Goal: Transaction & Acquisition: Book appointment/travel/reservation

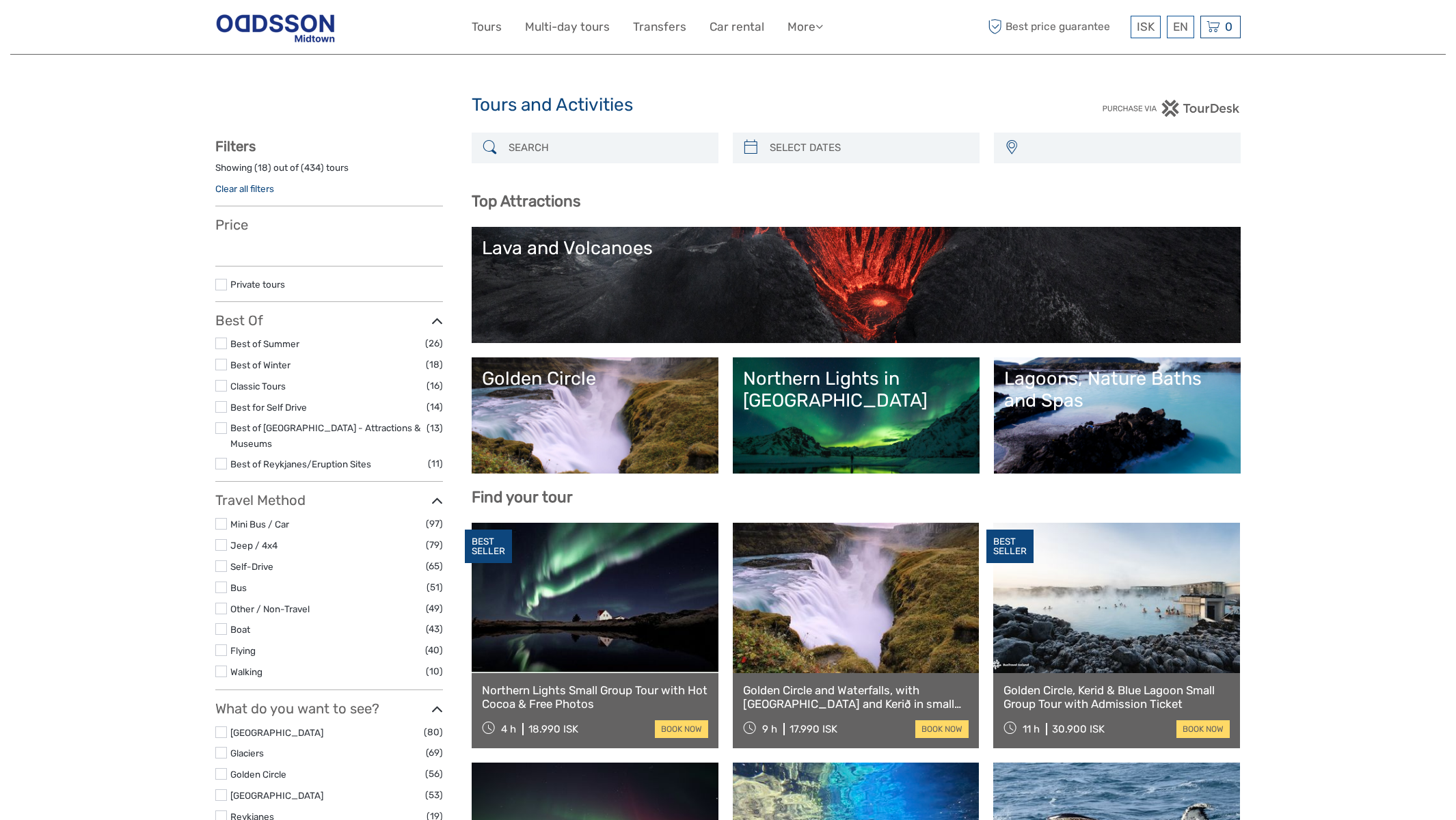
select select
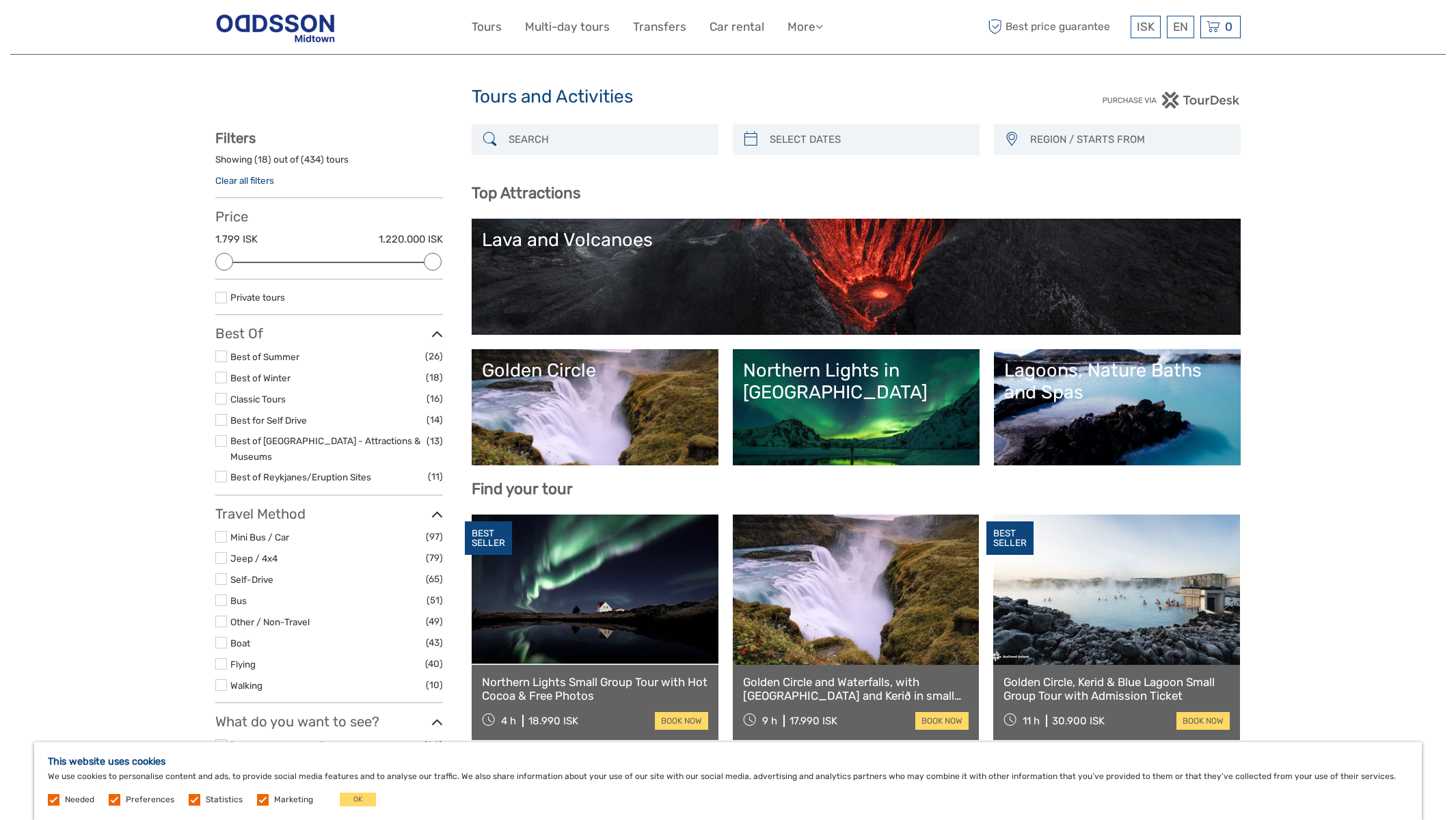
scroll to position [13, 0]
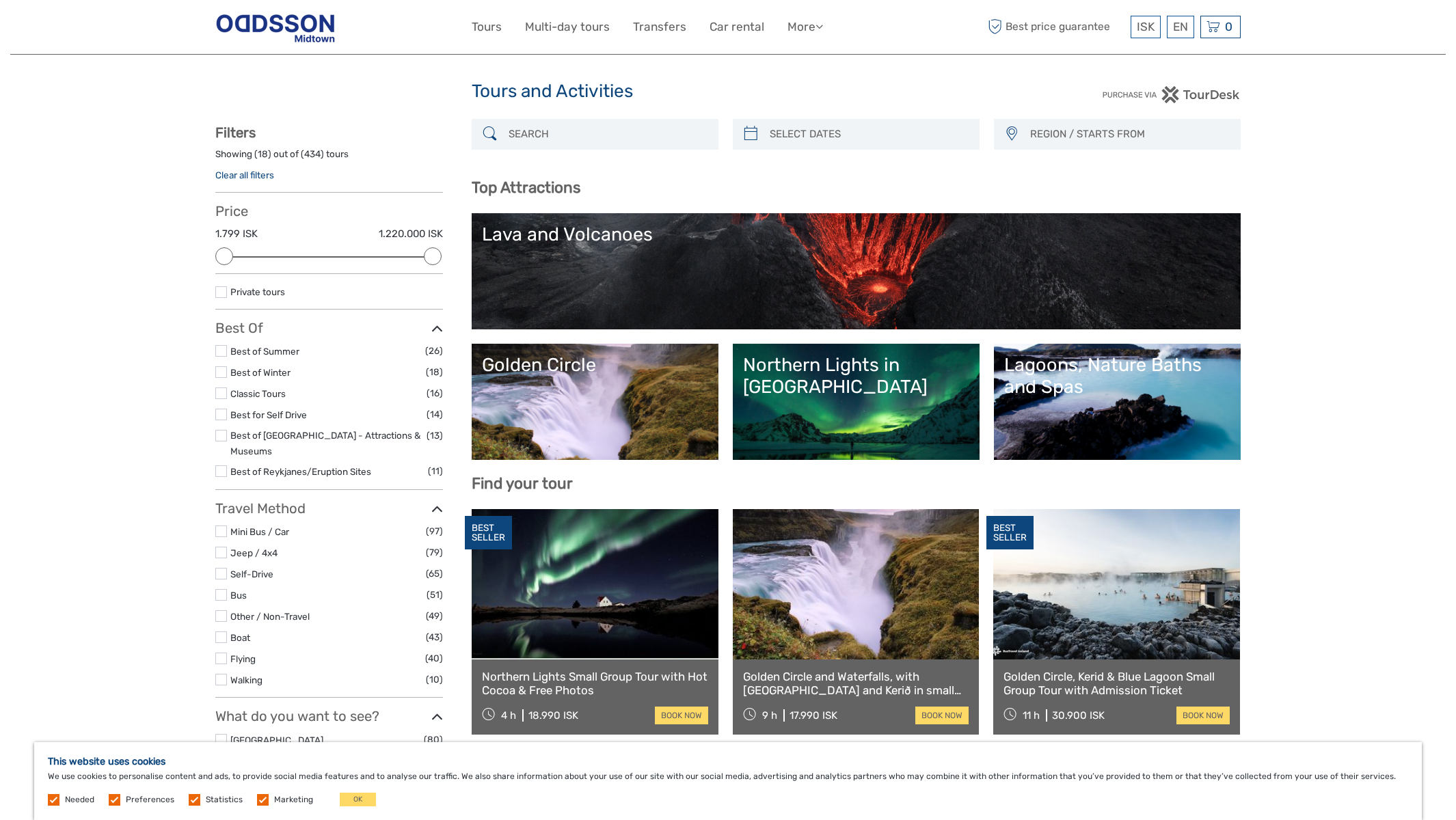
type input "03/10/2025"
click at [791, 131] on input "search" at bounding box center [868, 134] width 208 height 24
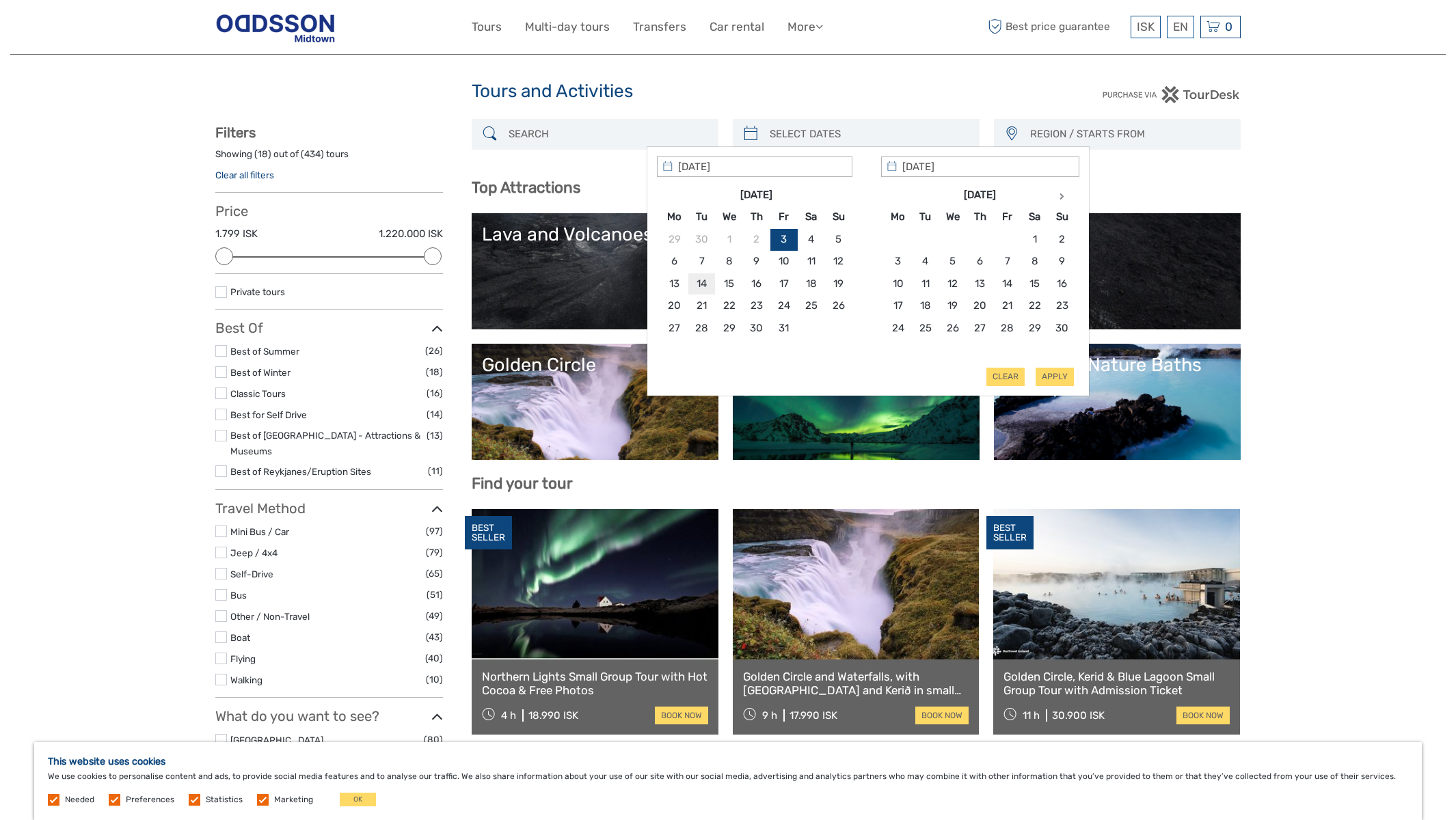
type input "14/10/2025"
click at [1057, 378] on div "Apply Clear" at bounding box center [868, 271] width 423 height 229
type input "13/10/2025"
type input "14/10/2025"
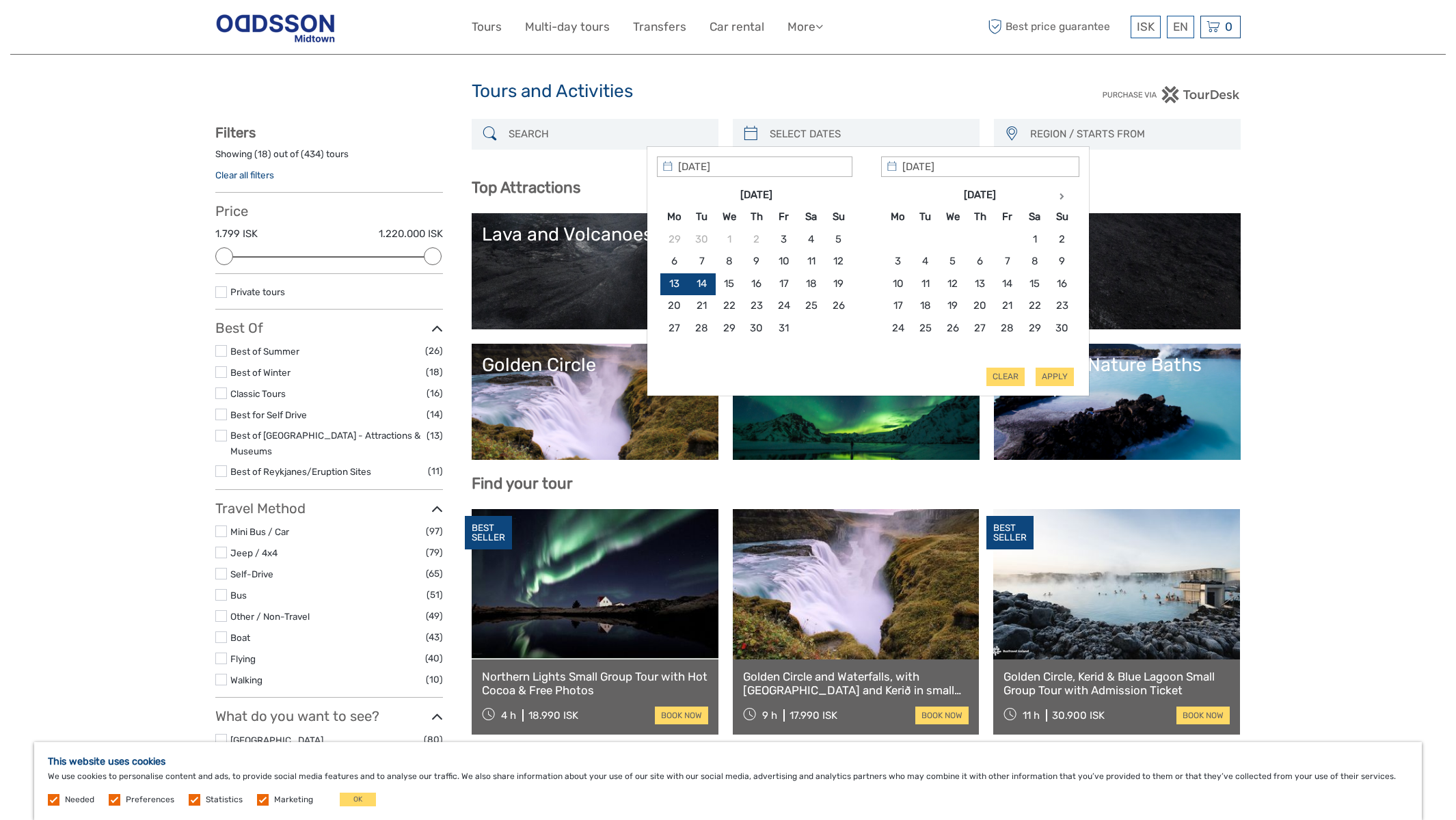
type input "13/10/2025"
click at [1061, 378] on button "Apply" at bounding box center [1054, 376] width 38 height 18
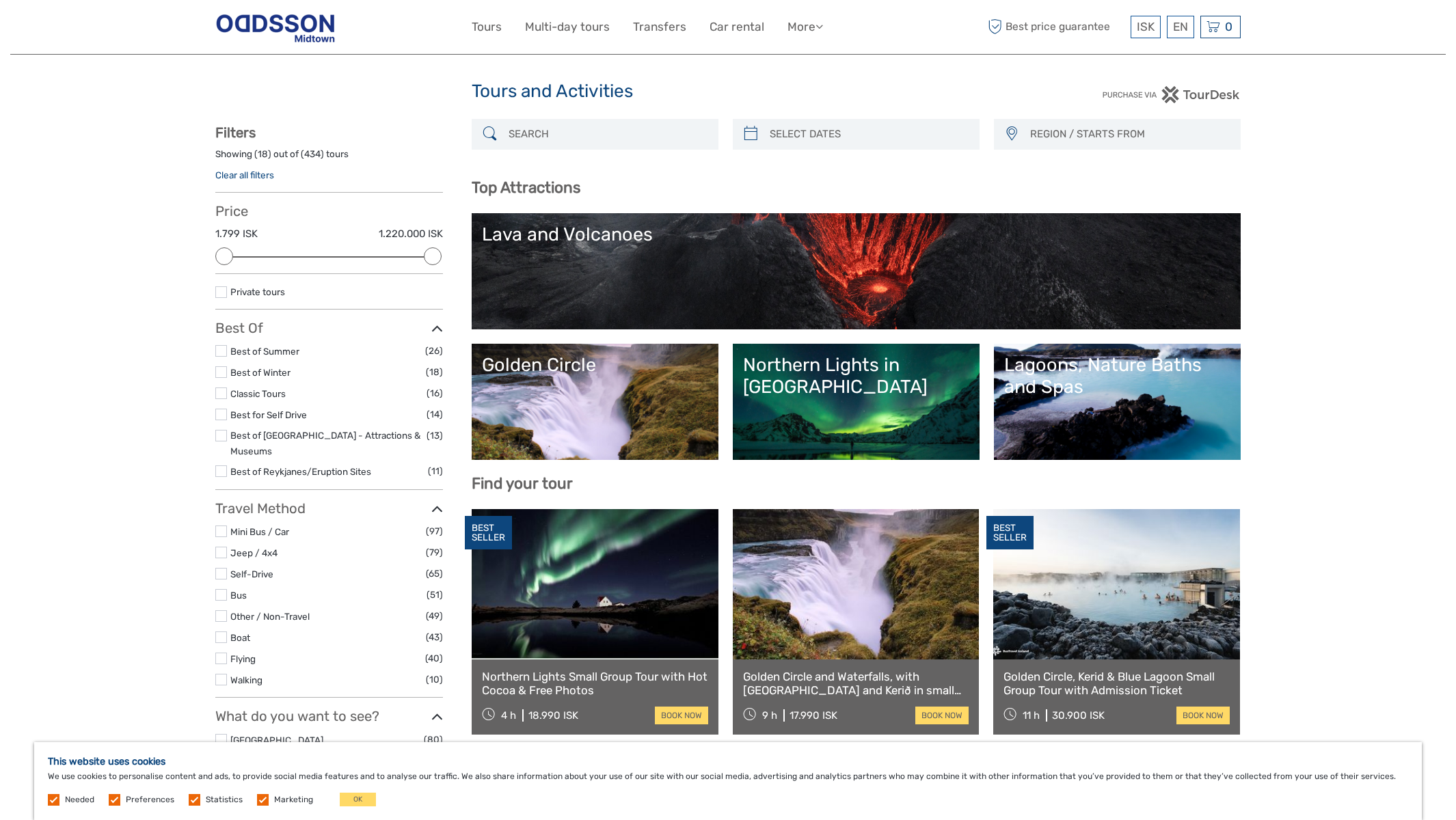
type input "13/10/2025 - 14/10/2025"
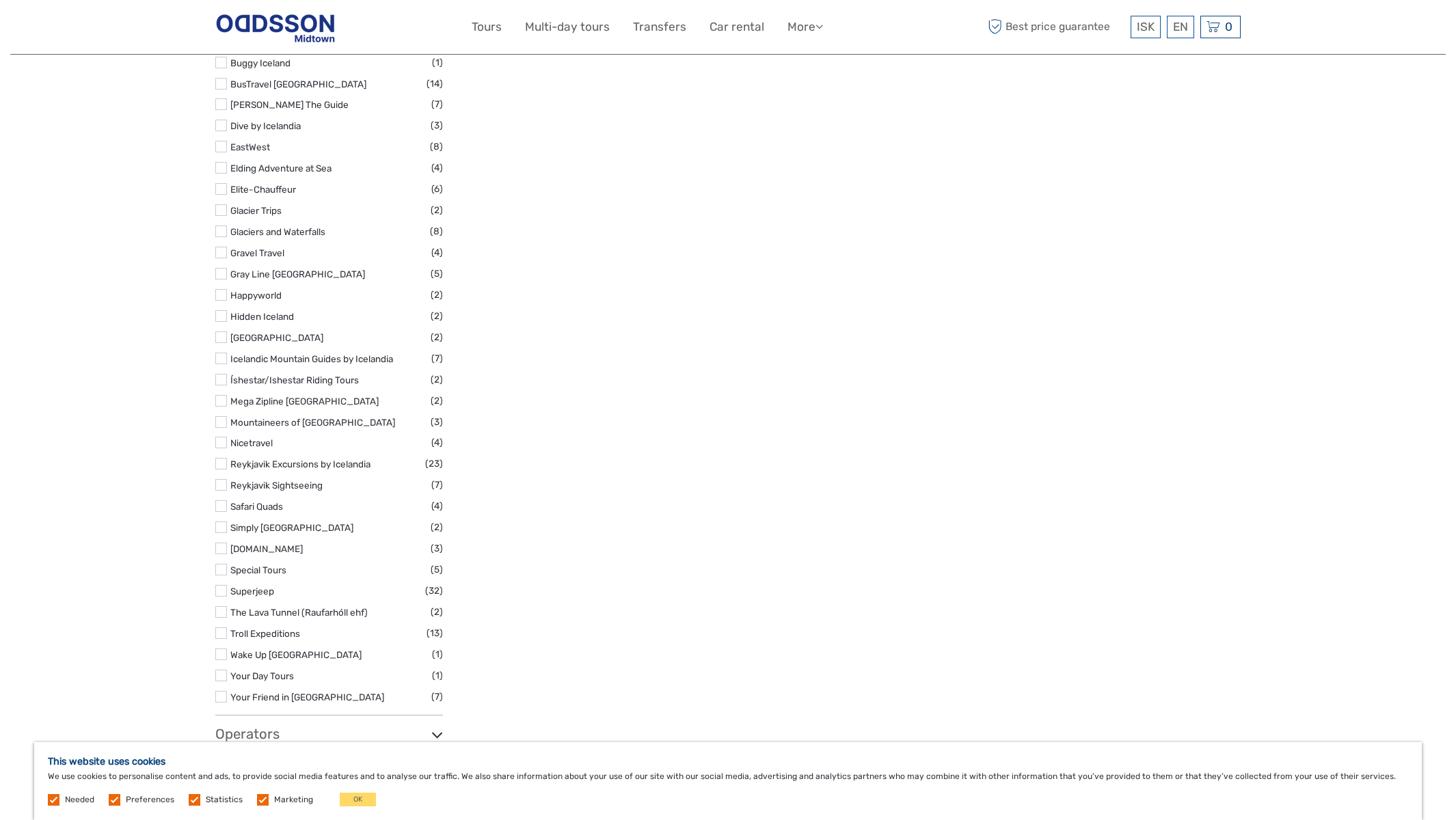
scroll to position [1878, 0]
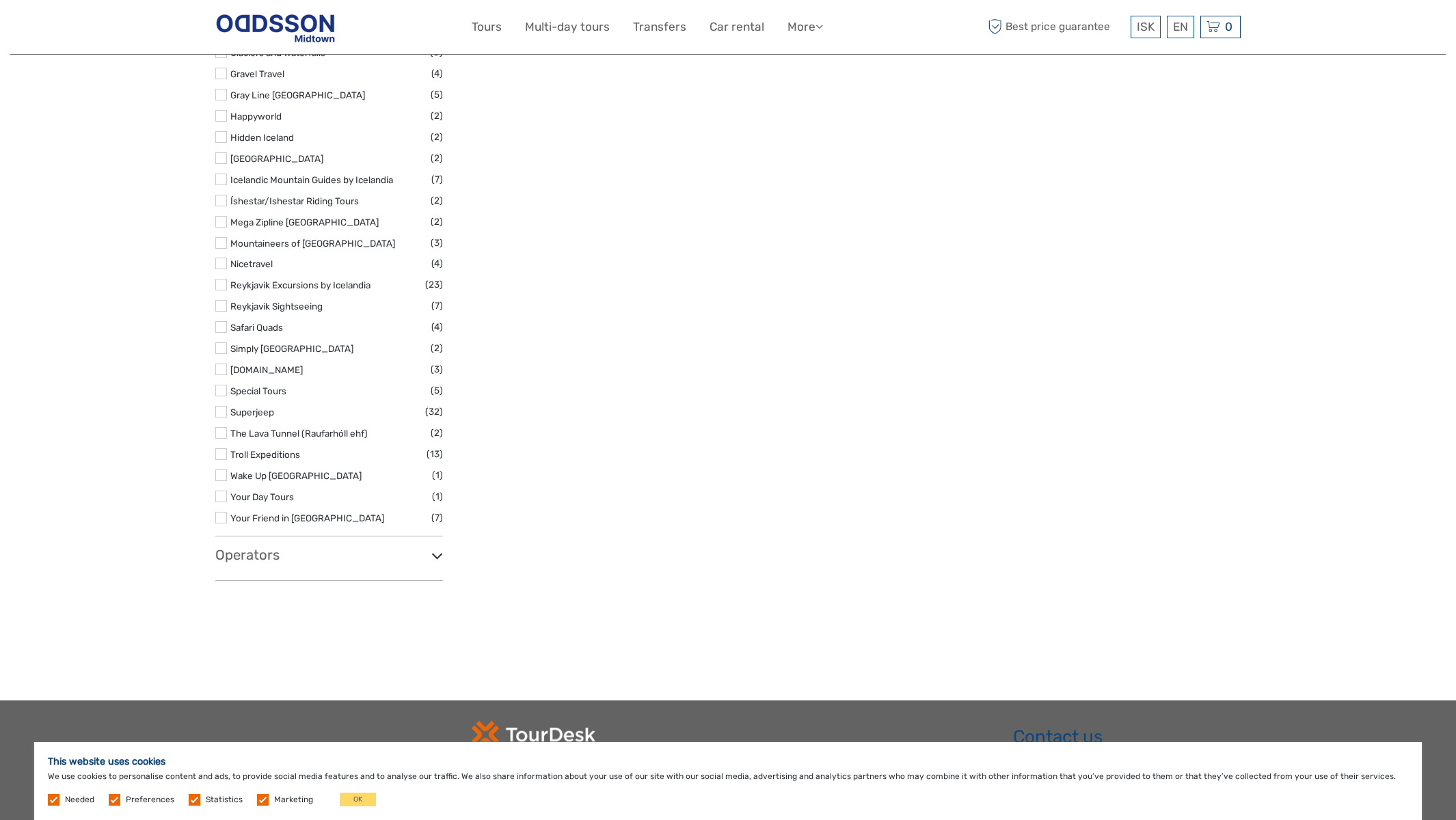
click at [260, 546] on h3 "Operators" at bounding box center [329, 554] width 228 height 16
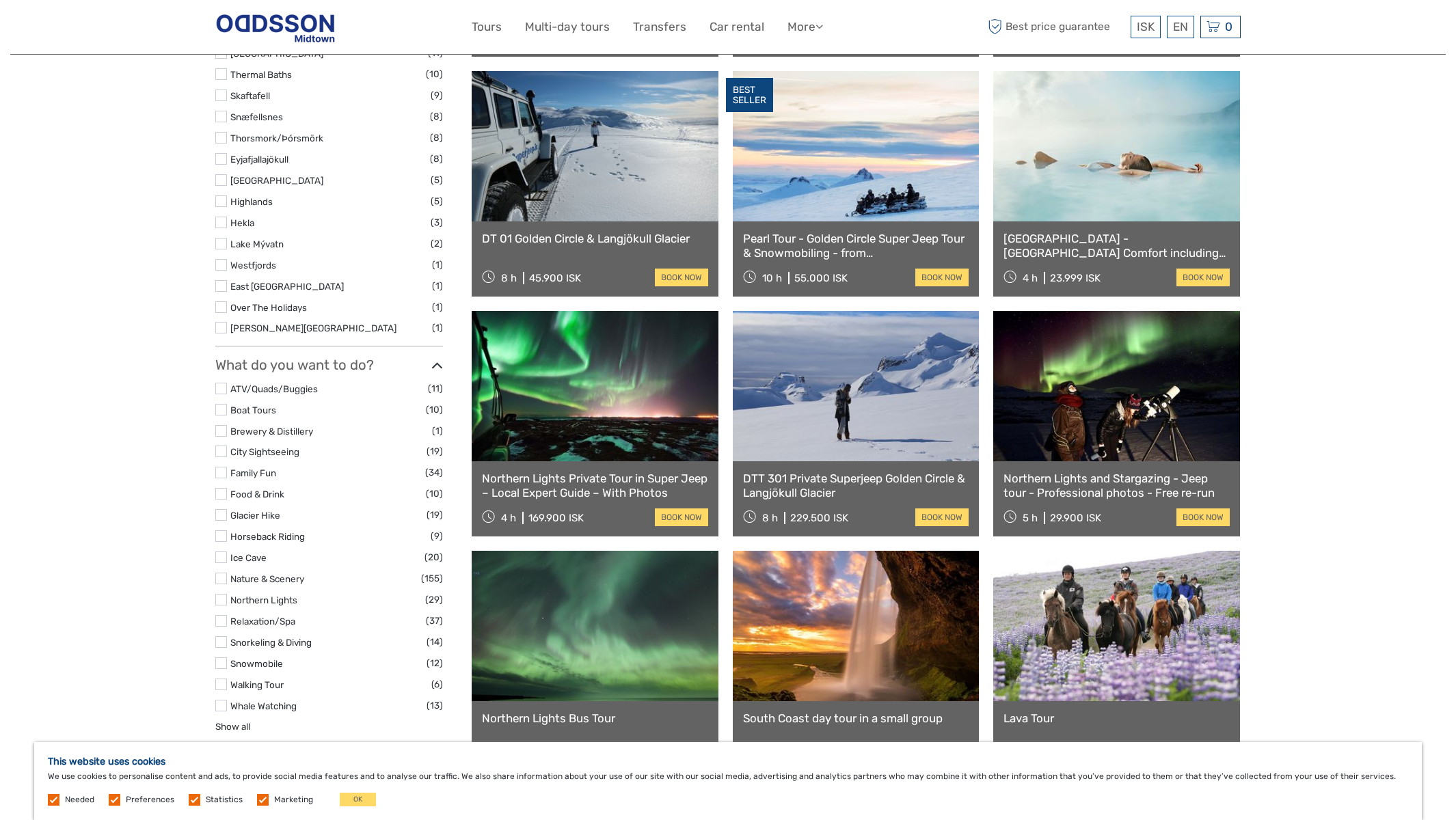
scroll to position [1020, 0]
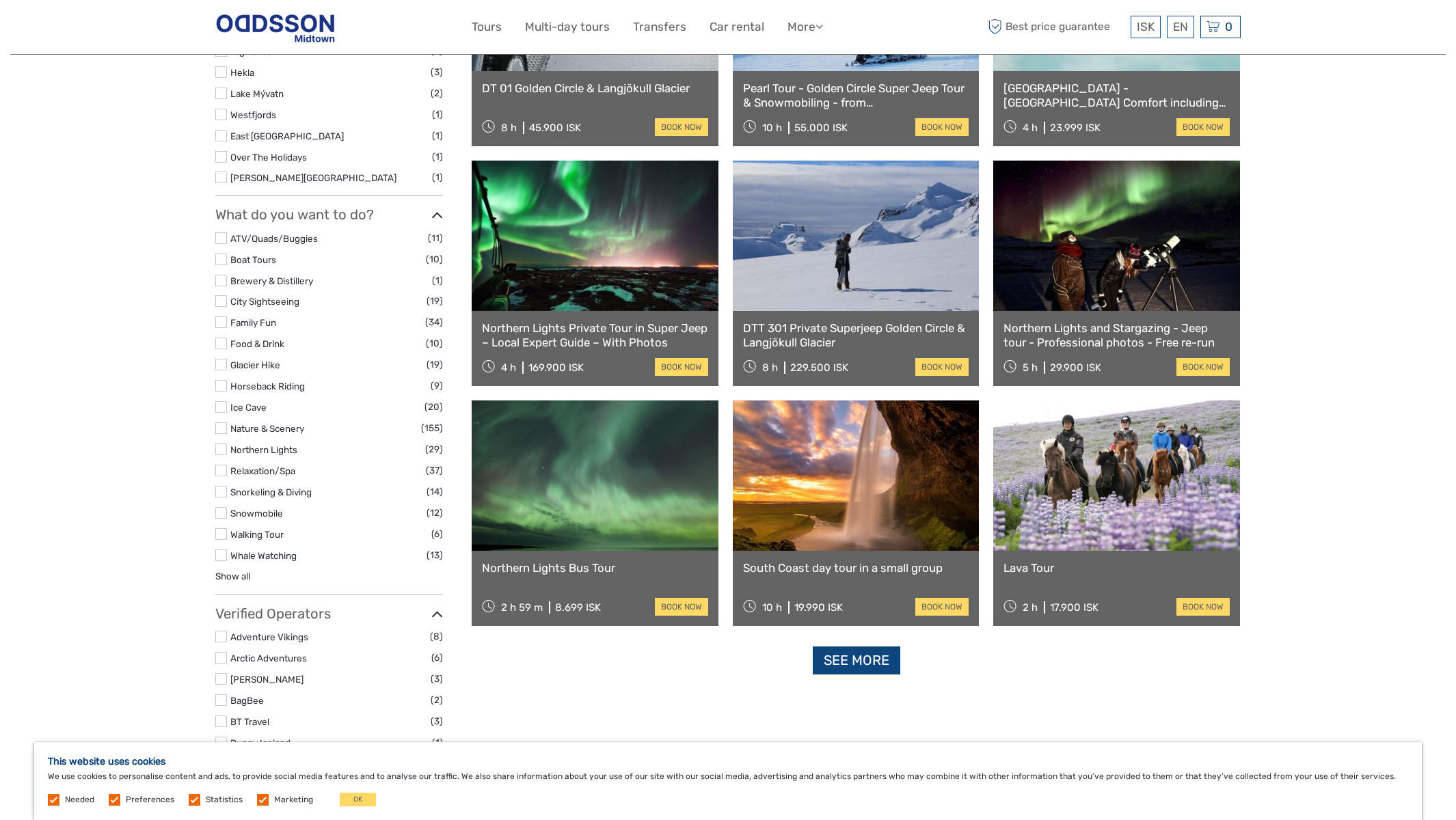
click at [880, 654] on link "See more" at bounding box center [856, 660] width 88 height 28
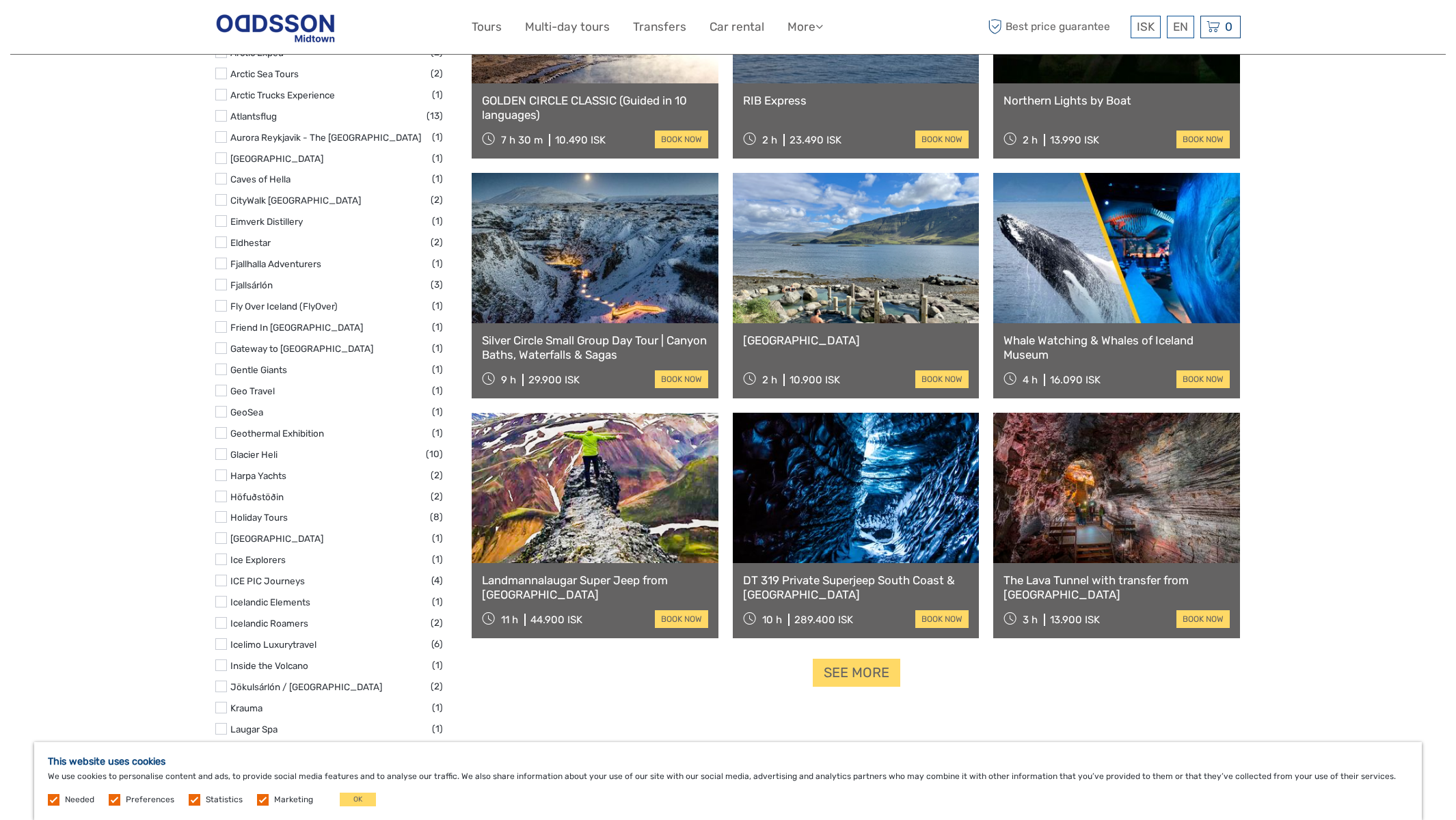
scroll to position [2552, 0]
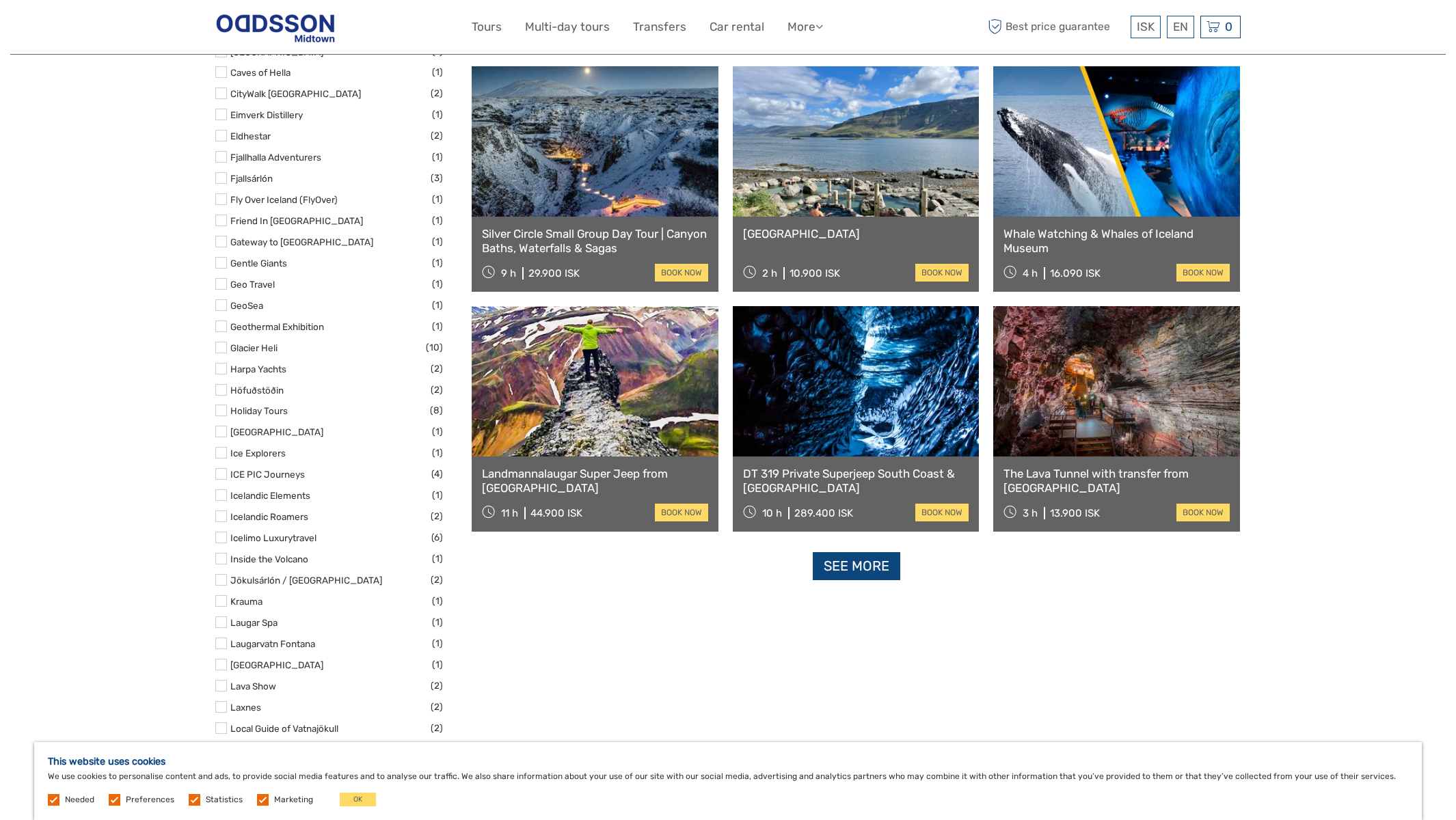
click at [859, 563] on link "See more" at bounding box center [856, 566] width 88 height 28
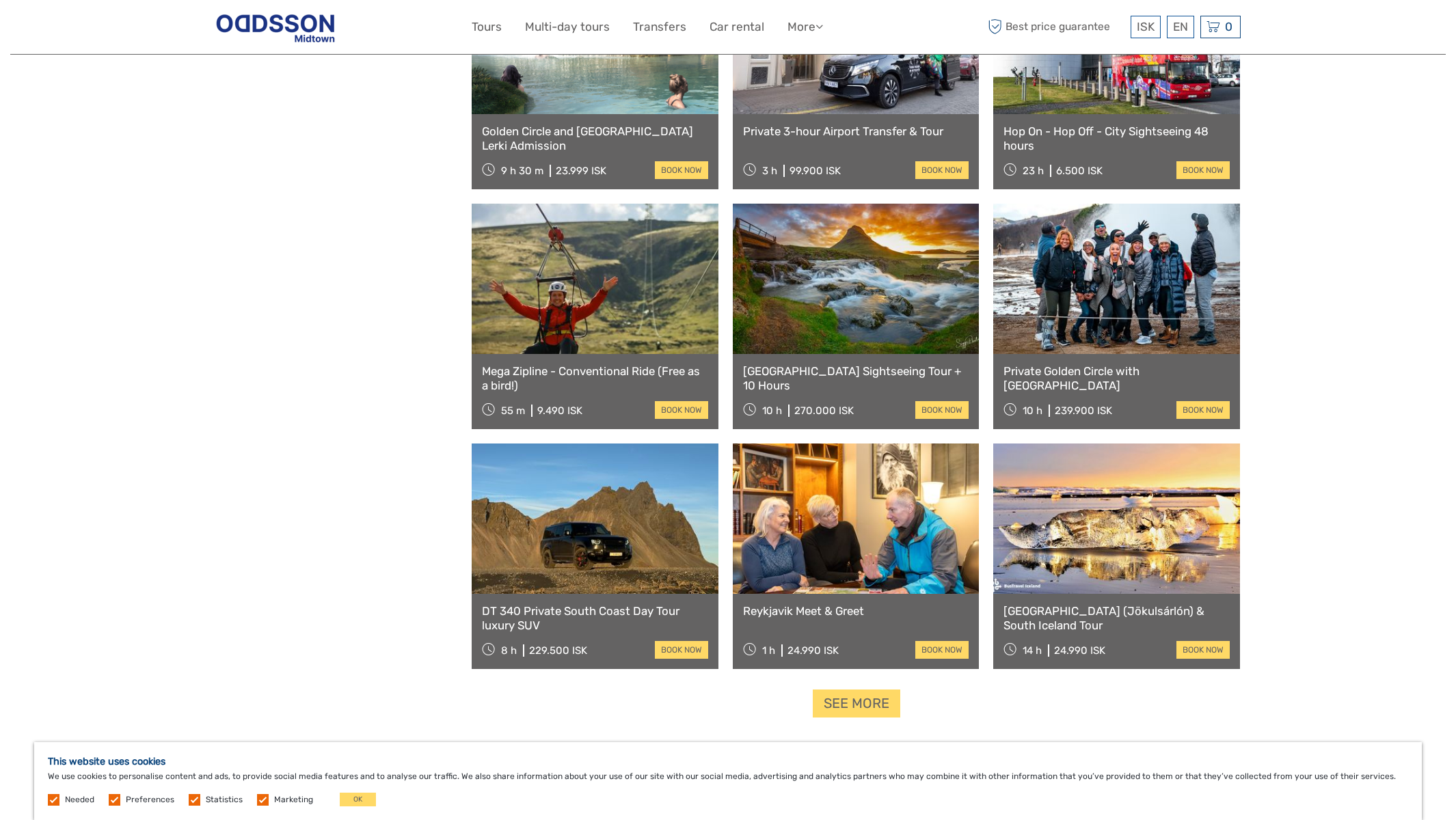
scroll to position [4083, 0]
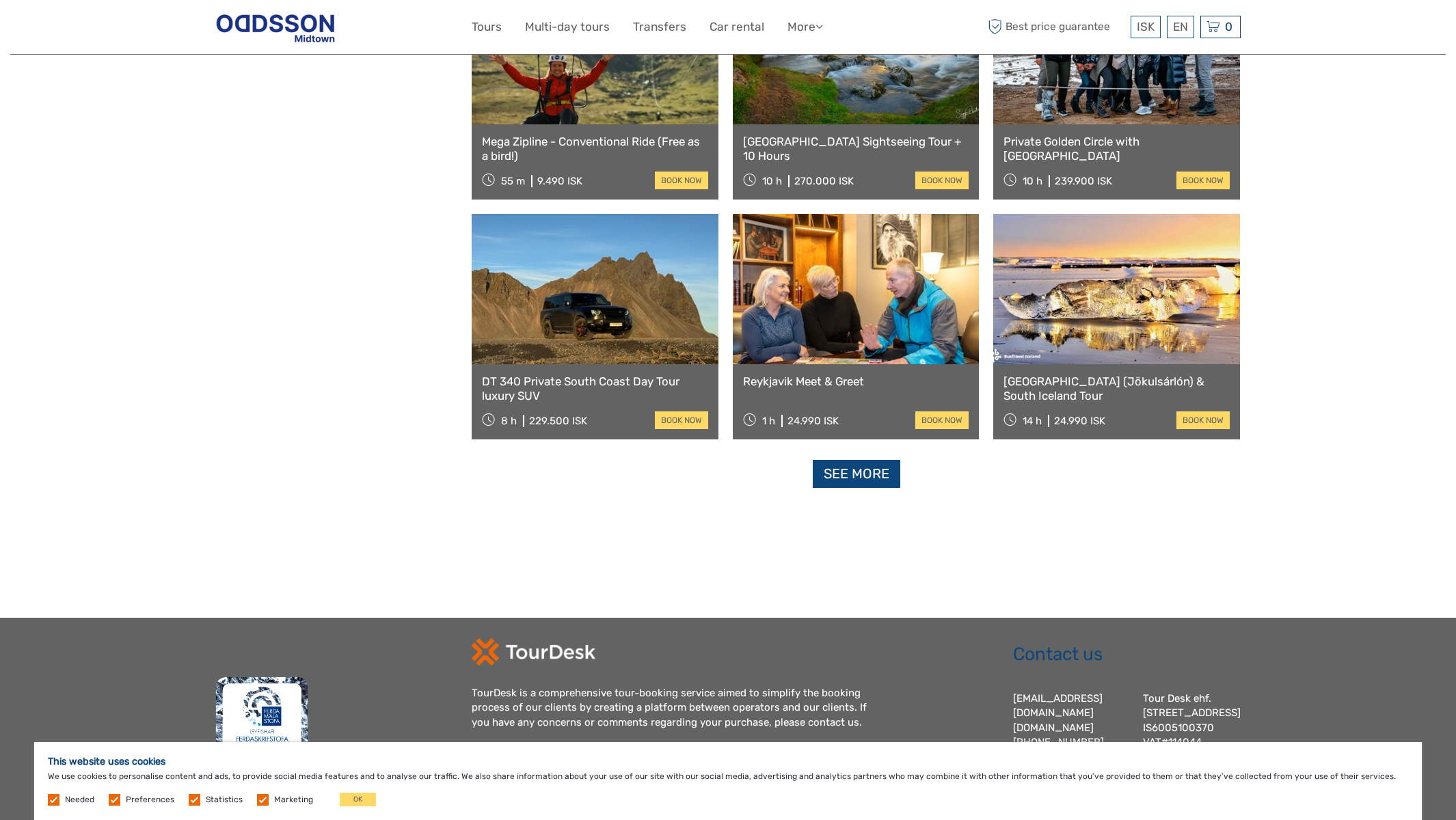
click at [880, 478] on link "See more" at bounding box center [856, 474] width 88 height 28
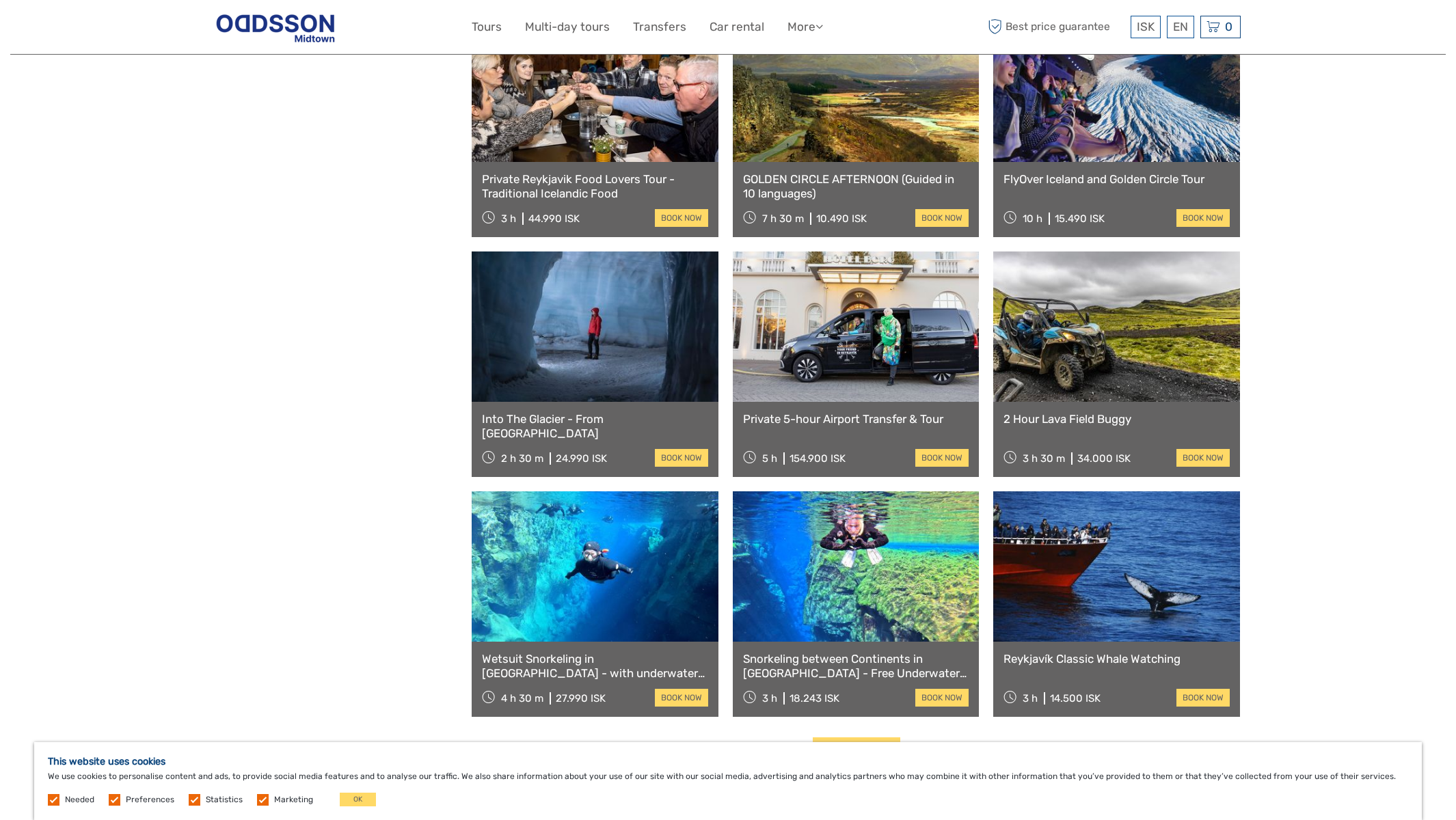
scroll to position [5402, 0]
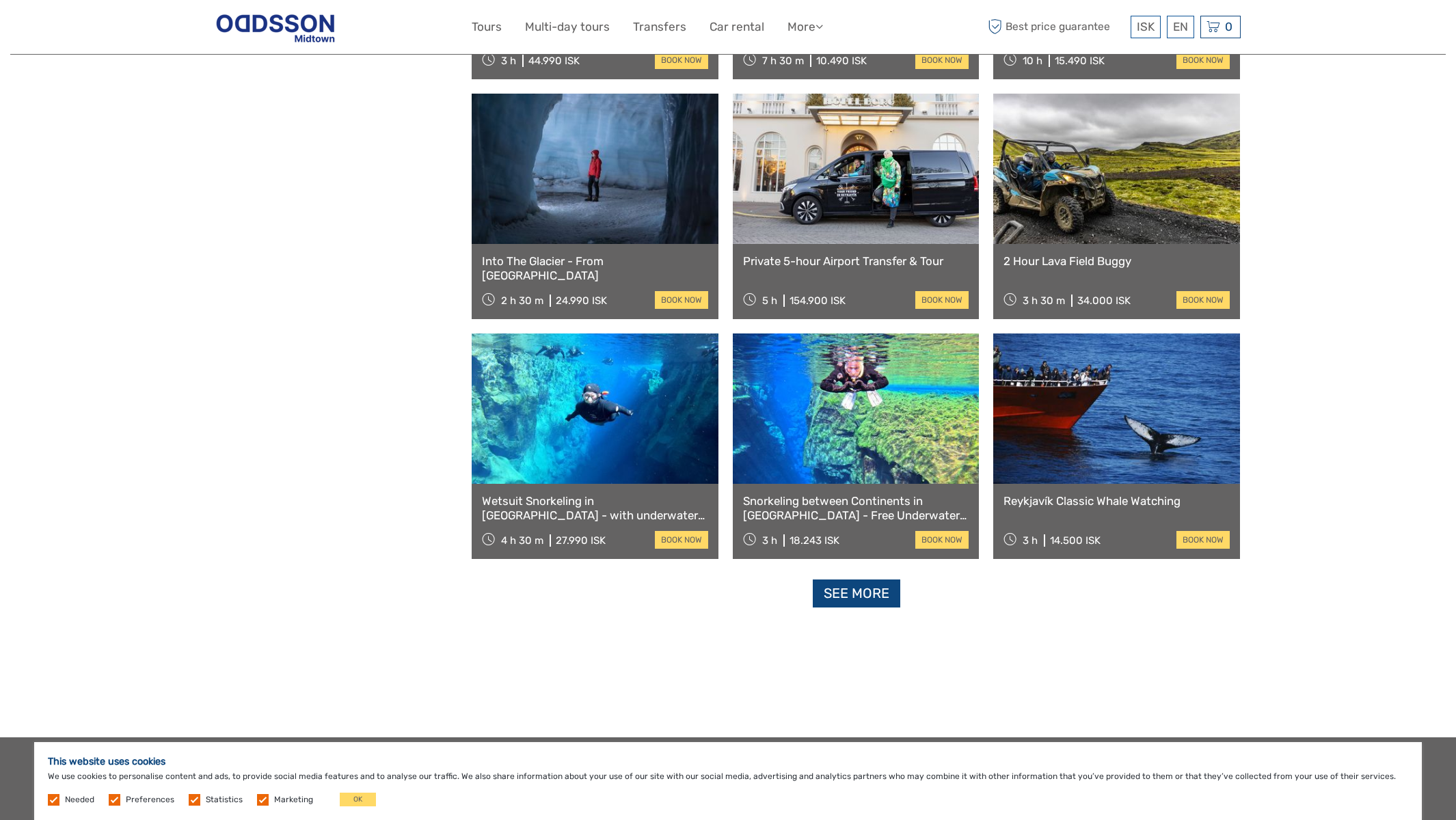
click at [852, 601] on link "See more" at bounding box center [856, 593] width 88 height 28
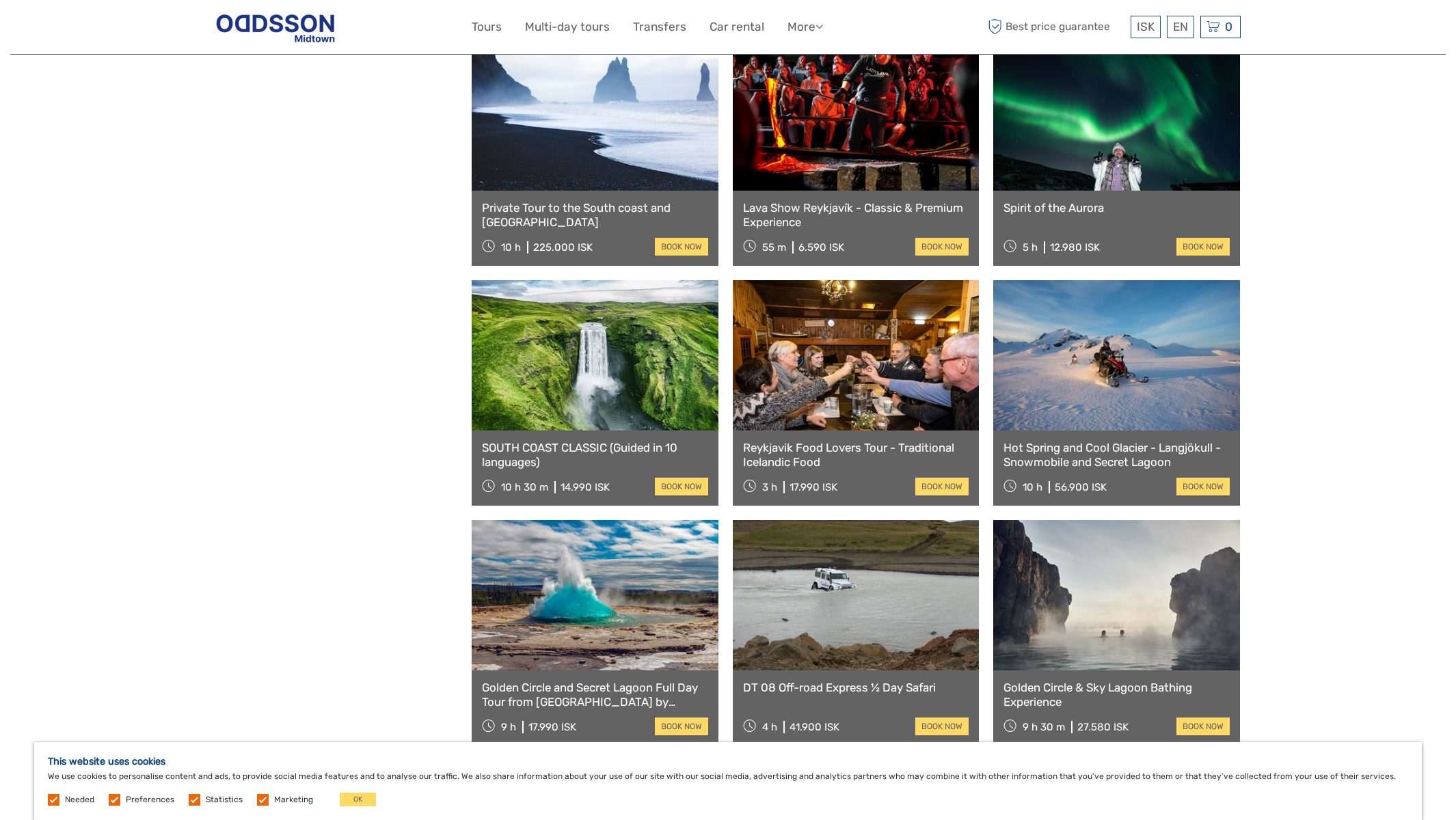
scroll to position [6839, 0]
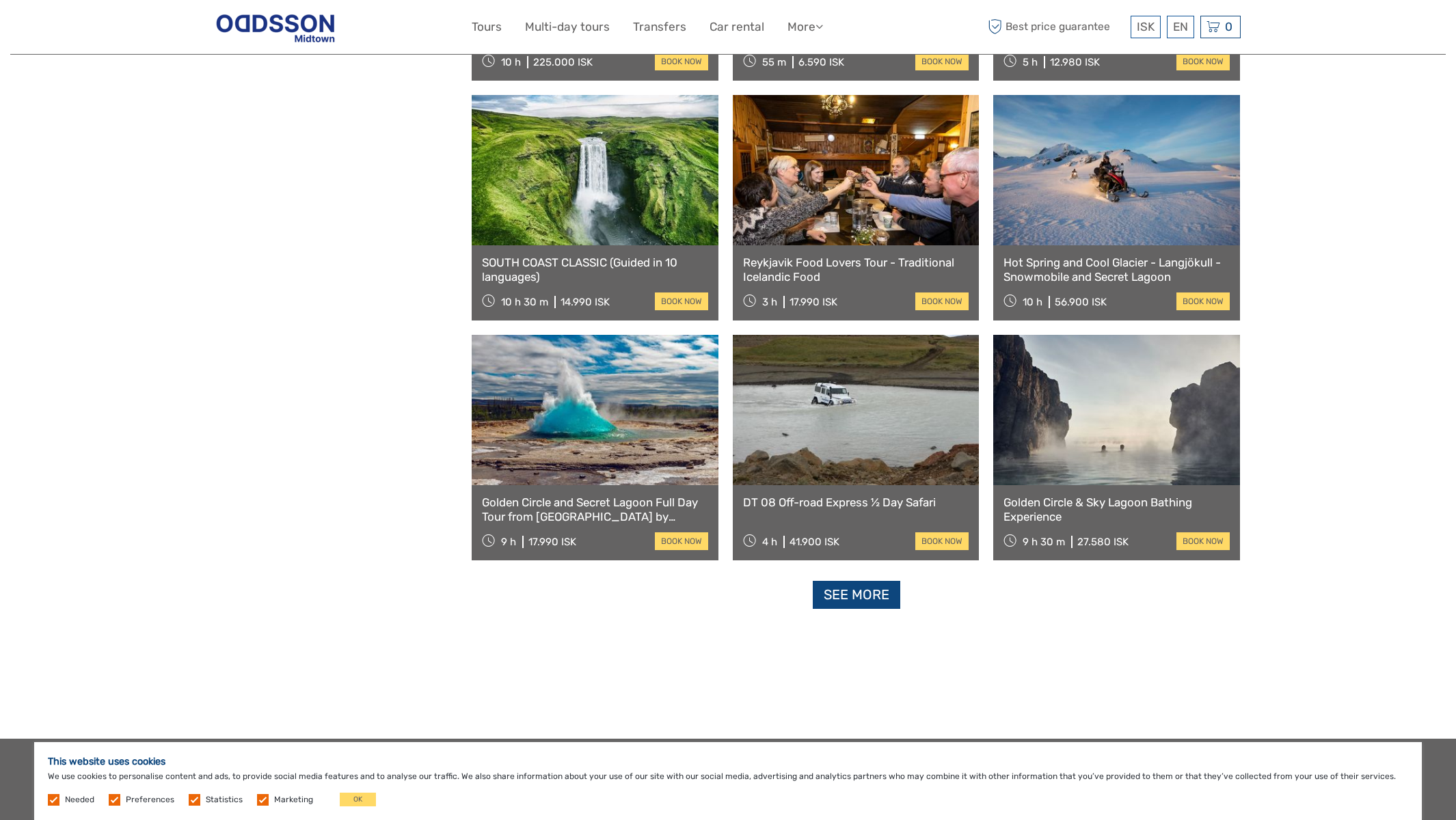
click at [869, 604] on link "See more" at bounding box center [856, 595] width 88 height 28
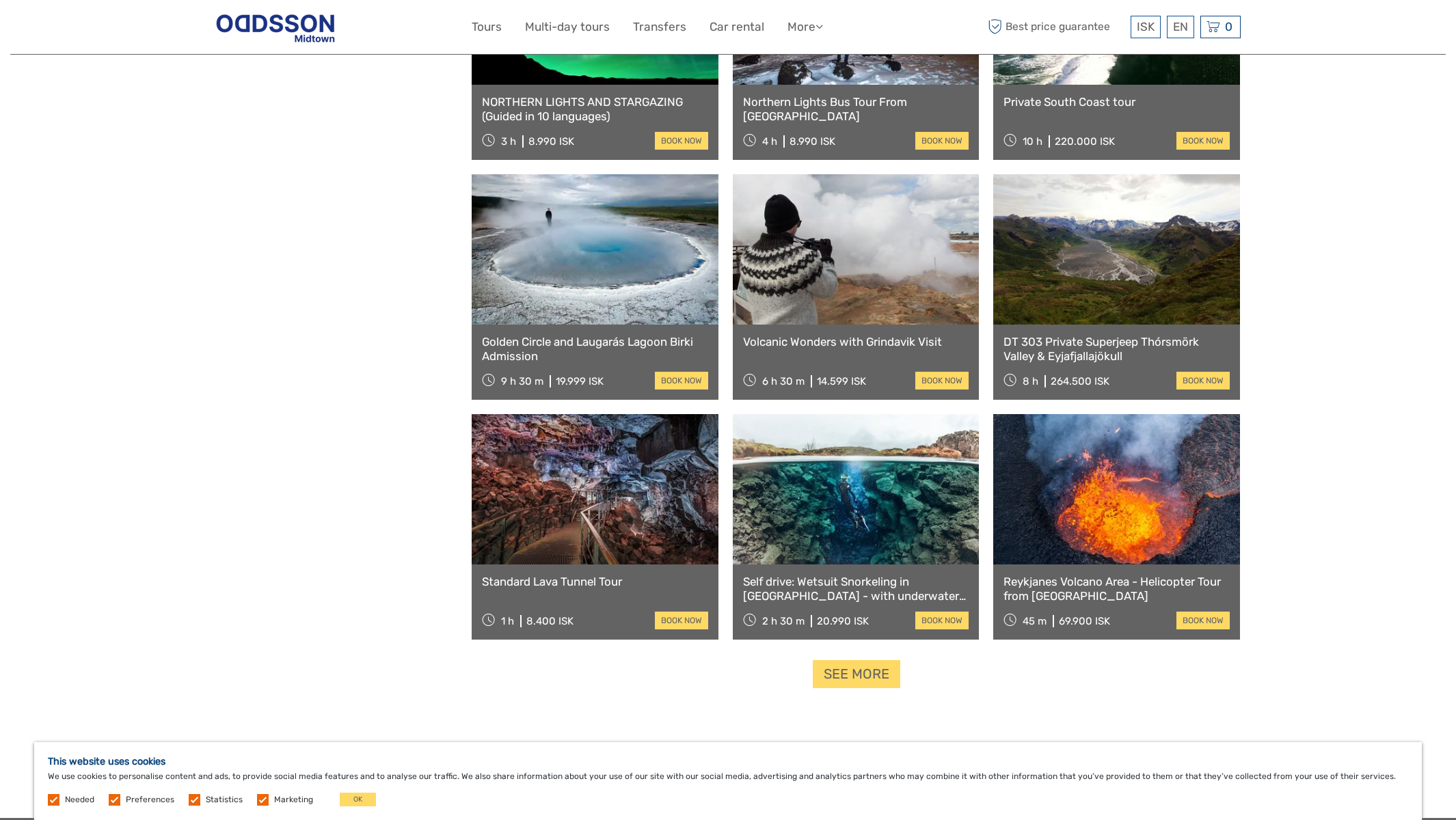
scroll to position [8335, 0]
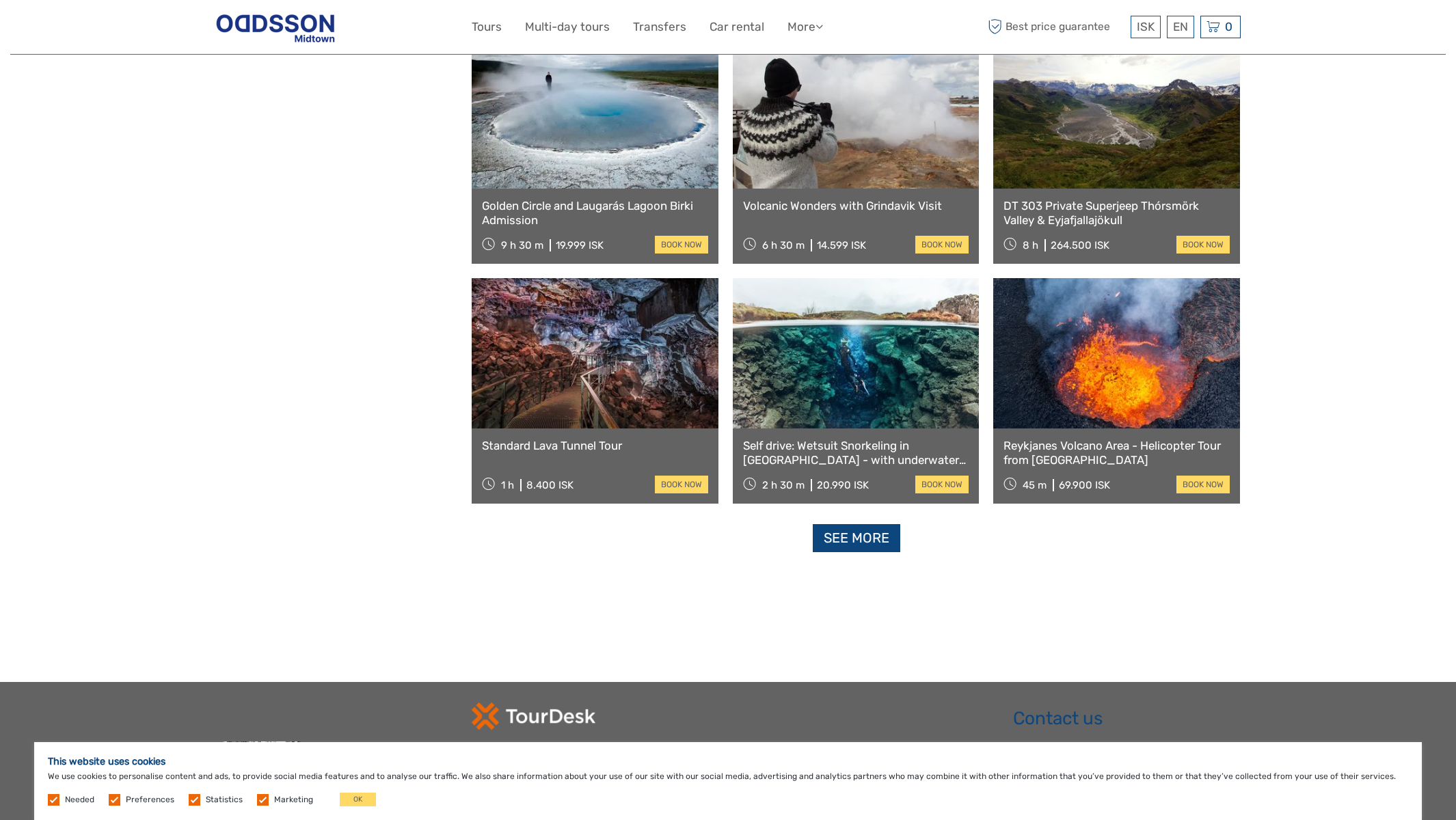
click at [870, 541] on link "See more" at bounding box center [856, 538] width 88 height 28
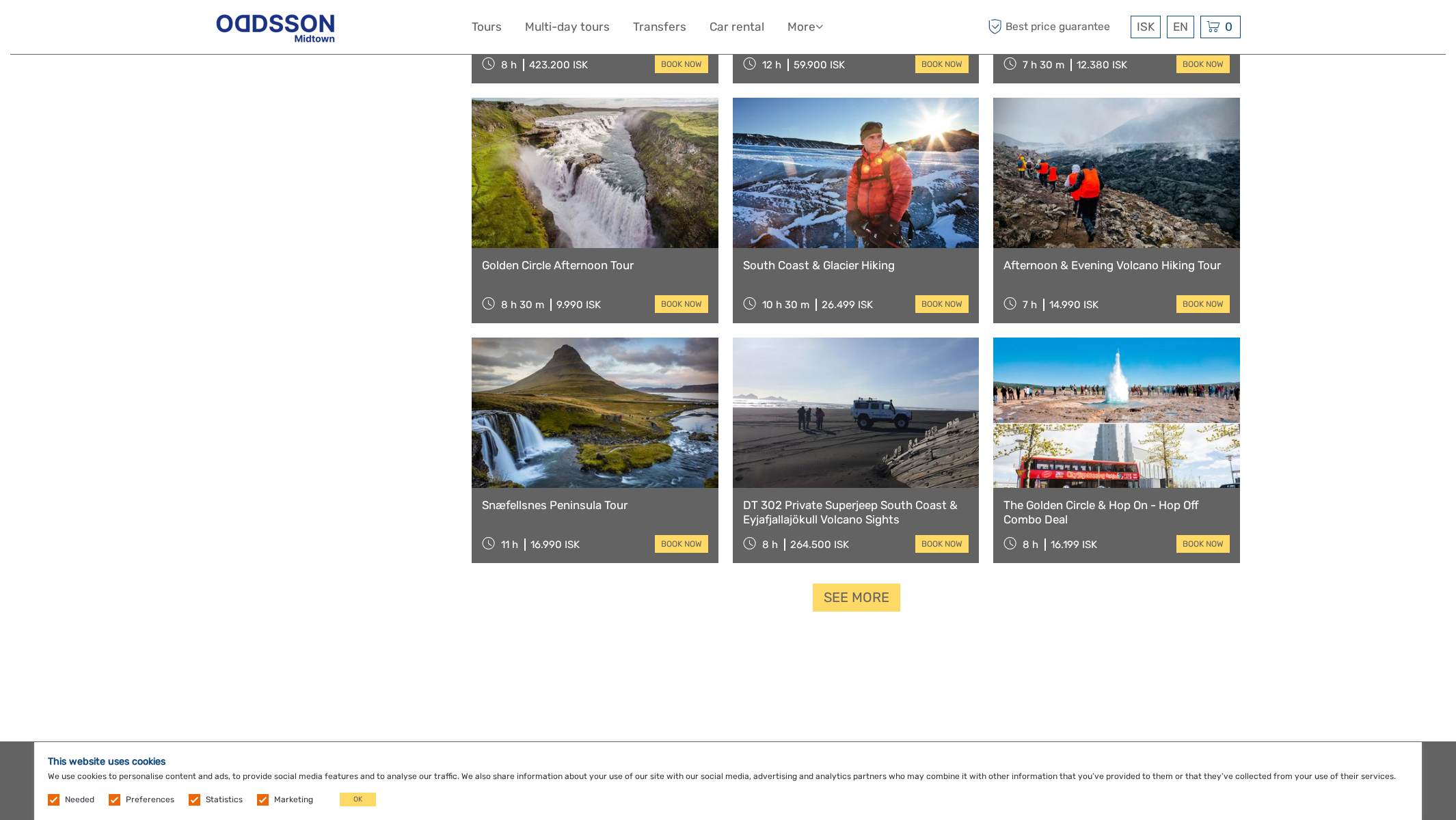
scroll to position [9845, 0]
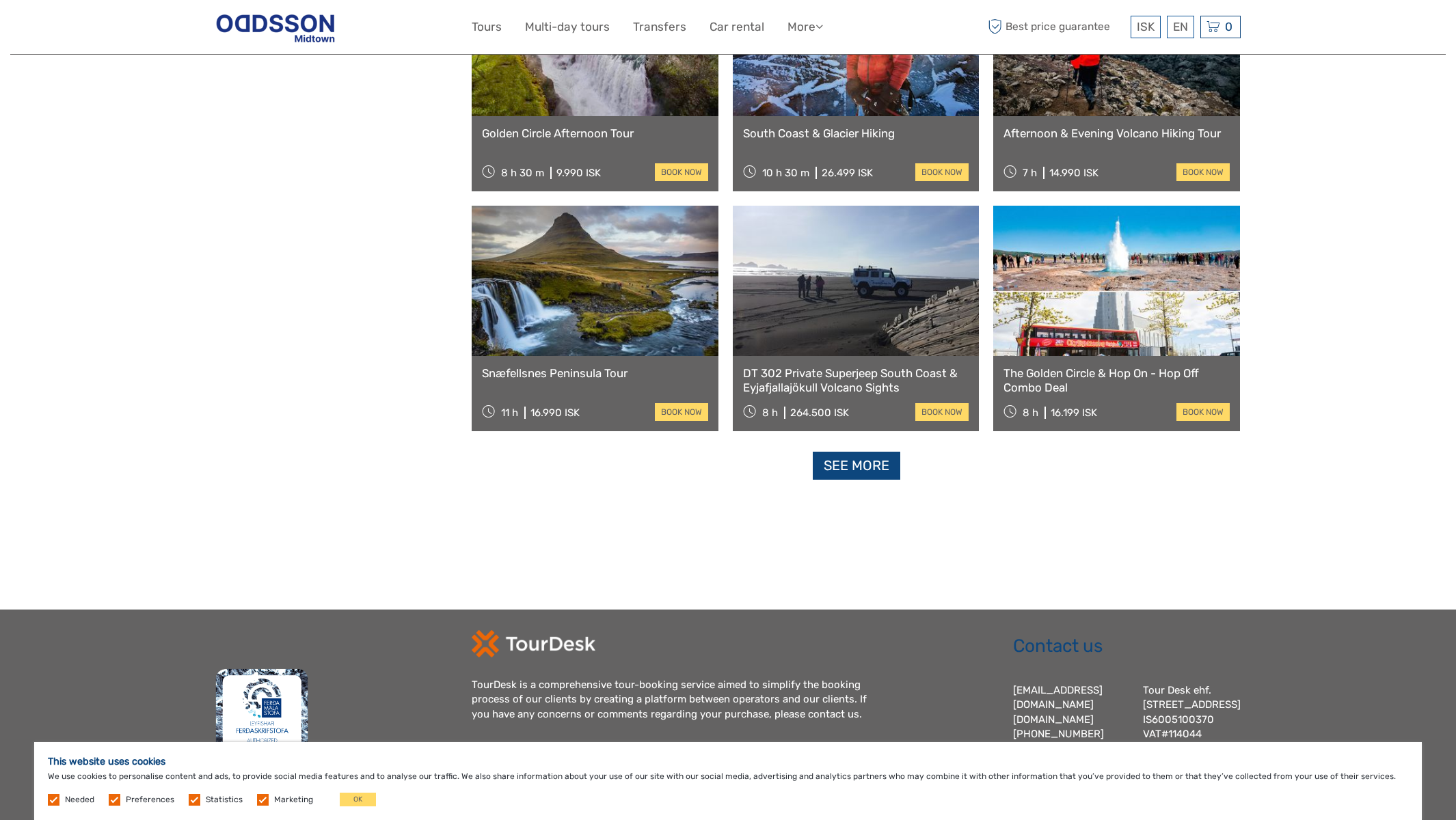
click at [862, 462] on link "See more" at bounding box center [856, 466] width 88 height 28
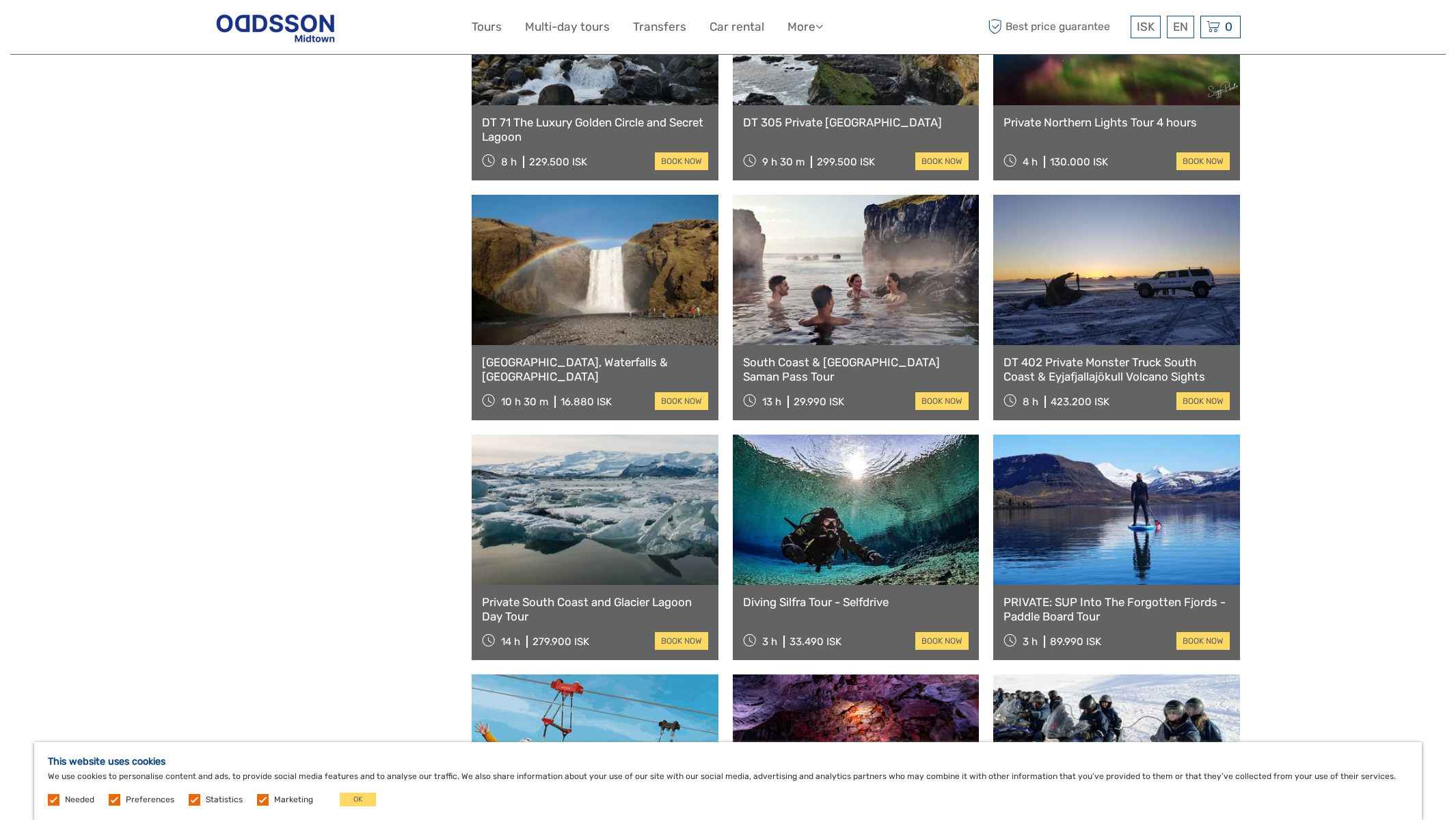
scroll to position [11095, 0]
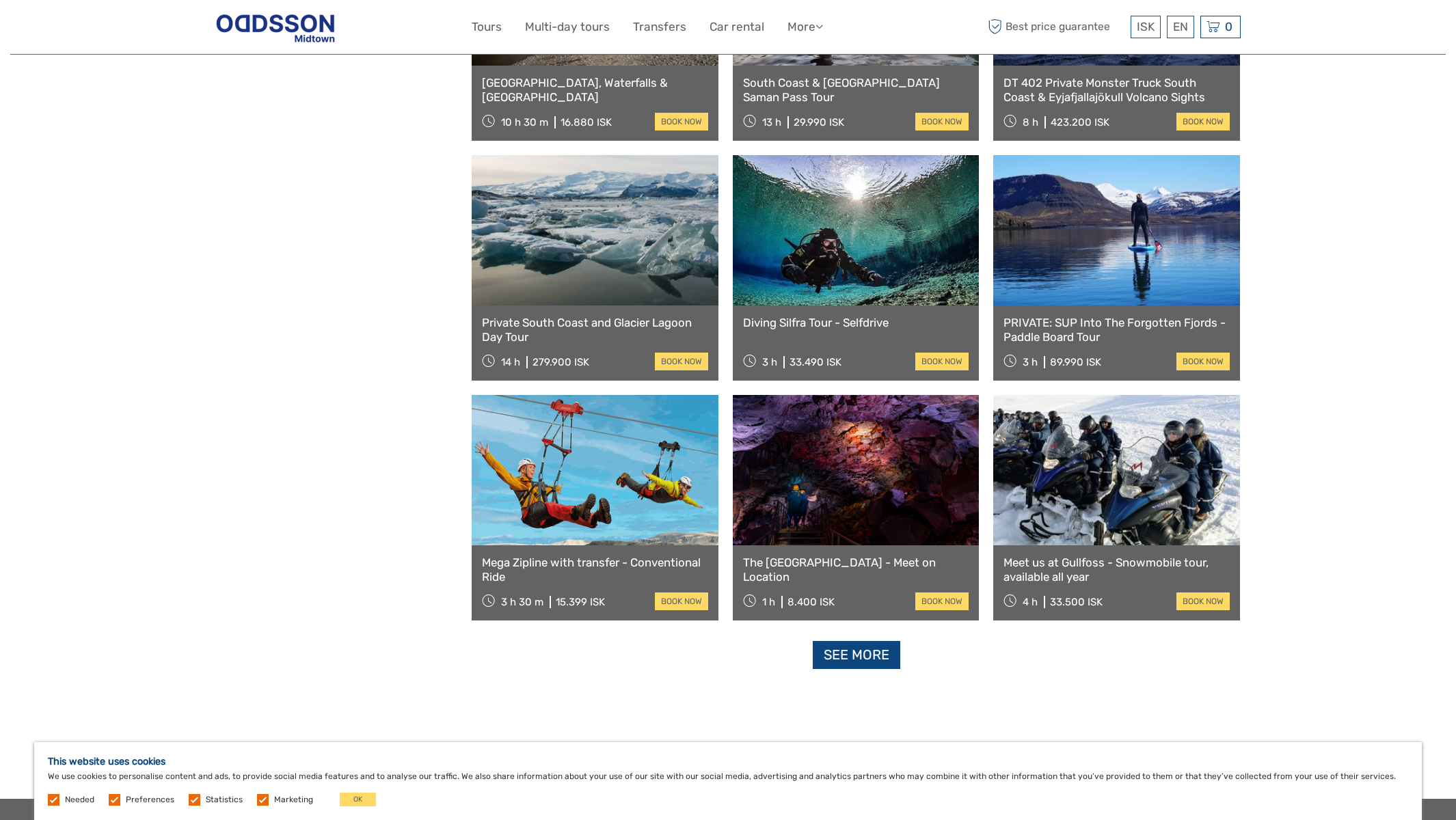
click at [864, 663] on link "See more" at bounding box center [856, 655] width 88 height 28
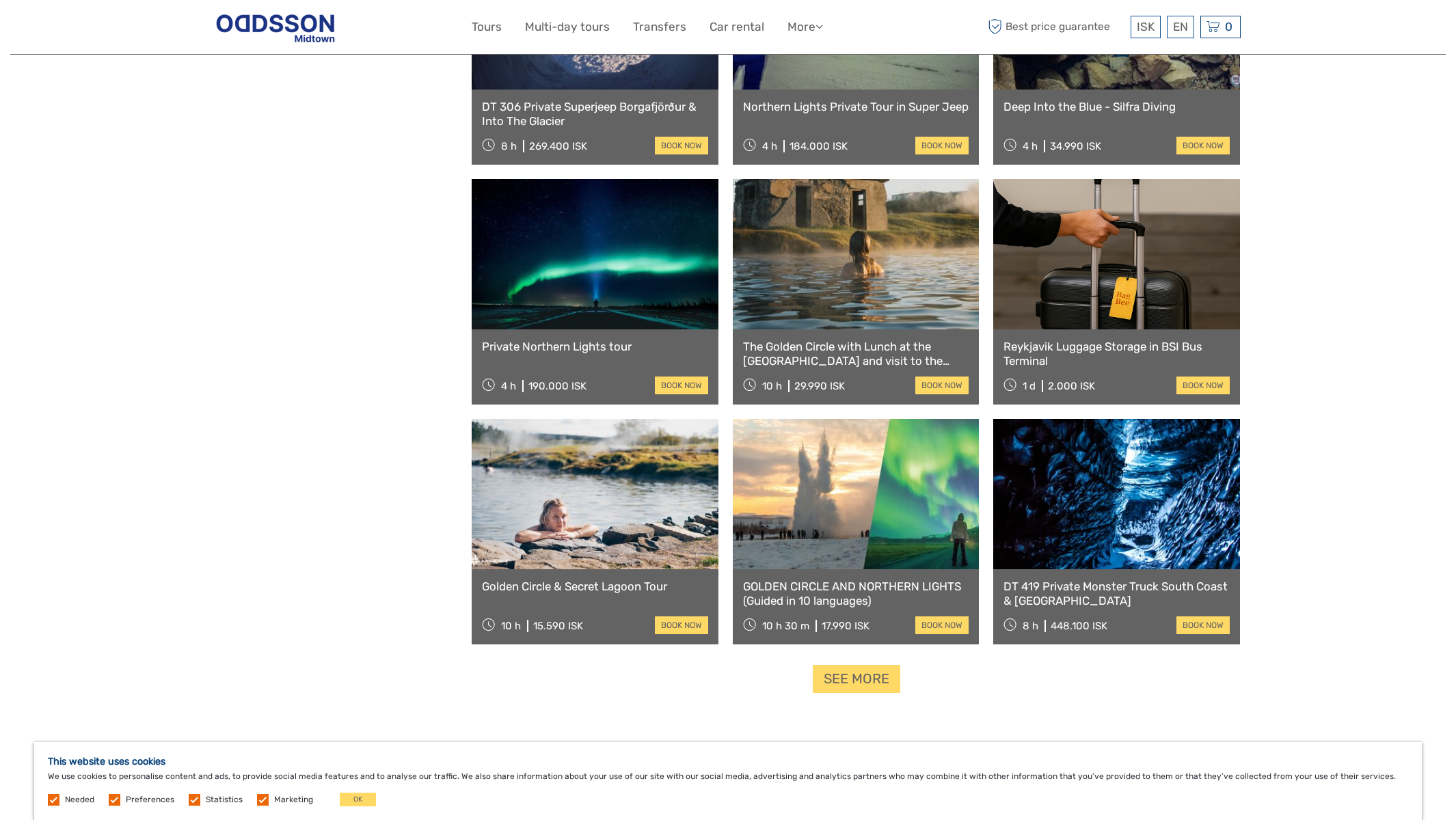
scroll to position [12723, 0]
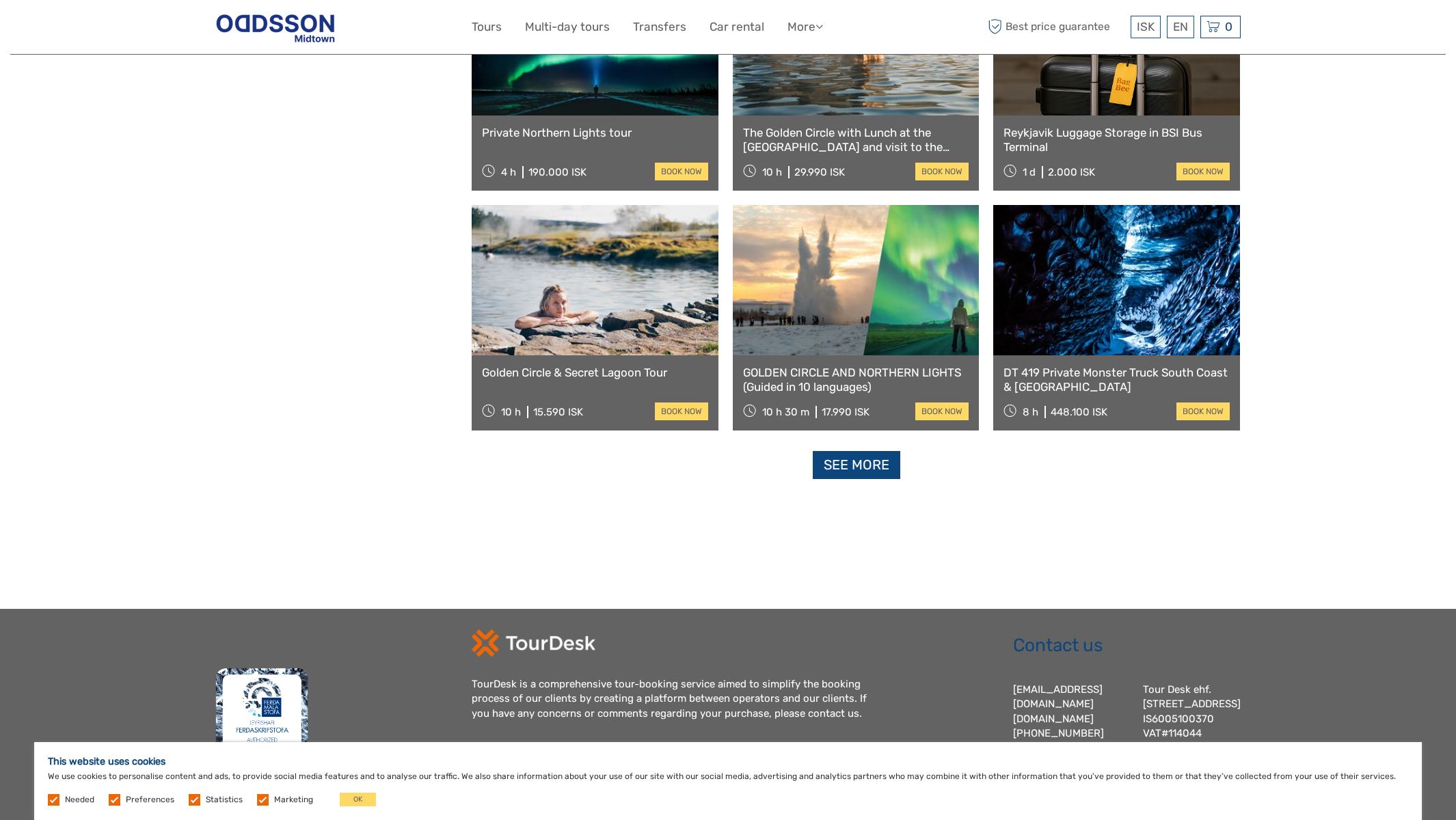
click at [837, 470] on link "See more" at bounding box center [856, 465] width 88 height 28
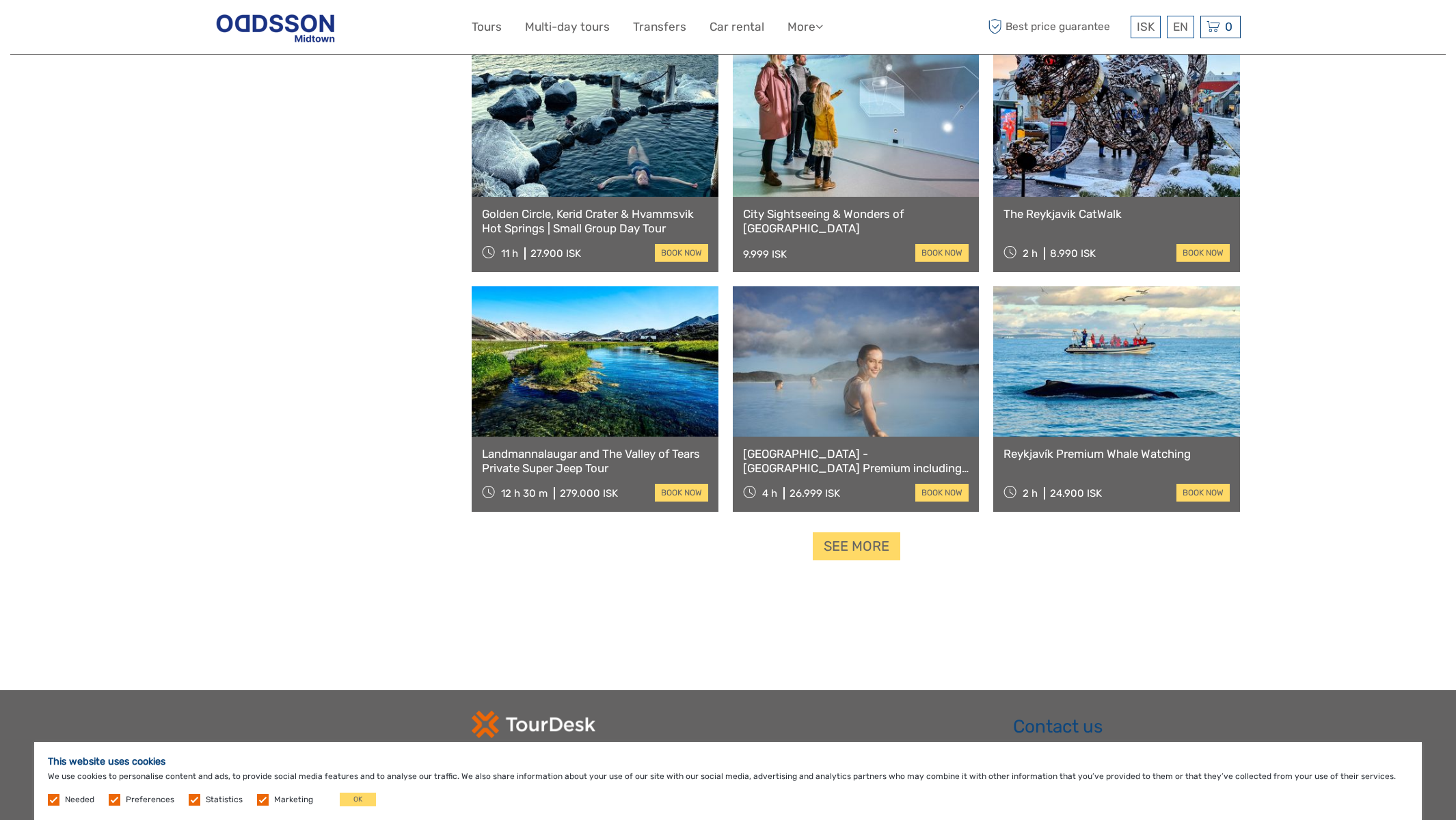
scroll to position [14187, 0]
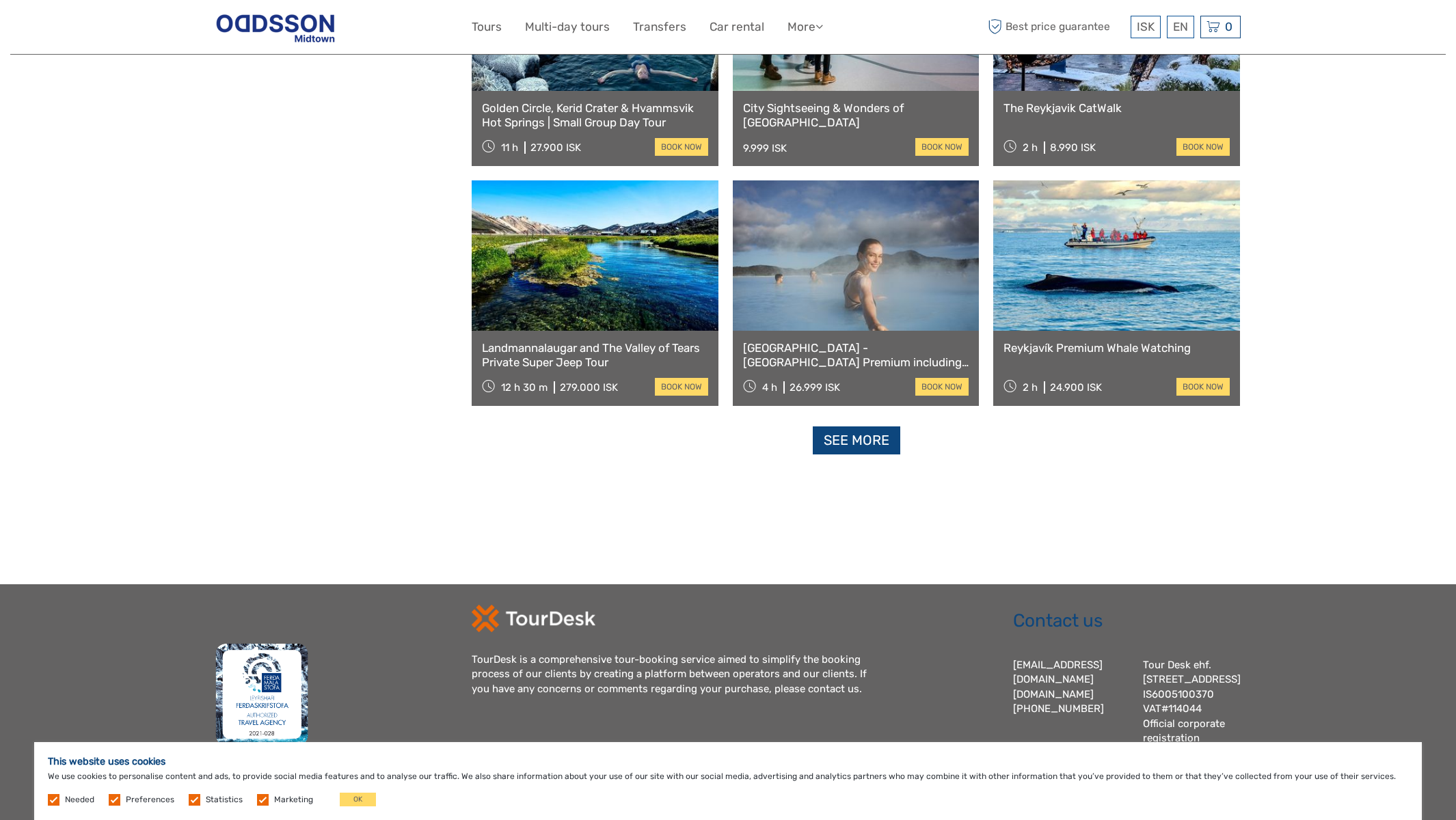
click at [860, 445] on link "See more" at bounding box center [856, 441] width 88 height 28
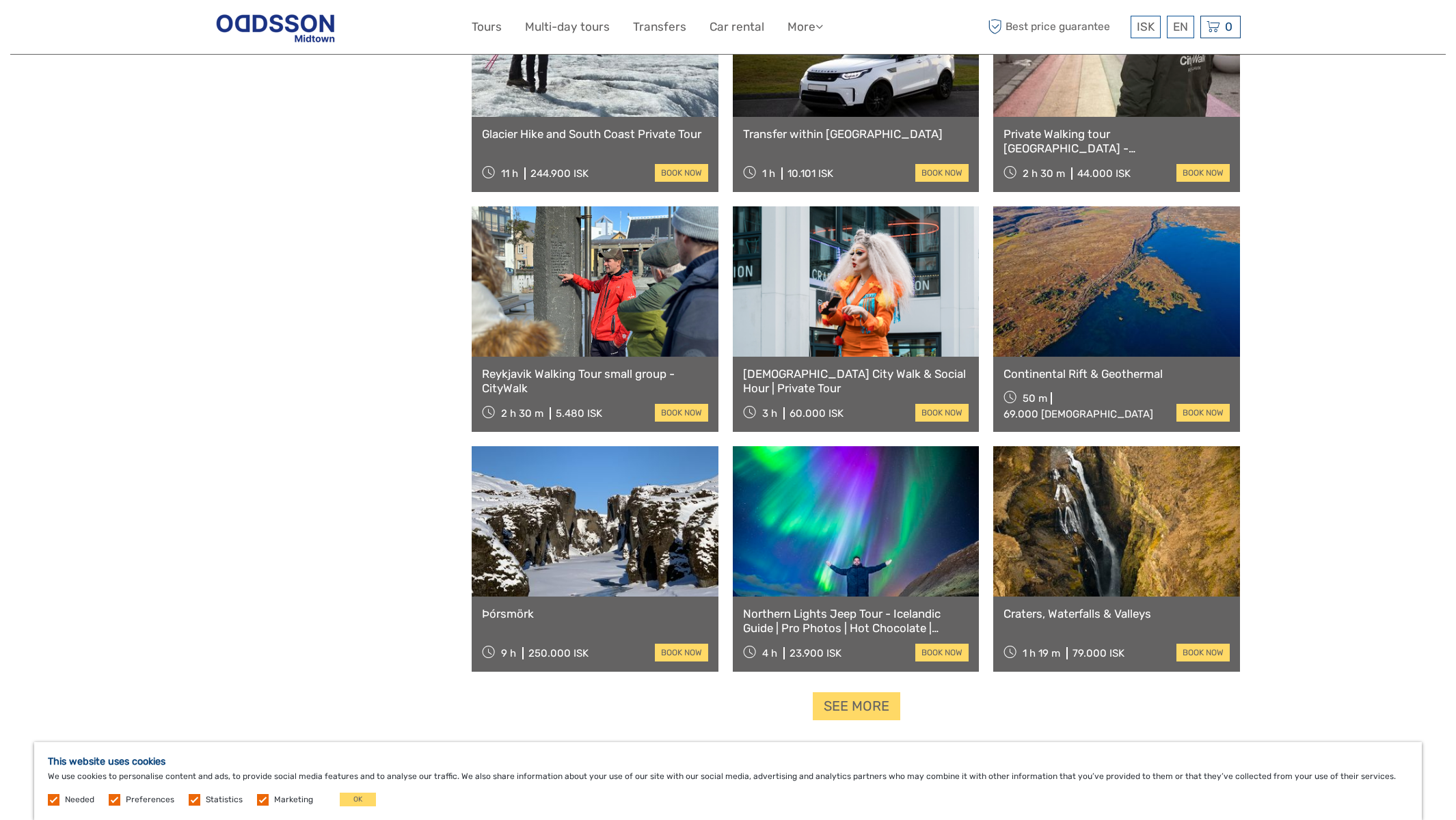
scroll to position [15476, 0]
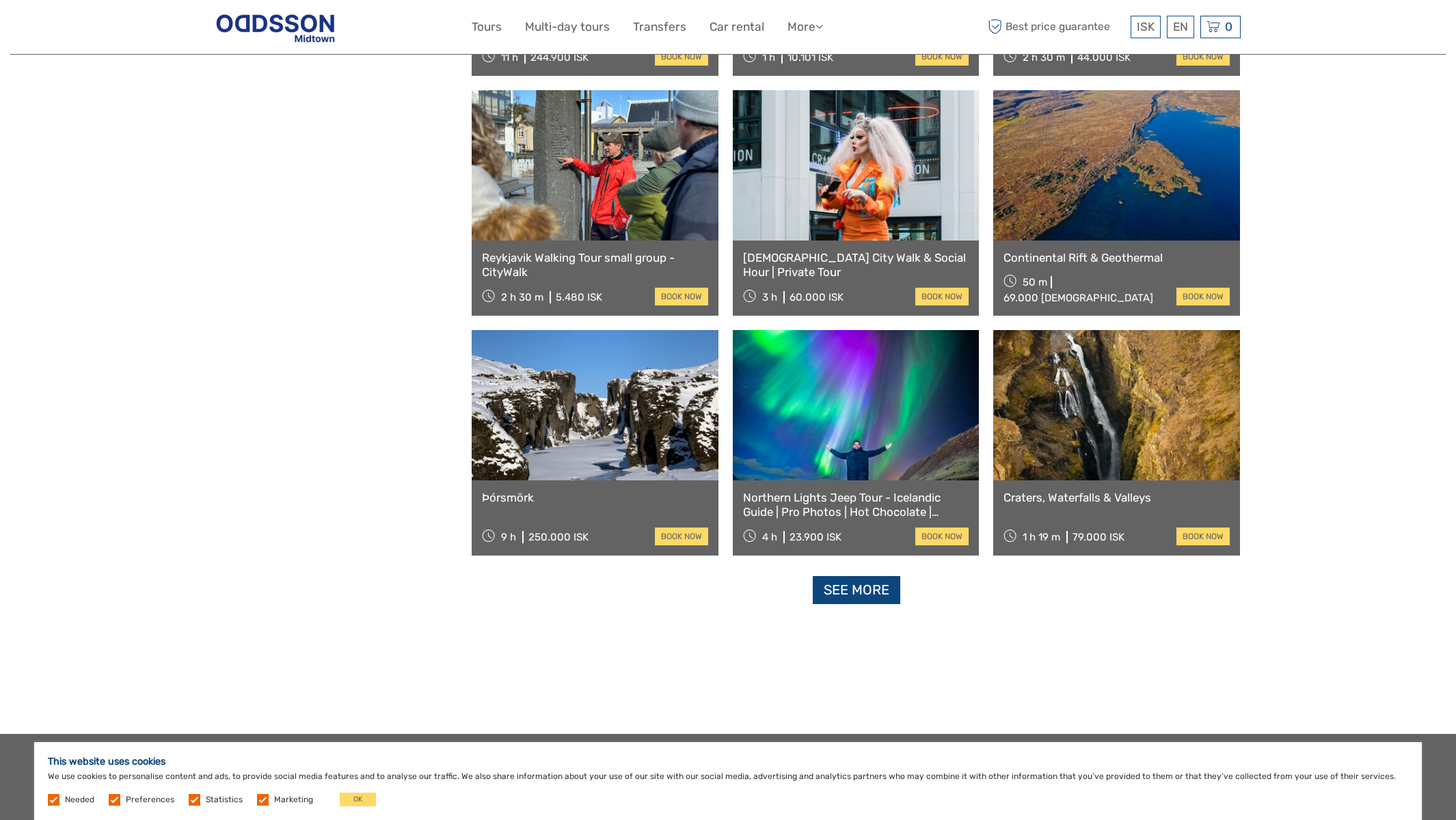
click at [849, 602] on link "See more" at bounding box center [856, 590] width 88 height 28
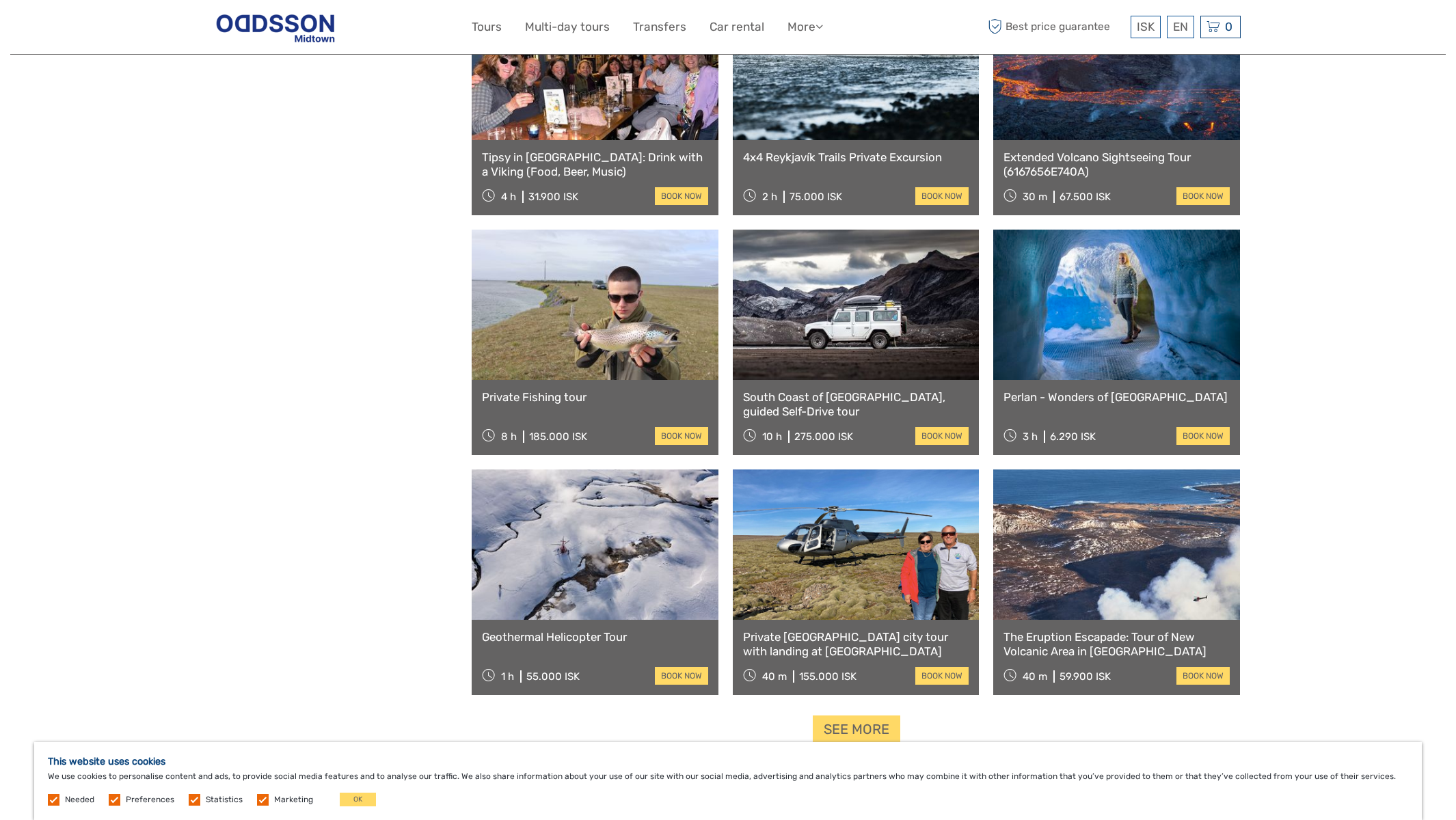
scroll to position [16839, 0]
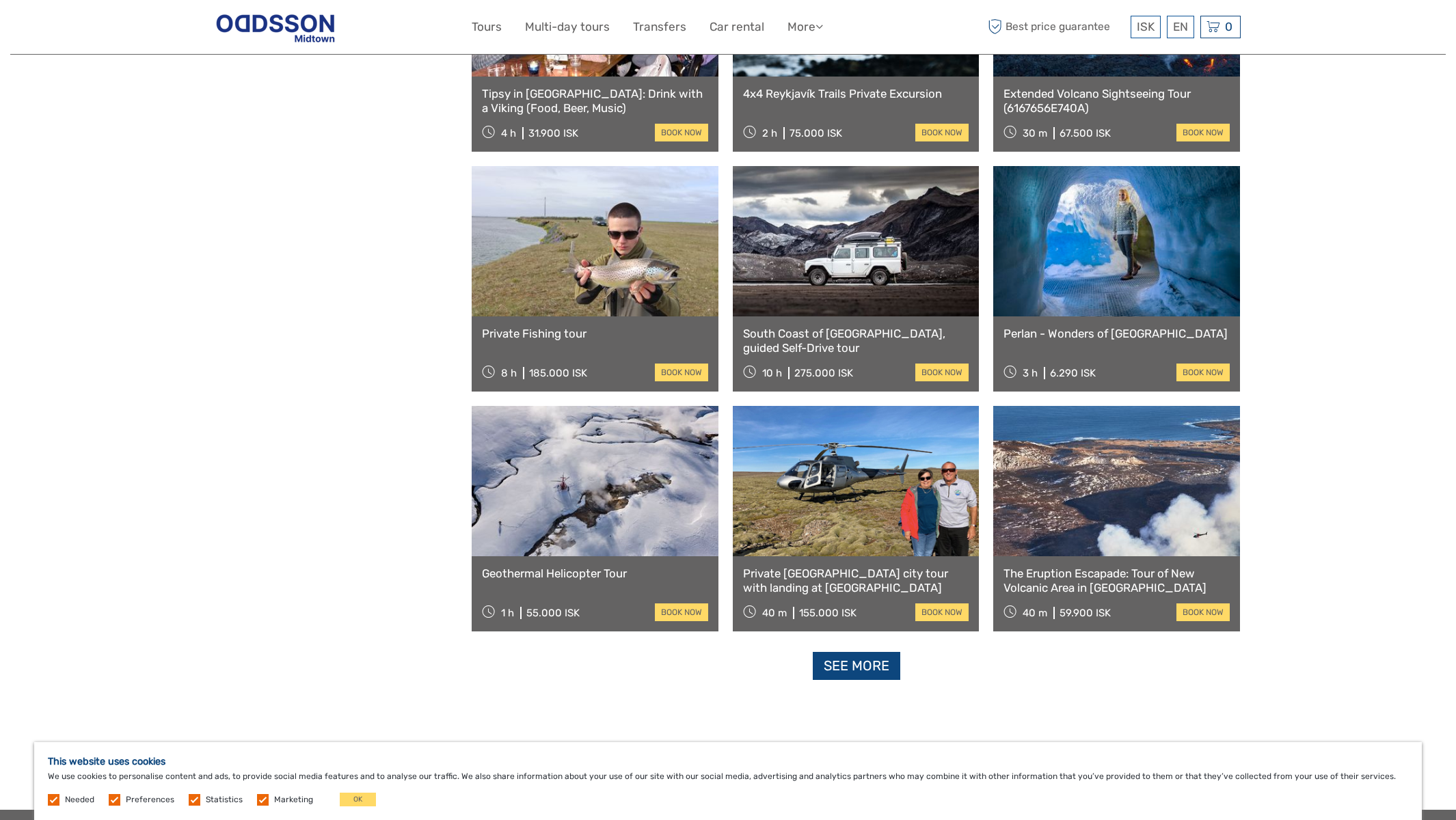
click at [866, 674] on link "See more" at bounding box center [856, 666] width 88 height 28
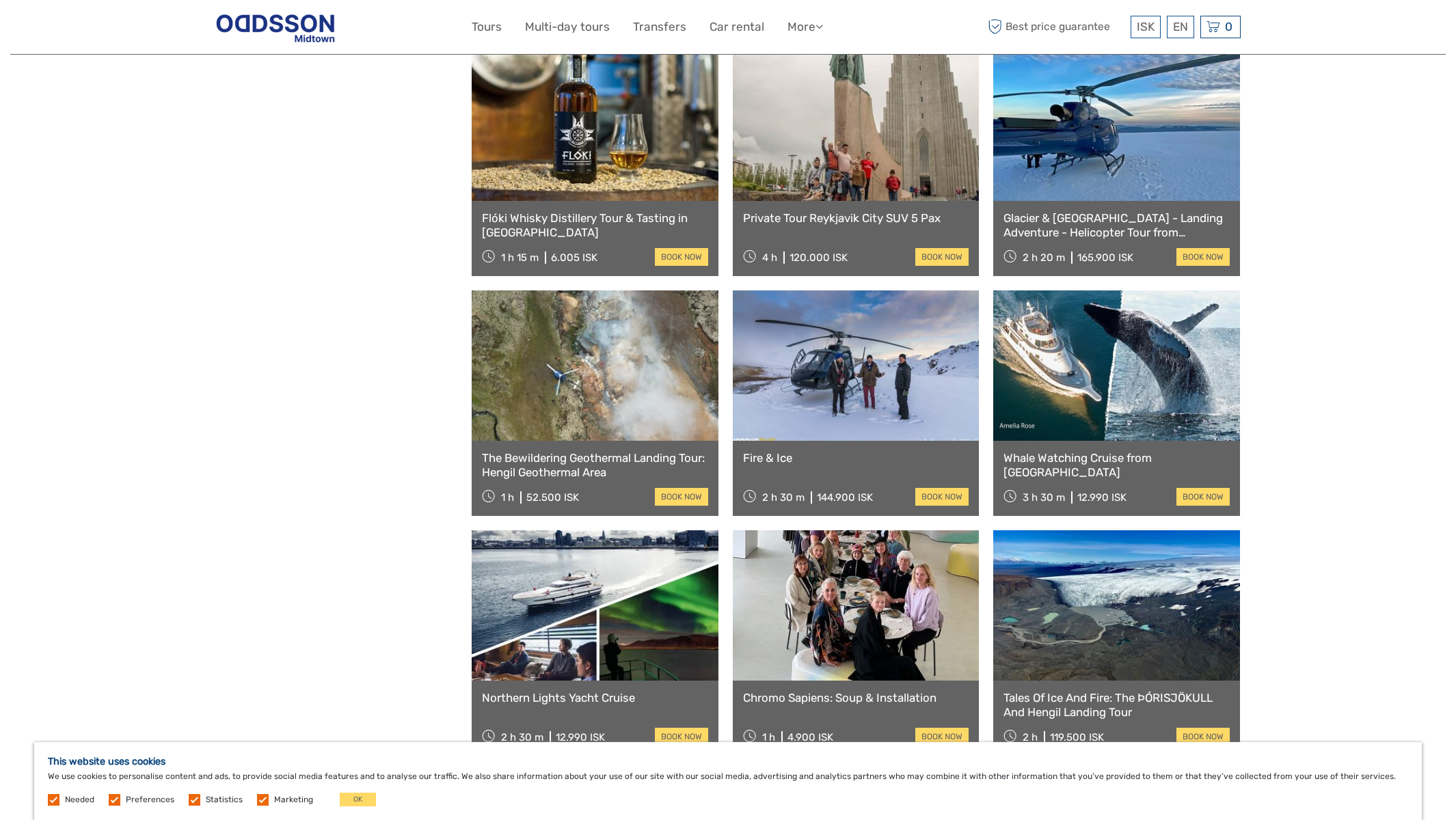
scroll to position [18313, 0]
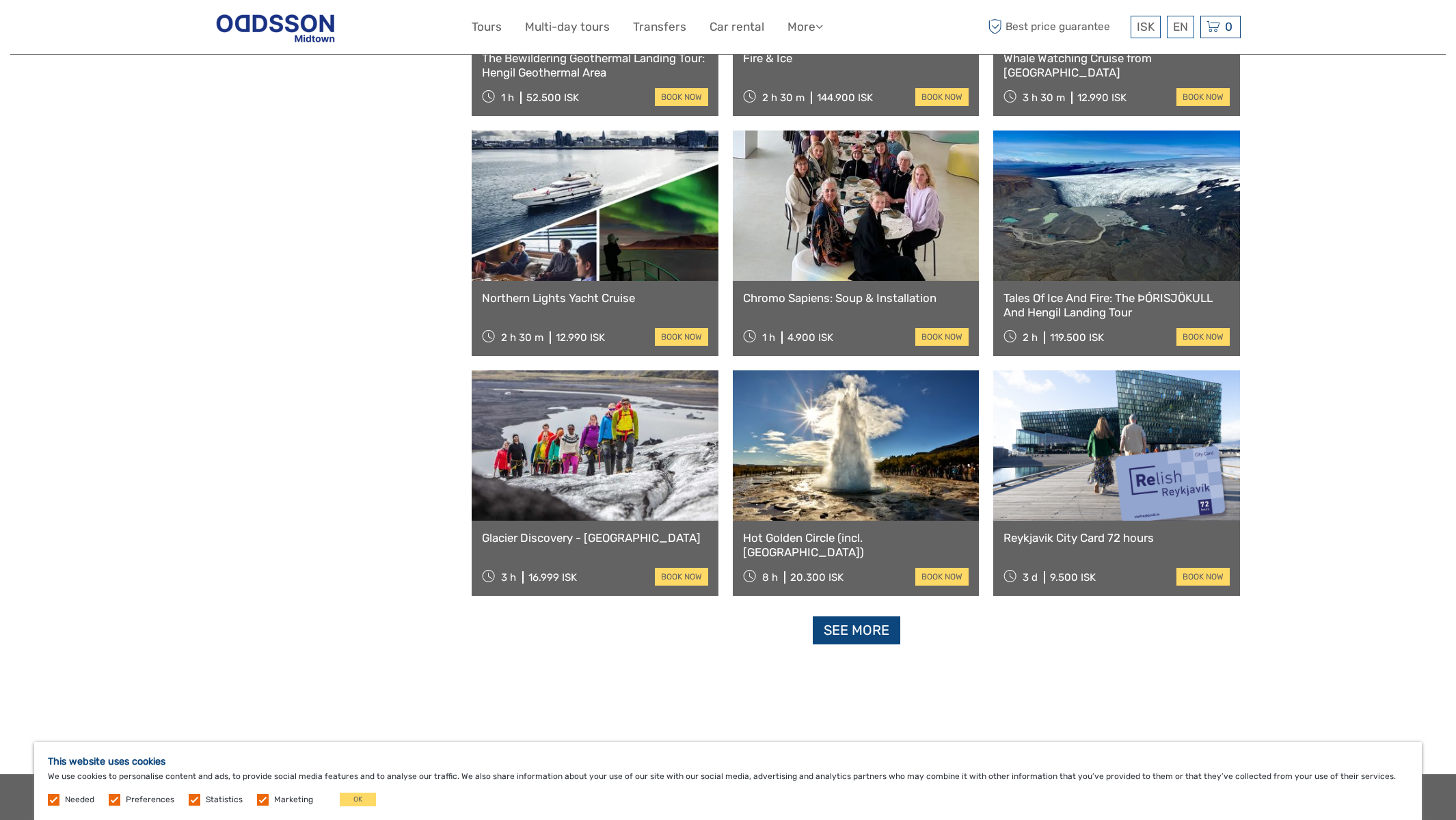
click at [868, 642] on link "See more" at bounding box center [856, 630] width 88 height 28
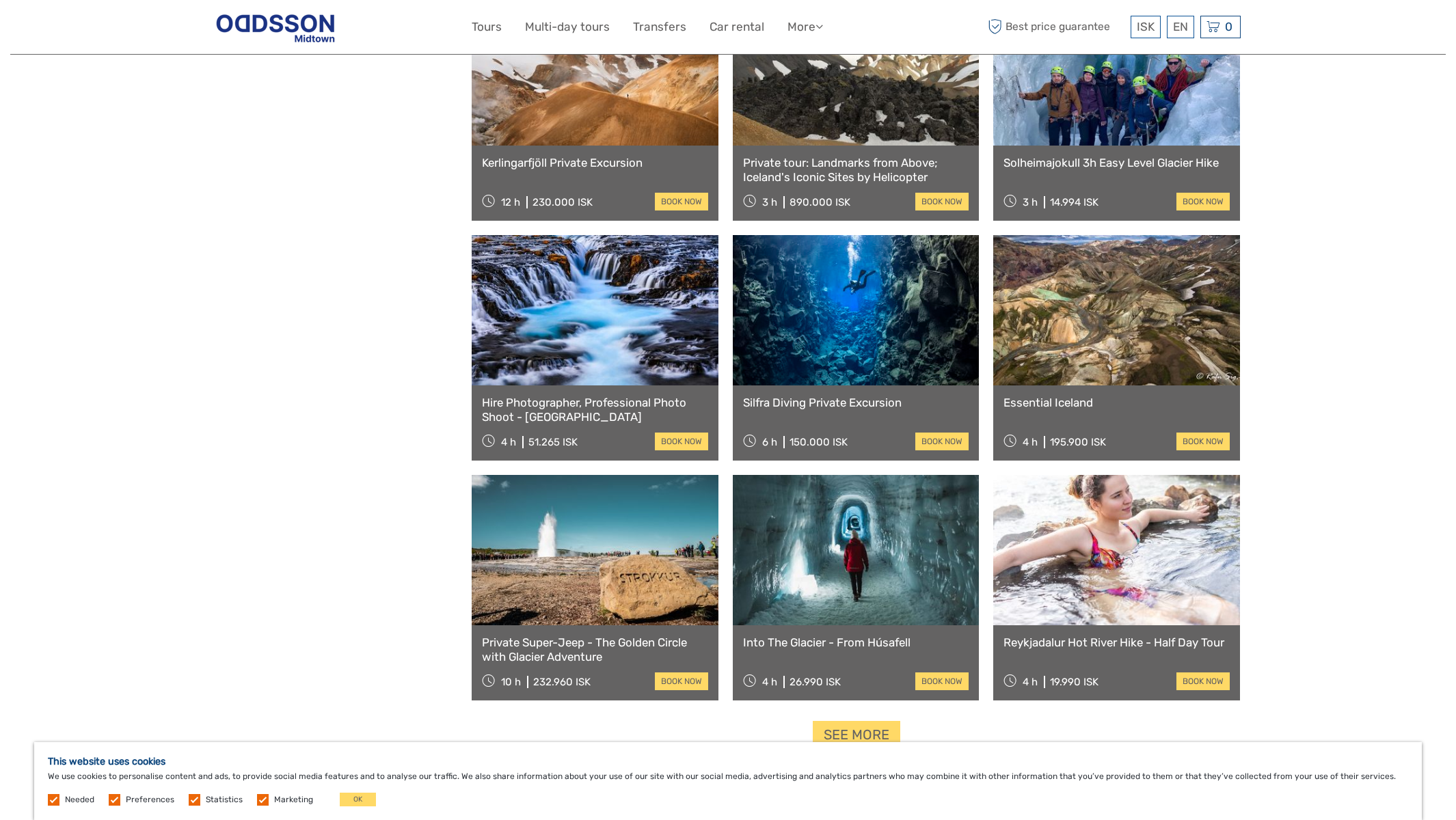
scroll to position [19828, 0]
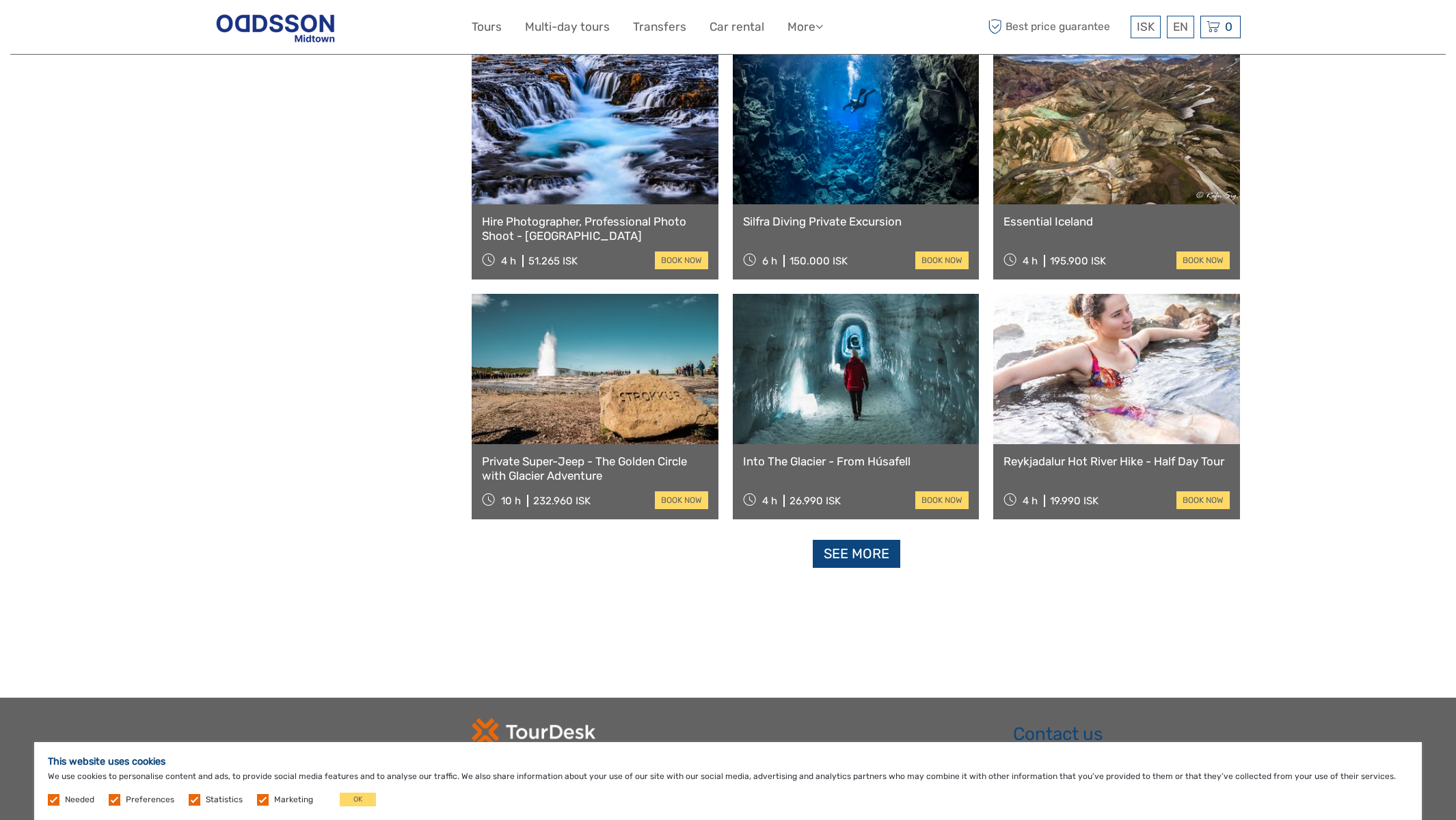
click at [847, 564] on link "See more" at bounding box center [856, 554] width 88 height 28
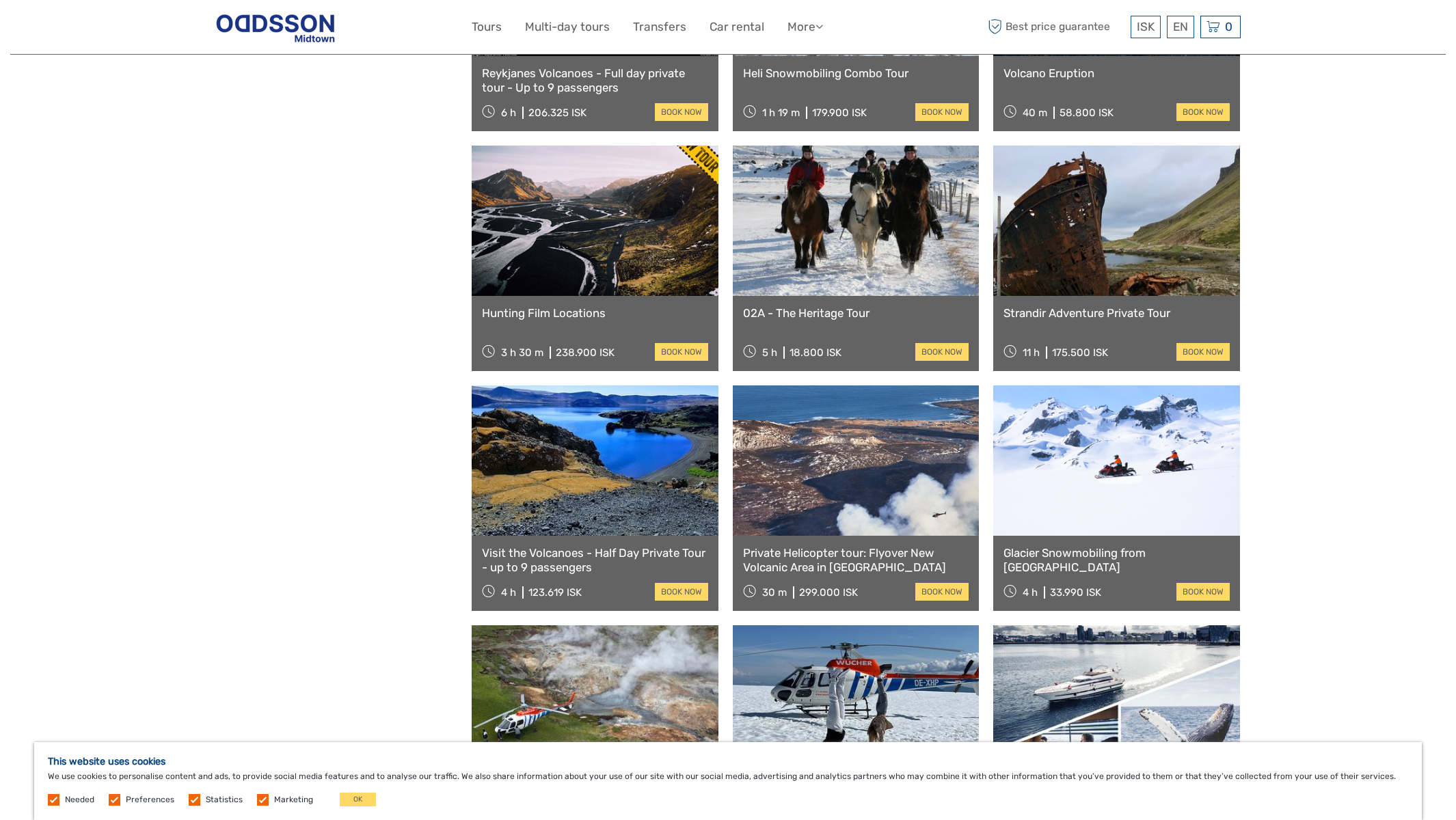
scroll to position [21270, 0]
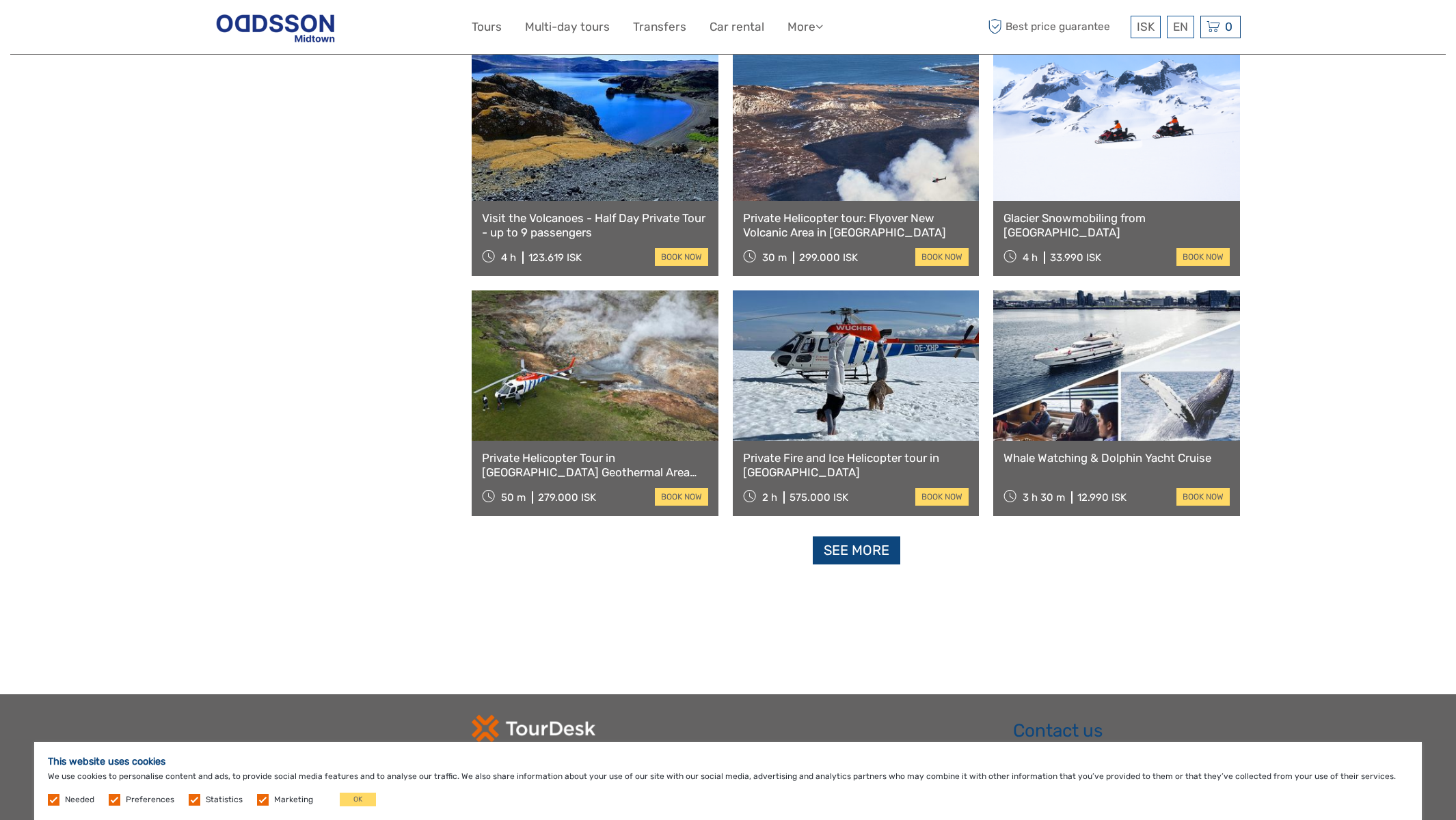
click at [864, 555] on link "See more" at bounding box center [856, 550] width 88 height 28
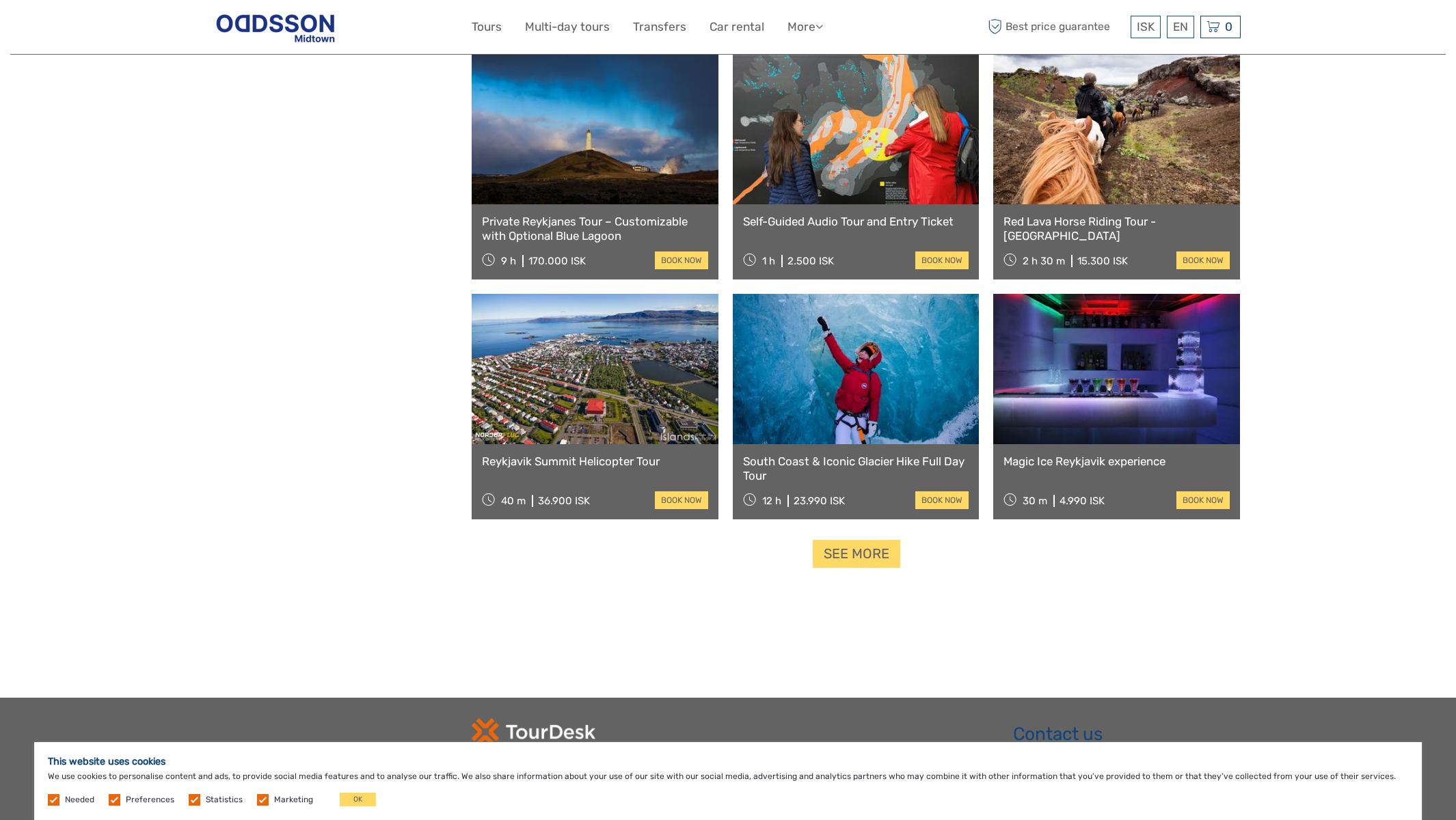
scroll to position [22829, 0]
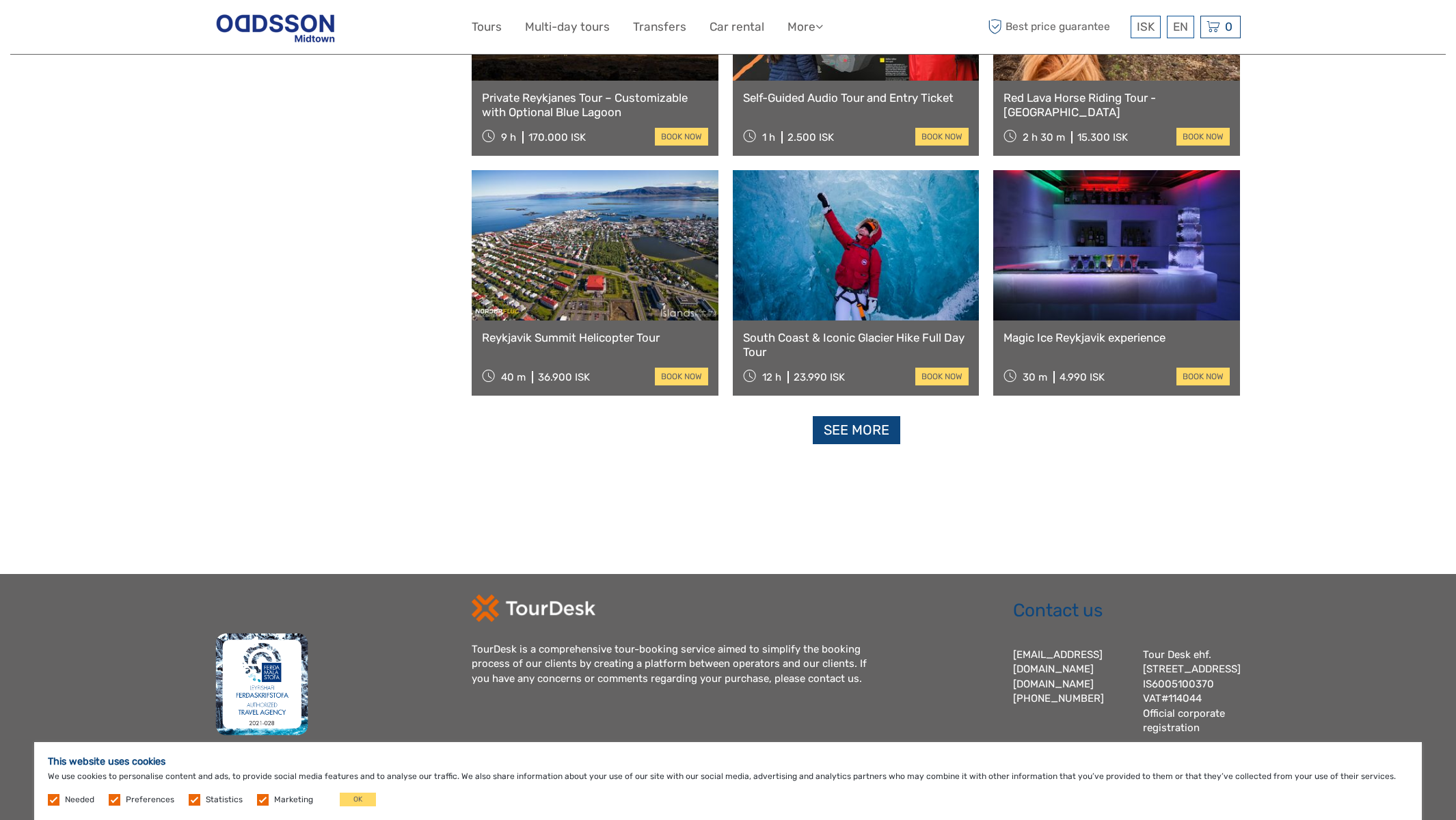
click at [875, 435] on link "See more" at bounding box center [856, 430] width 88 height 28
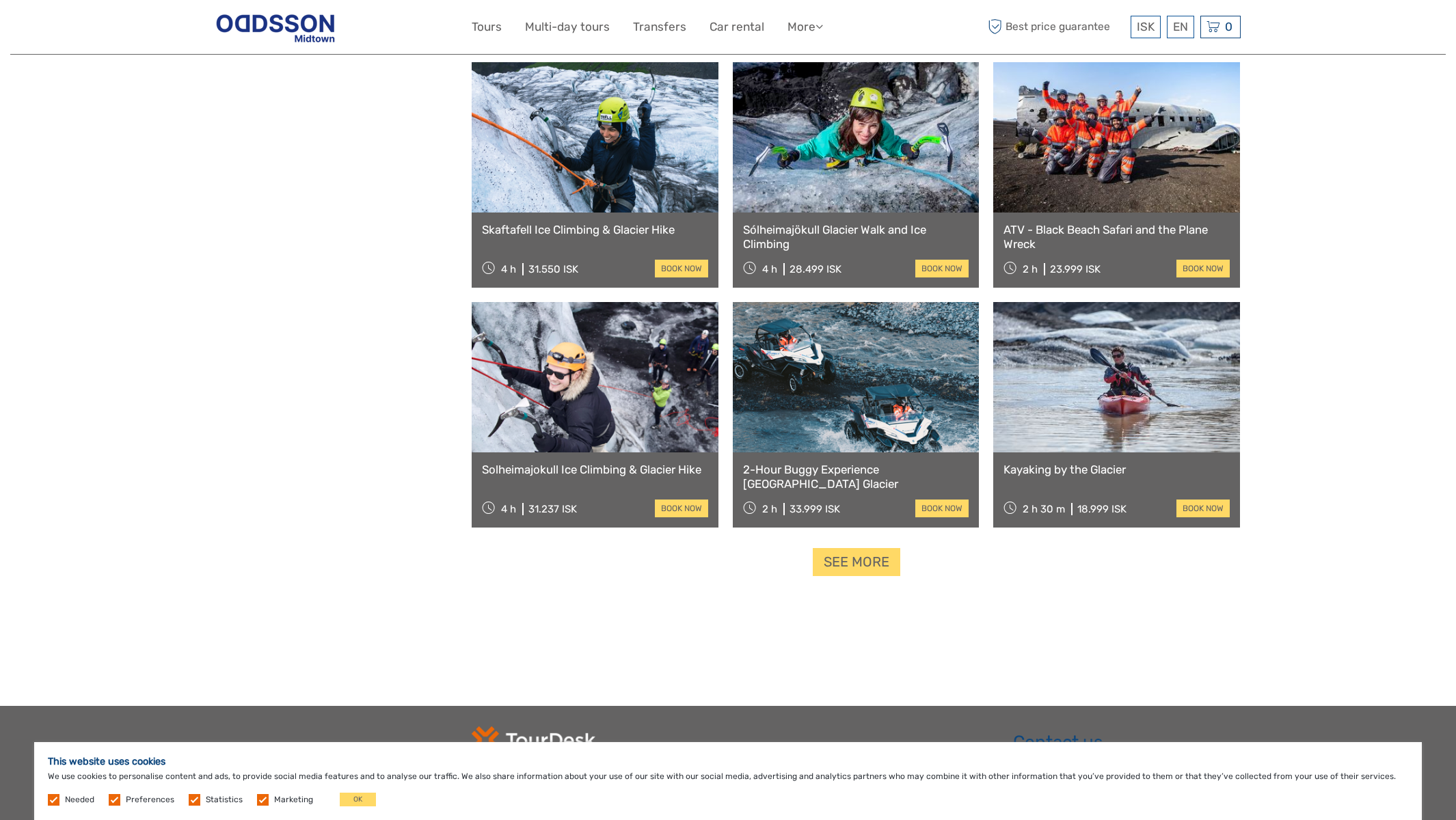
scroll to position [24298, 0]
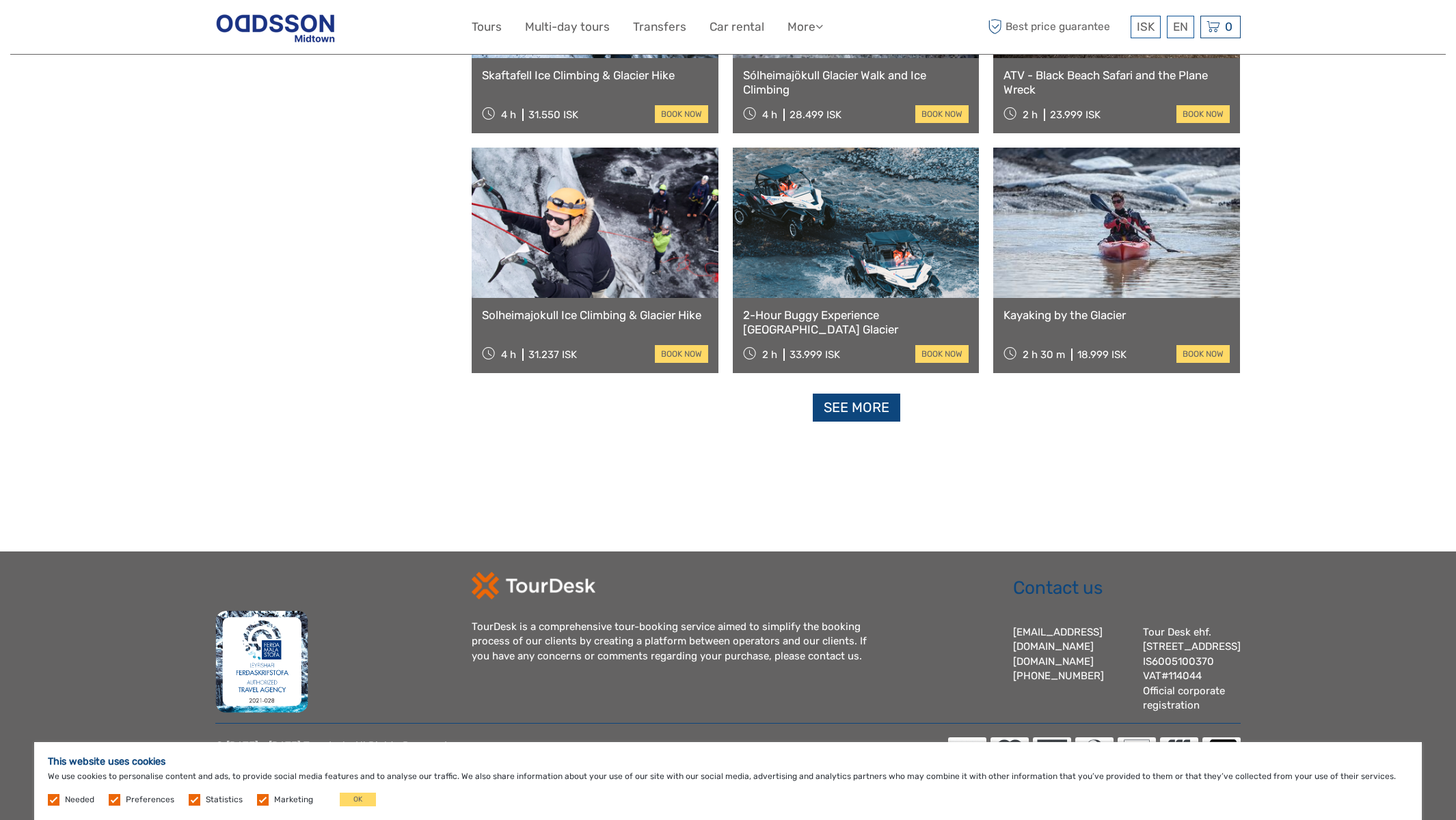
click at [869, 408] on link "See more" at bounding box center [856, 408] width 88 height 28
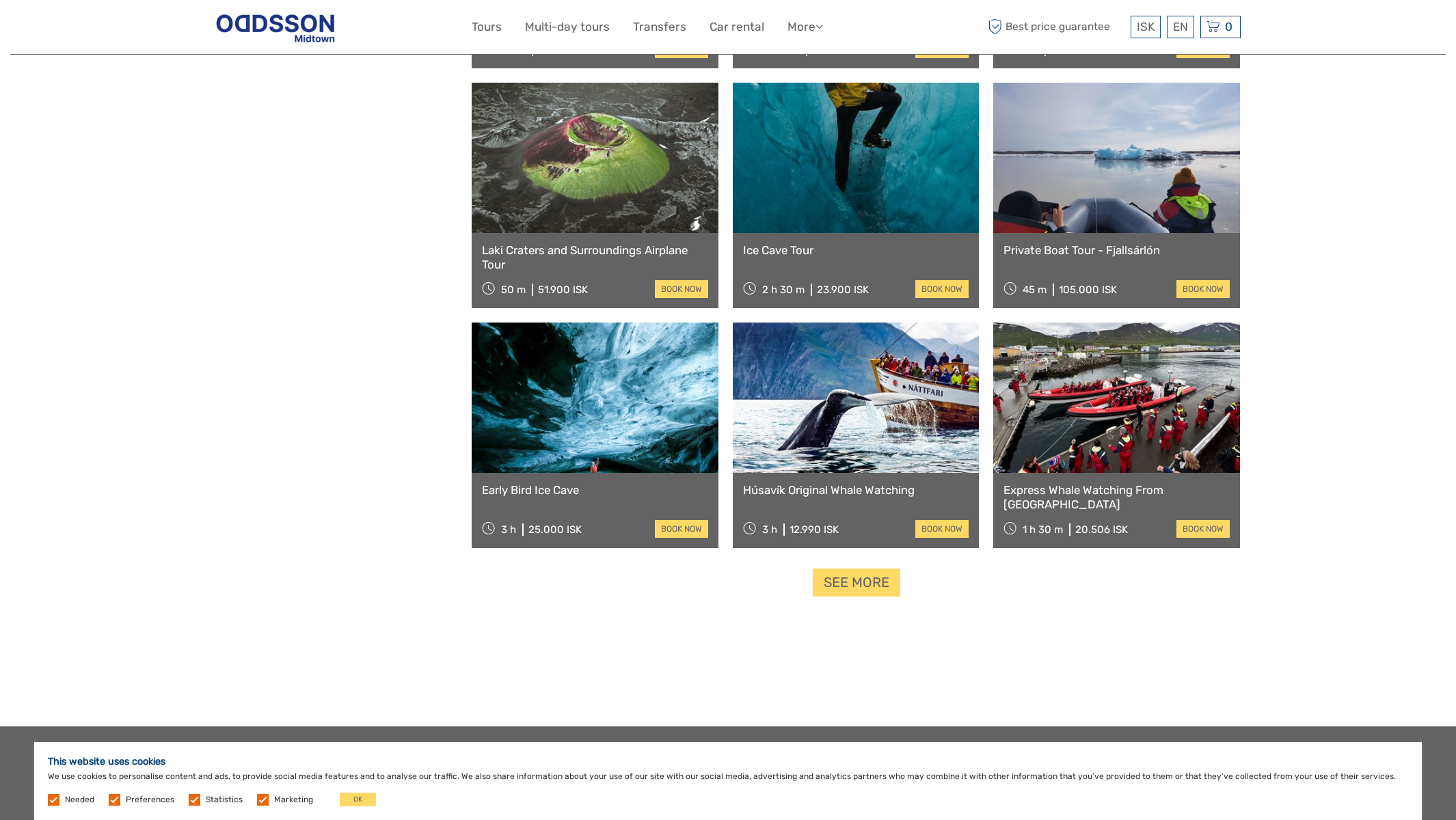
scroll to position [25639, 0]
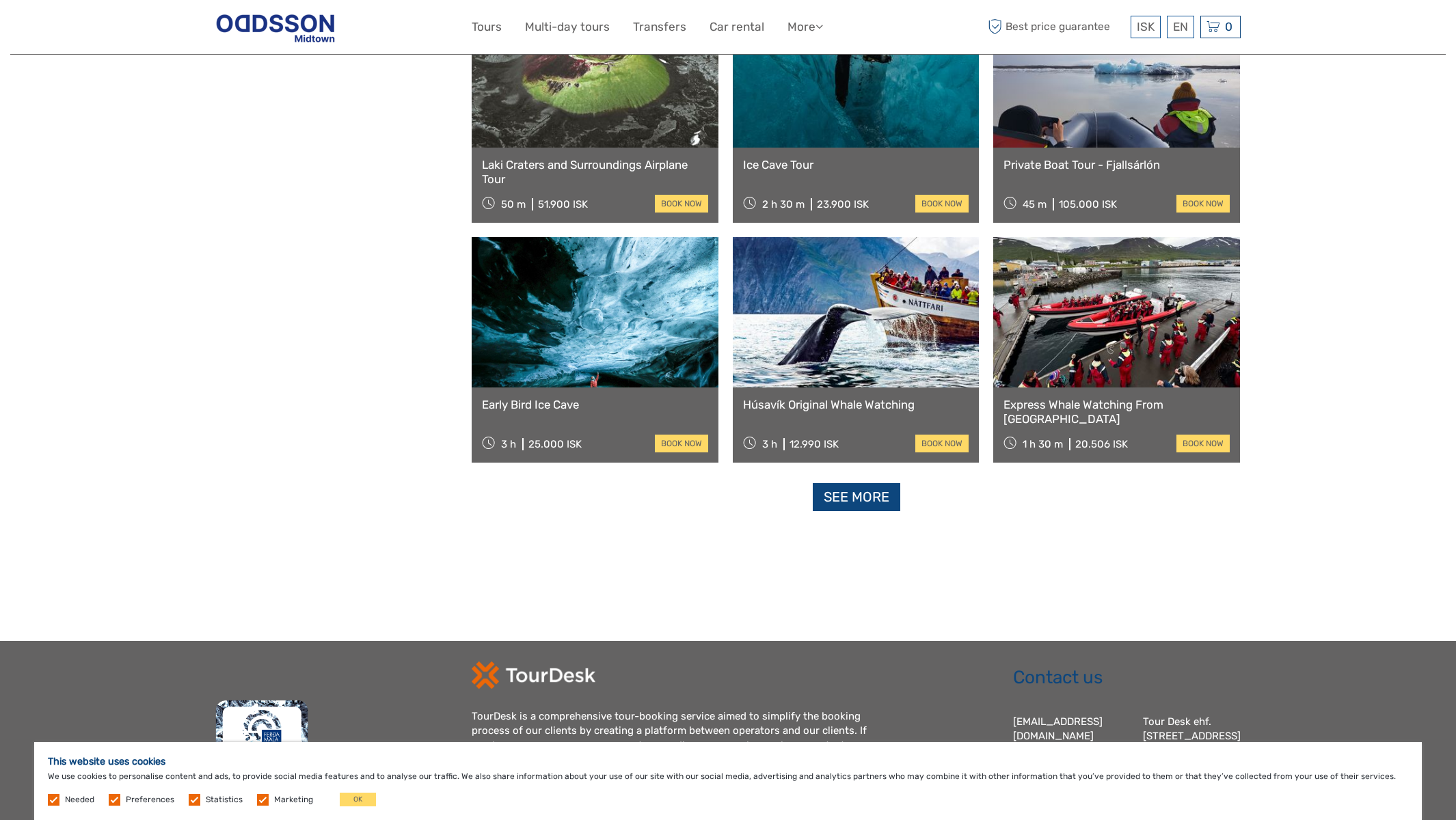
click at [872, 498] on link "See more" at bounding box center [856, 497] width 88 height 28
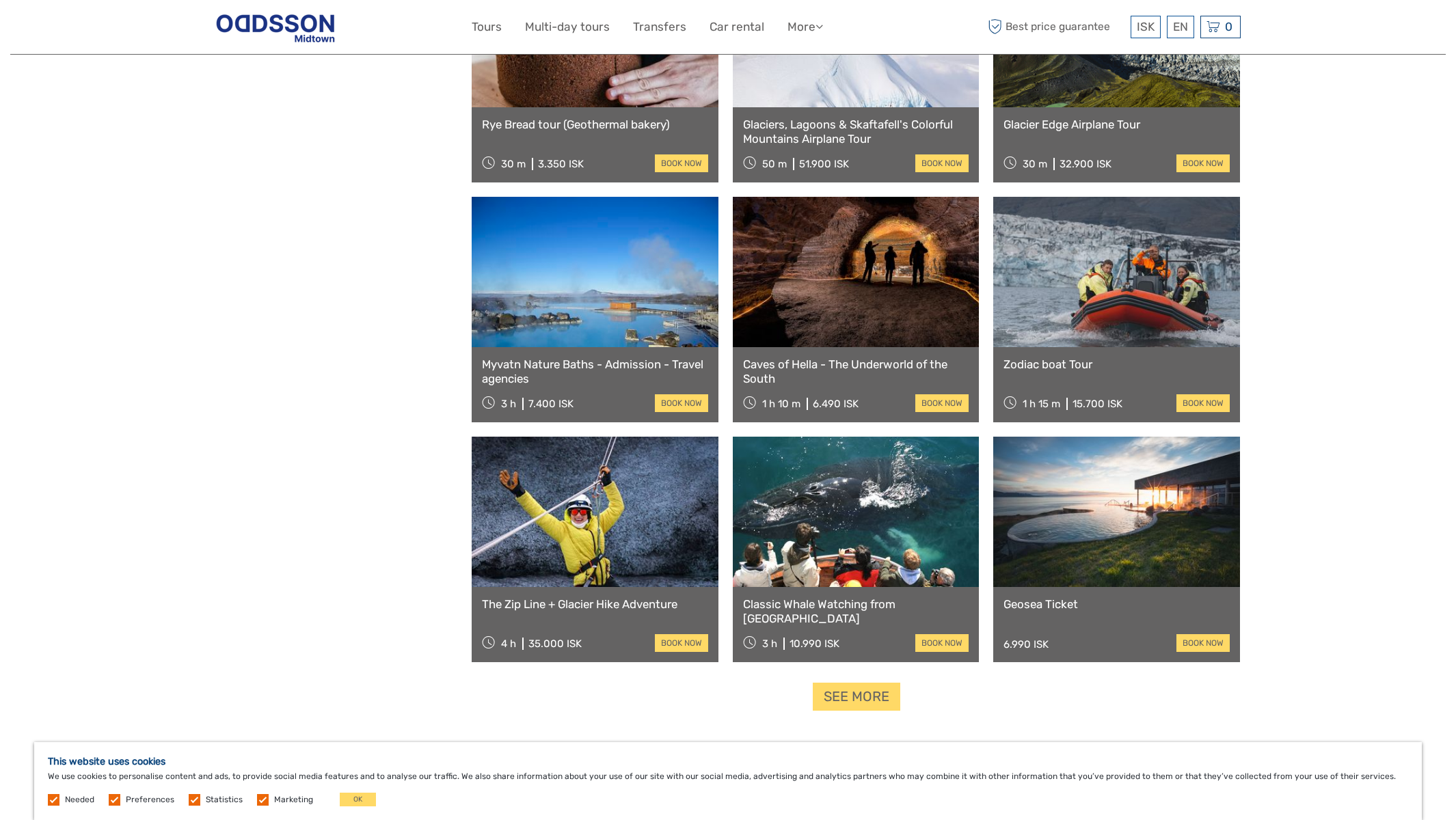
scroll to position [26967, 0]
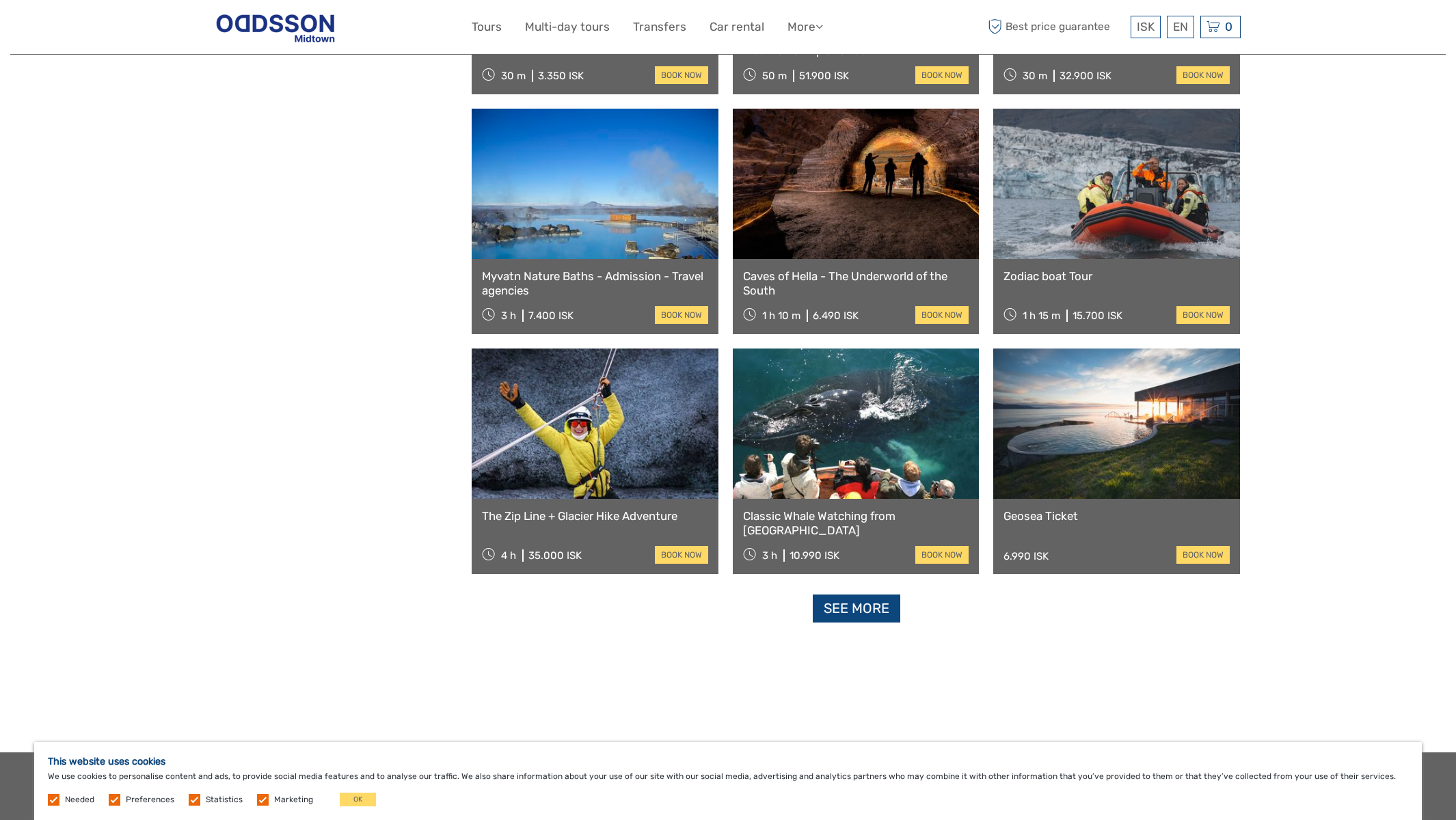
click at [834, 616] on link "See more" at bounding box center [856, 609] width 88 height 28
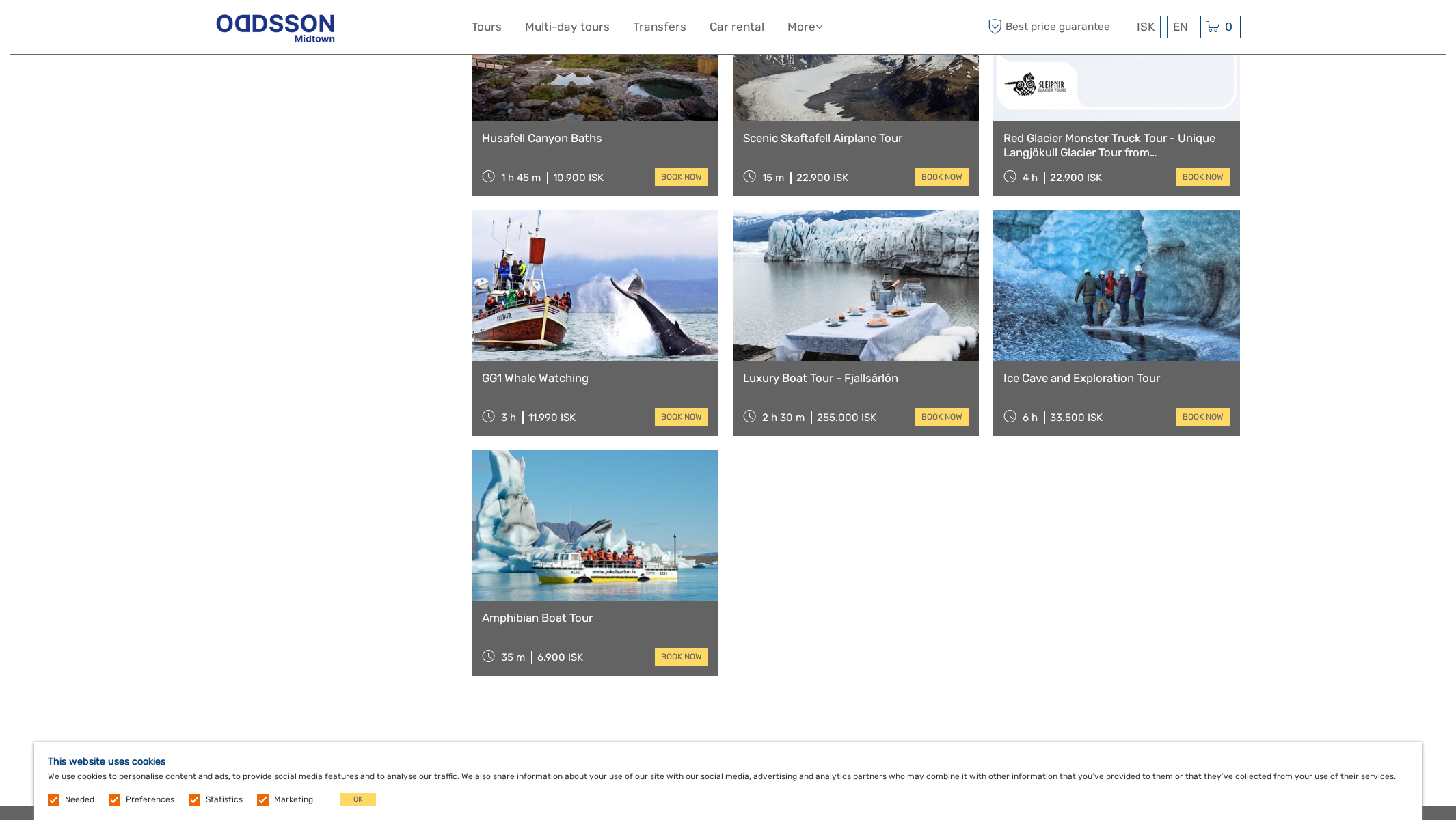
scroll to position [27827, 0]
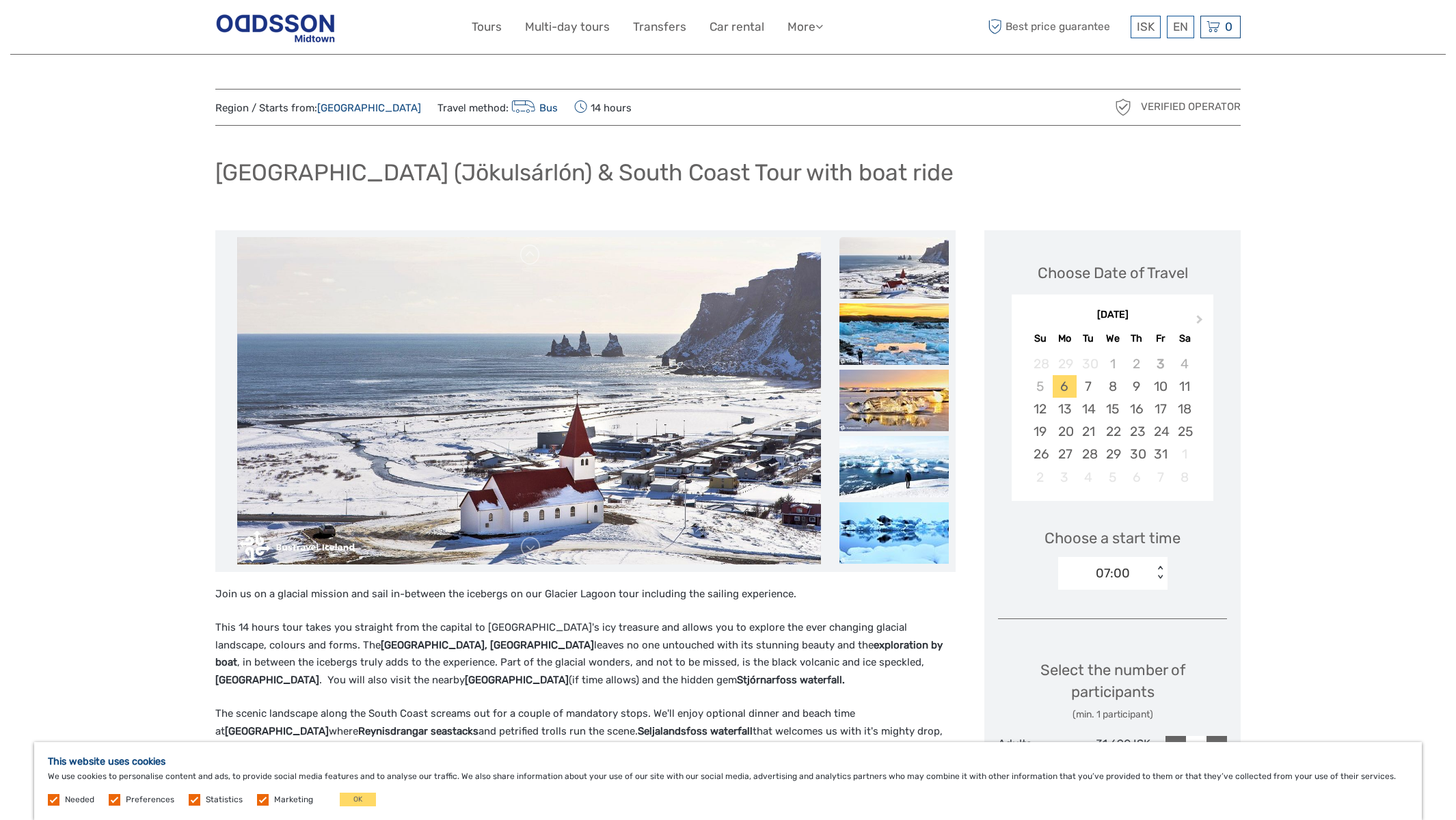
click at [882, 257] on img at bounding box center [894, 268] width 110 height 62
click at [914, 386] on img at bounding box center [894, 400] width 110 height 62
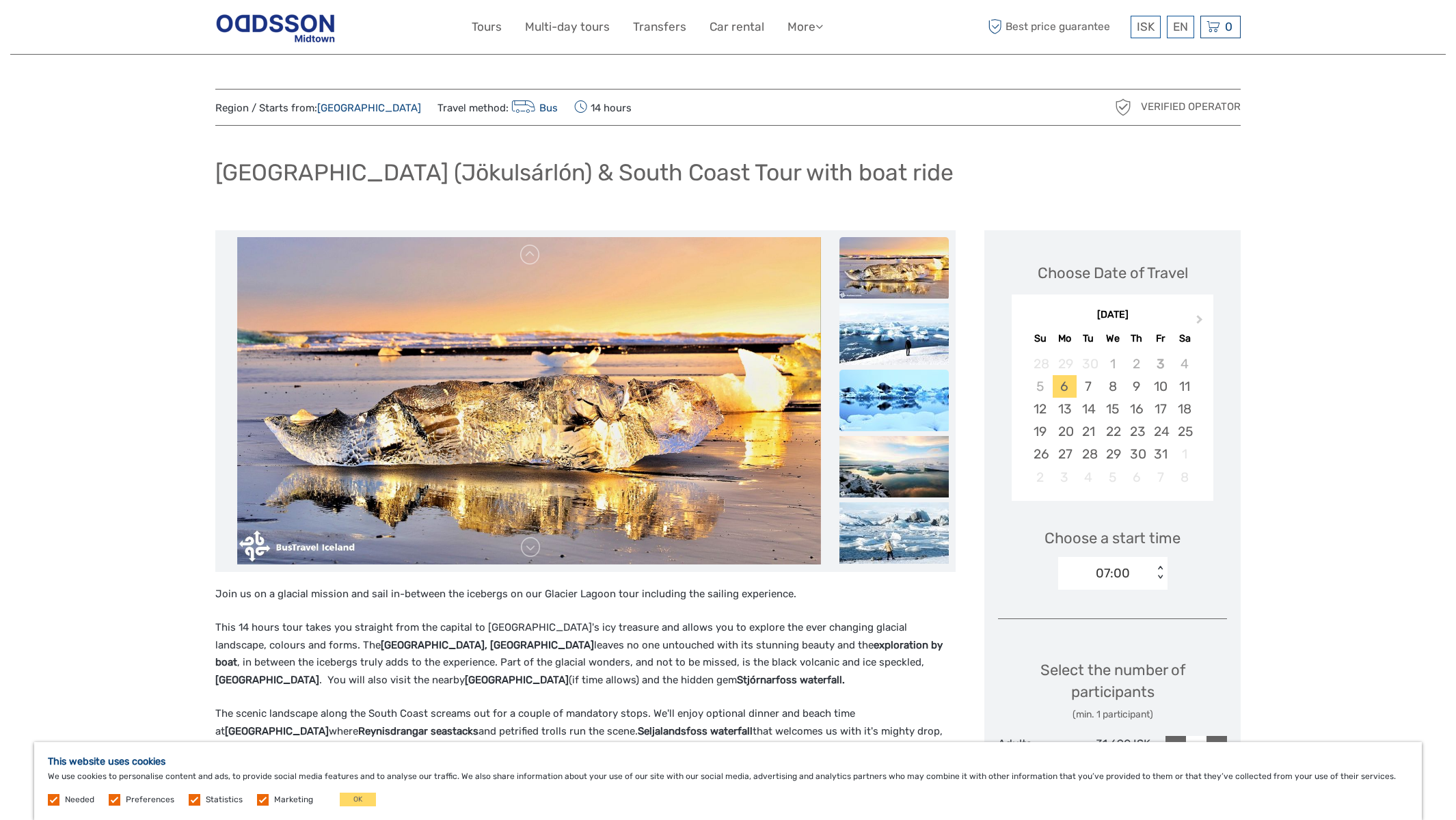
click at [922, 374] on img at bounding box center [894, 400] width 110 height 62
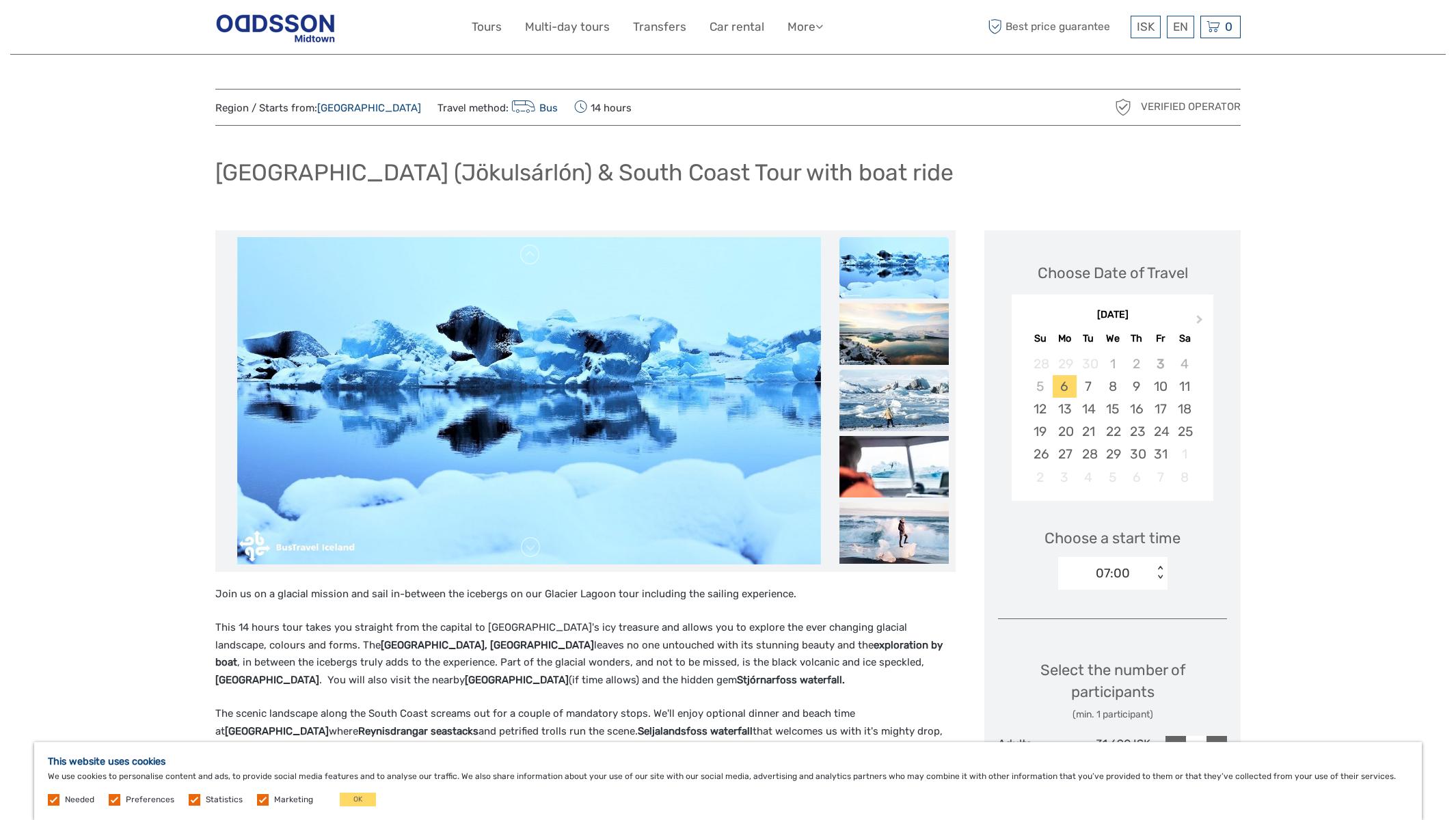
click at [920, 404] on img at bounding box center [894, 400] width 110 height 62
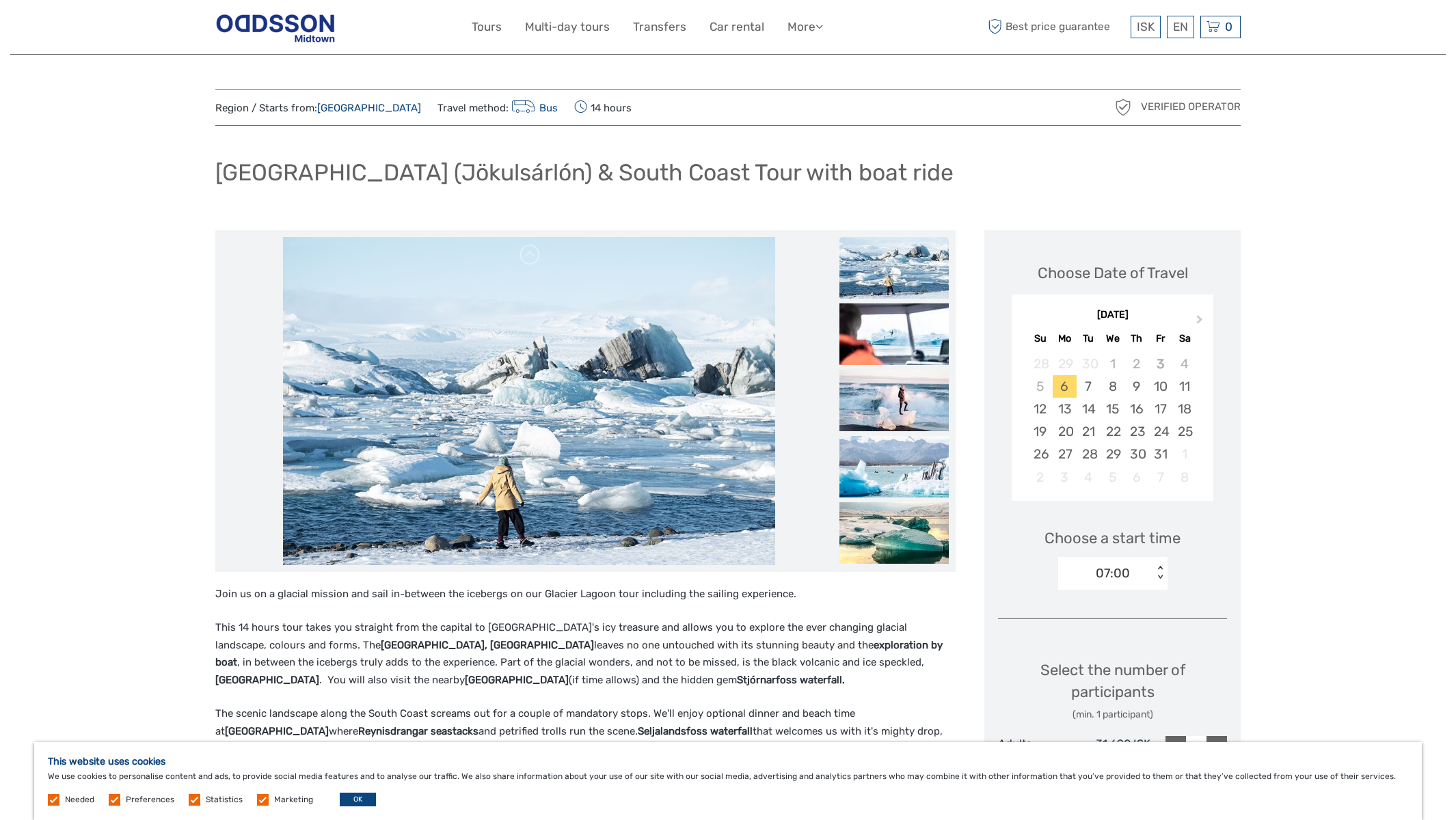
click at [355, 795] on button "OK" at bounding box center [358, 799] width 36 height 13
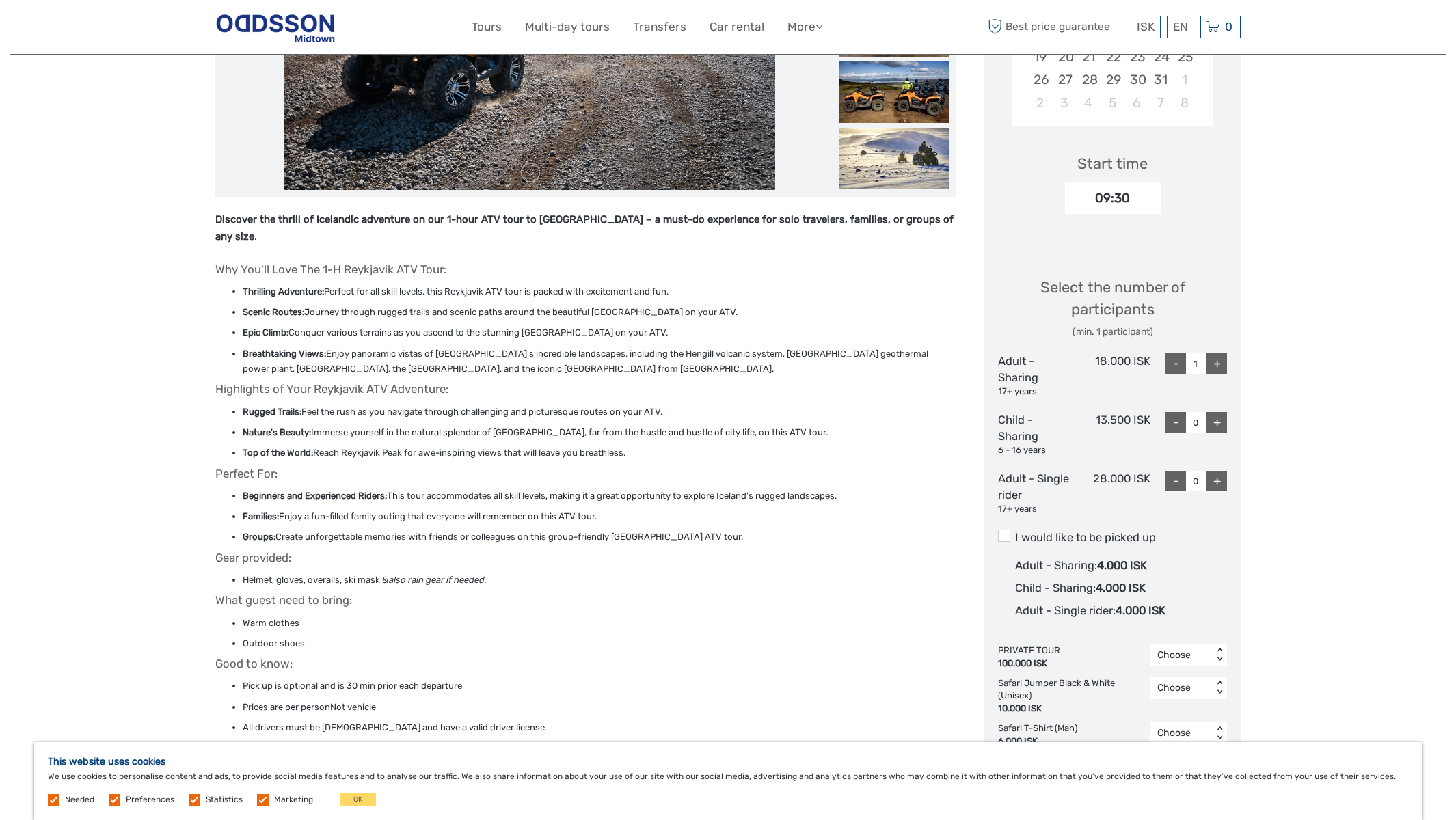
scroll to position [442, 0]
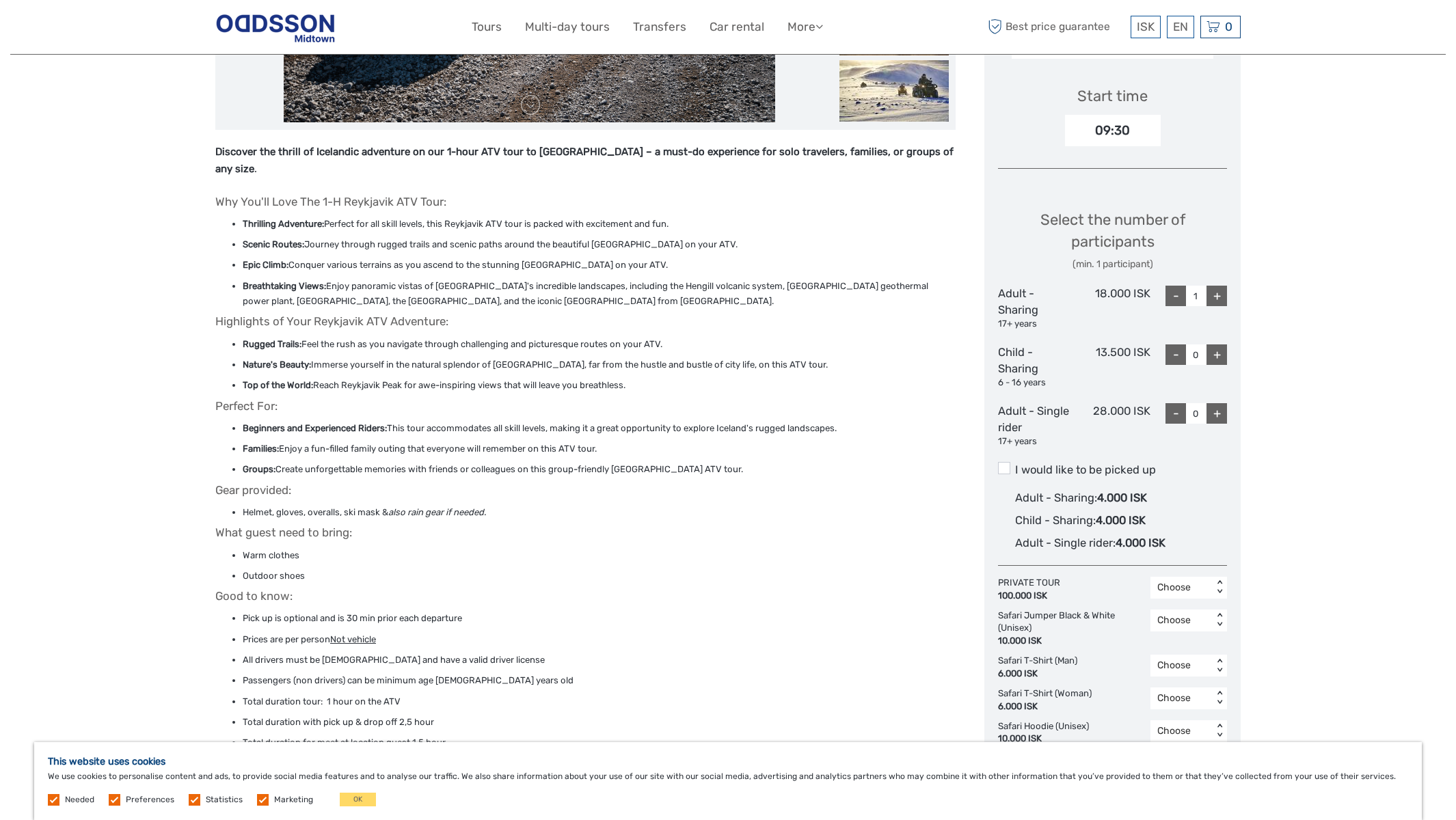
click at [1065, 464] on label "I would like to be picked up" at bounding box center [1112, 469] width 229 height 16
click at [1015, 465] on input "I would like to be picked up" at bounding box center [1015, 465] width 0 height 0
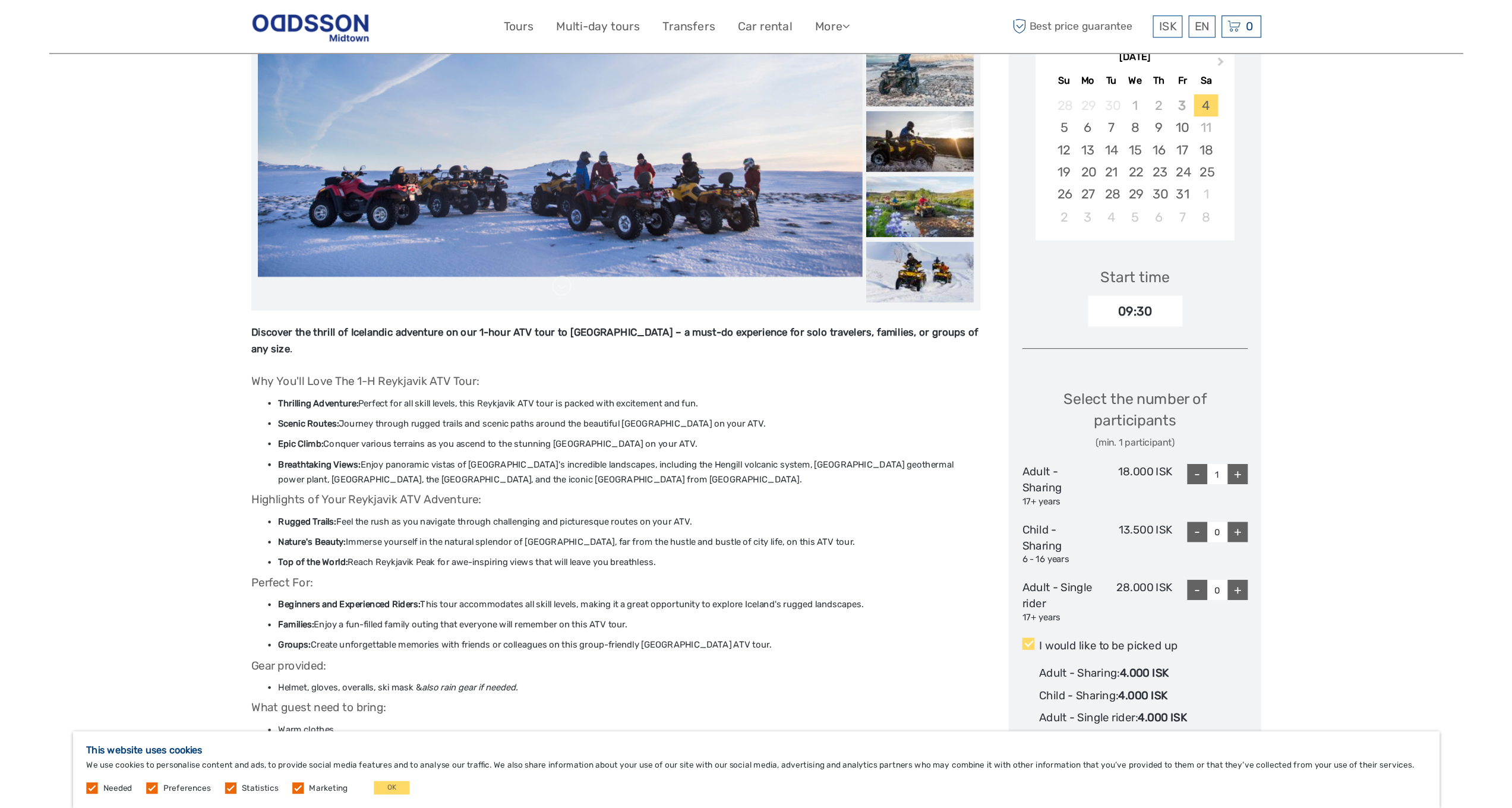
scroll to position [0, 0]
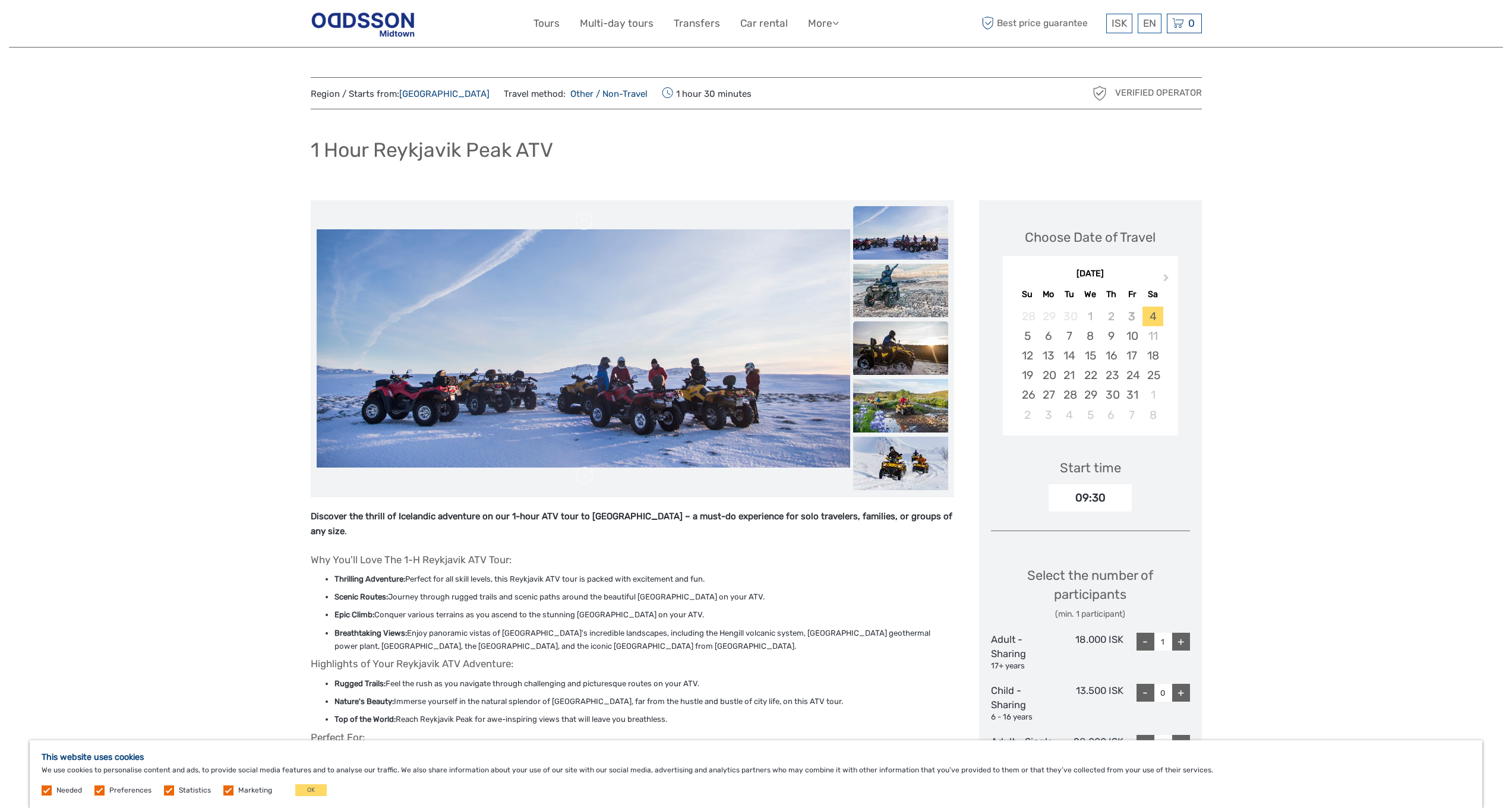
click at [913, 344] on img at bounding box center [901, 348] width 95 height 54
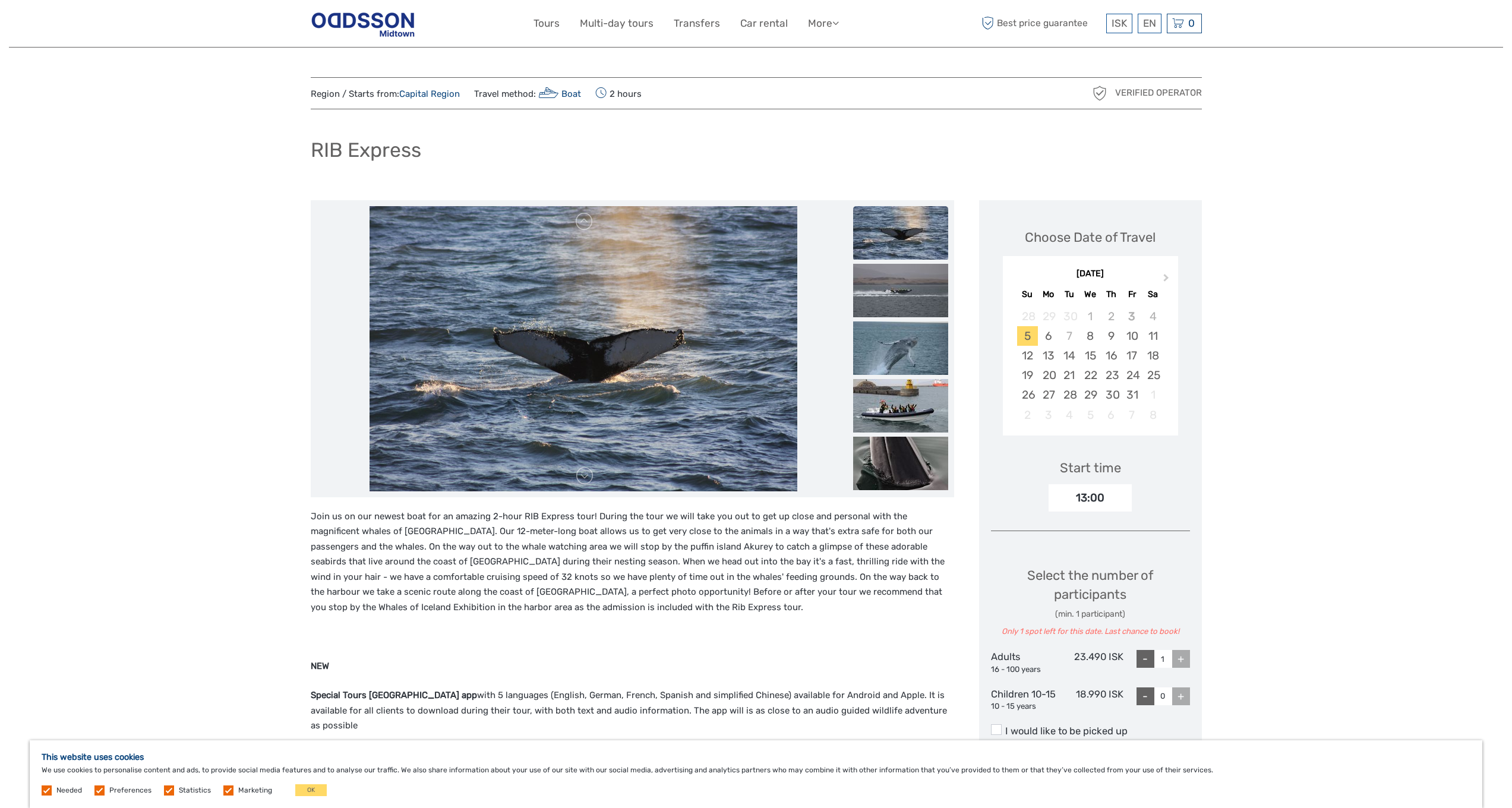
click at [877, 240] on img at bounding box center [901, 233] width 95 height 54
click at [892, 405] on img at bounding box center [901, 406] width 95 height 54
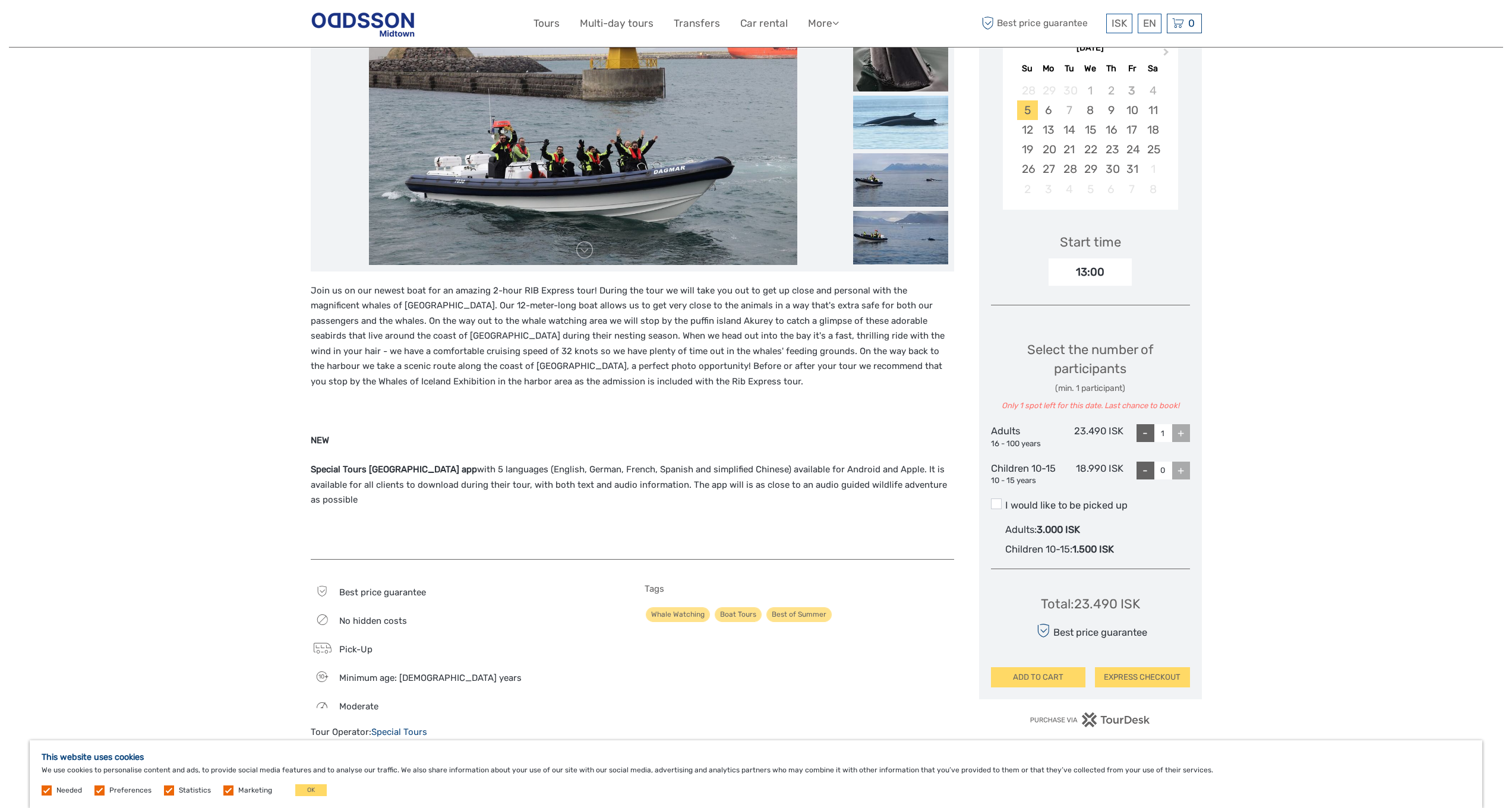
scroll to position [368, 0]
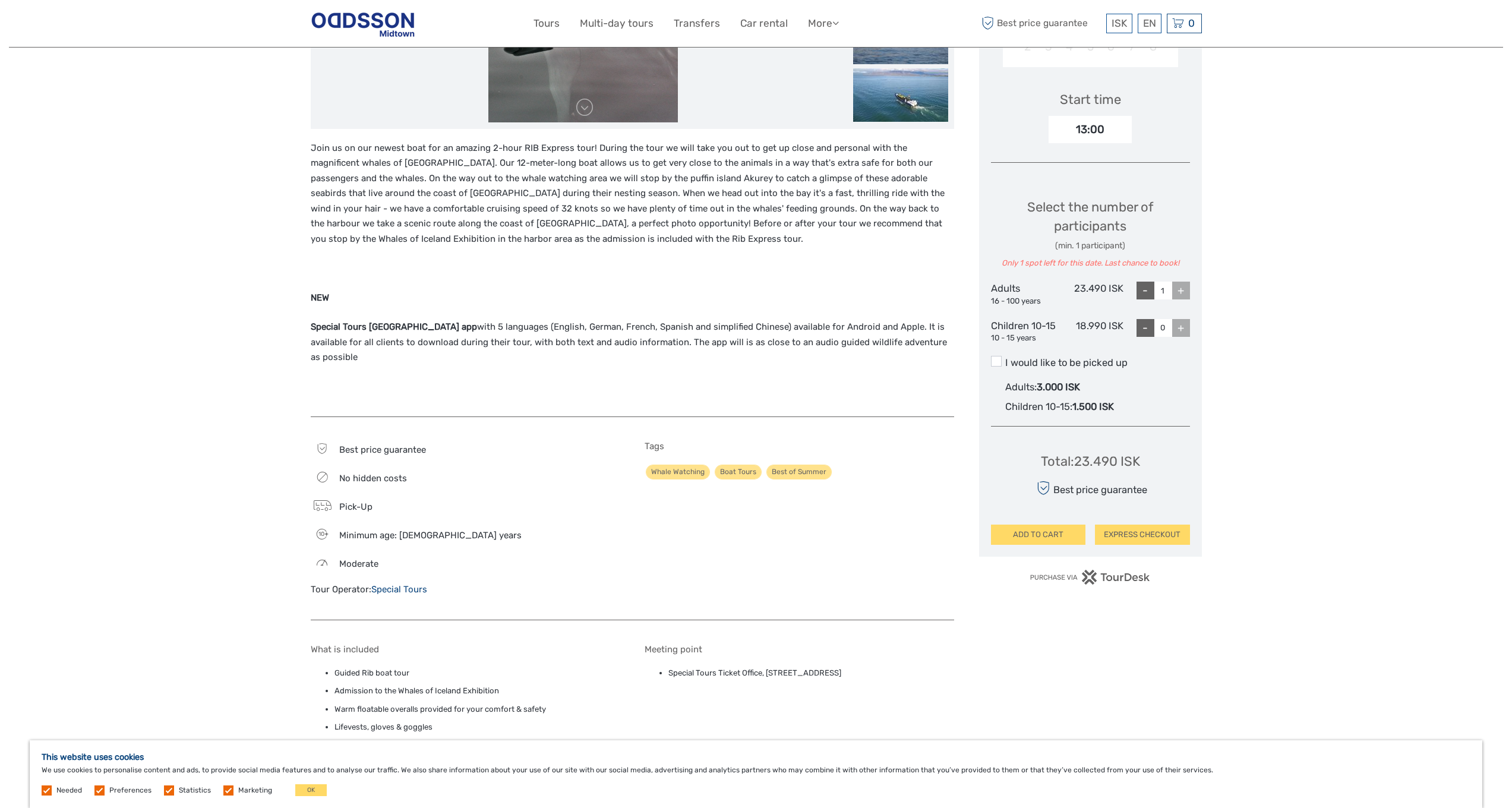
click at [1074, 357] on label "I would like to be picked up" at bounding box center [1090, 363] width 199 height 14
click at [1005, 358] on input "I would like to be picked up" at bounding box center [1005, 358] width 0 height 0
click at [1074, 357] on label "I would like to be picked up" at bounding box center [1090, 363] width 199 height 14
click at [1005, 358] on input "I would like to be picked up" at bounding box center [1005, 358] width 0 height 0
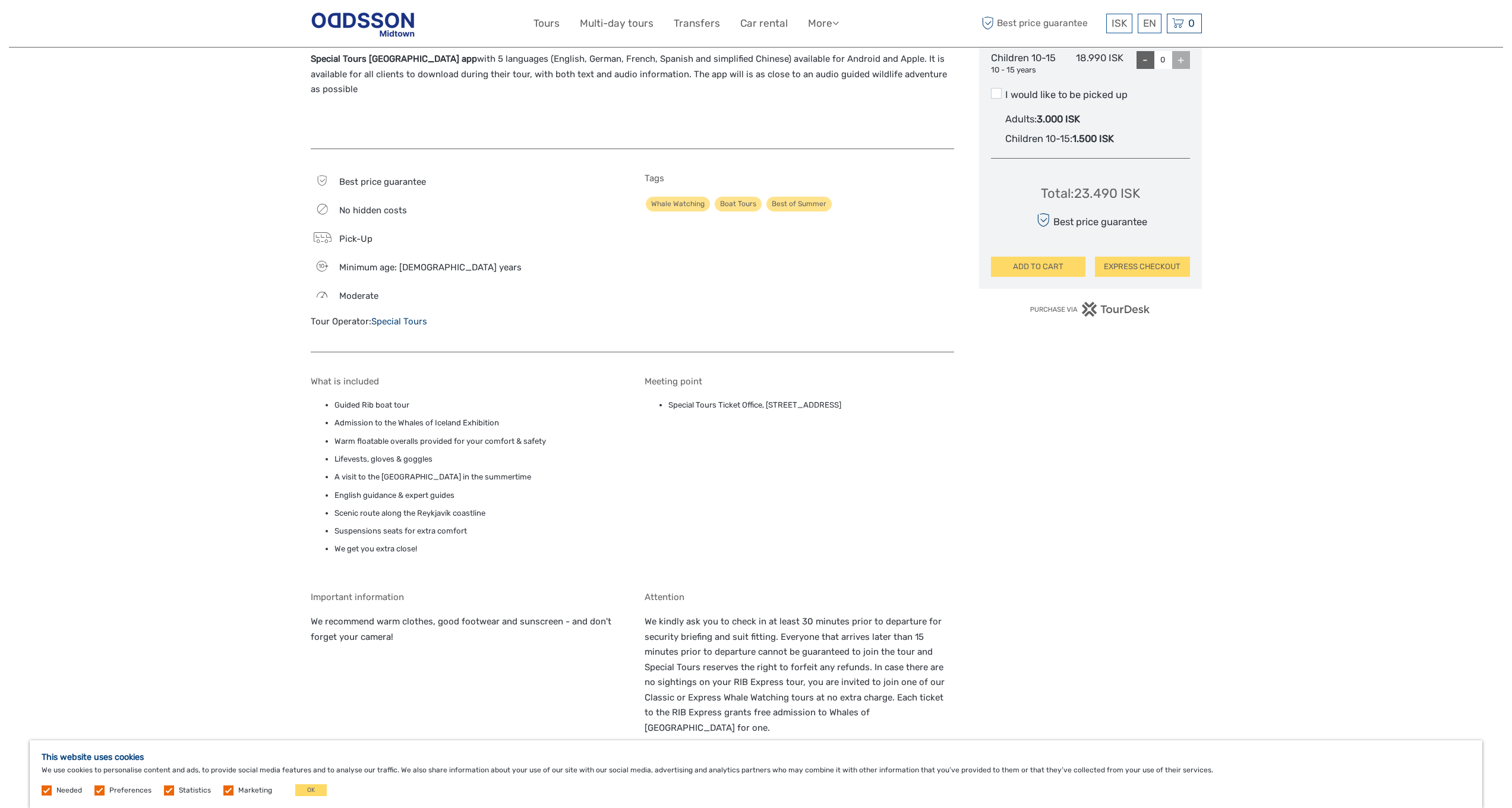
scroll to position [714, 0]
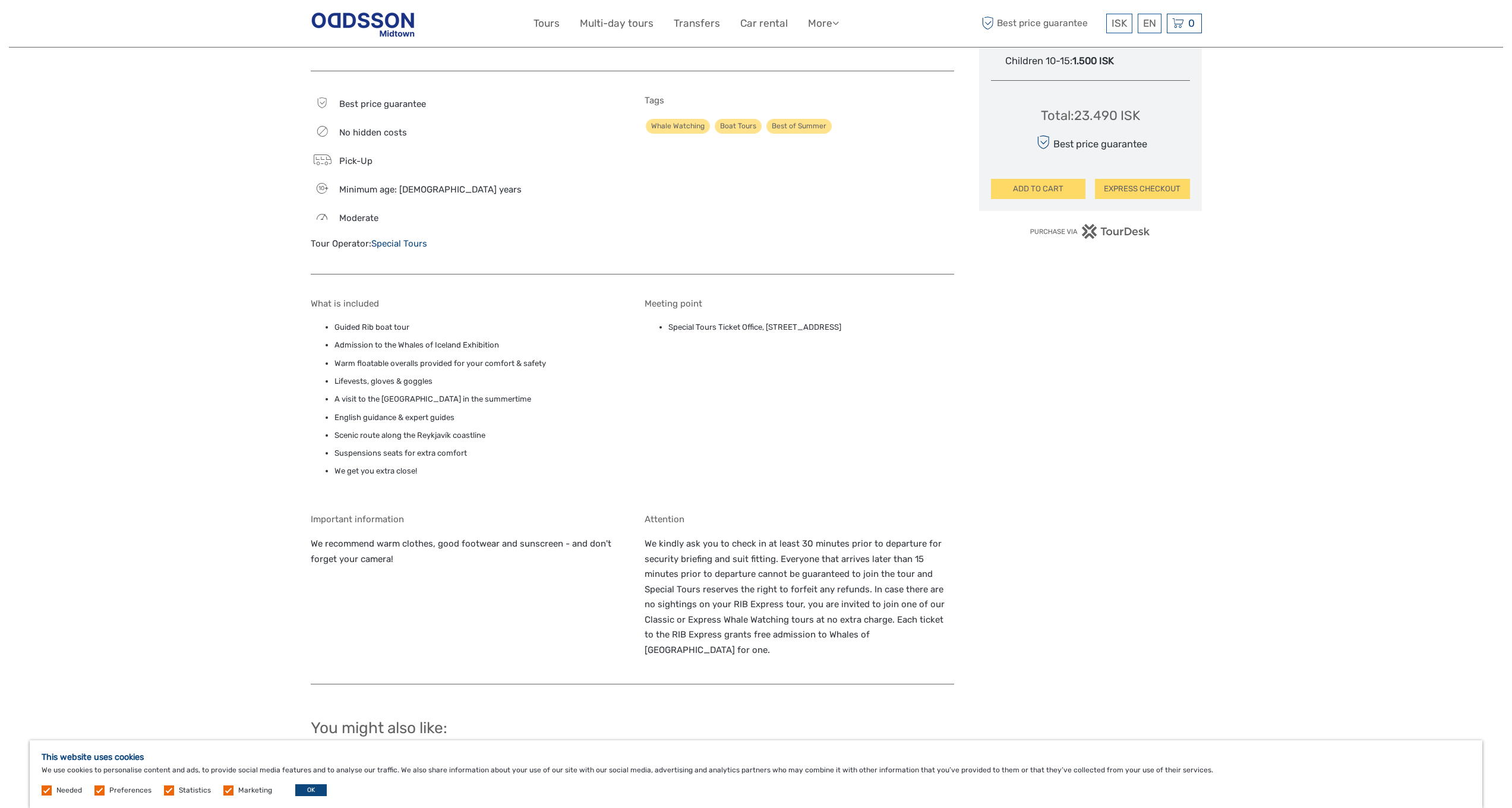
click at [300, 713] on button "OK" at bounding box center [311, 790] width 31 height 12
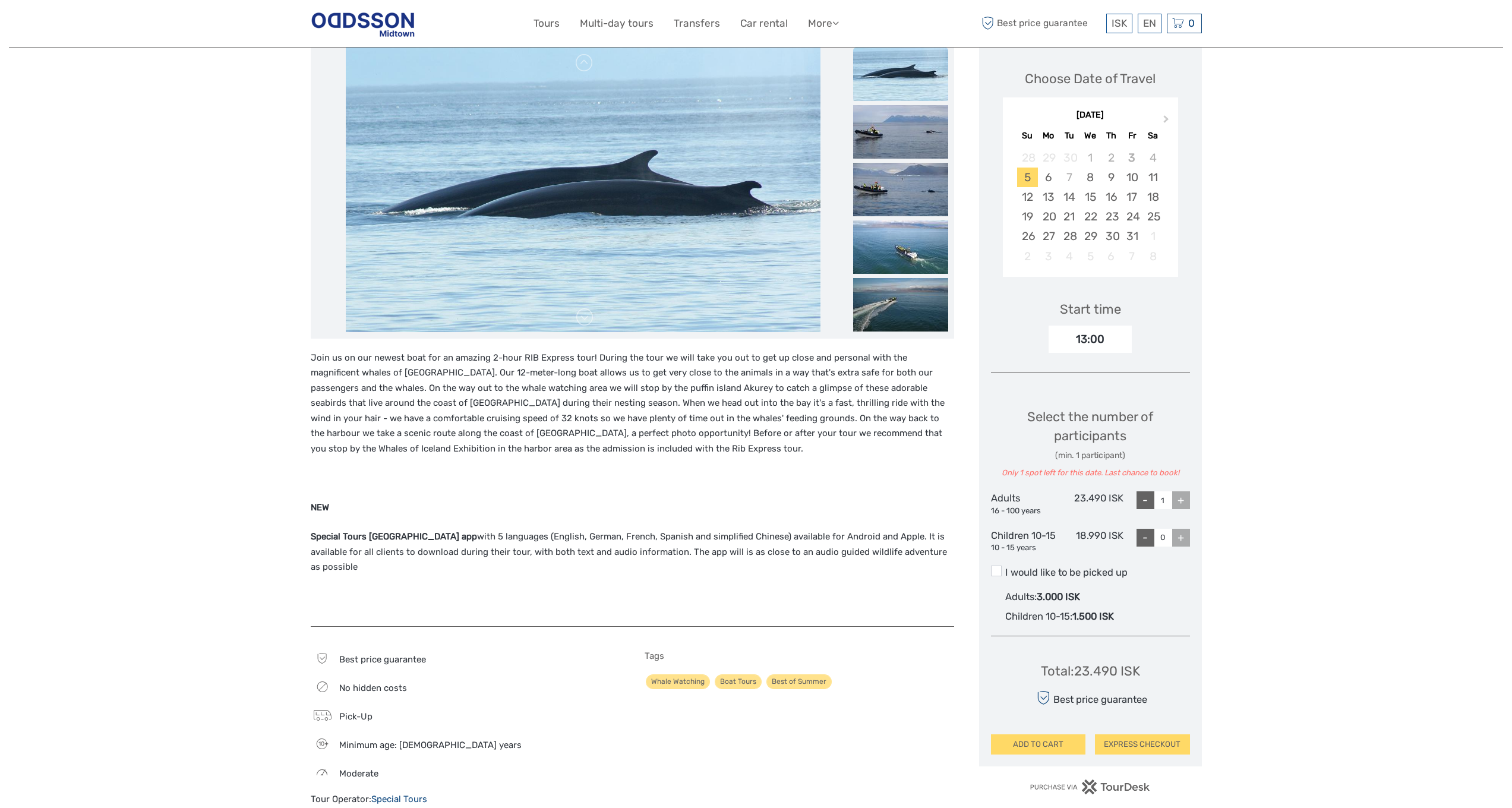
scroll to position [0, 0]
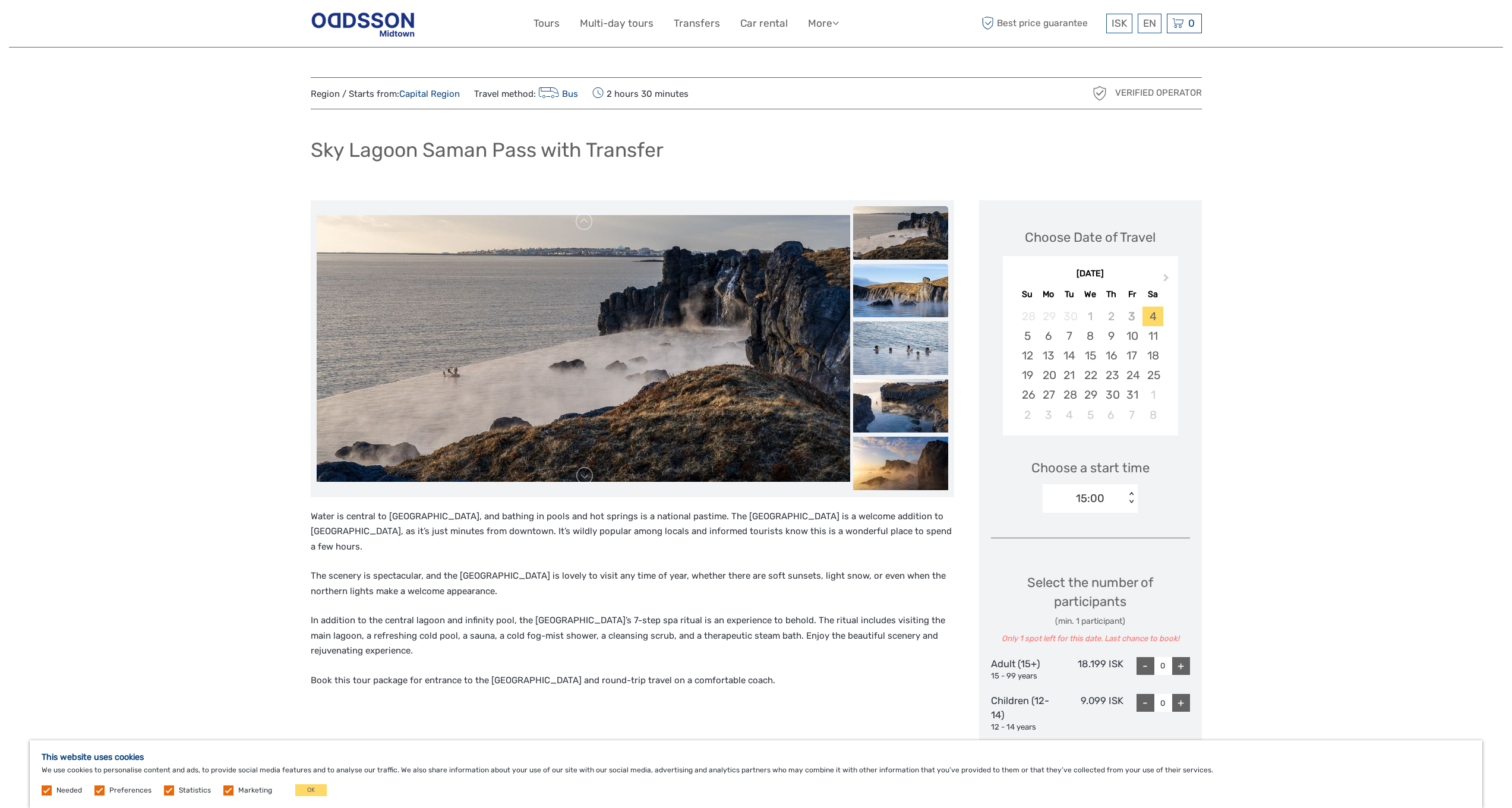
click at [895, 281] on img at bounding box center [901, 291] width 95 height 54
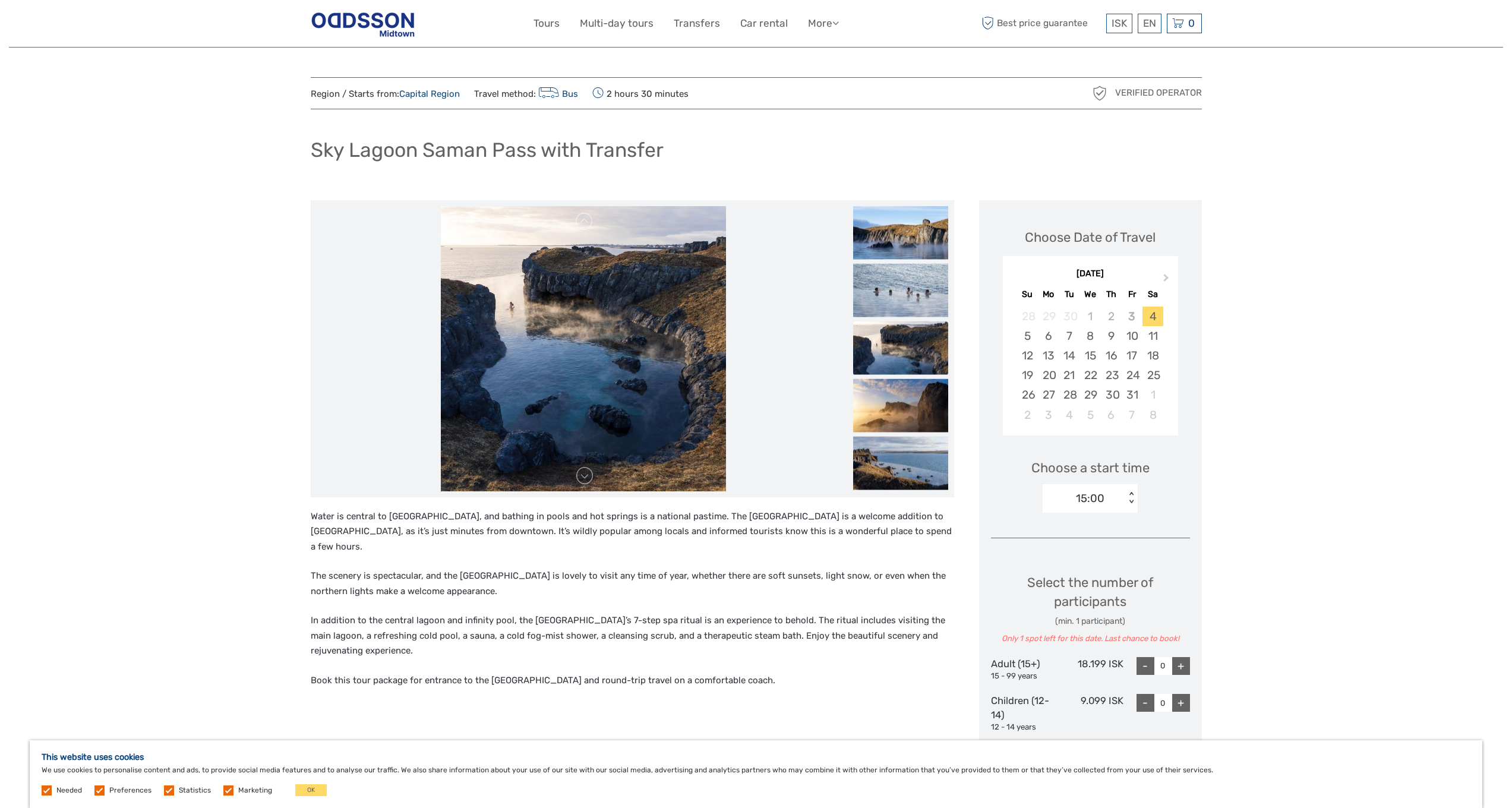
scroll to position [268, 0]
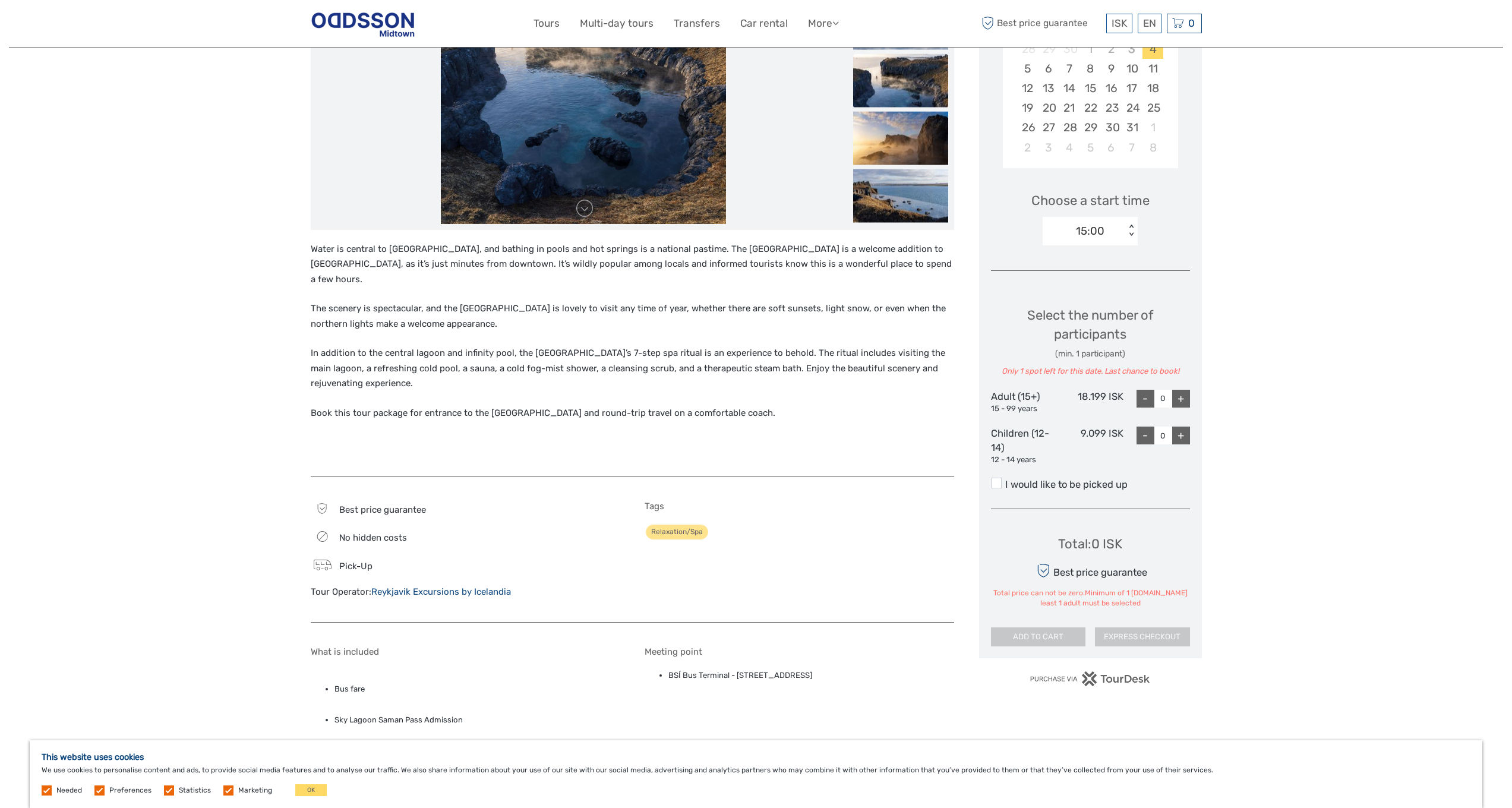
click at [1100, 478] on label "I would like to be picked up" at bounding box center [1090, 485] width 199 height 14
click at [1005, 480] on input "I would like to be picked up" at bounding box center [1005, 480] width 0 height 0
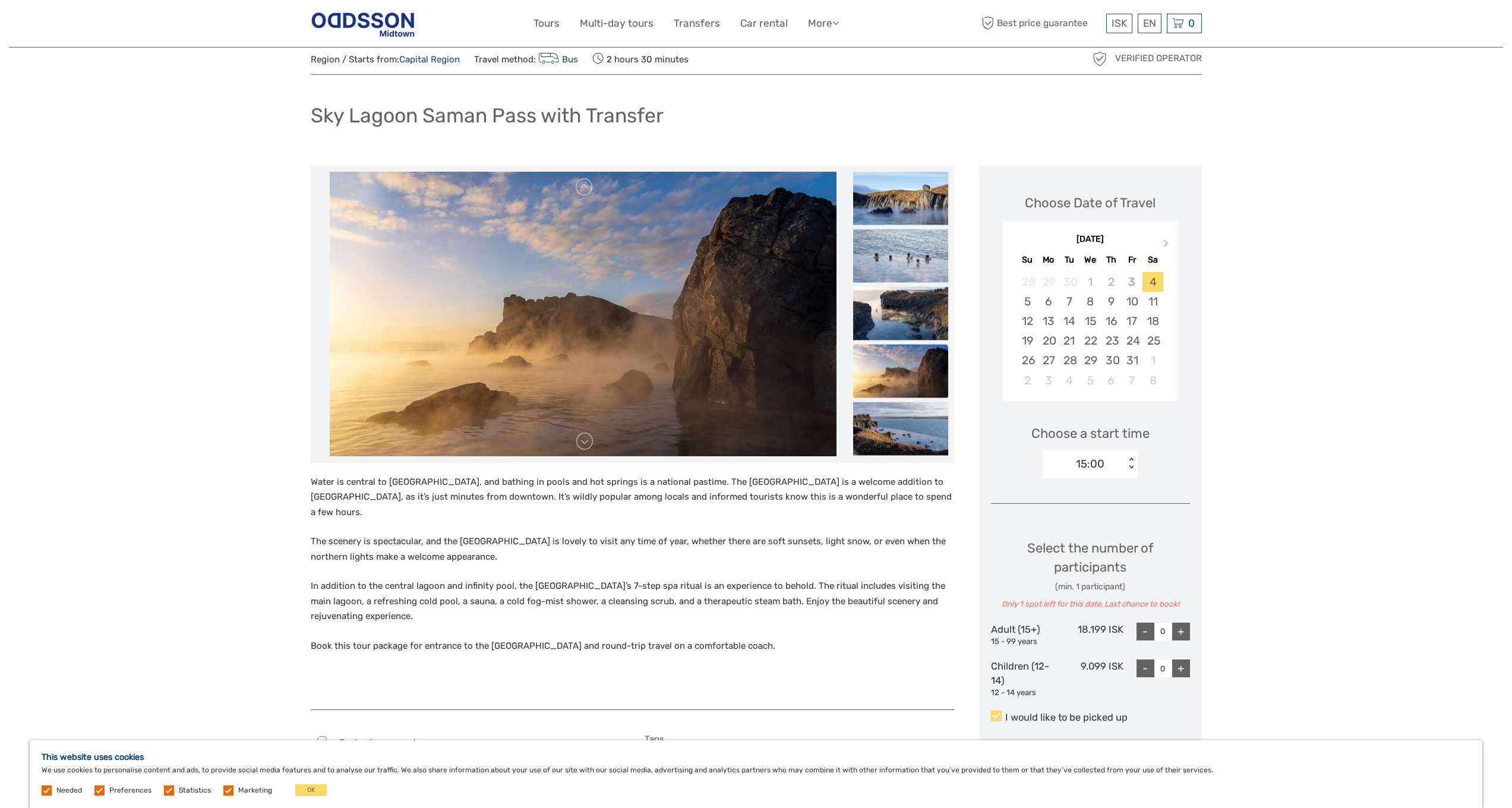
scroll to position [0, 0]
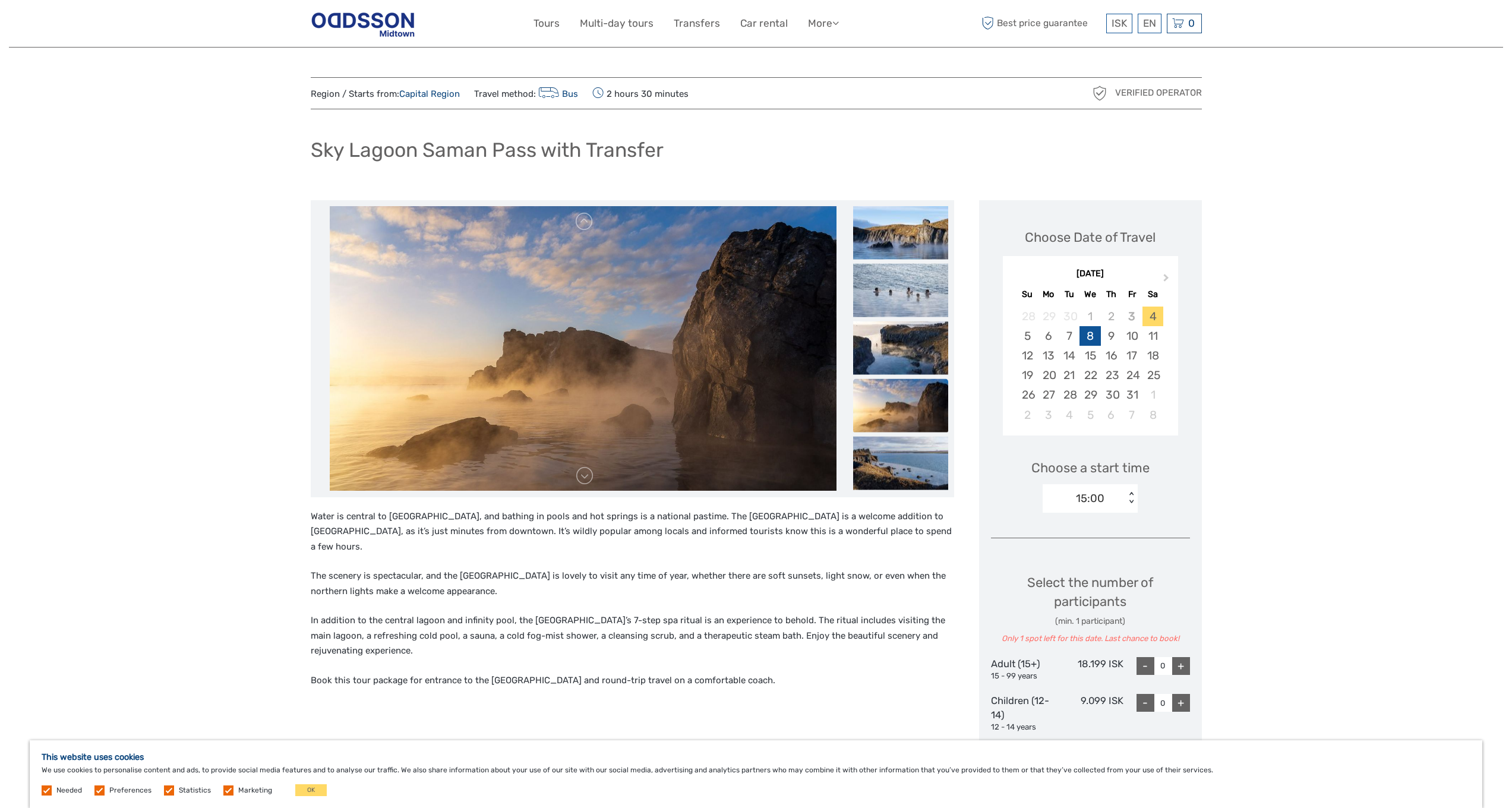
click at [1090, 340] on div "8" at bounding box center [1089, 336] width 21 height 20
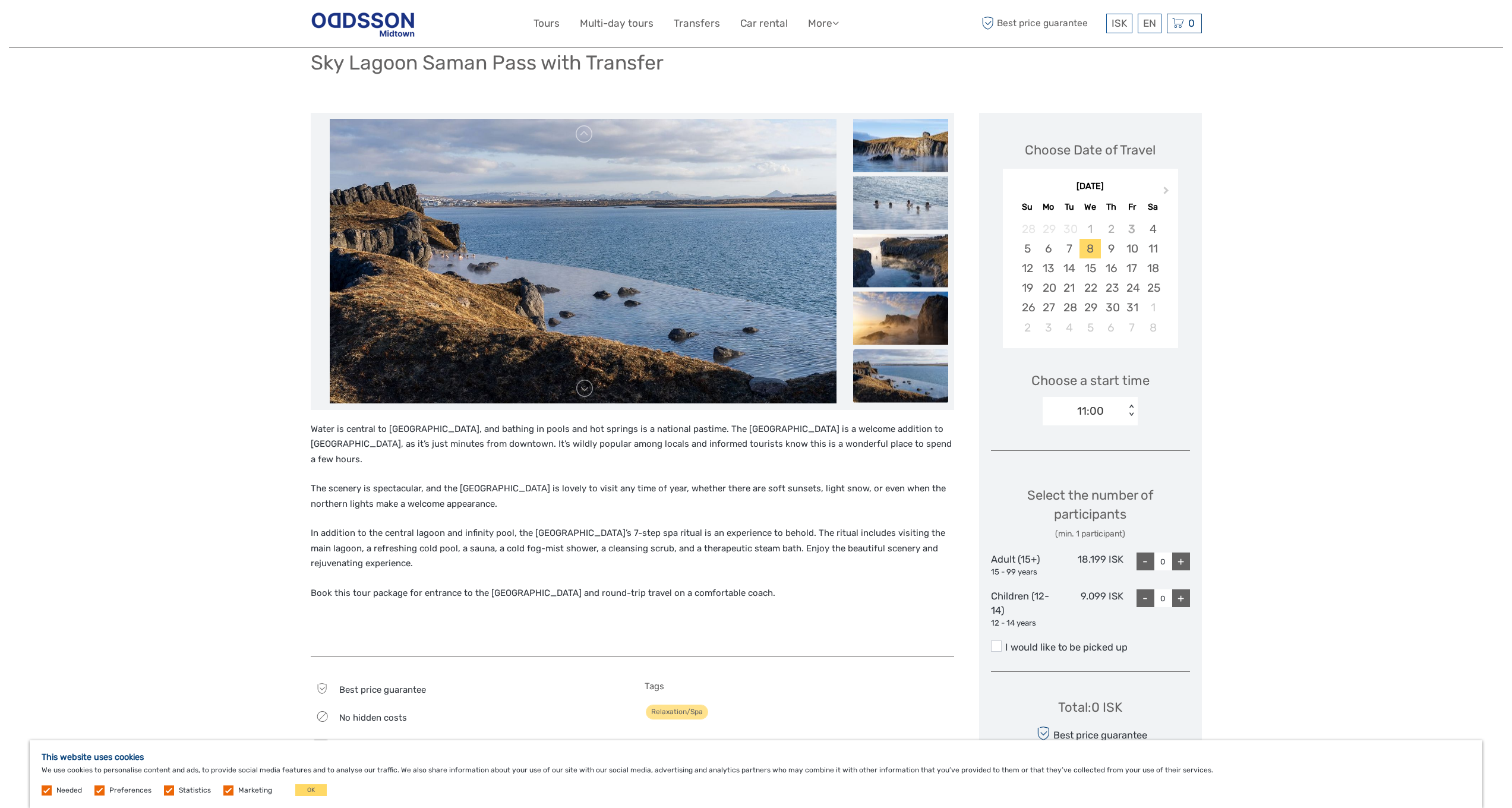
scroll to position [172, 0]
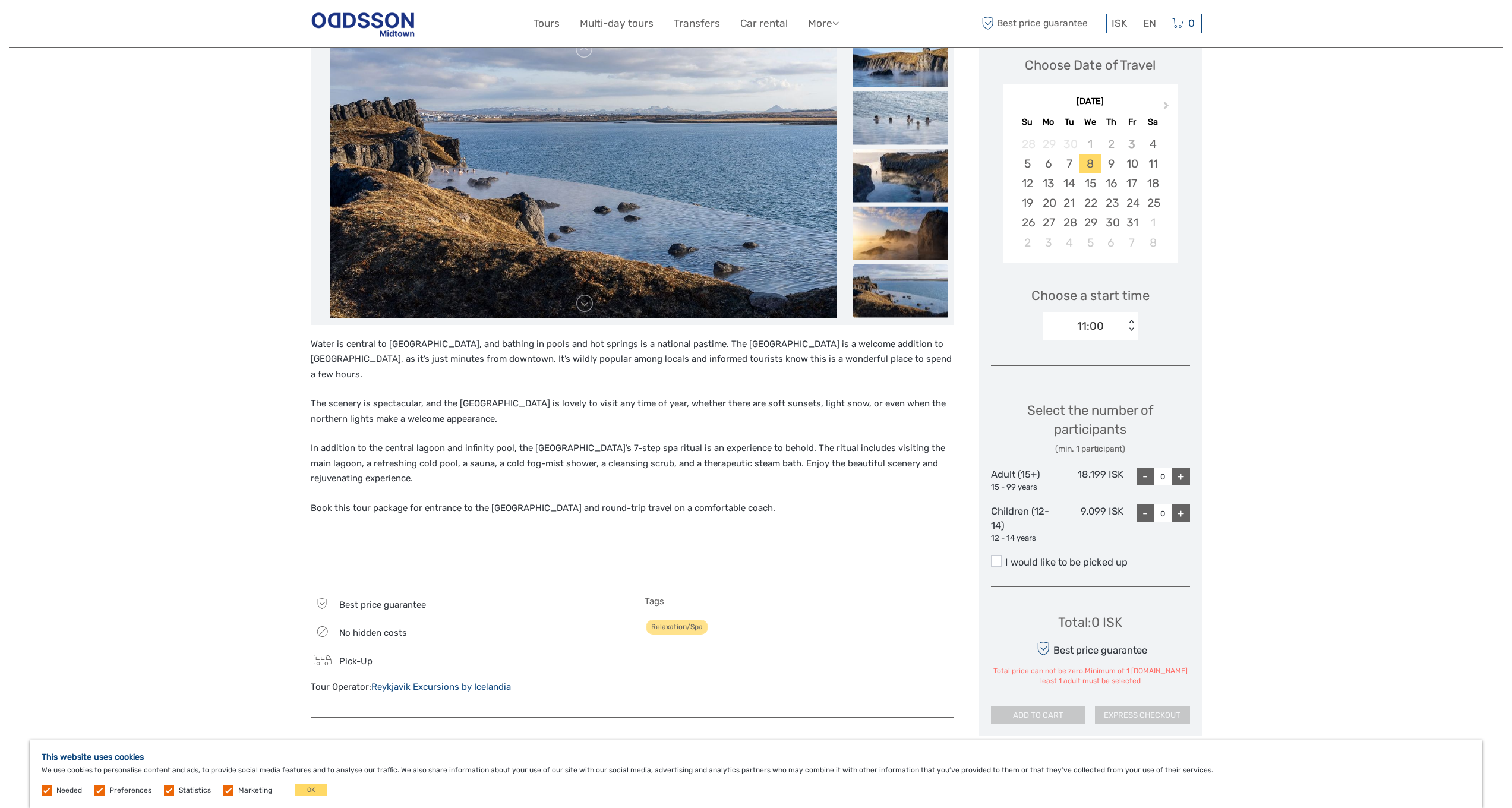
click at [1064, 556] on label "I would like to be picked up" at bounding box center [1090, 562] width 199 height 14
click at [1005, 558] on input "I would like to be picked up" at bounding box center [1005, 558] width 0 height 0
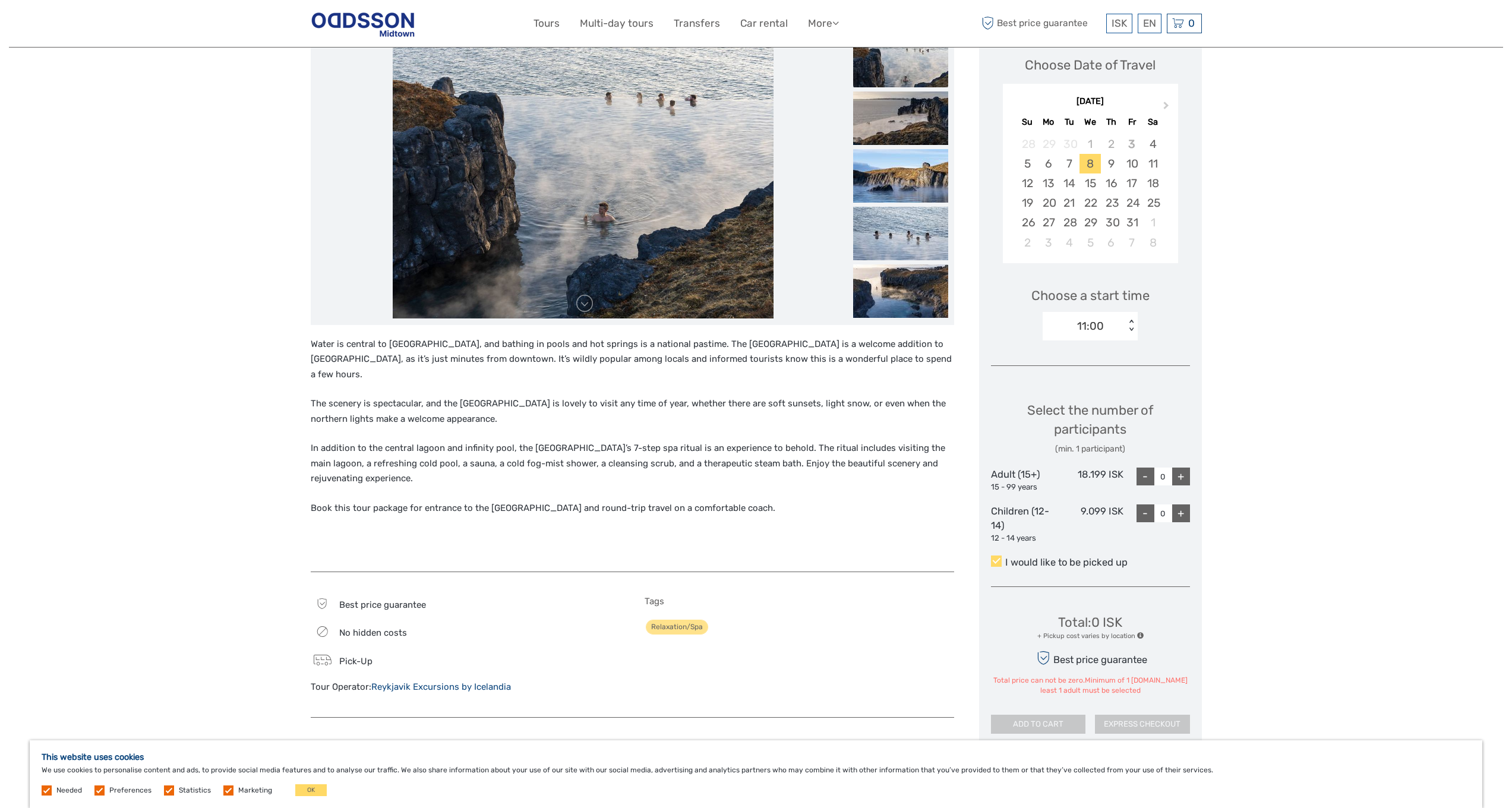
click at [1180, 480] on div "+" at bounding box center [1181, 476] width 18 height 18
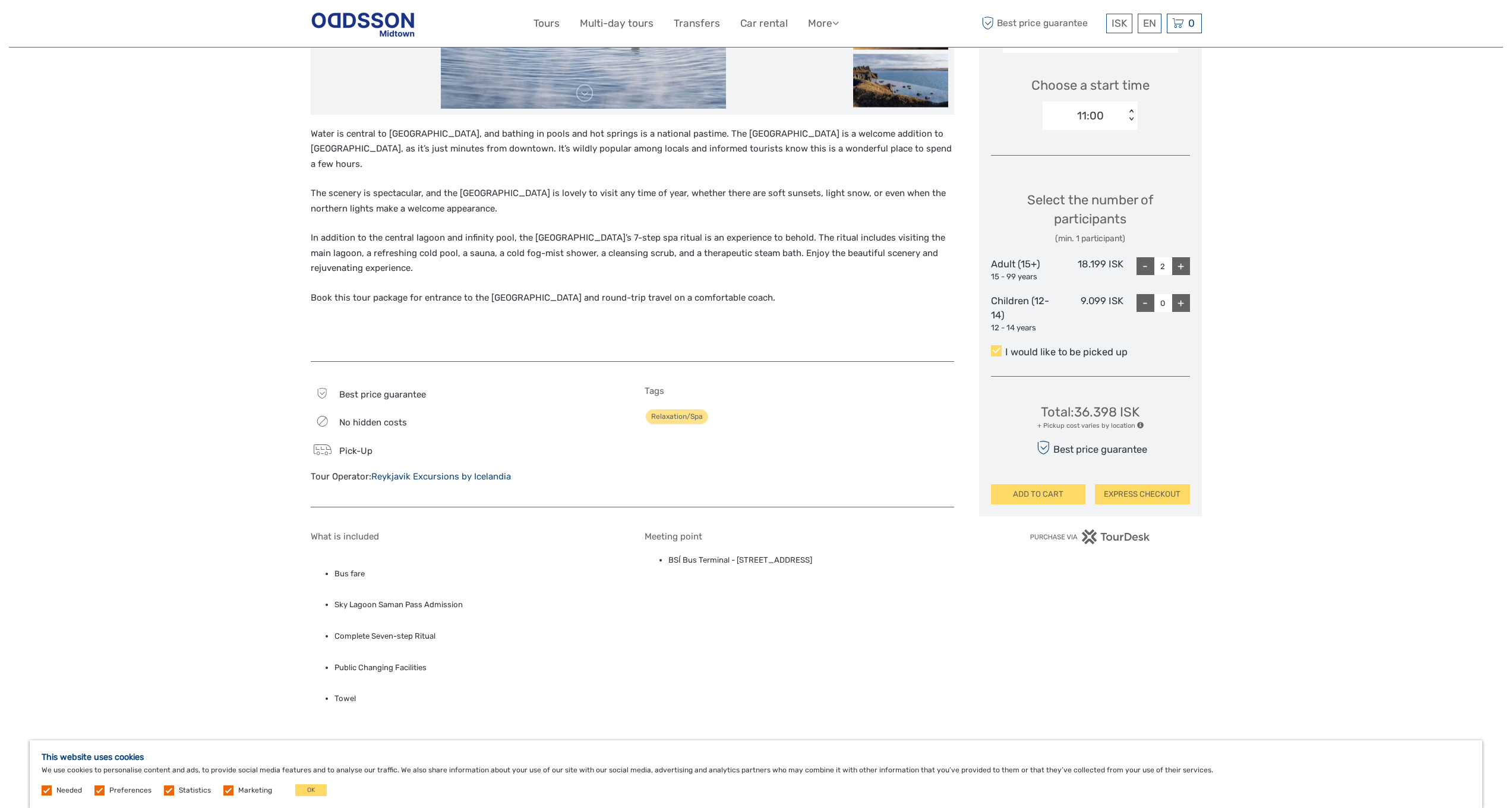
scroll to position [523, 0]
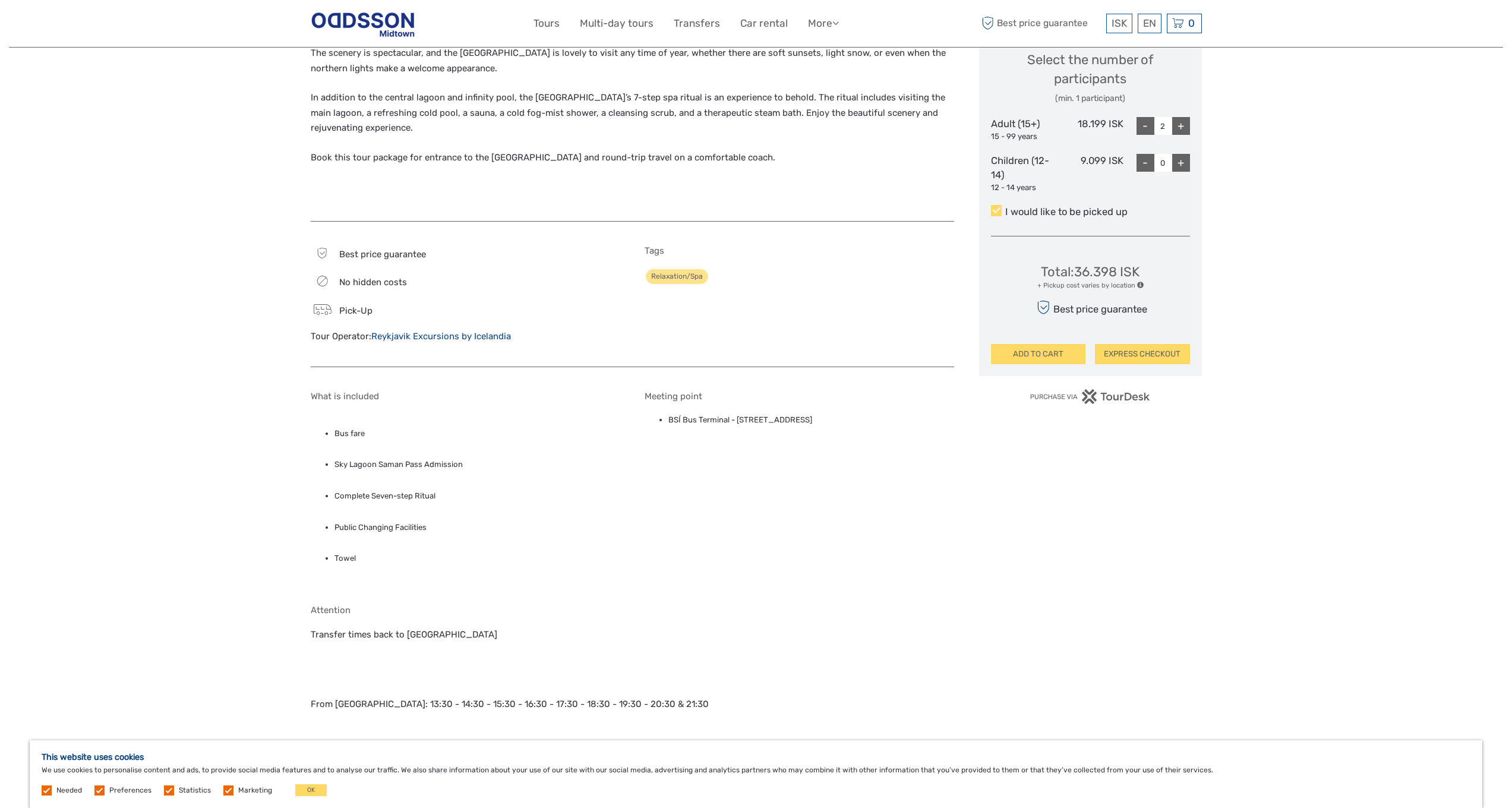
drag, startPoint x: 668, startPoint y: 398, endPoint x: 877, endPoint y: 411, distance: 209.4
click at [877, 411] on div "Meeting point BSÍ Bus Terminal - Vatnsmýrarvegur 10, Reykjavík, 101" at bounding box center [799, 489] width 310 height 196
copy li "BSÍ Bus Terminal - Vatnsmýrarvegur 10, Reykjavík, 101"
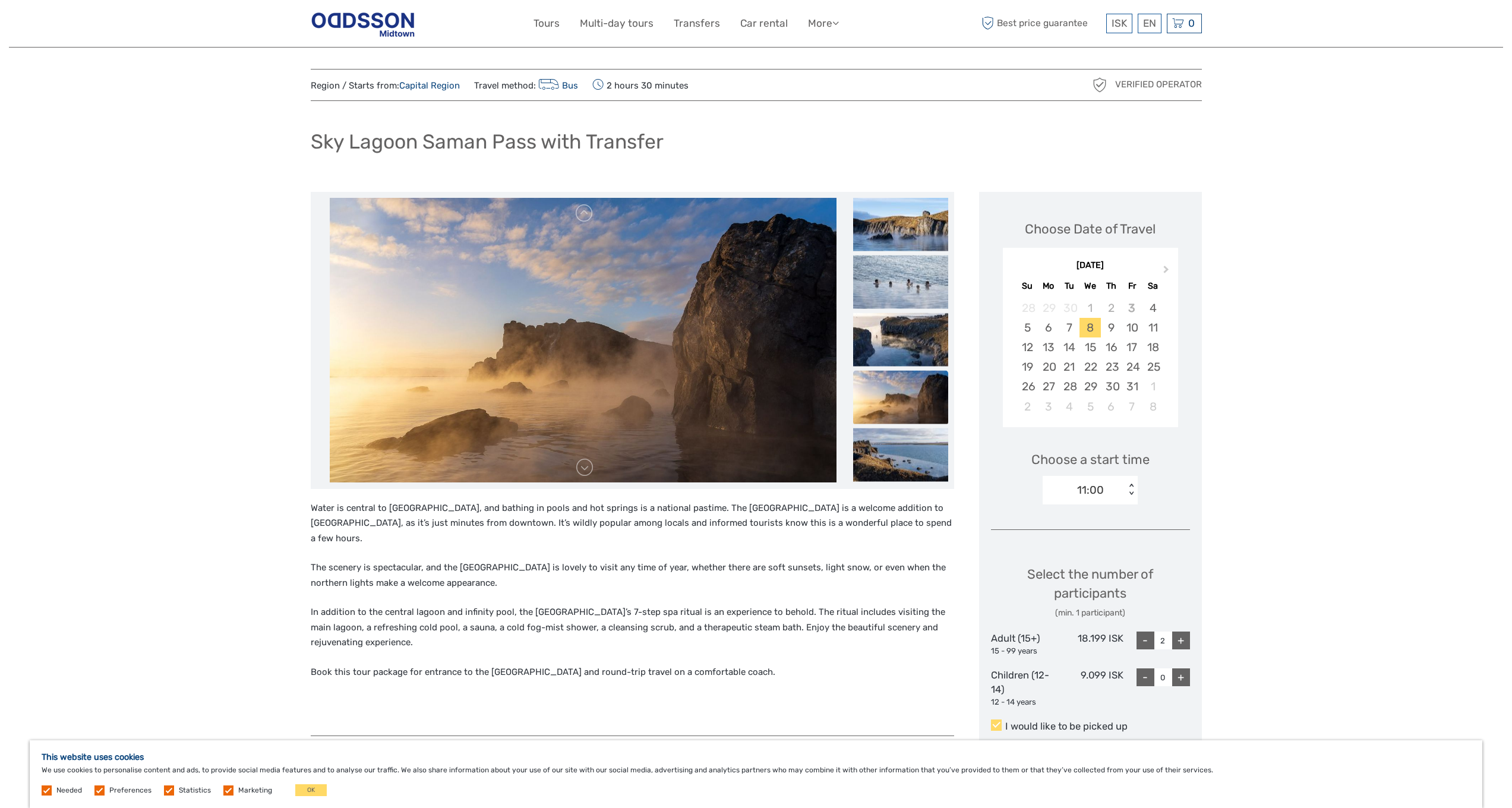
scroll to position [0, 0]
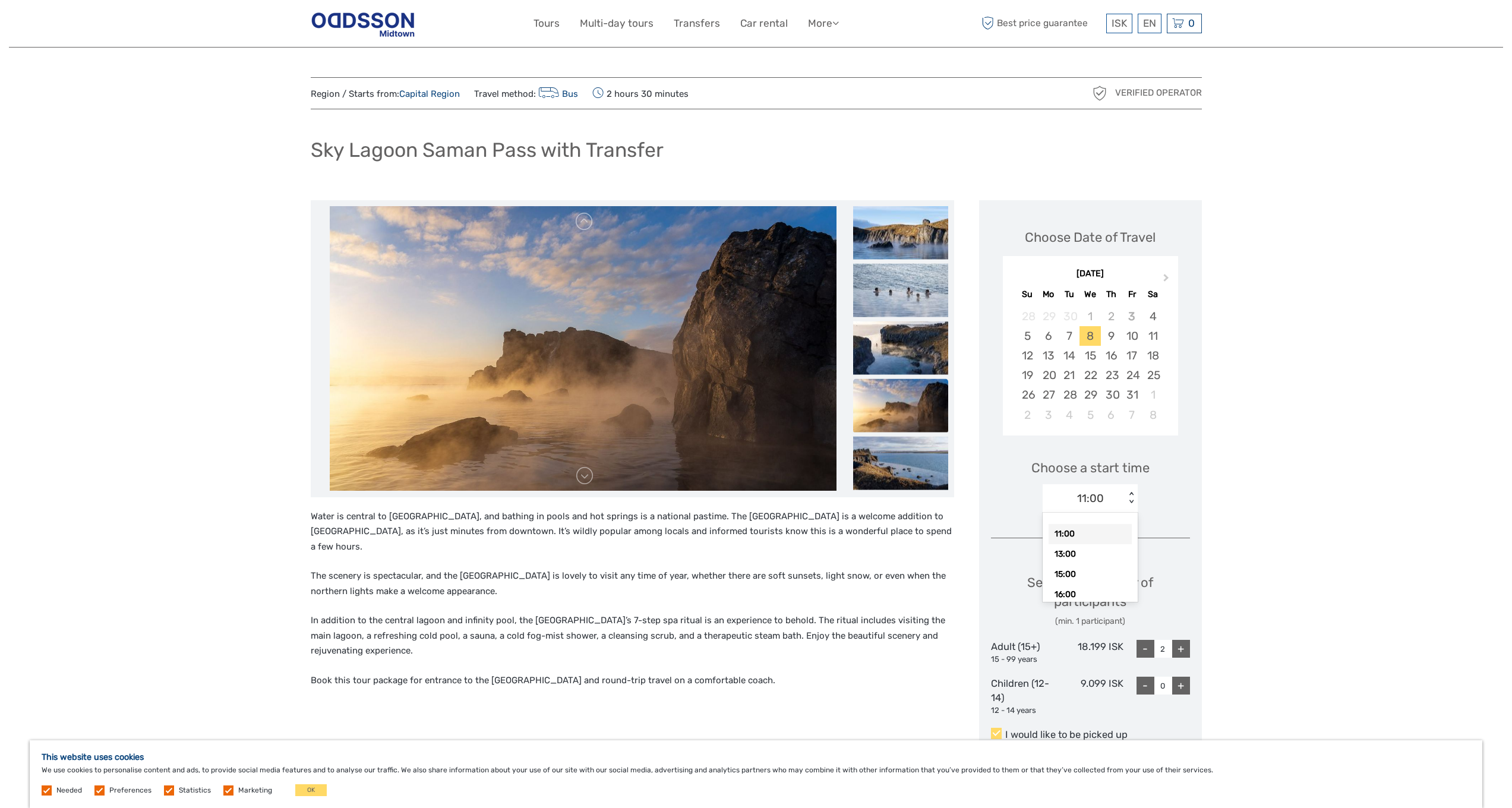
click at [1074, 496] on div "11:00" at bounding box center [1083, 498] width 82 height 18
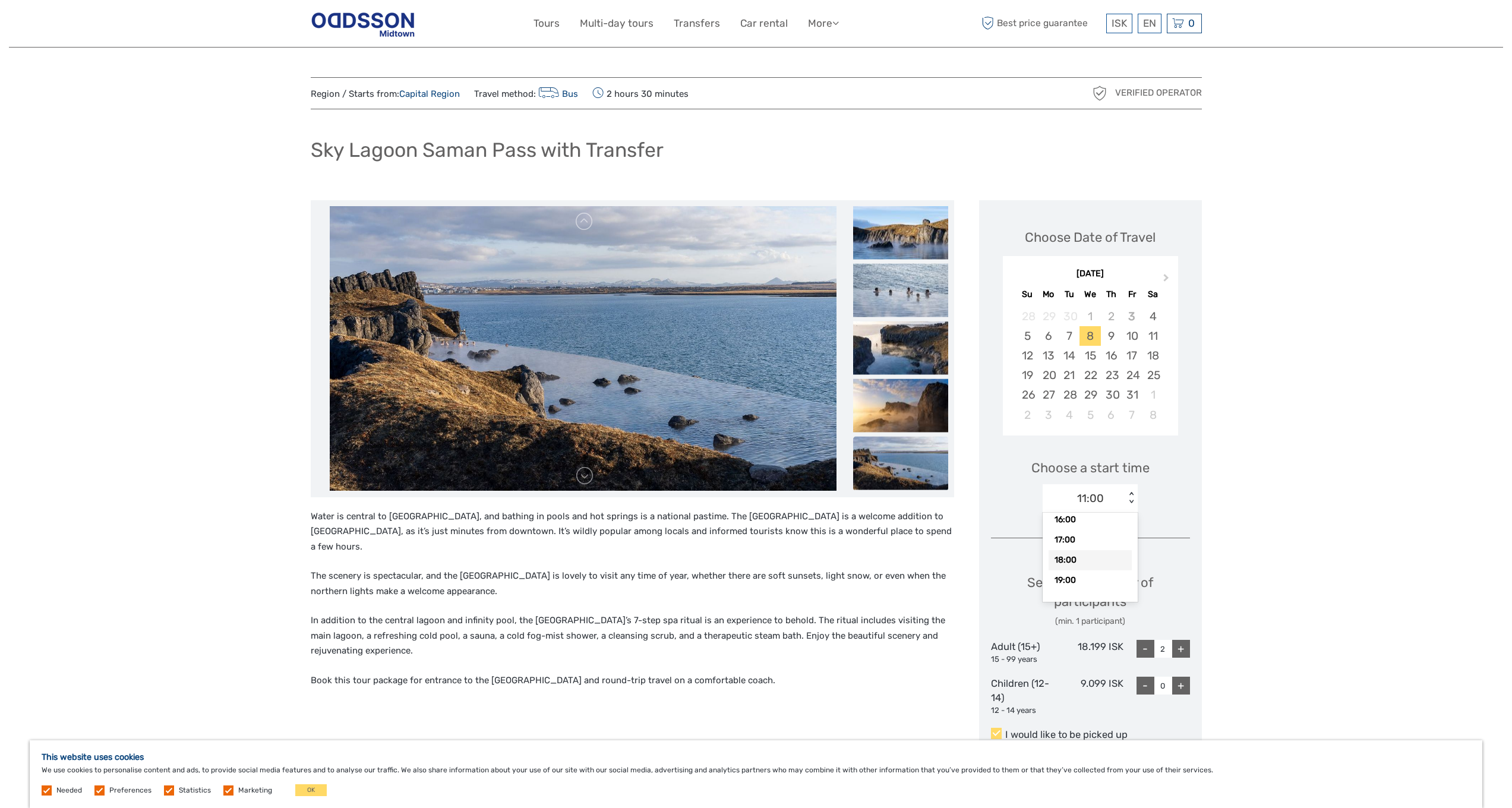
click at [1079, 562] on div "18:00" at bounding box center [1090, 560] width 83 height 20
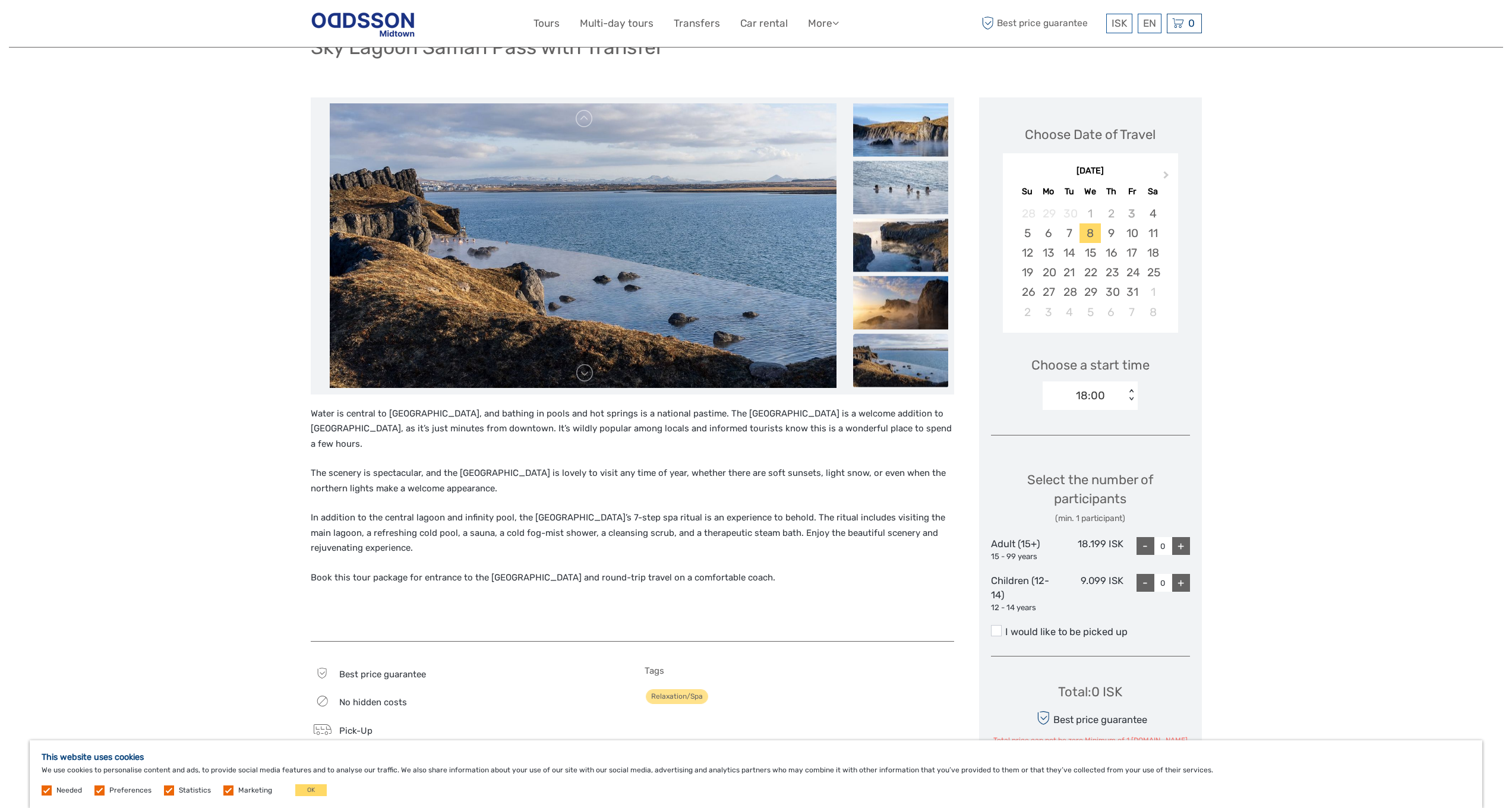
scroll to position [212, 0]
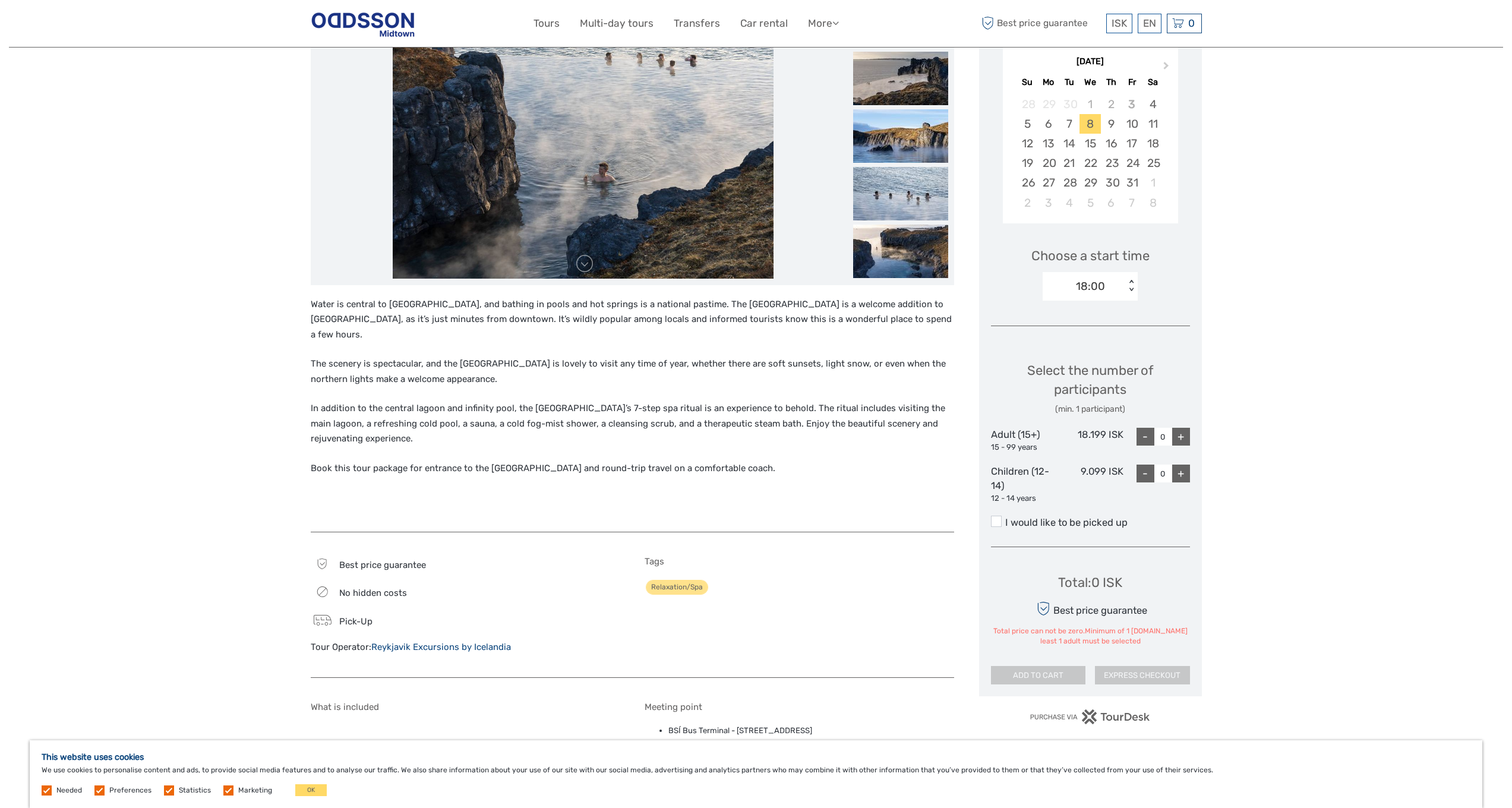
click at [1068, 519] on label "I would like to be picked up" at bounding box center [1090, 523] width 199 height 14
click at [1005, 518] on input "I would like to be picked up" at bounding box center [1005, 518] width 0 height 0
click at [1186, 431] on div "+" at bounding box center [1181, 437] width 18 height 18
type input "1"
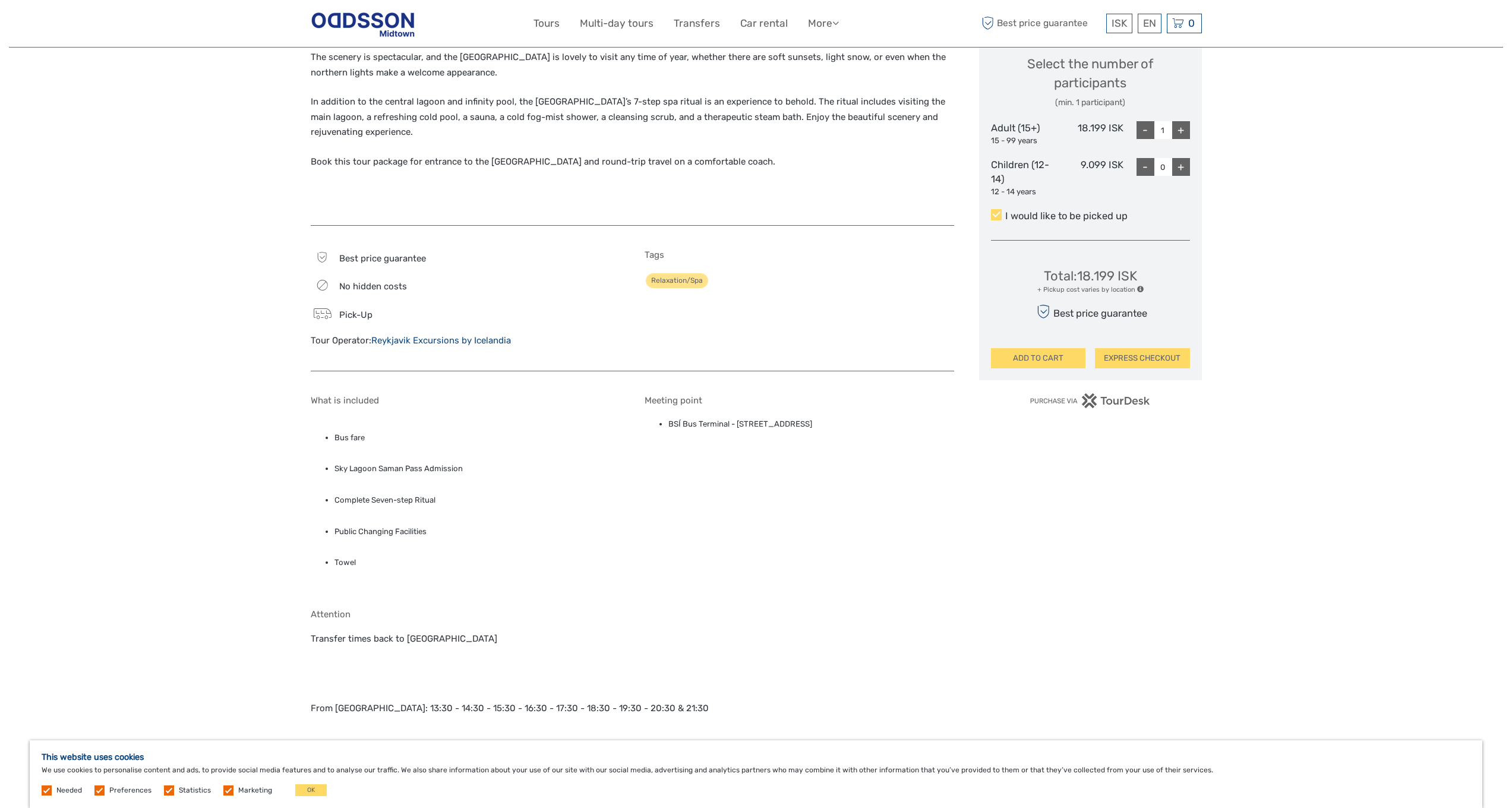
scroll to position [0, 0]
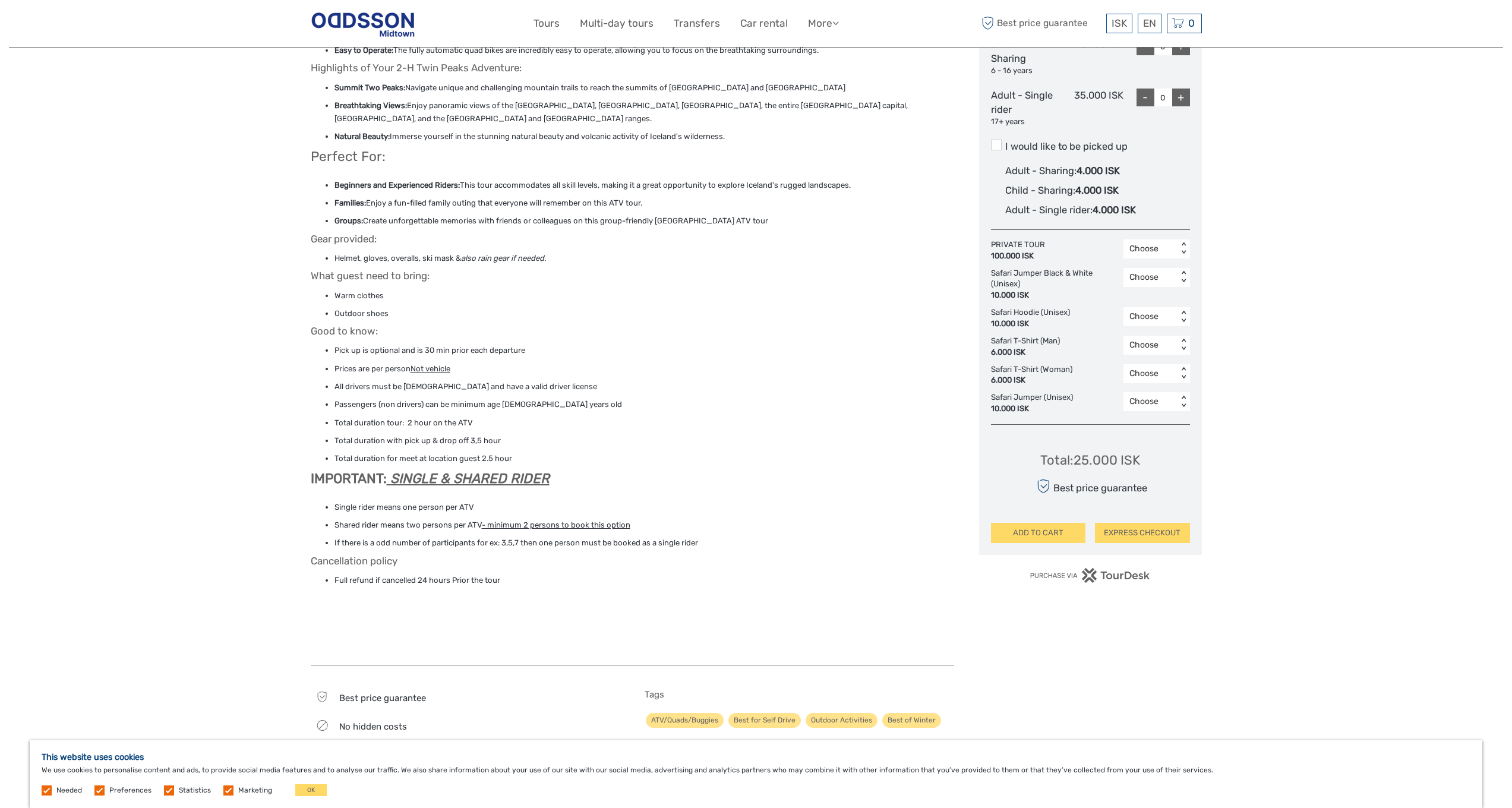
scroll to position [257, 0]
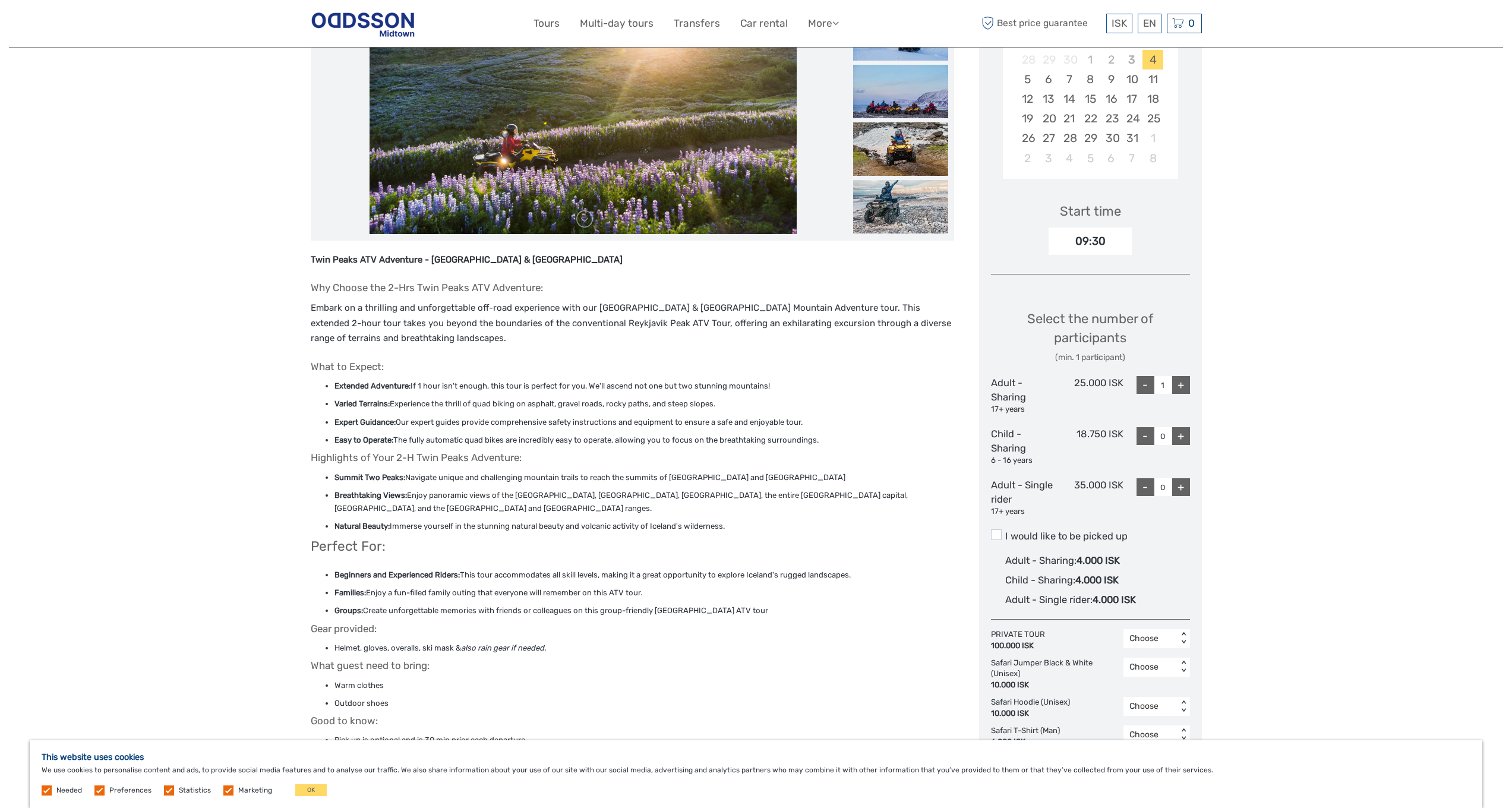
click at [1062, 535] on label "I would like to be picked up" at bounding box center [1090, 536] width 199 height 14
click at [1005, 532] on input "I would like to be picked up" at bounding box center [1005, 532] width 0 height 0
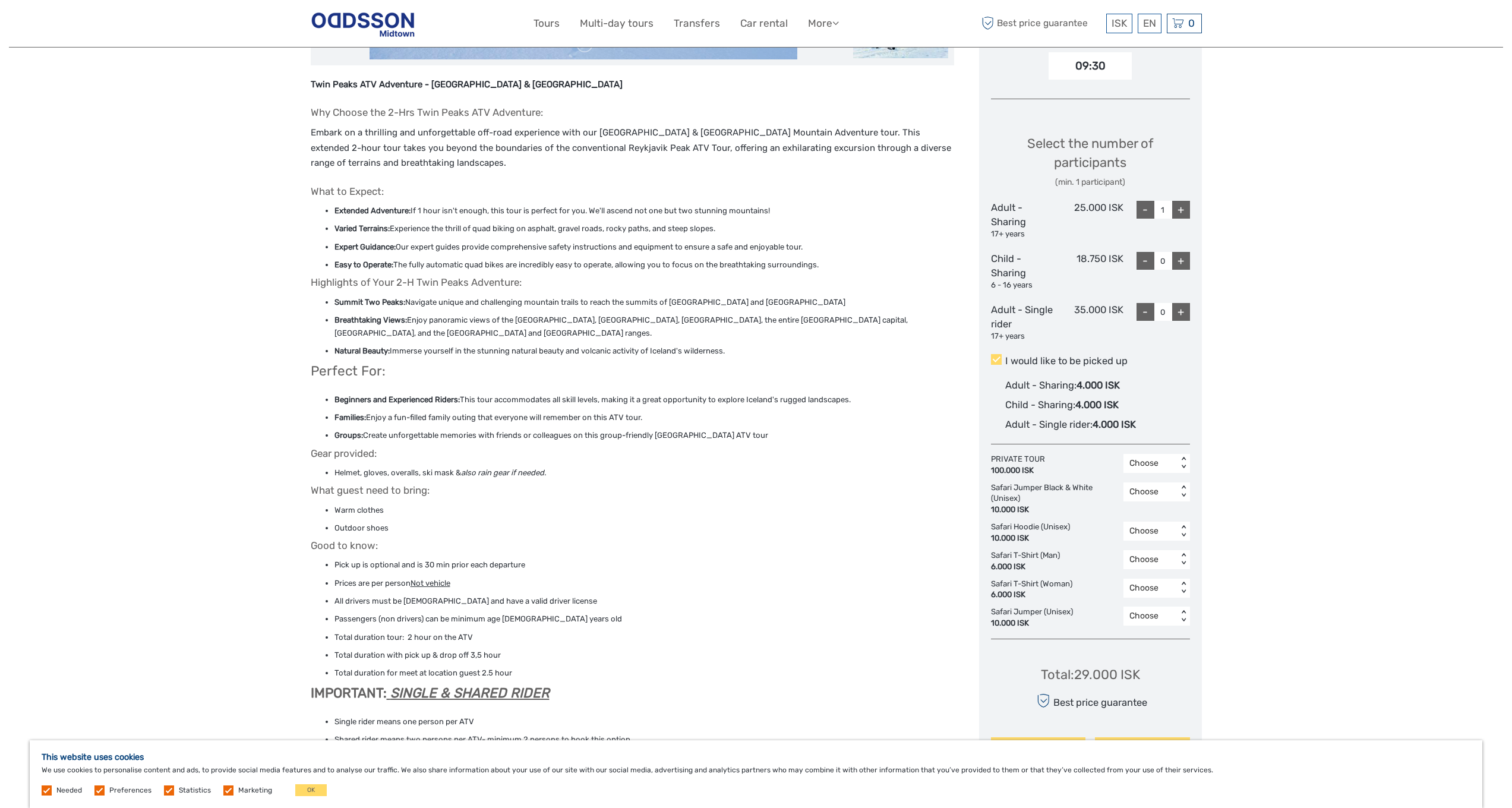
scroll to position [0, 0]
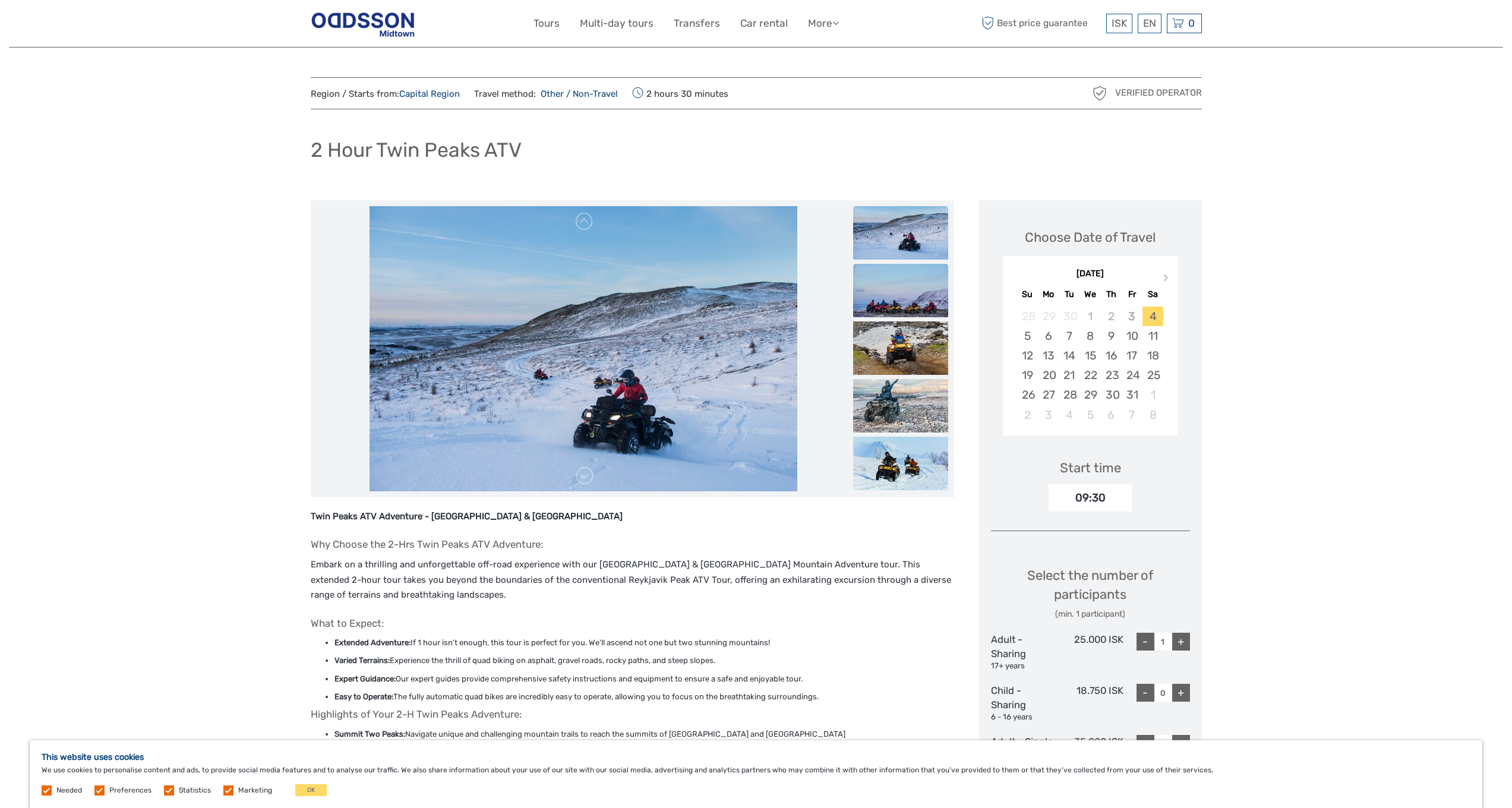
click at [916, 299] on img at bounding box center [901, 291] width 95 height 54
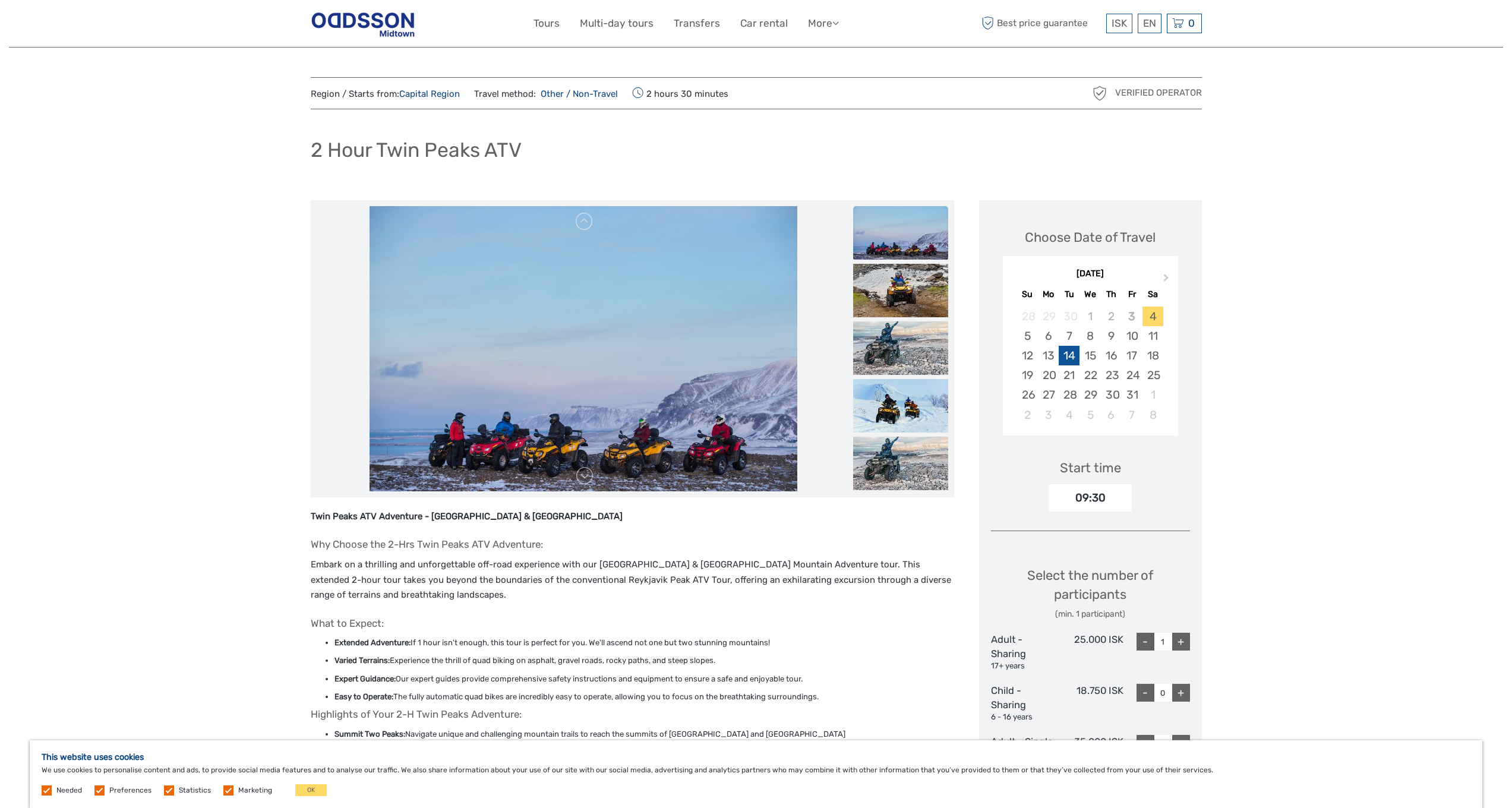
click at [1072, 353] on div "14" at bounding box center [1069, 355] width 21 height 20
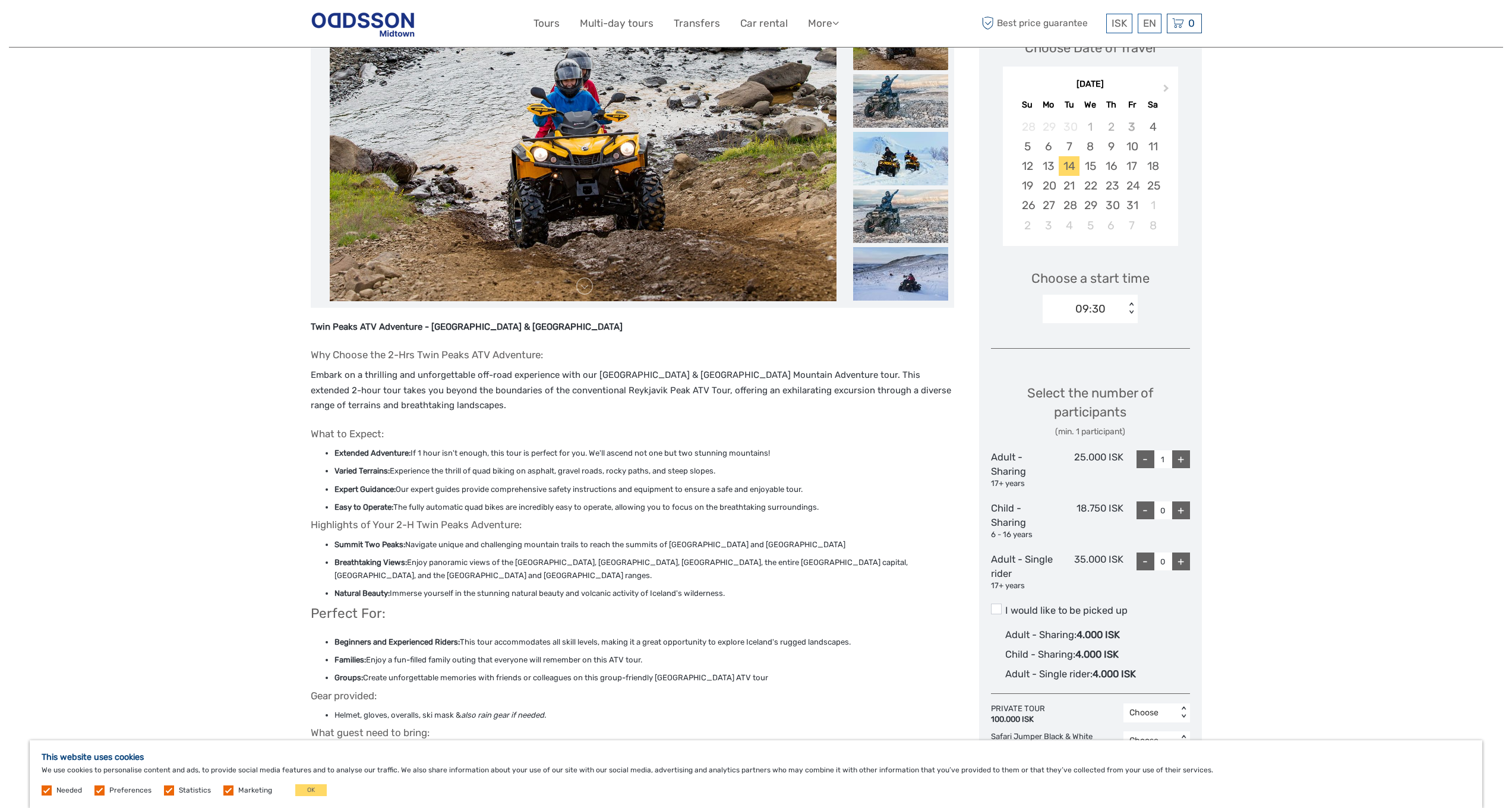
scroll to position [290, 0]
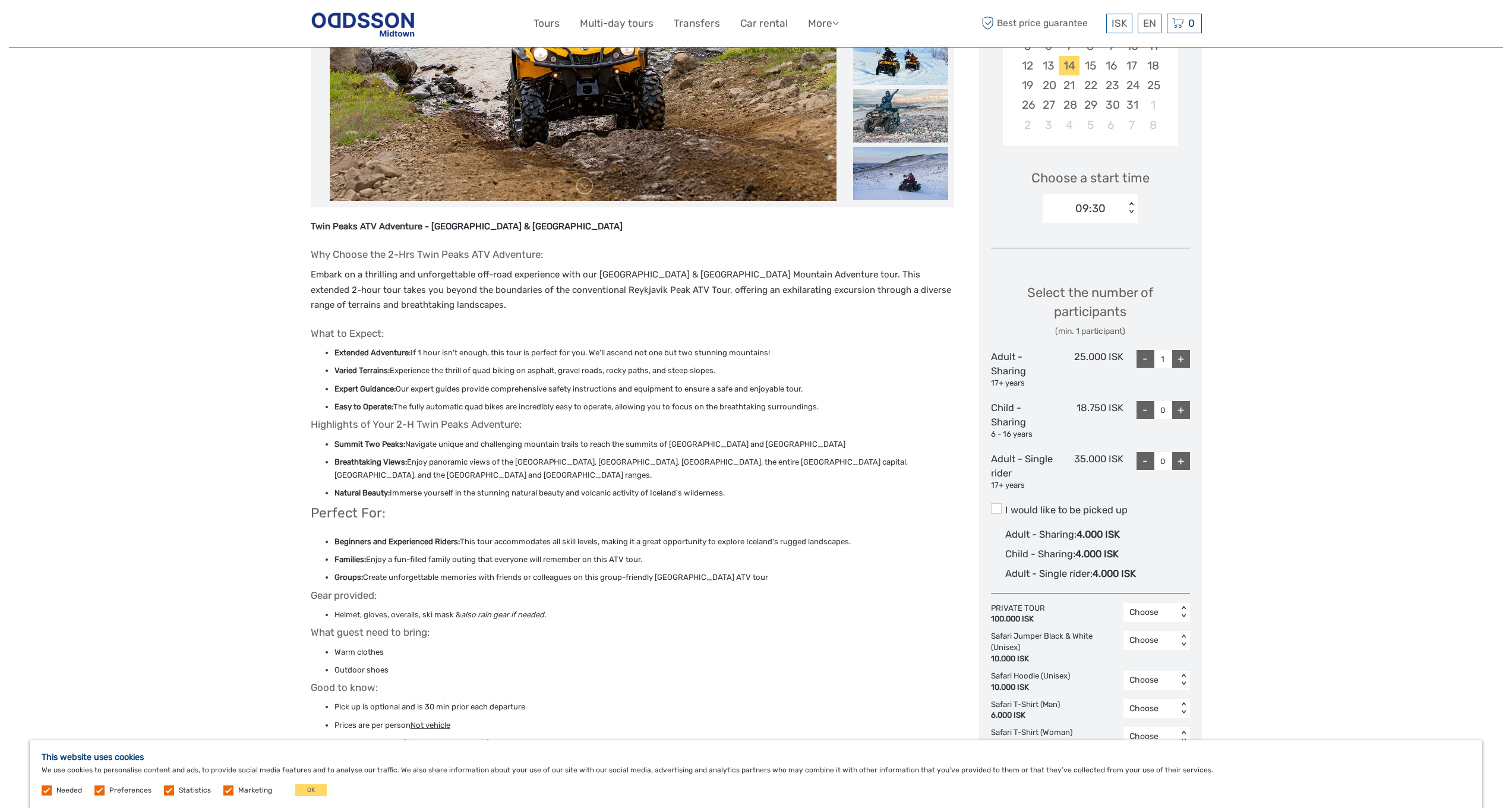
click at [1189, 355] on div "+" at bounding box center [1181, 359] width 18 height 18
click at [1143, 353] on div "-" at bounding box center [1145, 359] width 18 height 18
type input "2"
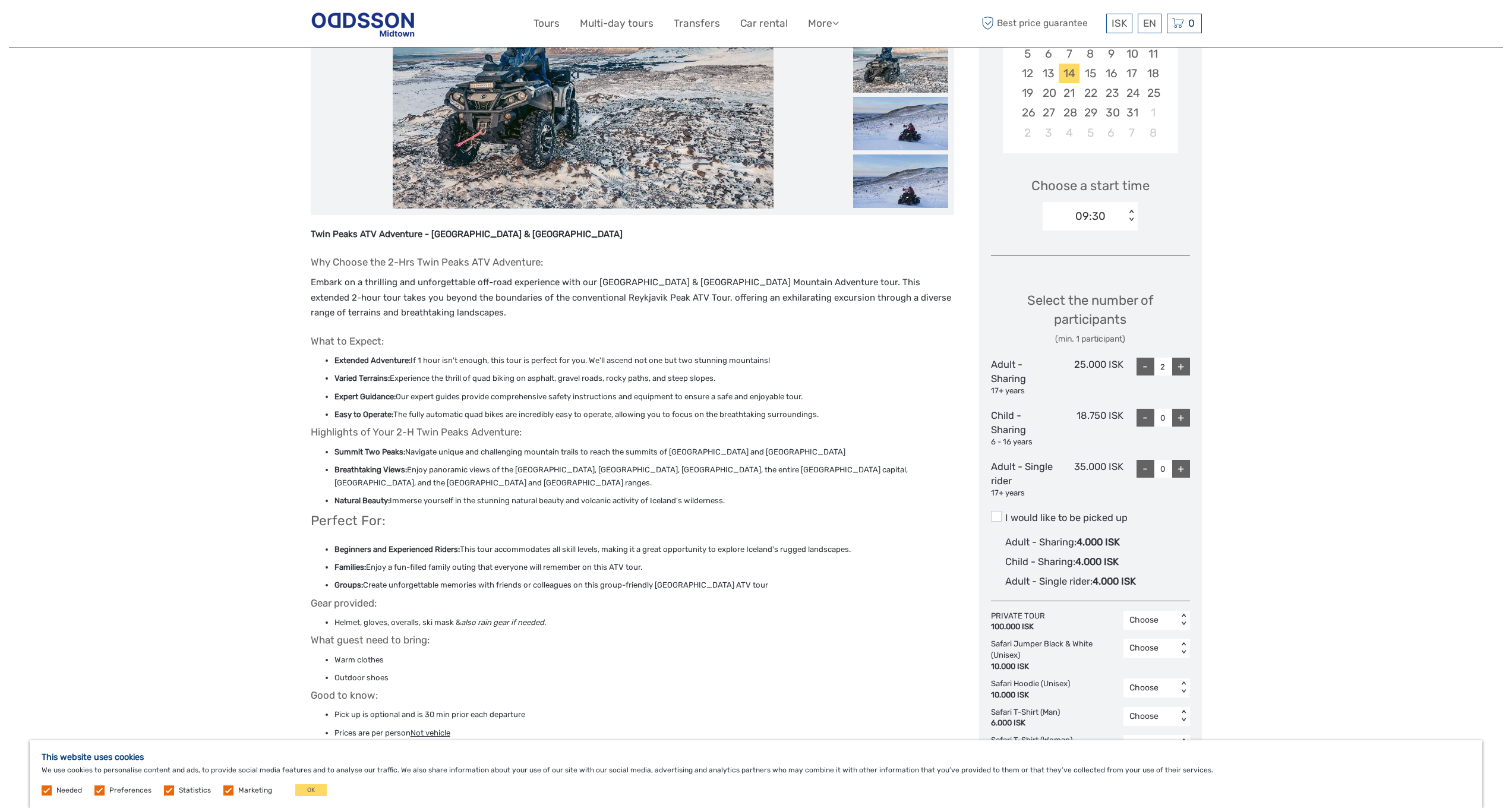
scroll to position [412, 0]
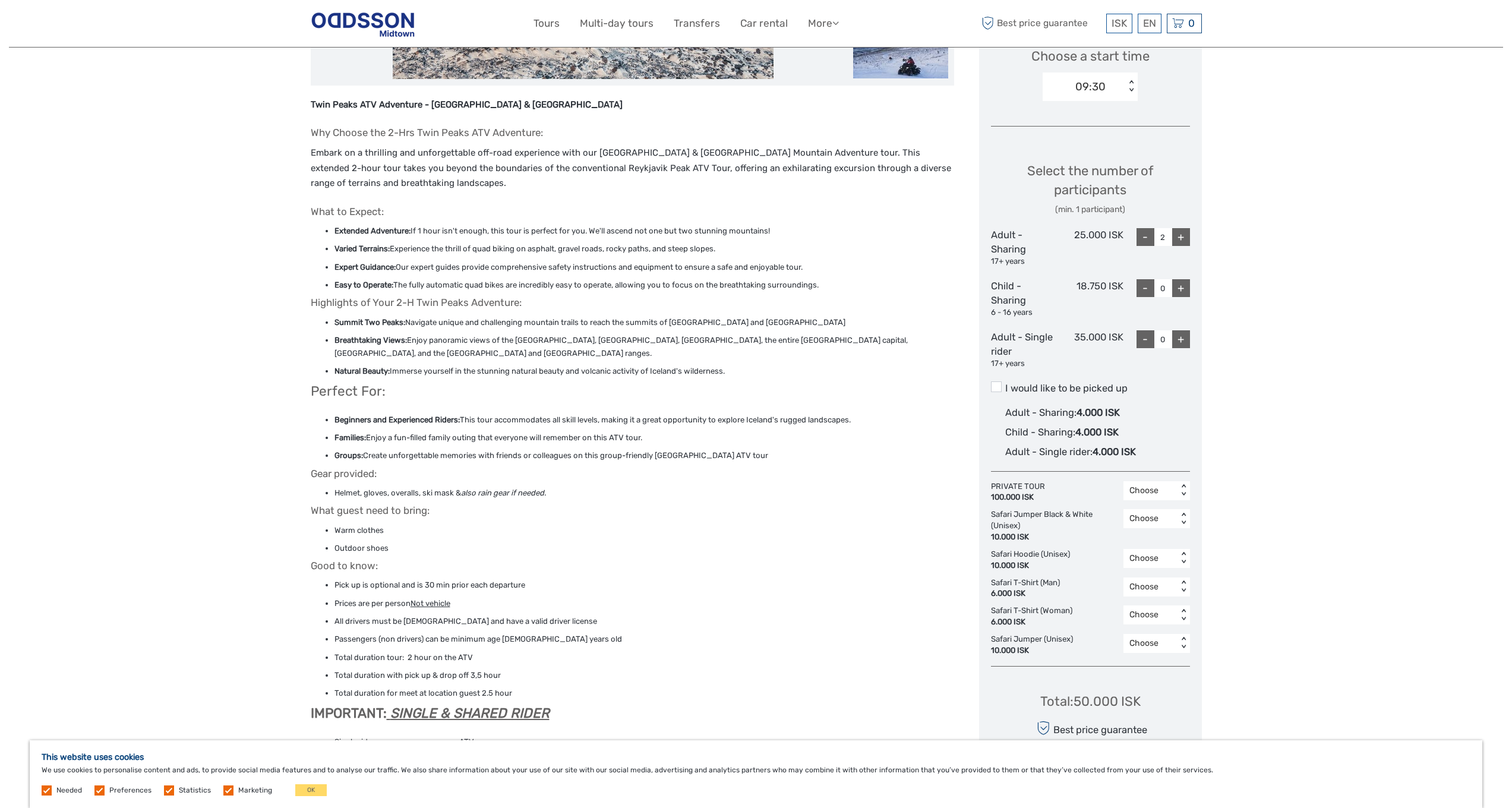
click at [1095, 383] on label "I would like to be picked up" at bounding box center [1090, 388] width 199 height 14
click at [1005, 384] on input "I would like to be picked up" at bounding box center [1005, 384] width 0 height 0
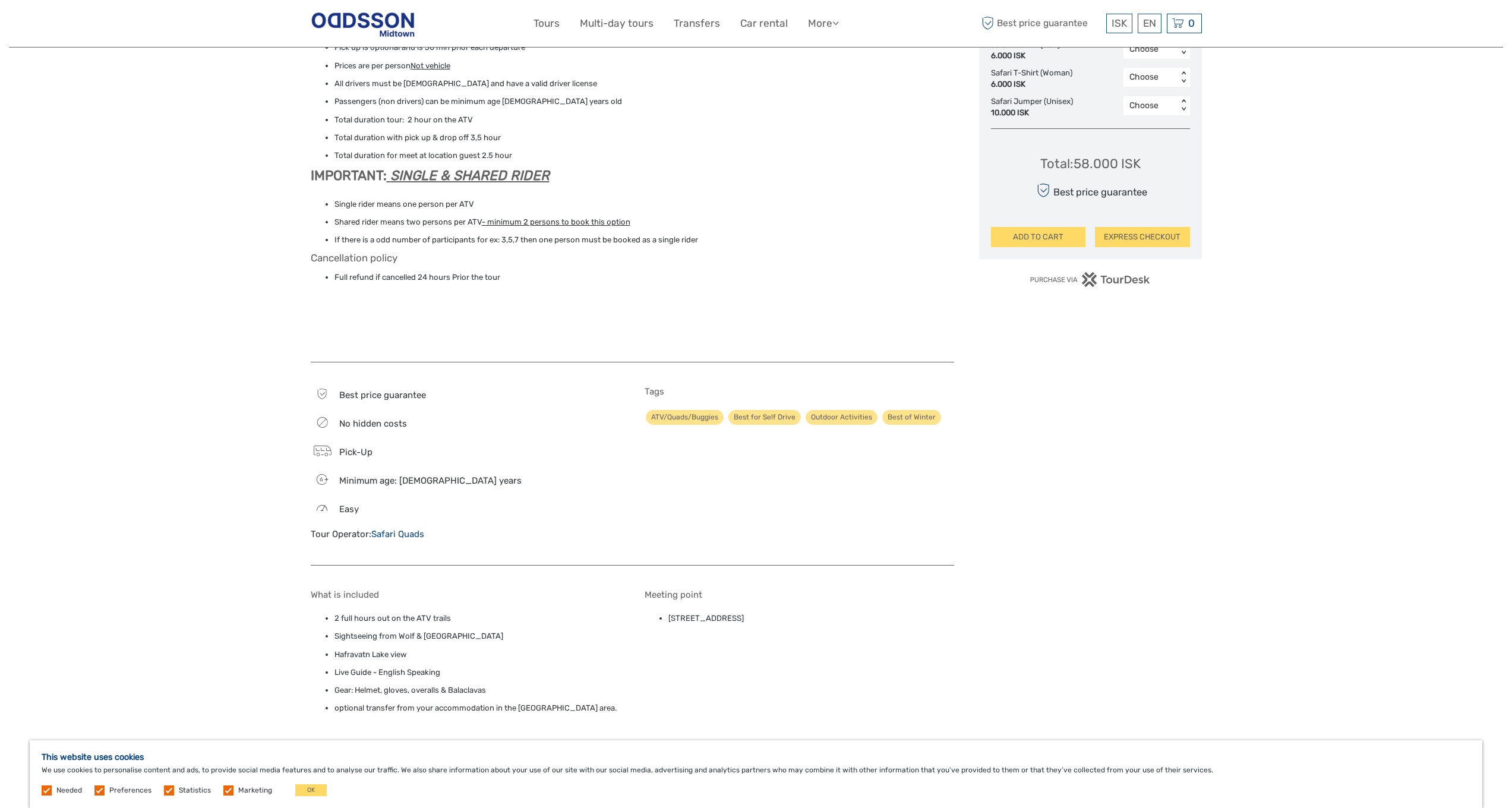
scroll to position [961, 0]
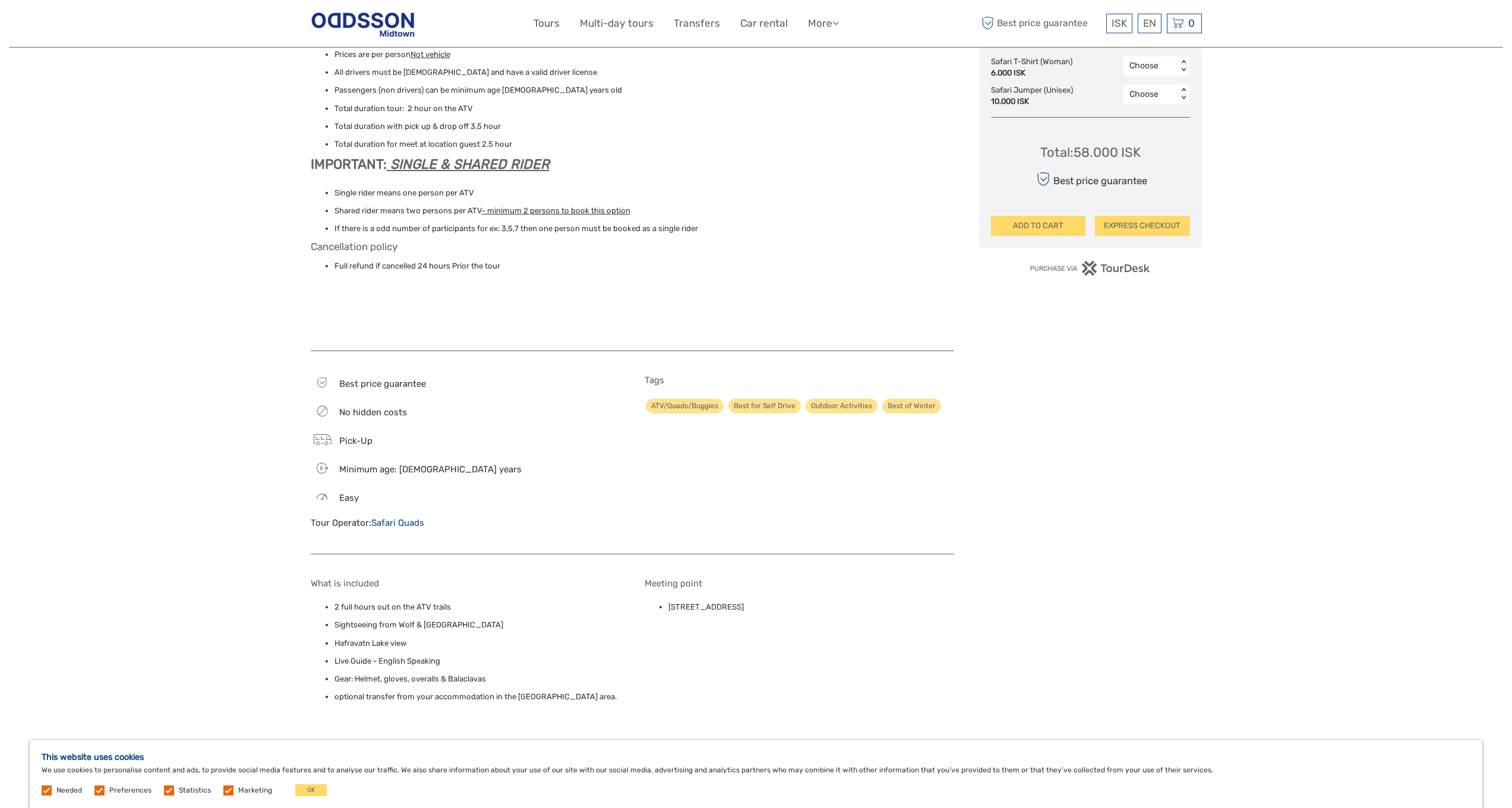
drag, startPoint x: 669, startPoint y: 598, endPoint x: 804, endPoint y: 608, distance: 135.4
click at [804, 608] on div "Meeting point Safari Quads, 19 Lambhagavegur, Reykjavík" at bounding box center [799, 649] width 310 height 144
copy li "Safari Quads, 19 Lambhagavegur, Reykjavík"
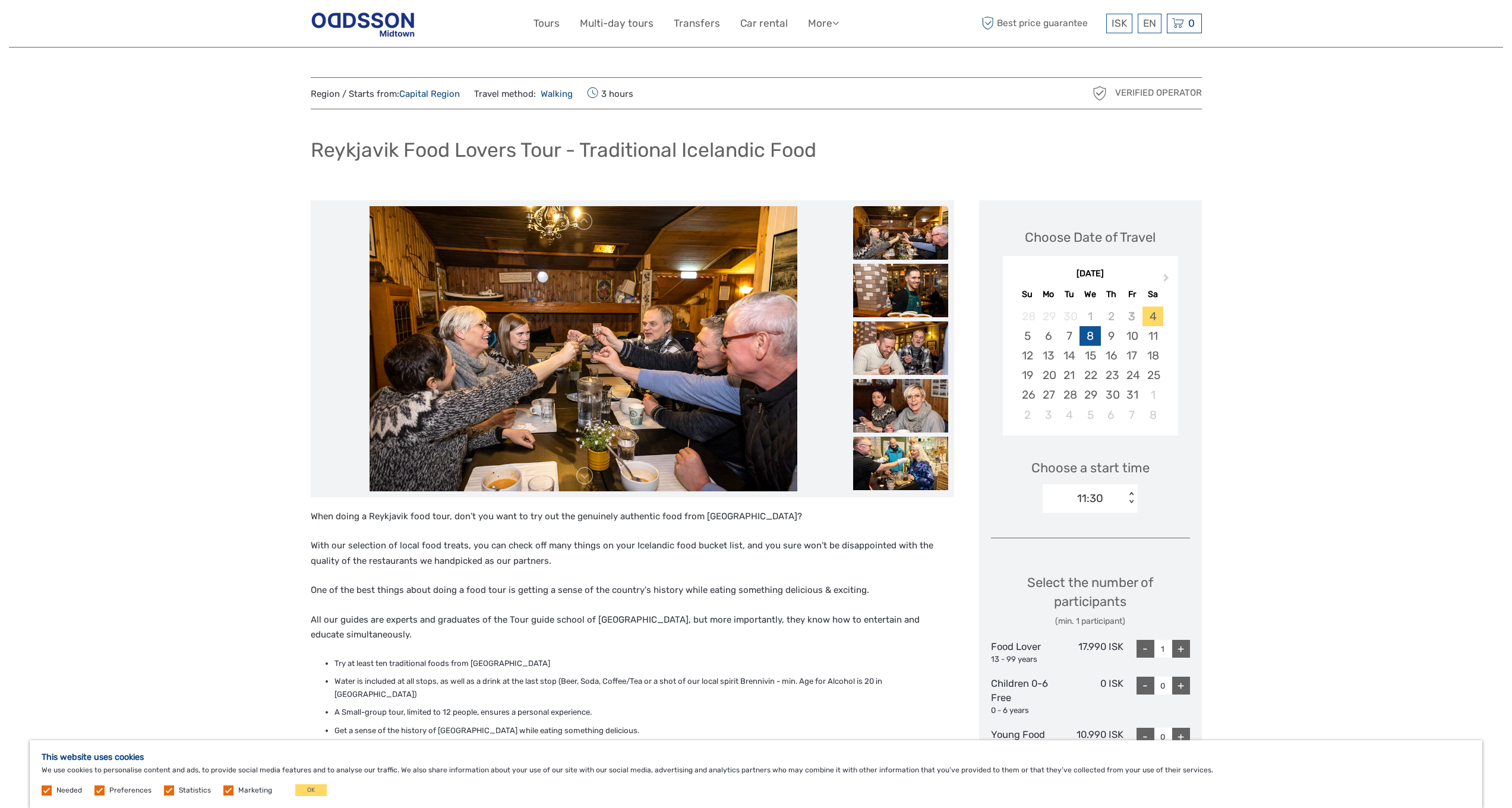
click at [1087, 338] on div "8" at bounding box center [1089, 336] width 21 height 20
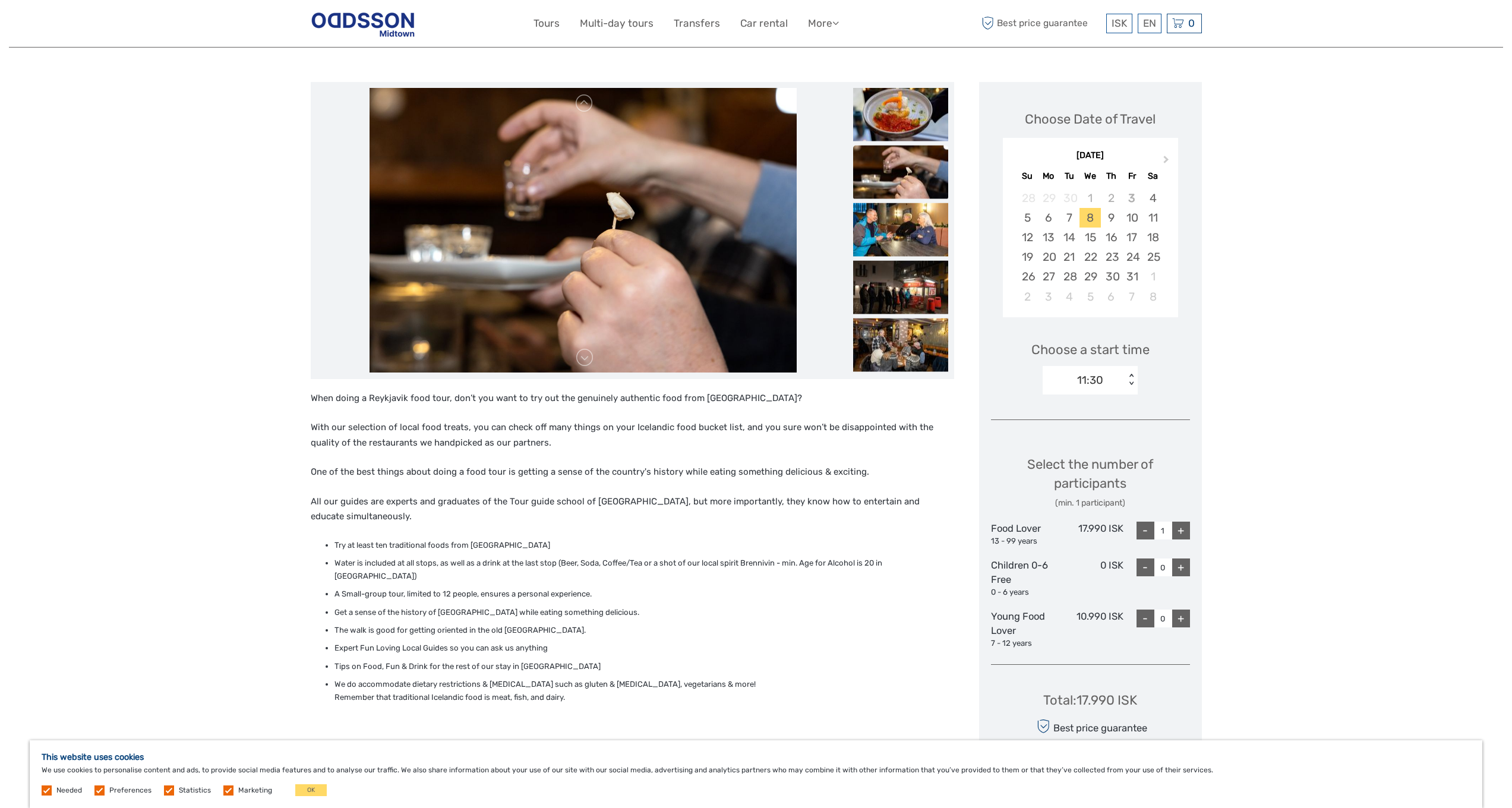
scroll to position [1, 0]
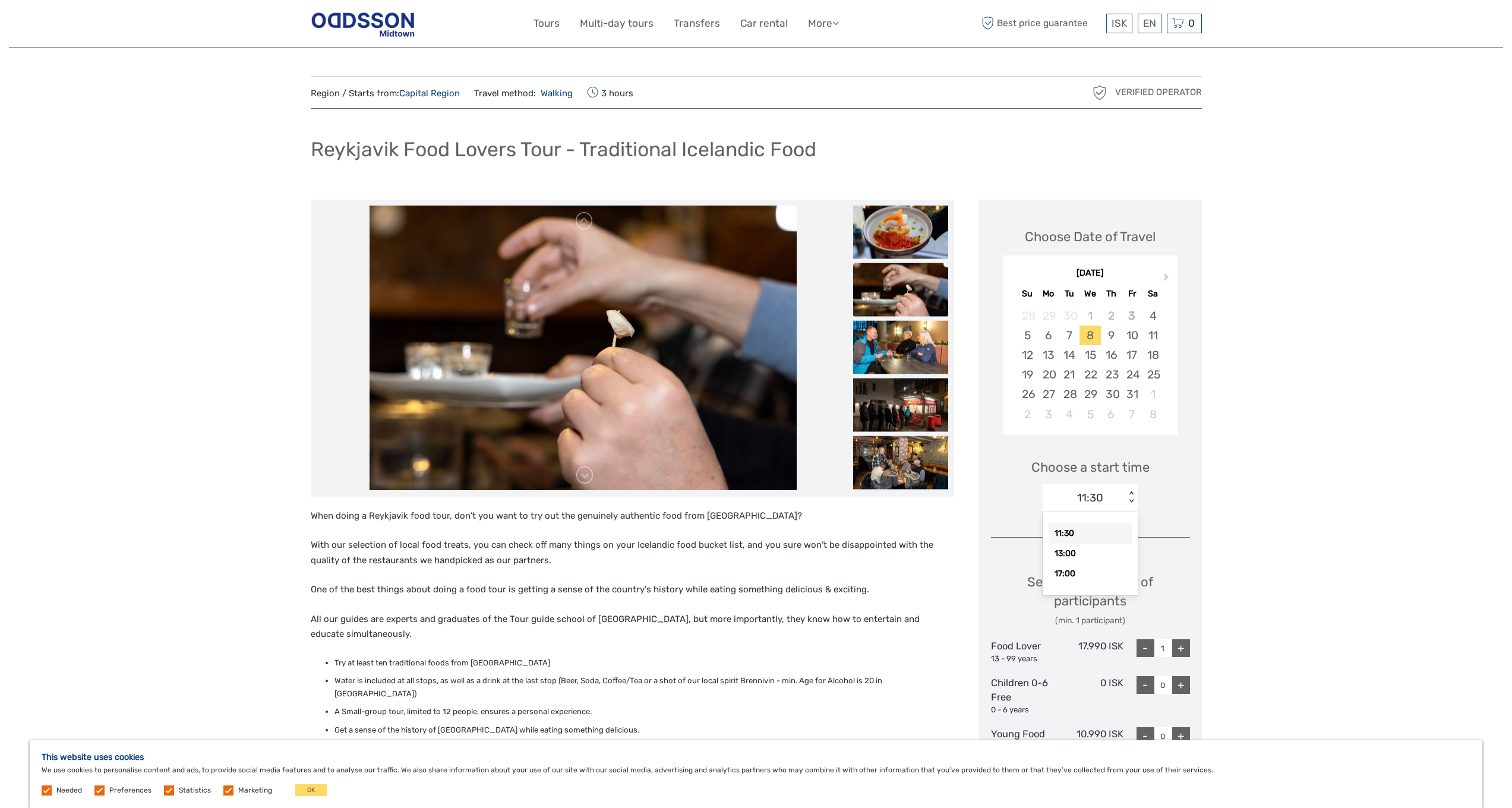
click at [1089, 499] on div "11:30" at bounding box center [1090, 498] width 26 height 16
click at [1094, 536] on div "11:30" at bounding box center [1090, 534] width 83 height 20
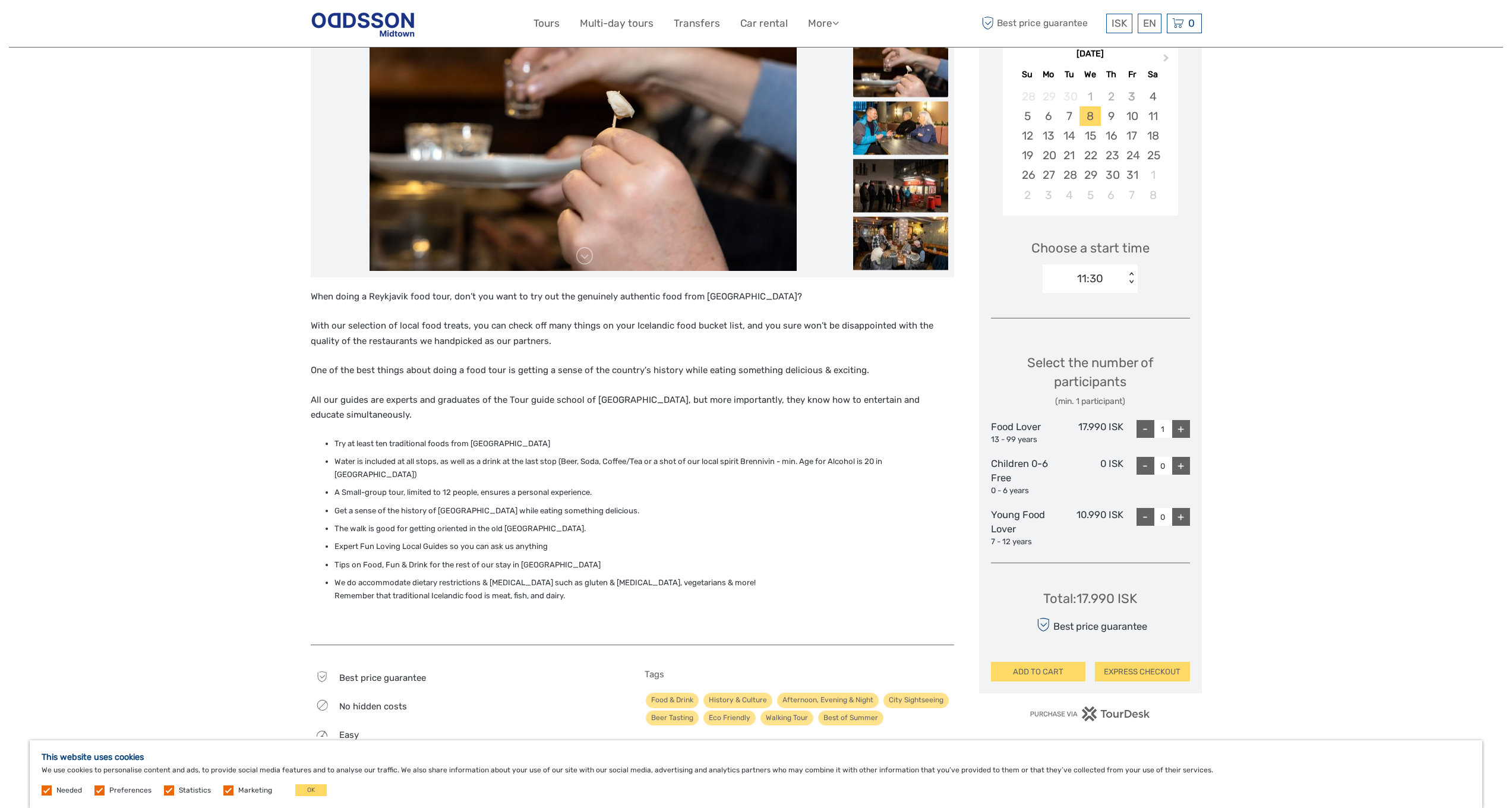
click at [1186, 425] on div "+" at bounding box center [1181, 429] width 18 height 18
type input "2"
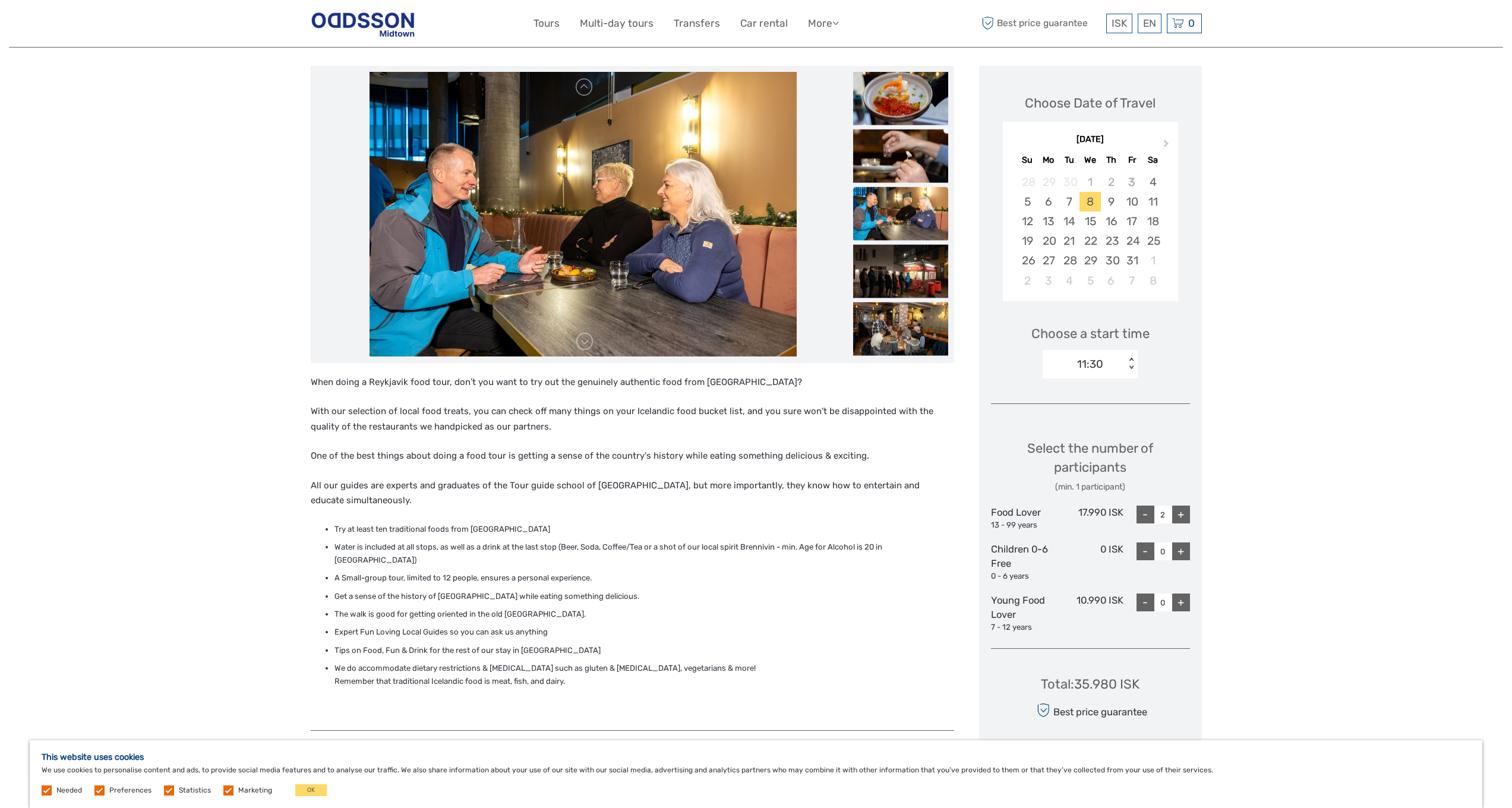
scroll to position [0, 0]
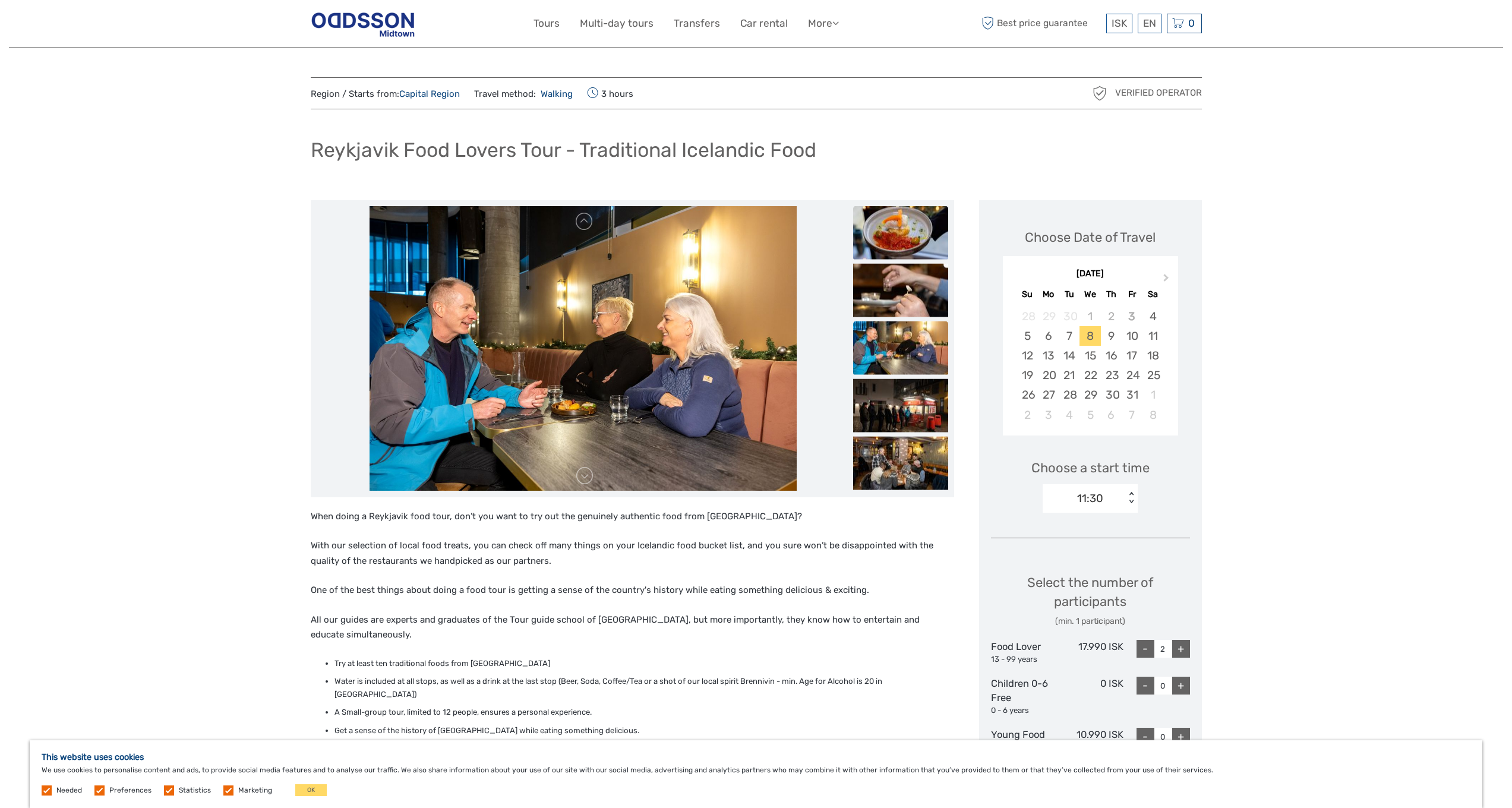
click at [906, 236] on img at bounding box center [901, 232] width 95 height 54
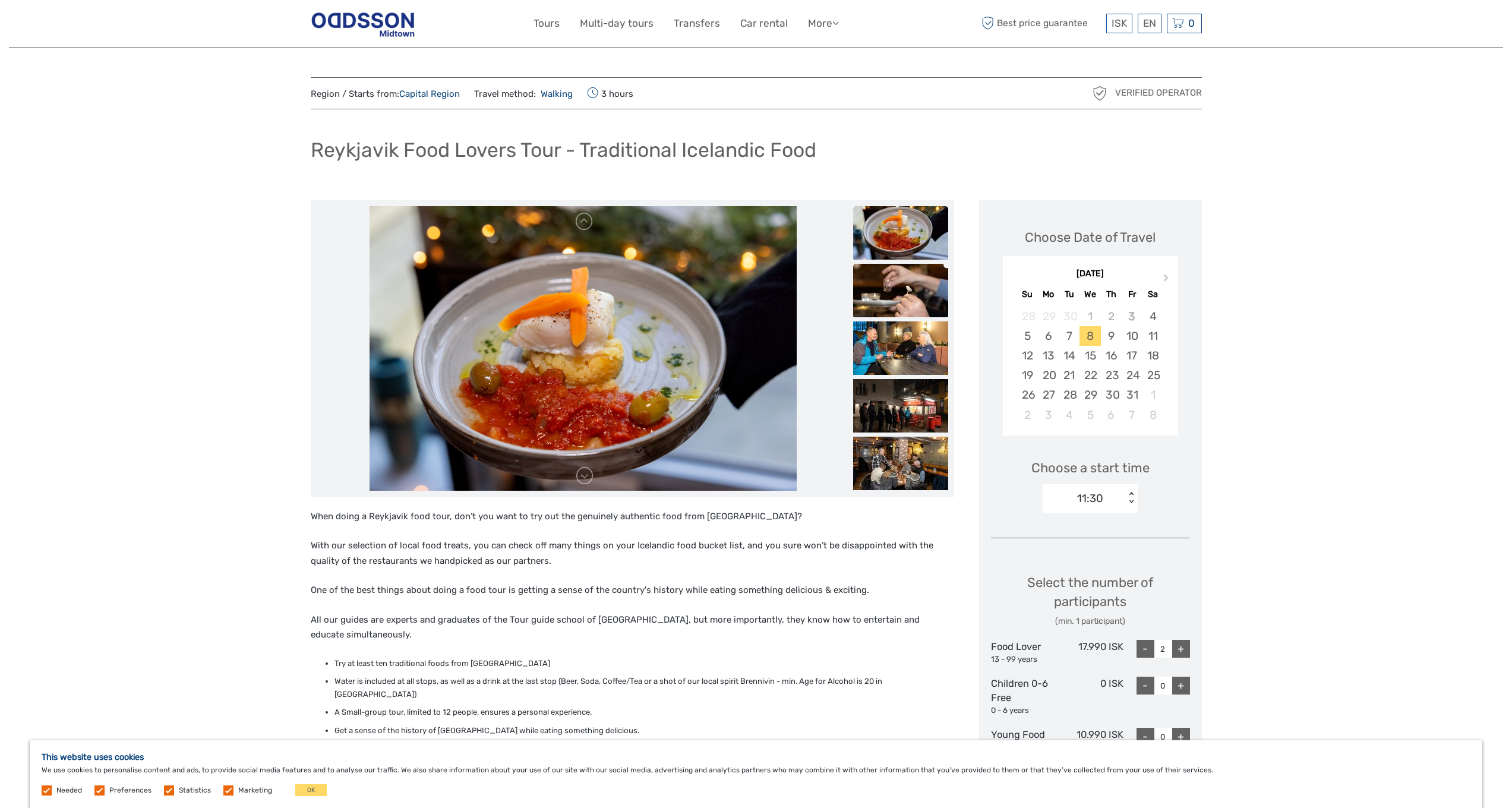
click at [904, 277] on img at bounding box center [901, 291] width 95 height 54
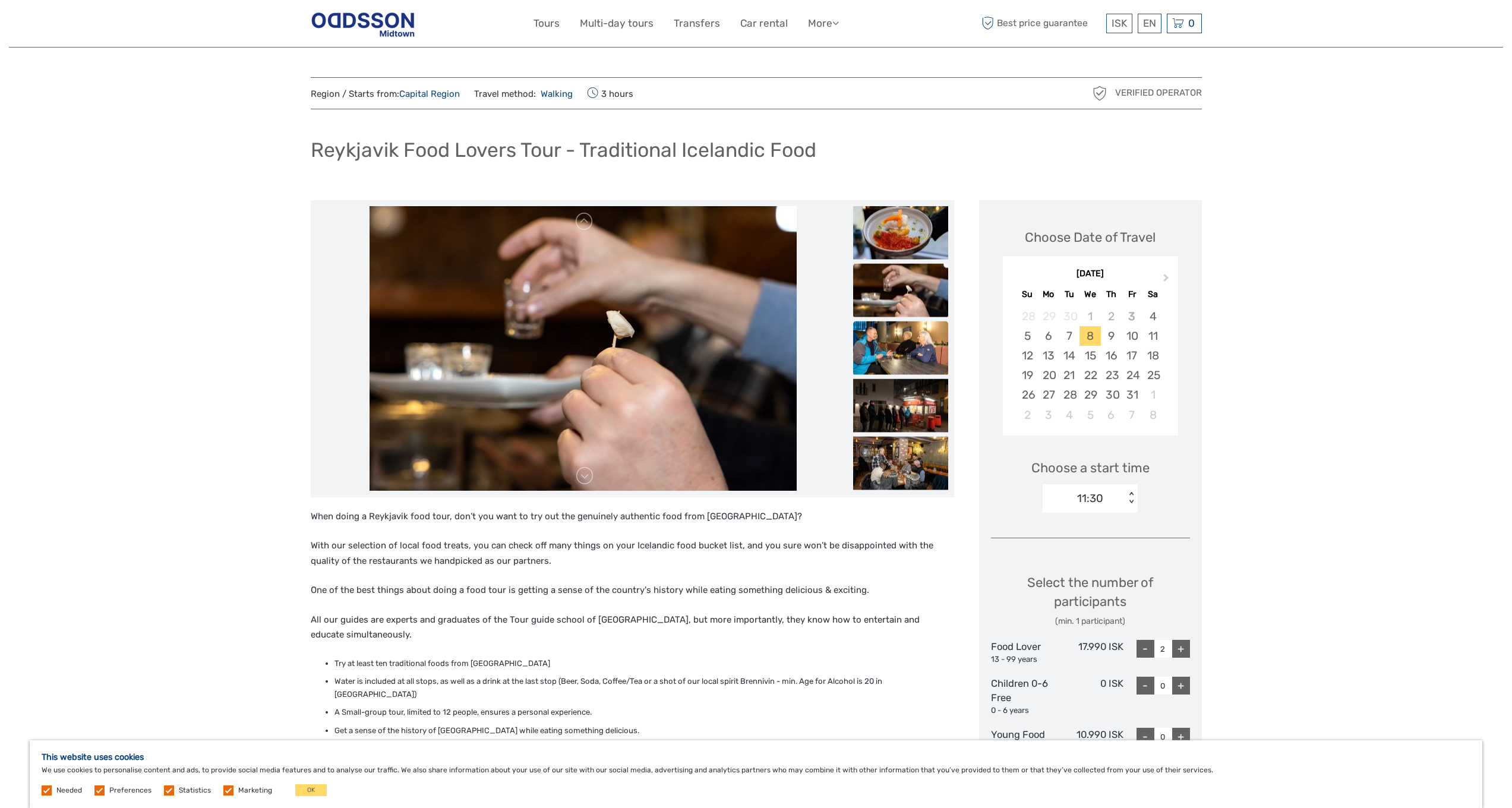
click at [885, 341] on img at bounding box center [901, 347] width 95 height 54
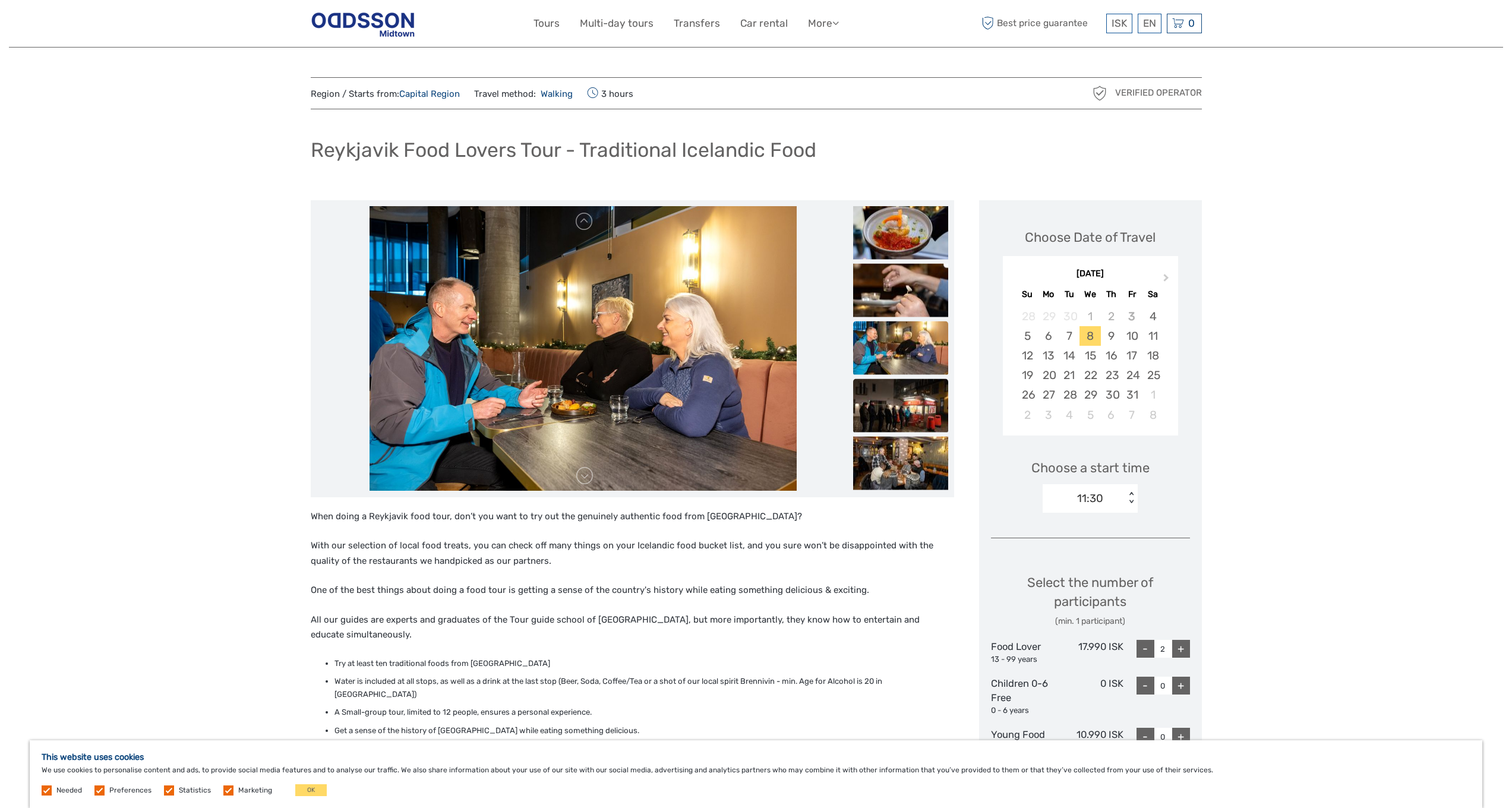
click at [903, 411] on img at bounding box center [901, 405] width 95 height 54
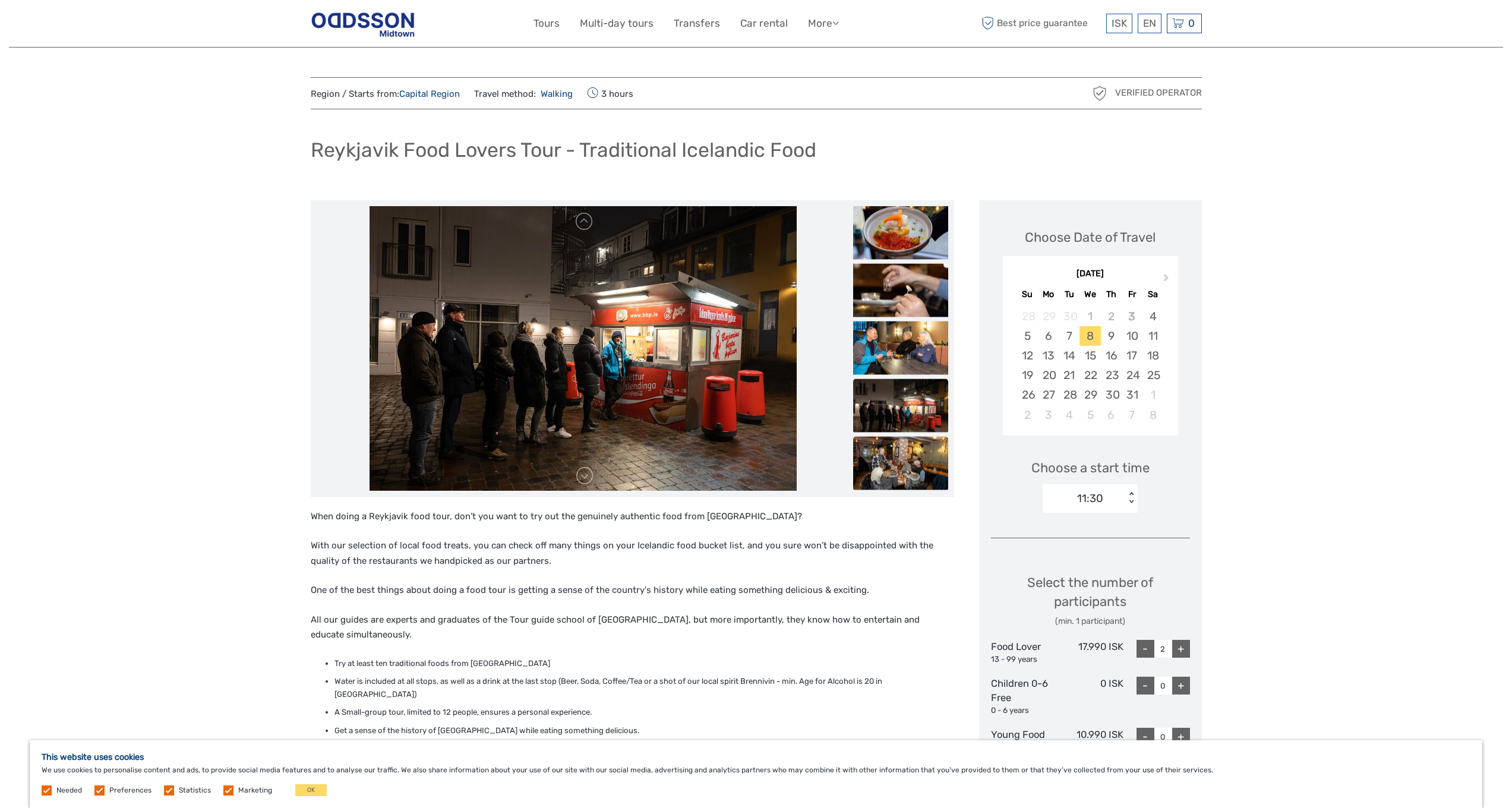
click at [897, 455] on img at bounding box center [901, 463] width 95 height 54
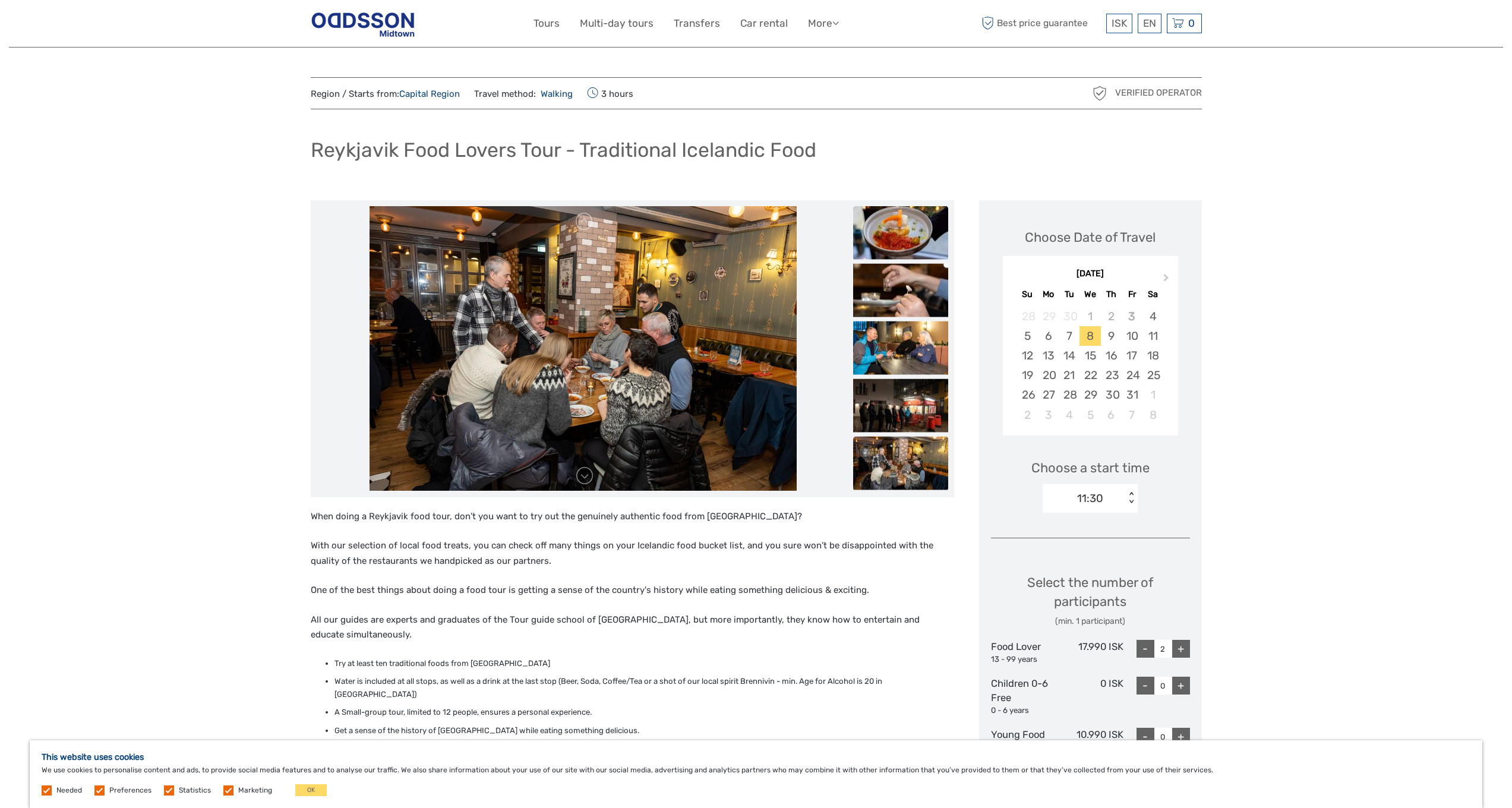
click at [898, 214] on img at bounding box center [901, 232] width 95 height 54
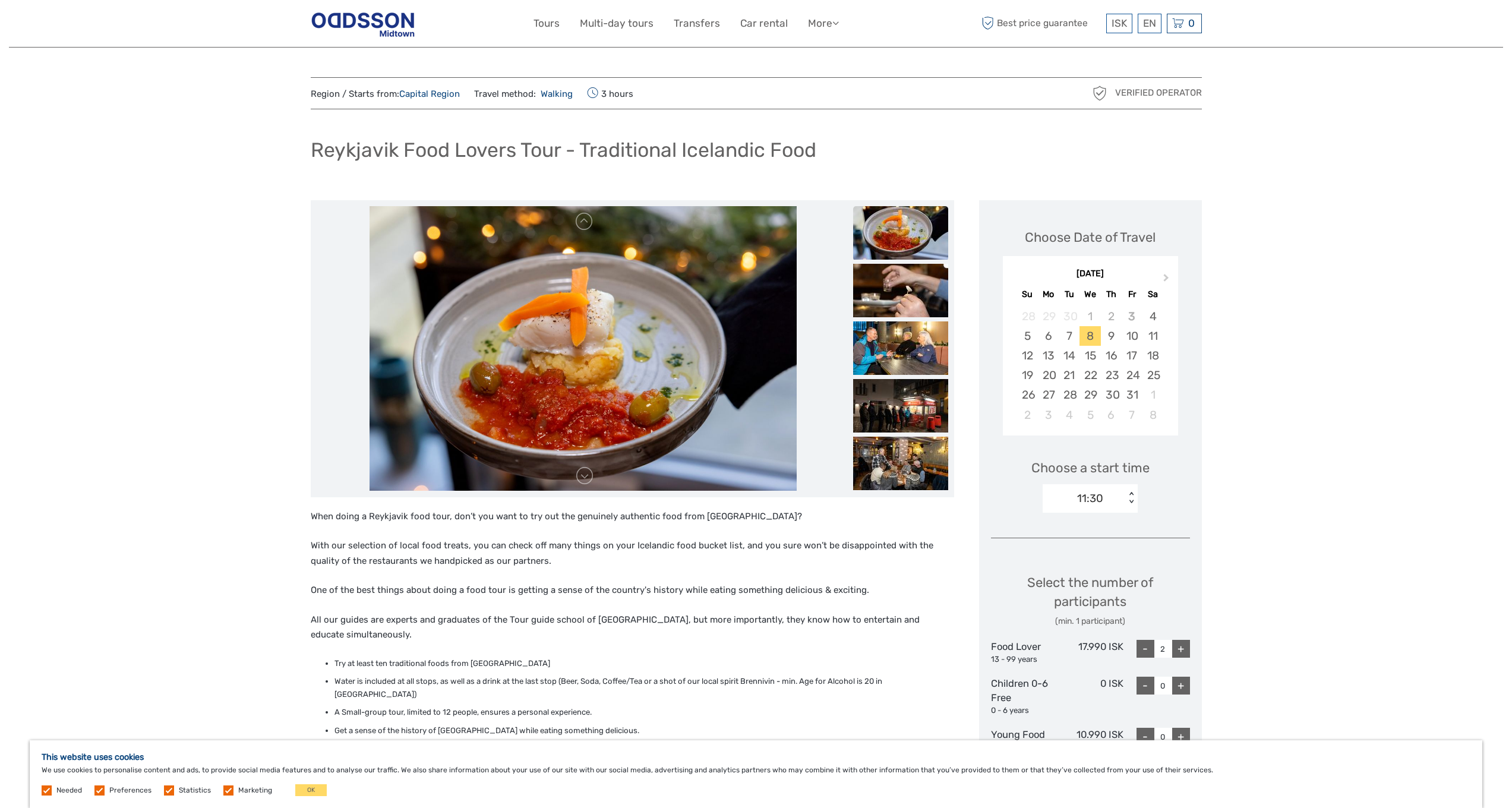
scroll to position [84, 0]
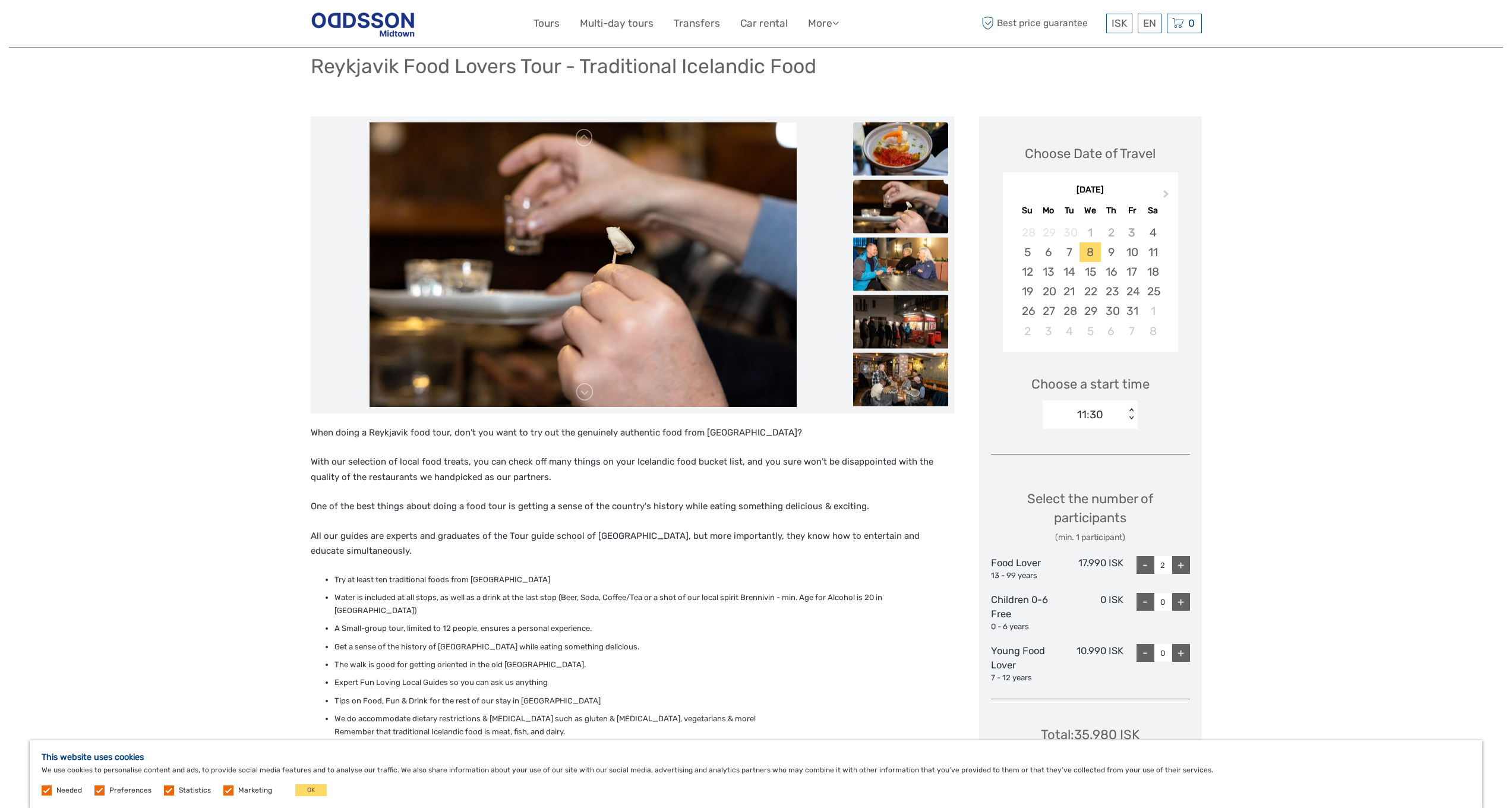
click at [883, 138] on img at bounding box center [901, 148] width 95 height 54
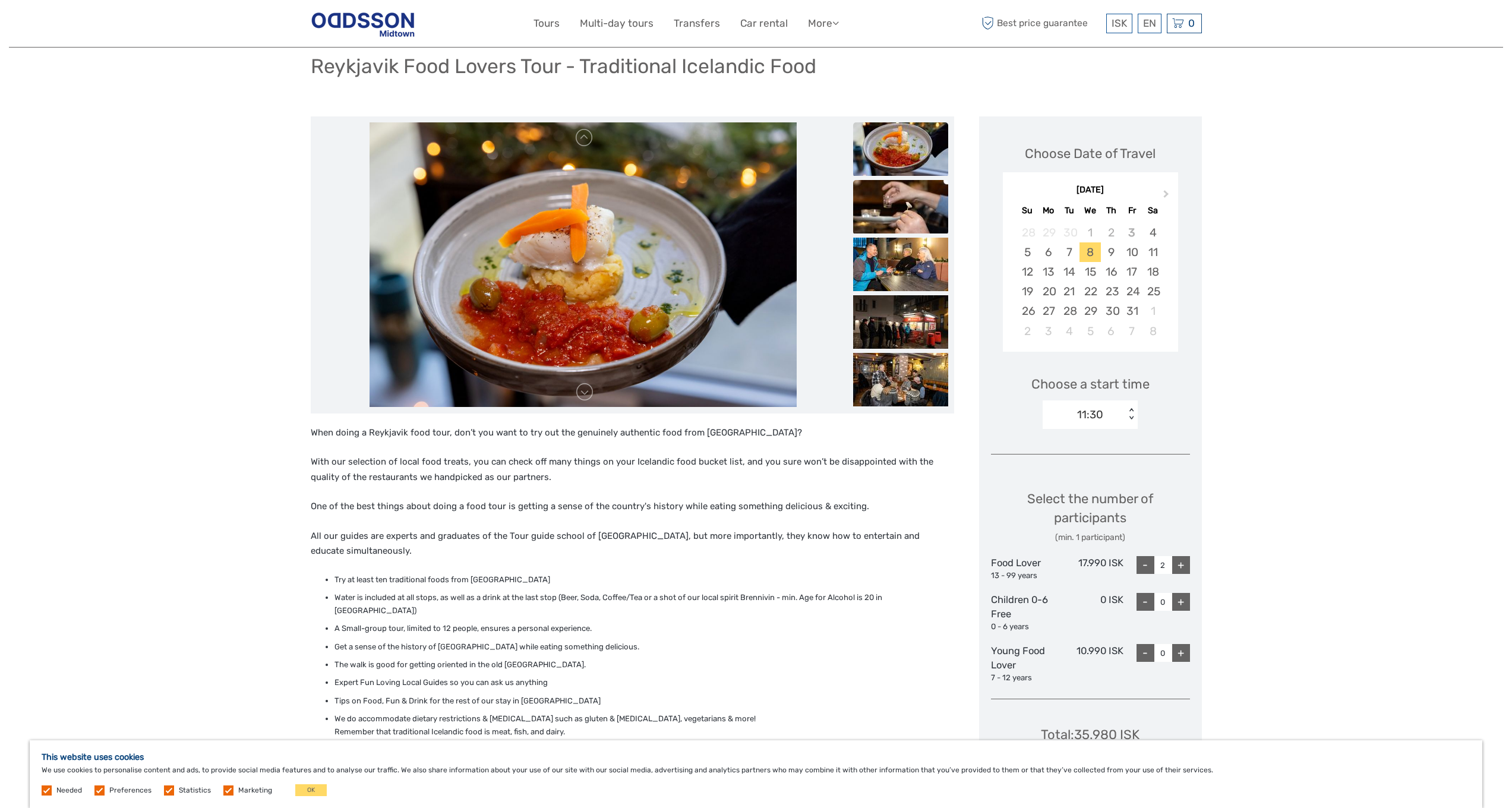
click at [894, 194] on img at bounding box center [901, 207] width 95 height 54
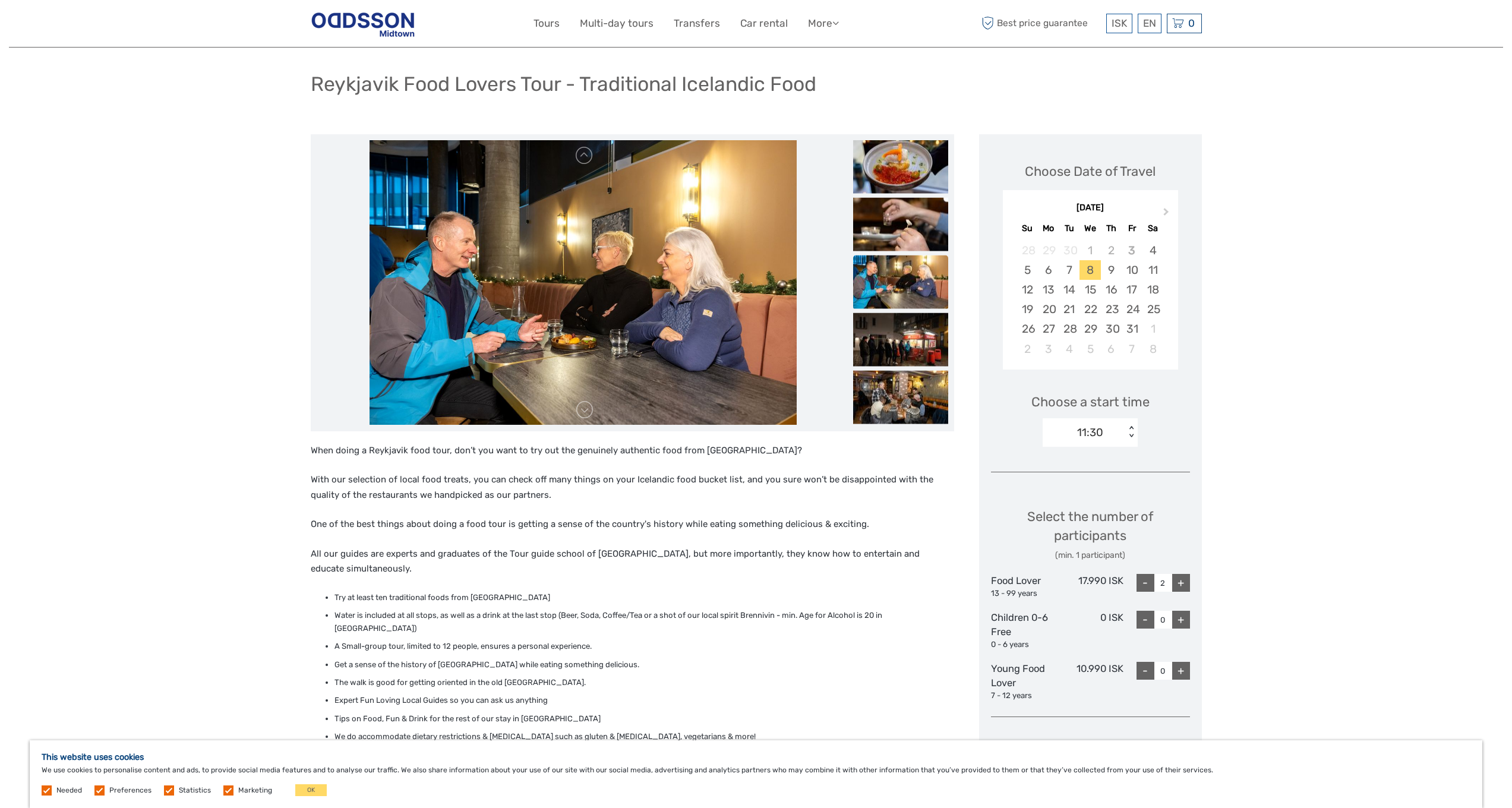
scroll to position [0, 0]
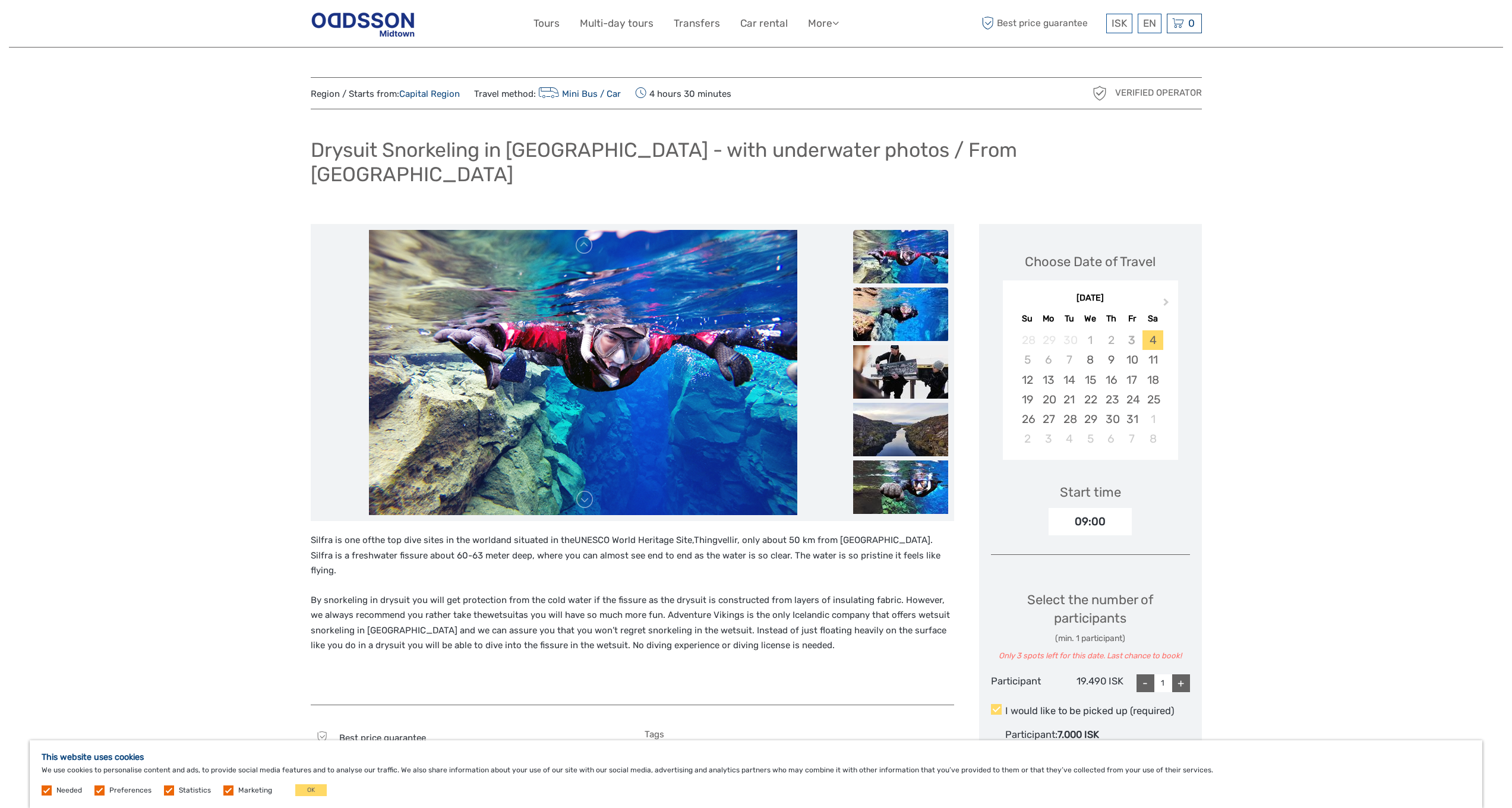
click at [893, 289] on img at bounding box center [901, 314] width 95 height 54
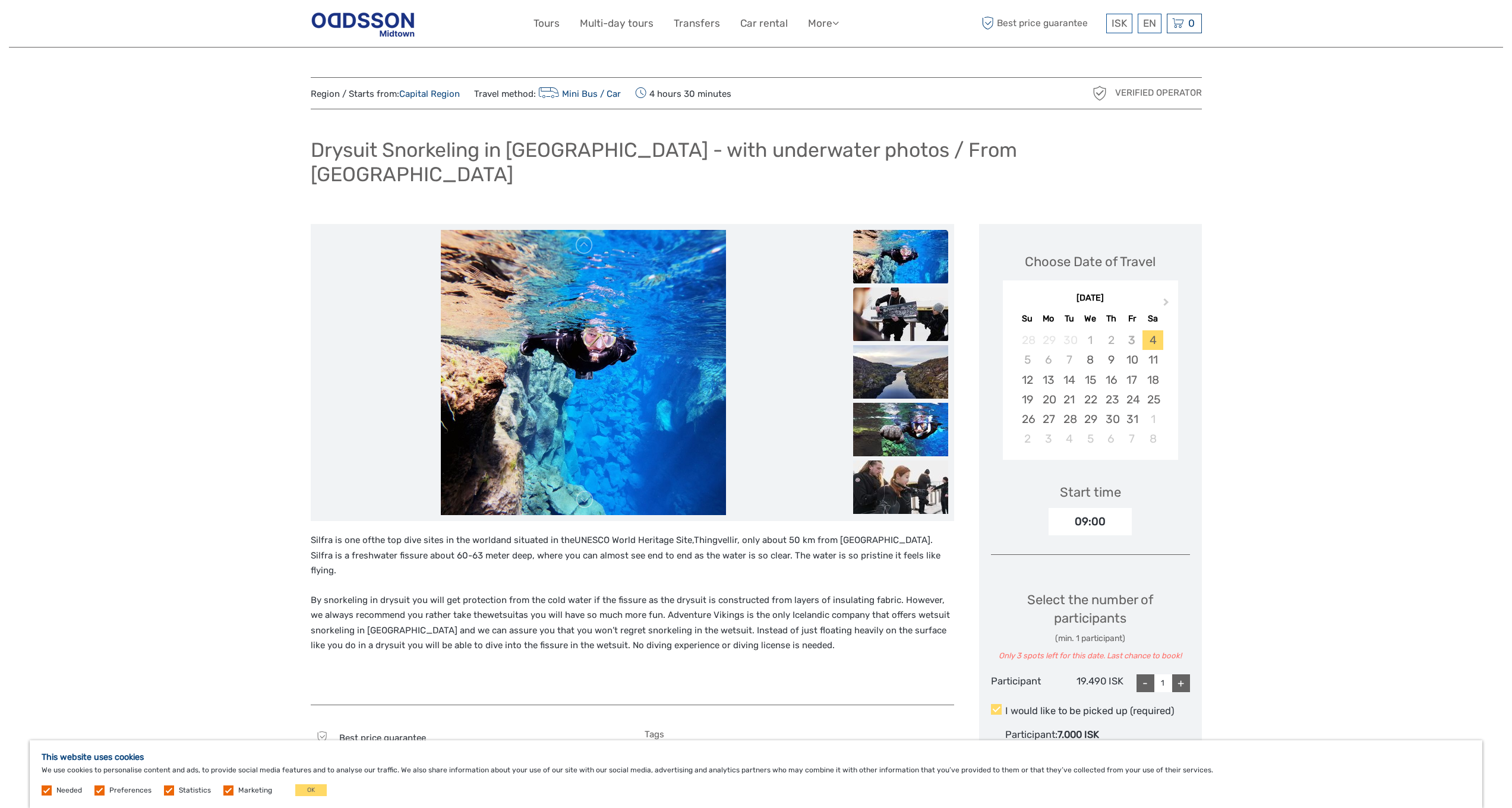
click at [888, 296] on img at bounding box center [901, 314] width 95 height 54
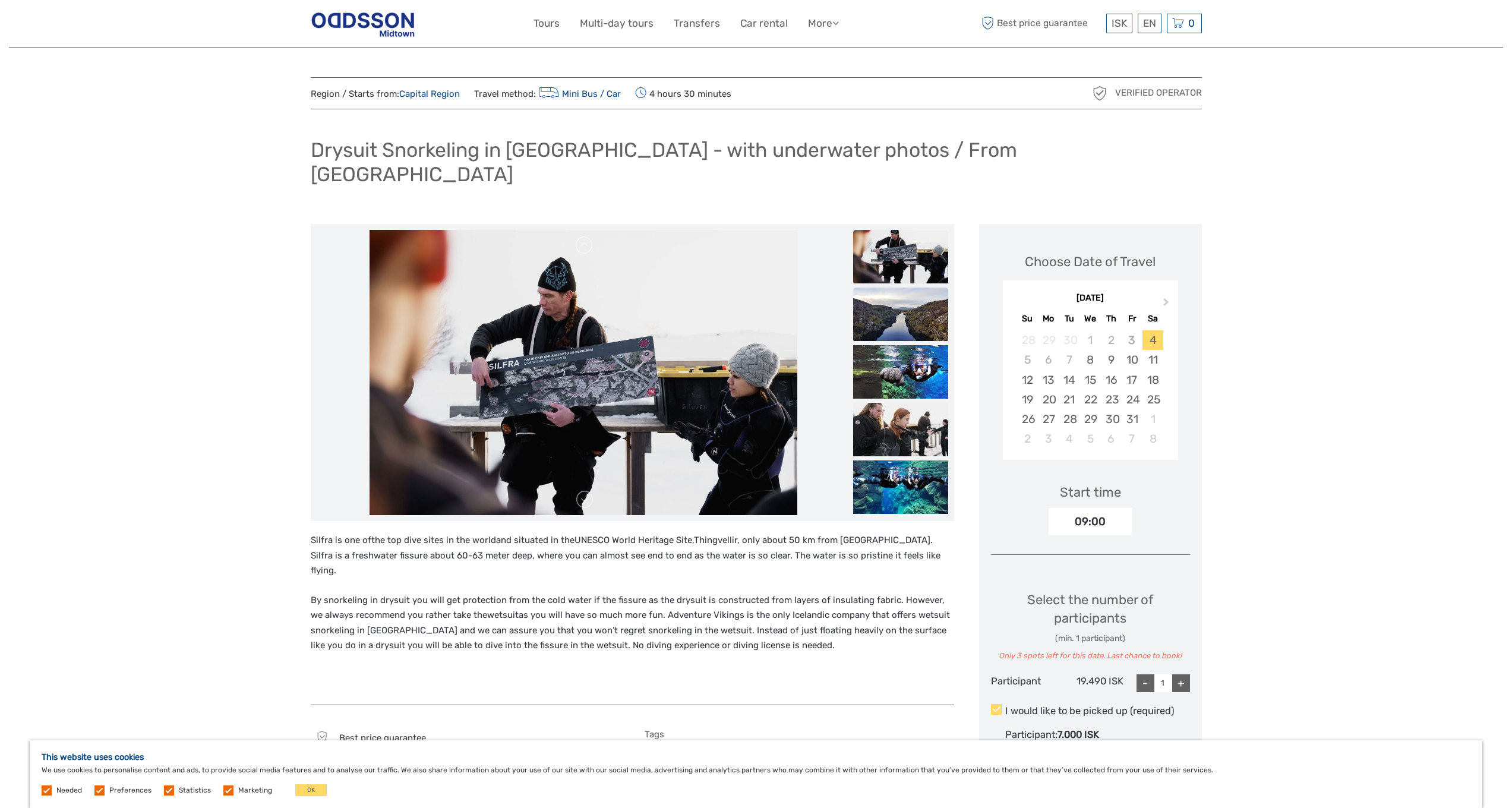
click at [889, 296] on img at bounding box center [901, 314] width 95 height 54
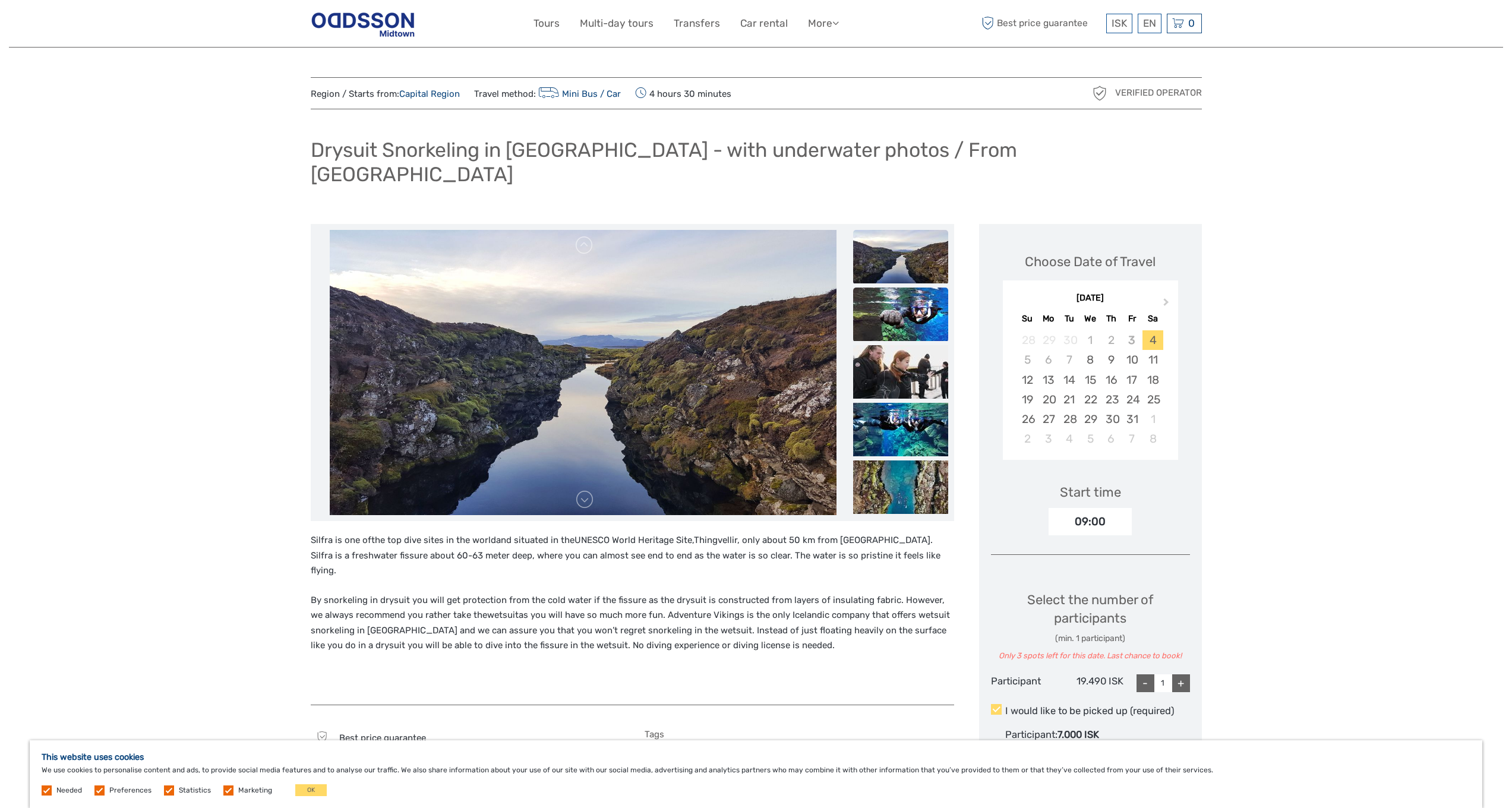
click at [893, 296] on img at bounding box center [901, 314] width 95 height 54
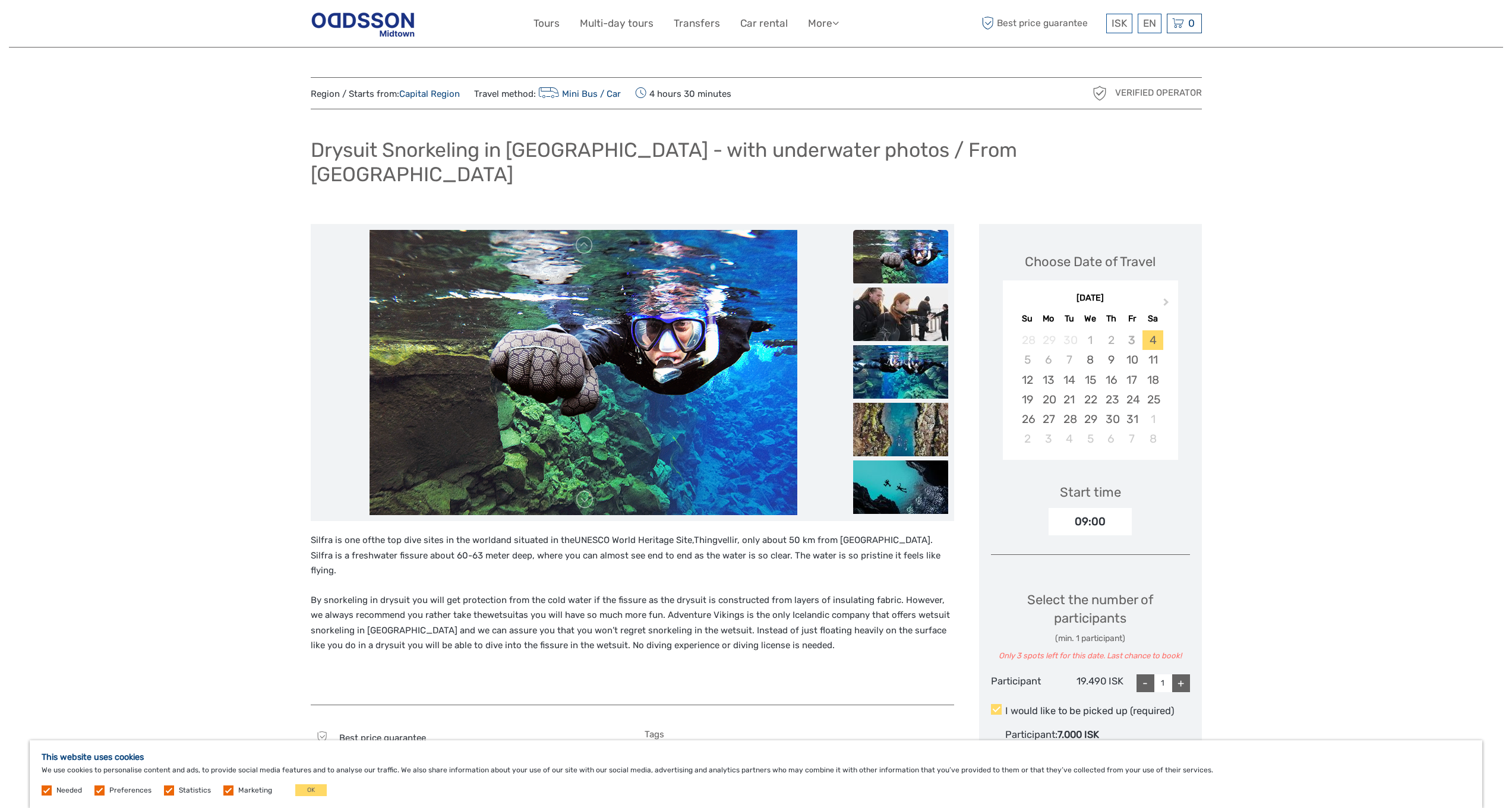
click at [893, 300] on img at bounding box center [901, 314] width 95 height 54
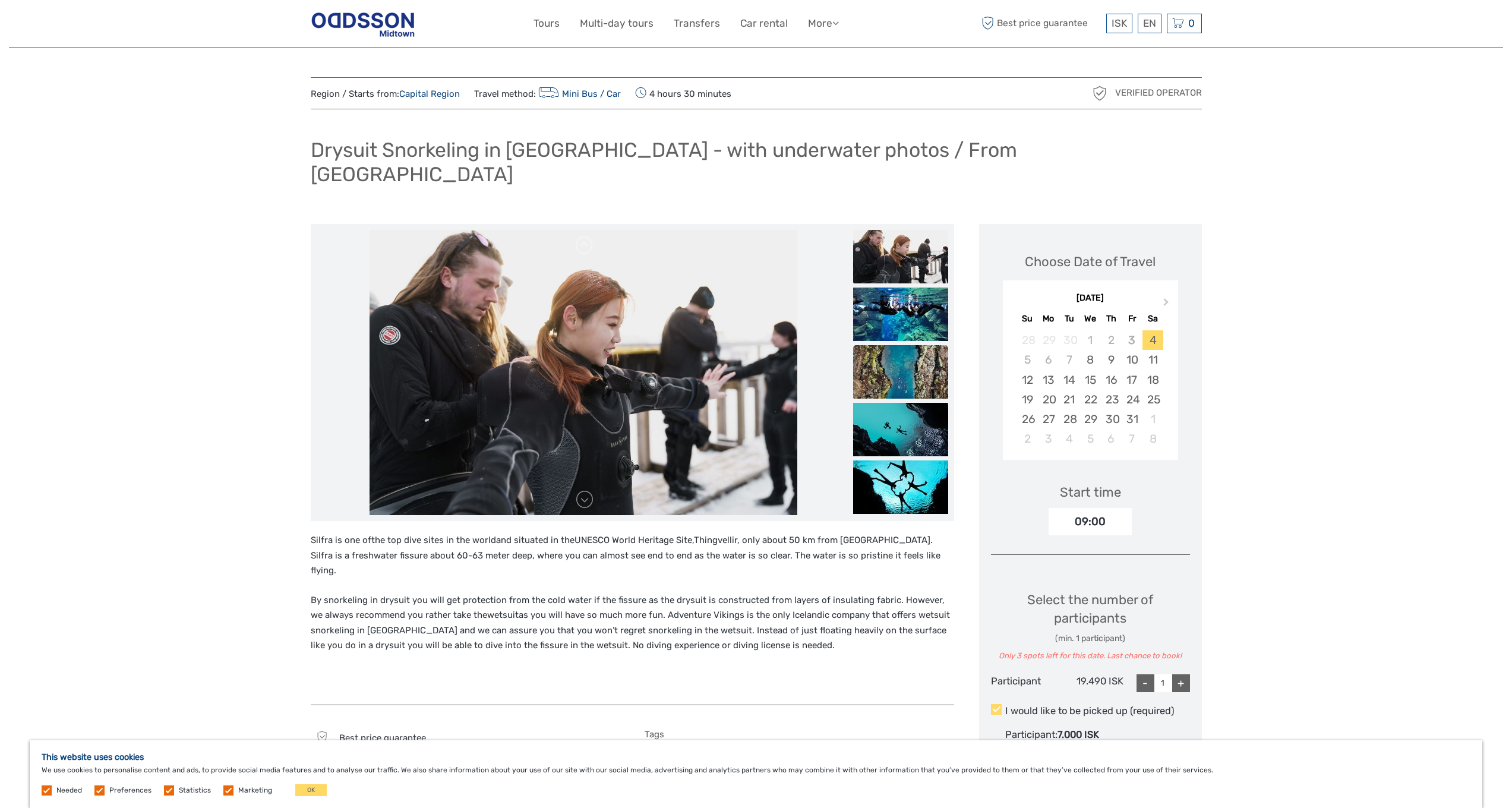
click at [900, 357] on img at bounding box center [901, 372] width 95 height 54
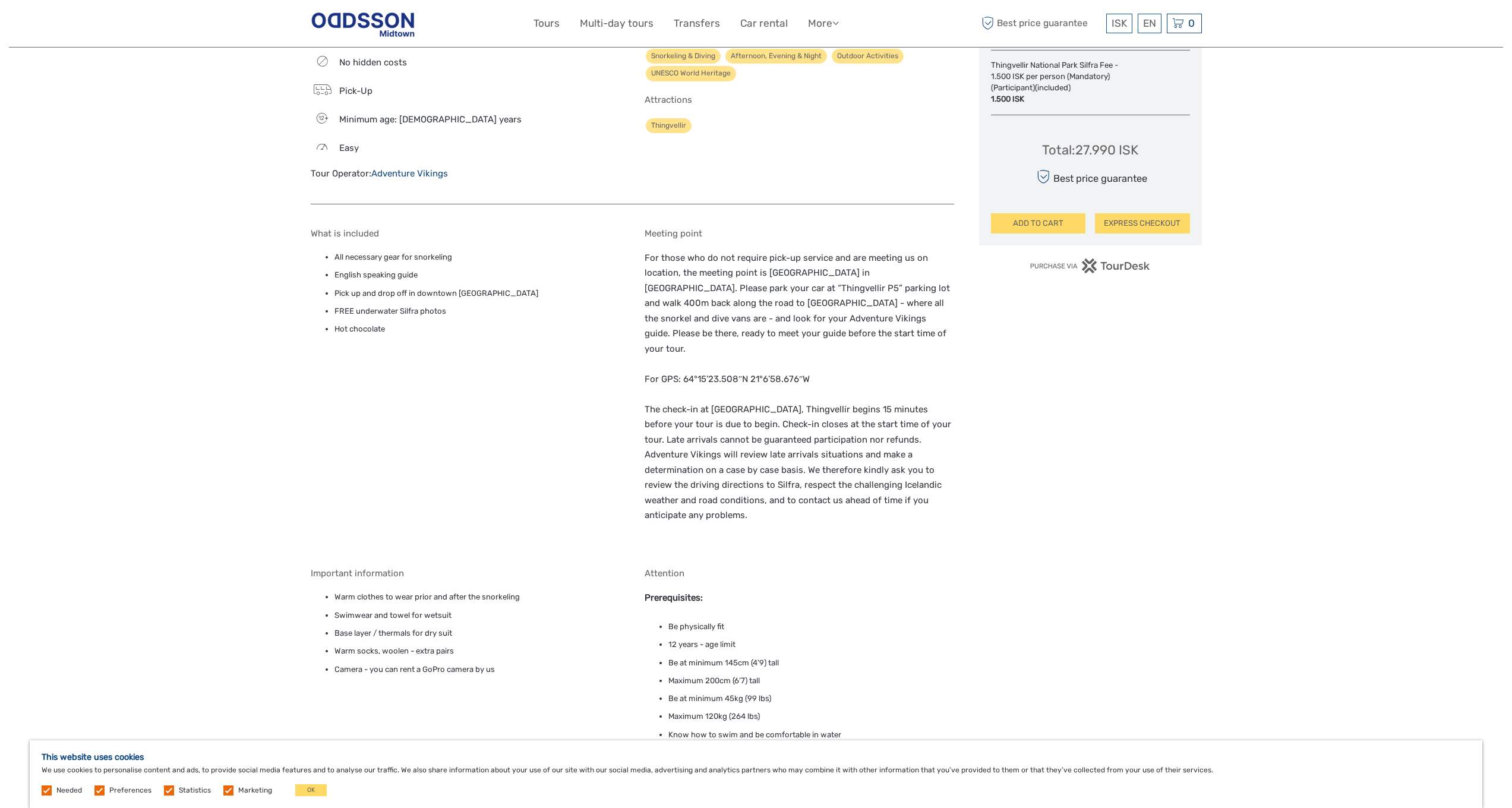
scroll to position [859, 0]
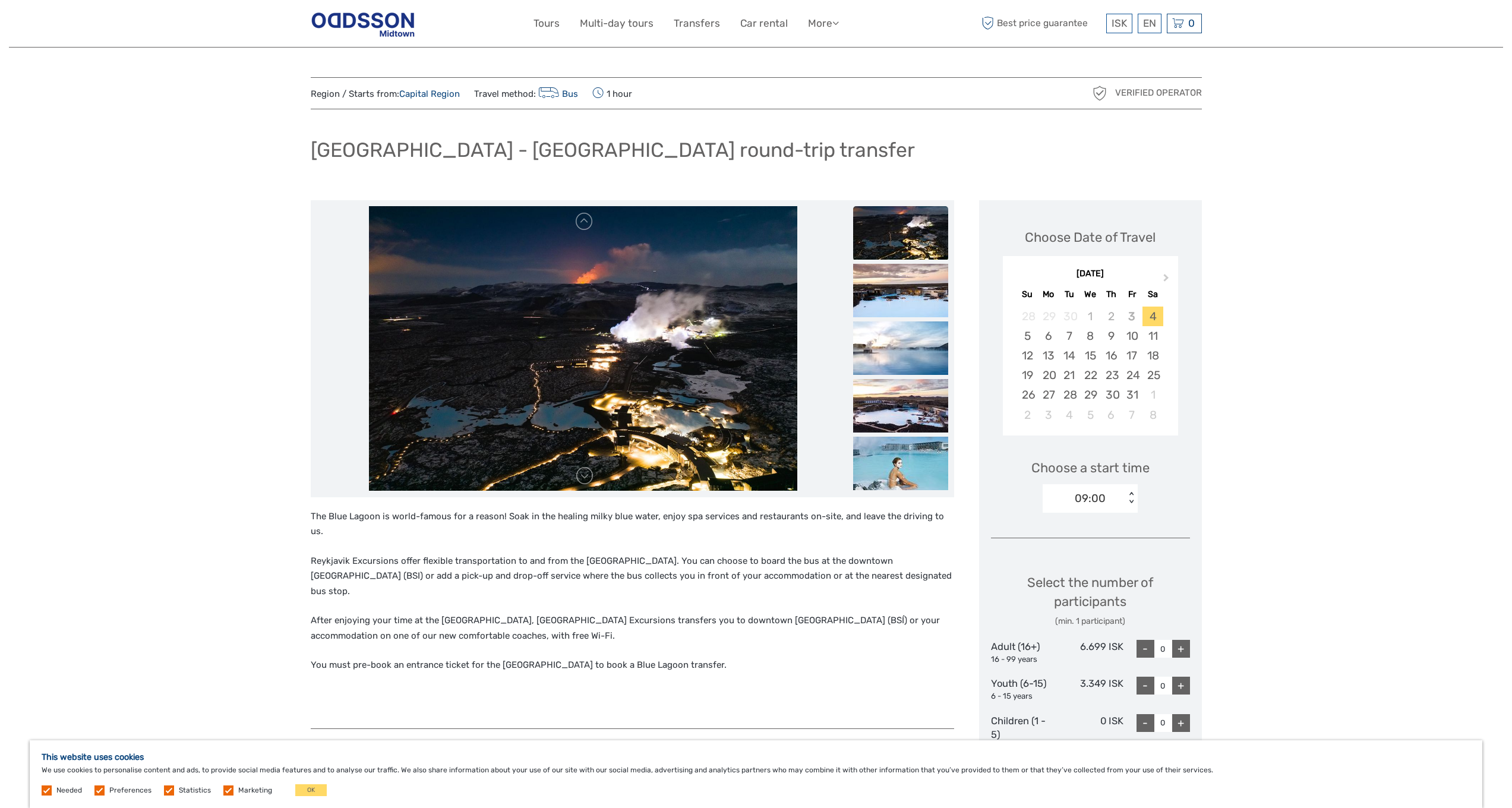
click at [887, 236] on img at bounding box center [901, 233] width 95 height 54
click at [902, 286] on img at bounding box center [901, 291] width 95 height 54
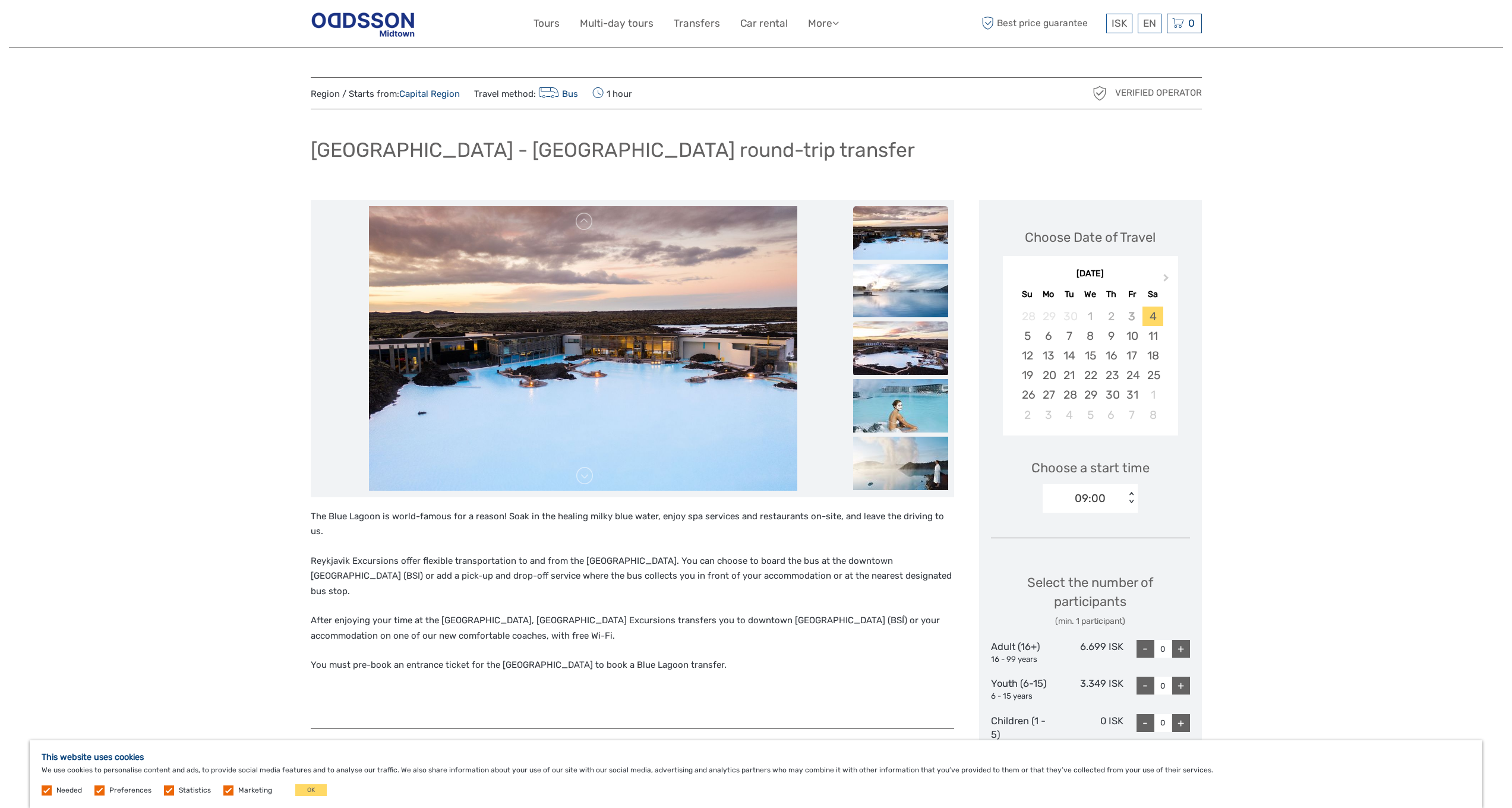
click at [900, 331] on img at bounding box center [901, 348] width 95 height 54
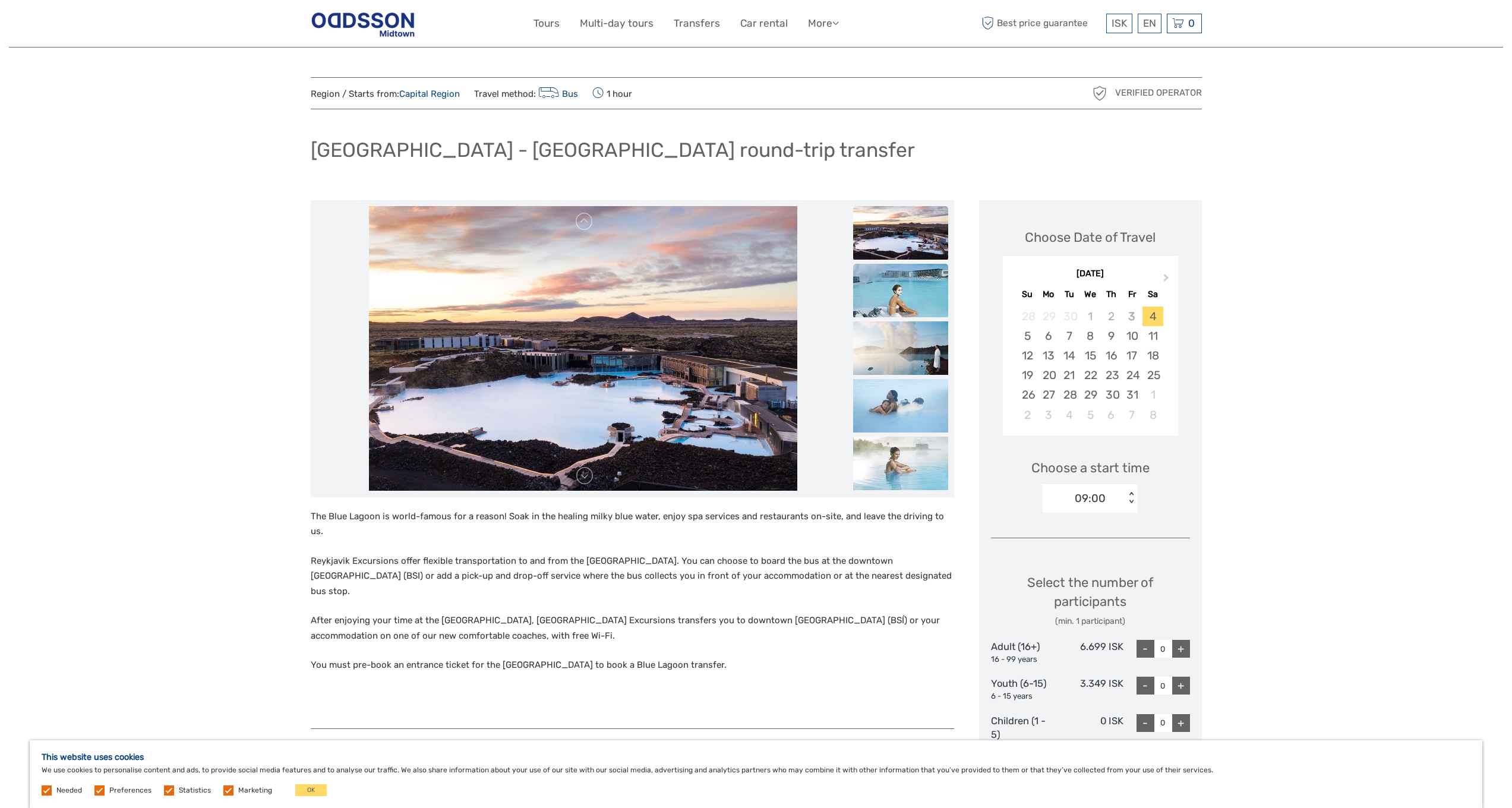
click at [902, 306] on img at bounding box center [901, 291] width 95 height 54
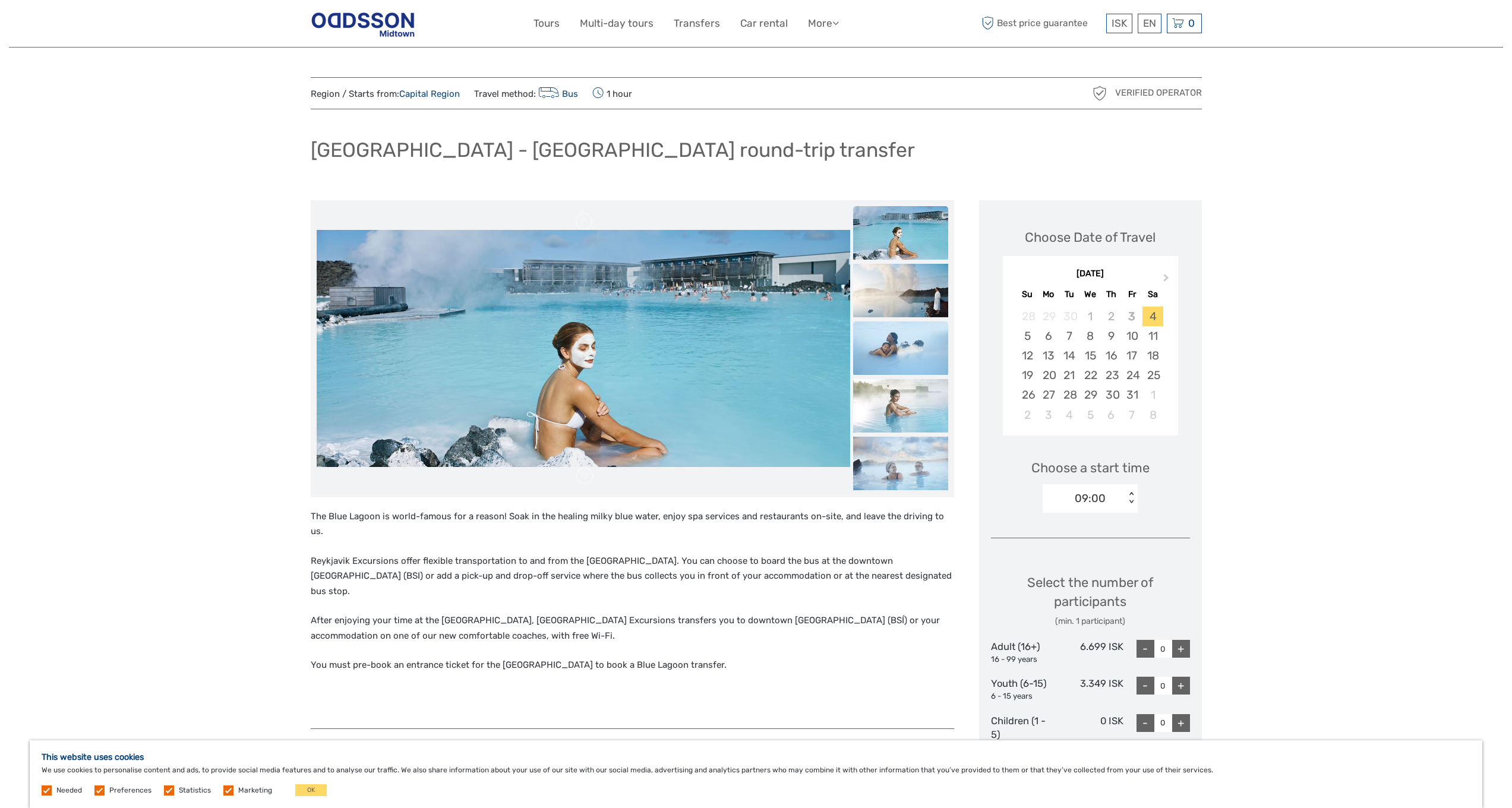
click at [893, 344] on img at bounding box center [901, 348] width 95 height 54
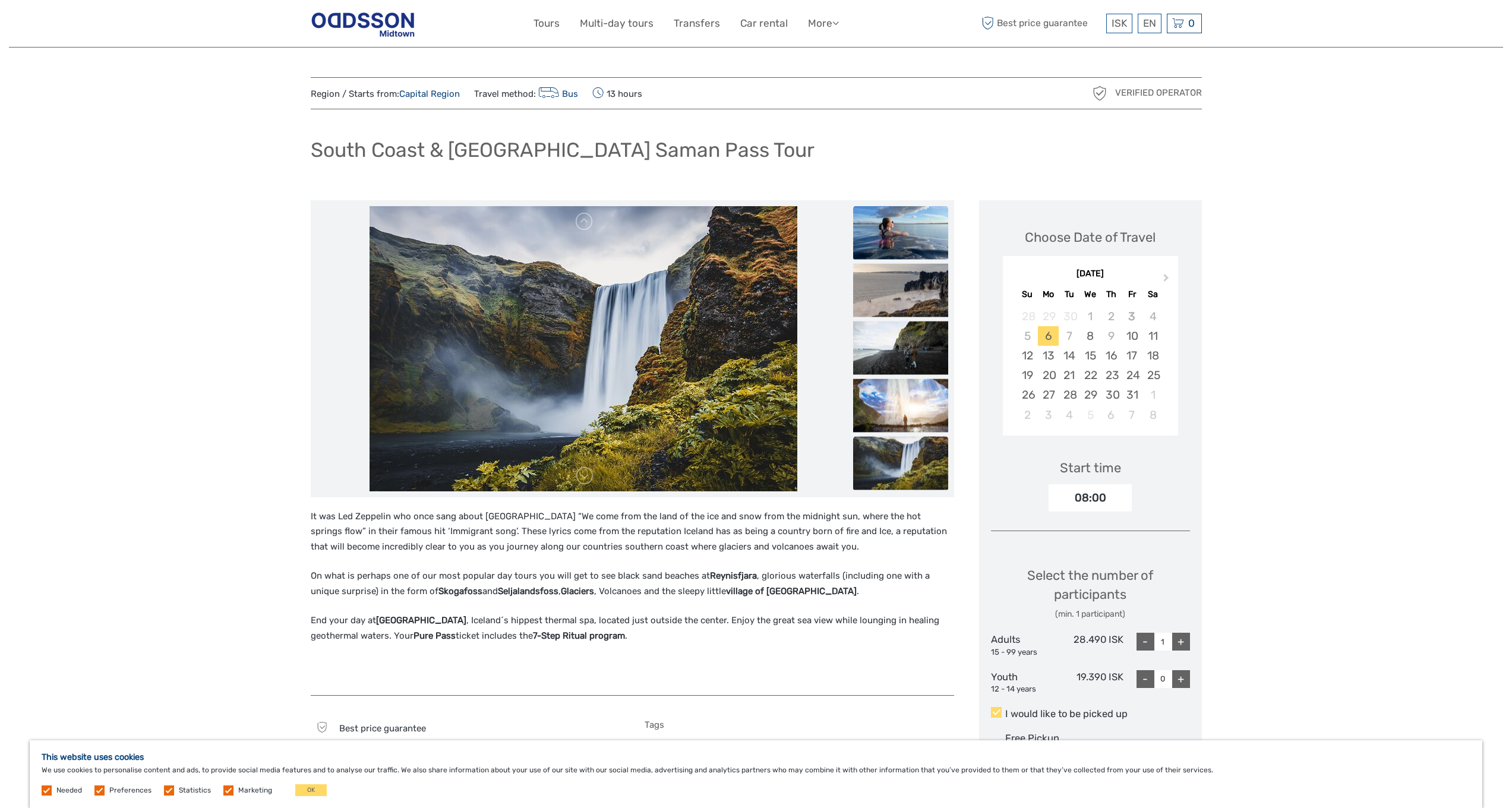
click at [891, 244] on img at bounding box center [901, 232] width 95 height 54
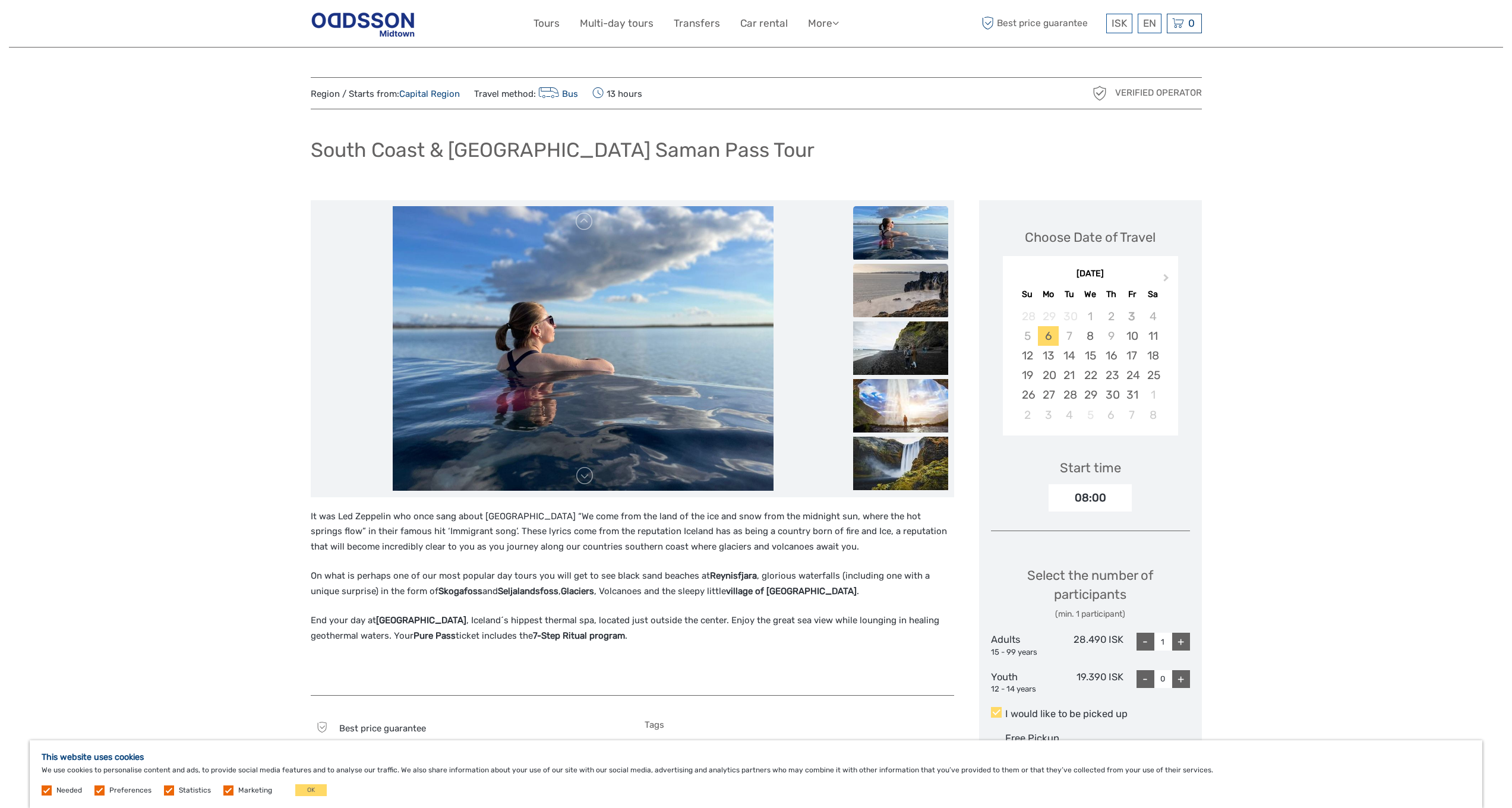
click at [902, 297] on img at bounding box center [901, 291] width 95 height 54
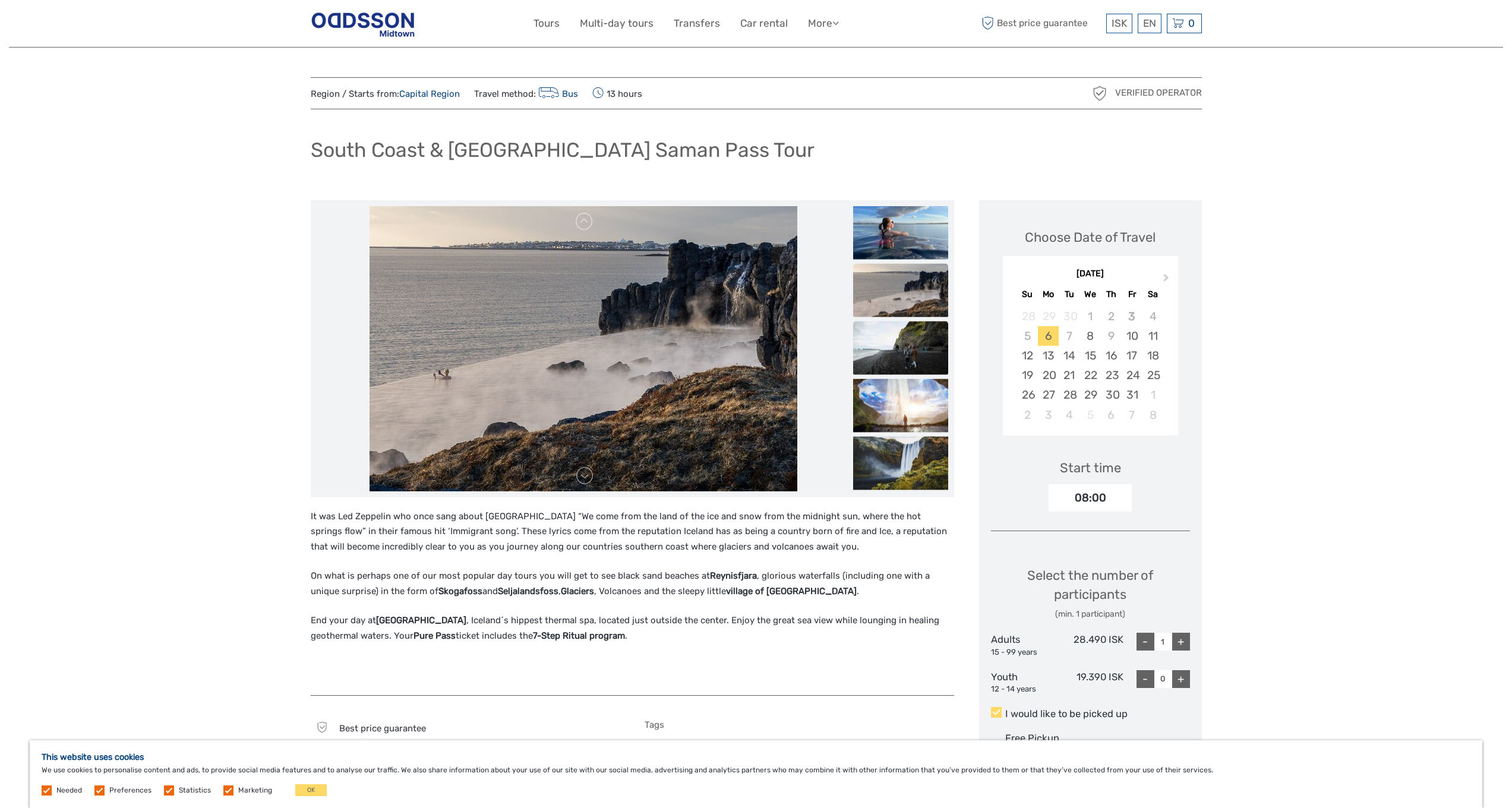
click at [908, 347] on img at bounding box center [901, 347] width 95 height 54
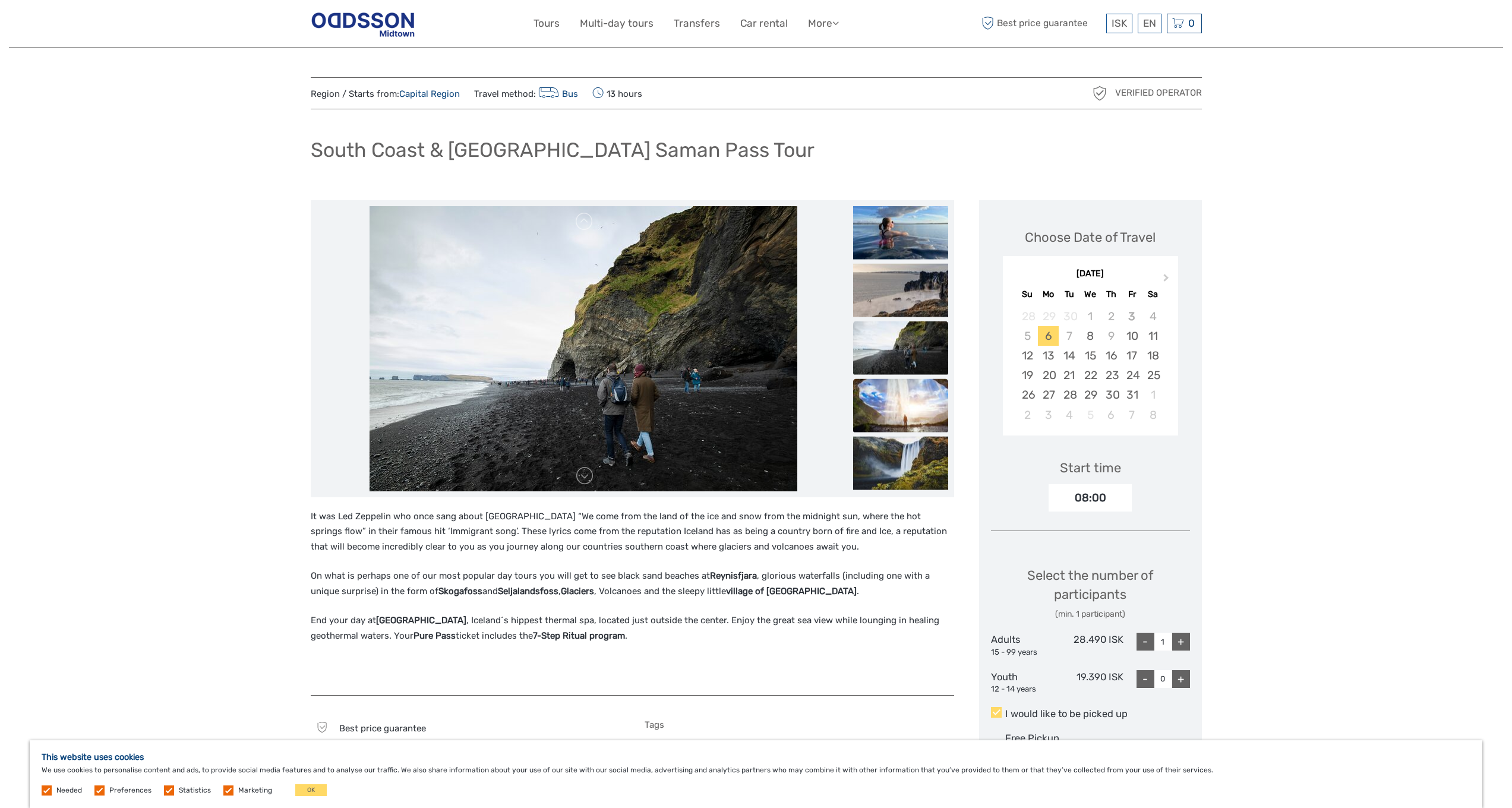
click at [913, 409] on img at bounding box center [901, 405] width 95 height 54
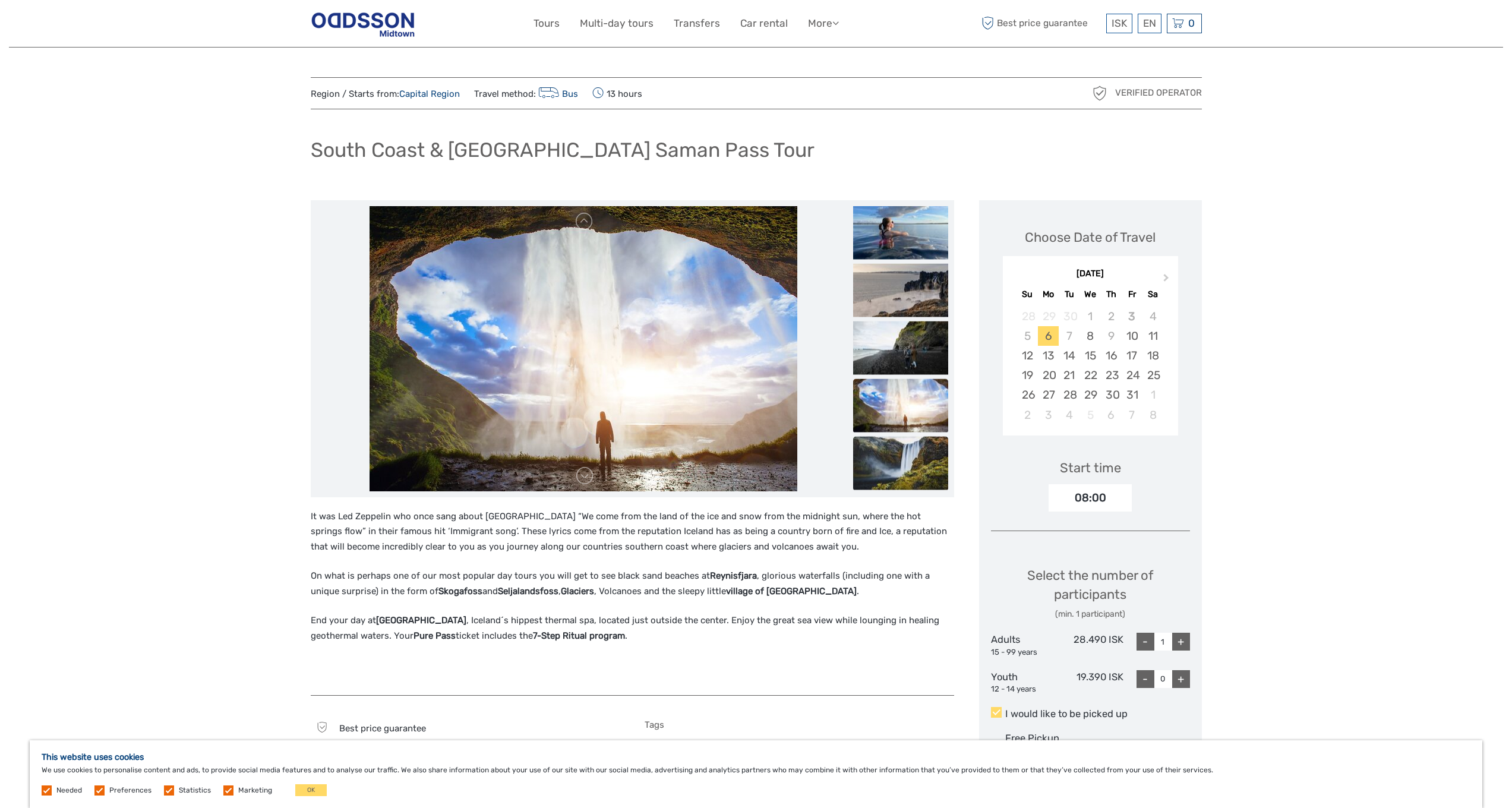
click at [917, 467] on img at bounding box center [901, 463] width 95 height 54
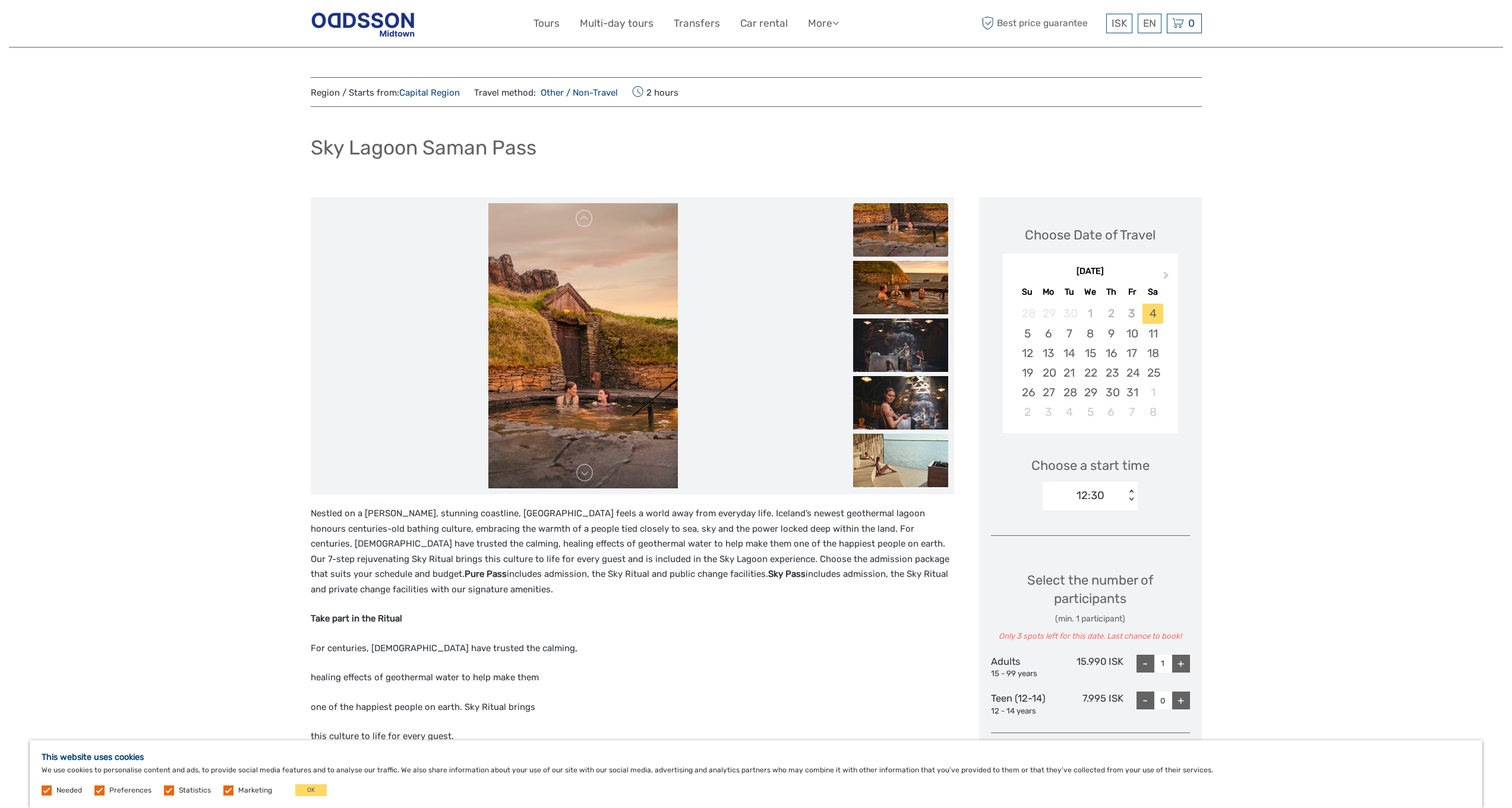
click at [902, 238] on img at bounding box center [901, 230] width 95 height 54
click at [907, 284] on img at bounding box center [901, 287] width 95 height 54
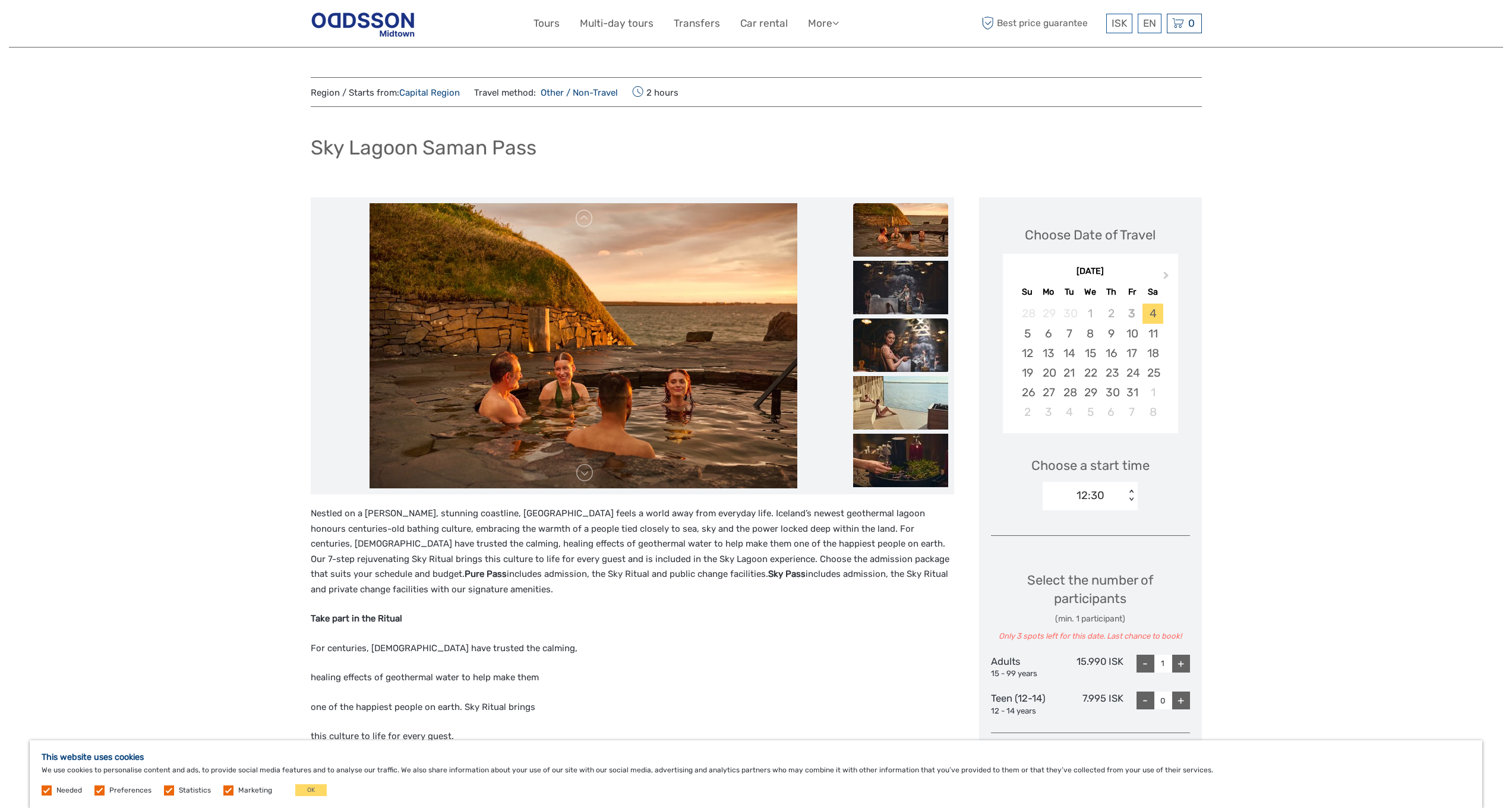
click at [910, 347] on img at bounding box center [901, 345] width 95 height 54
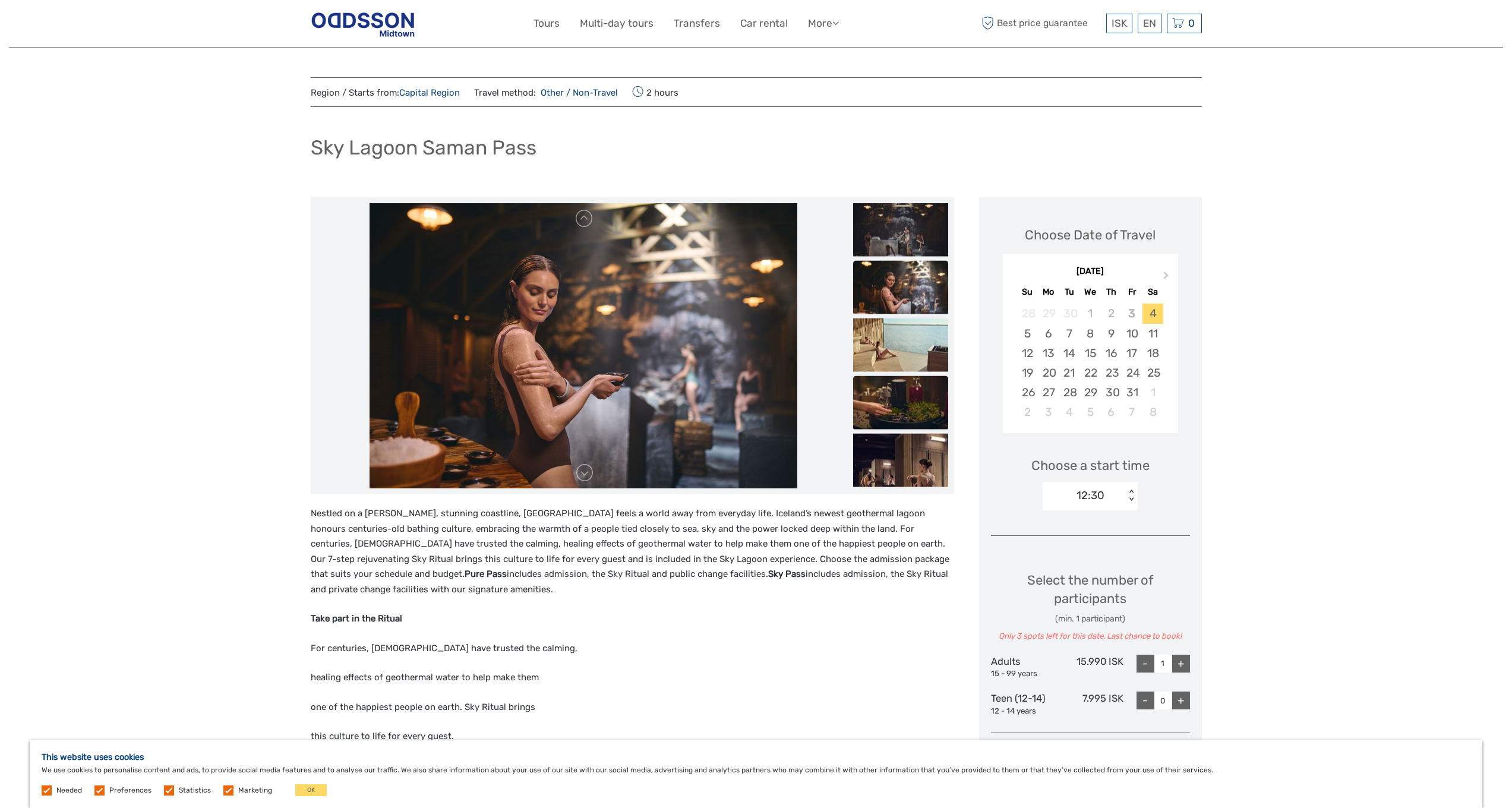
click at [908, 385] on img at bounding box center [901, 403] width 95 height 54
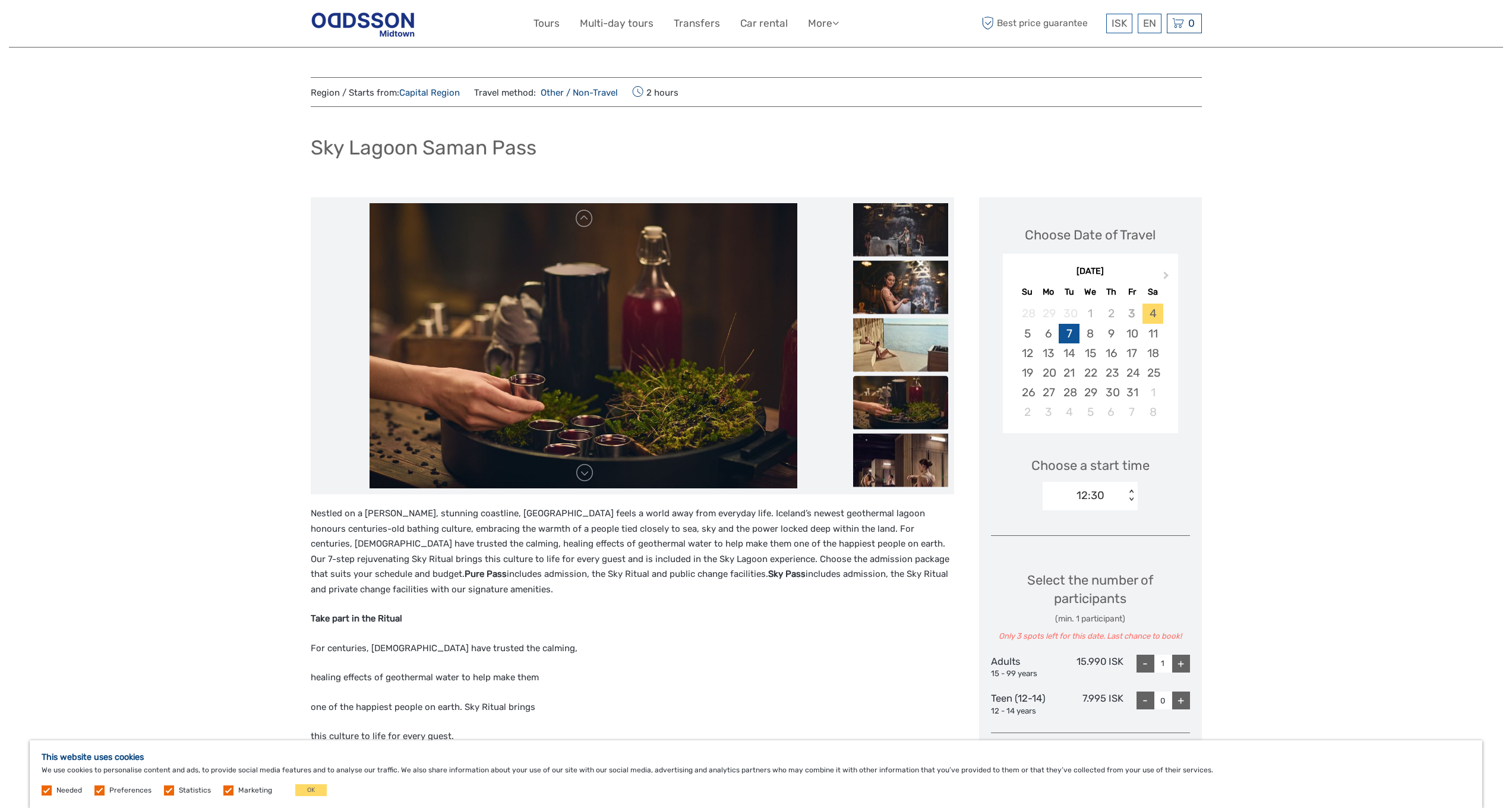
click at [1069, 333] on div "7" at bounding box center [1069, 334] width 21 height 20
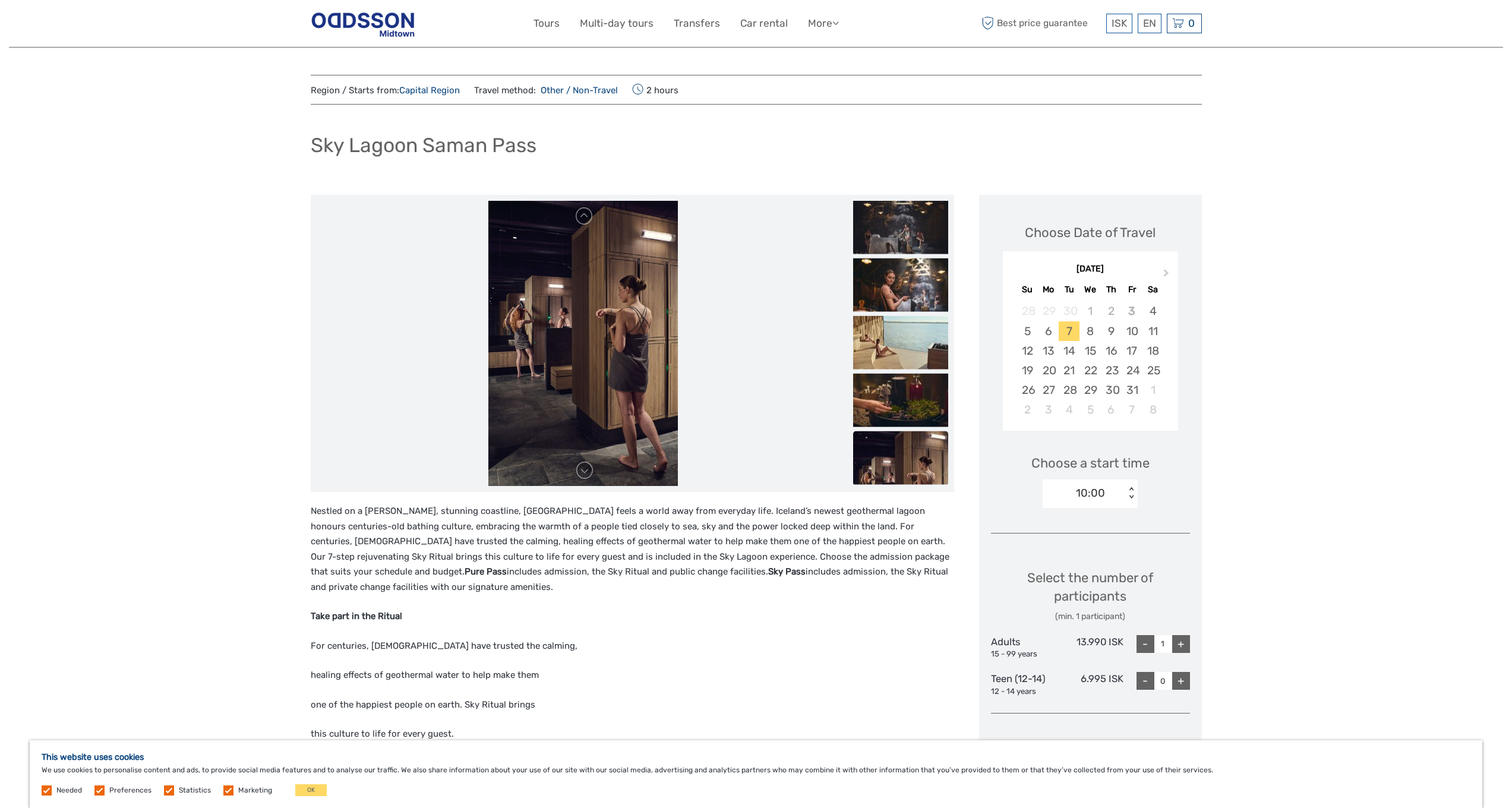
scroll to position [205, 0]
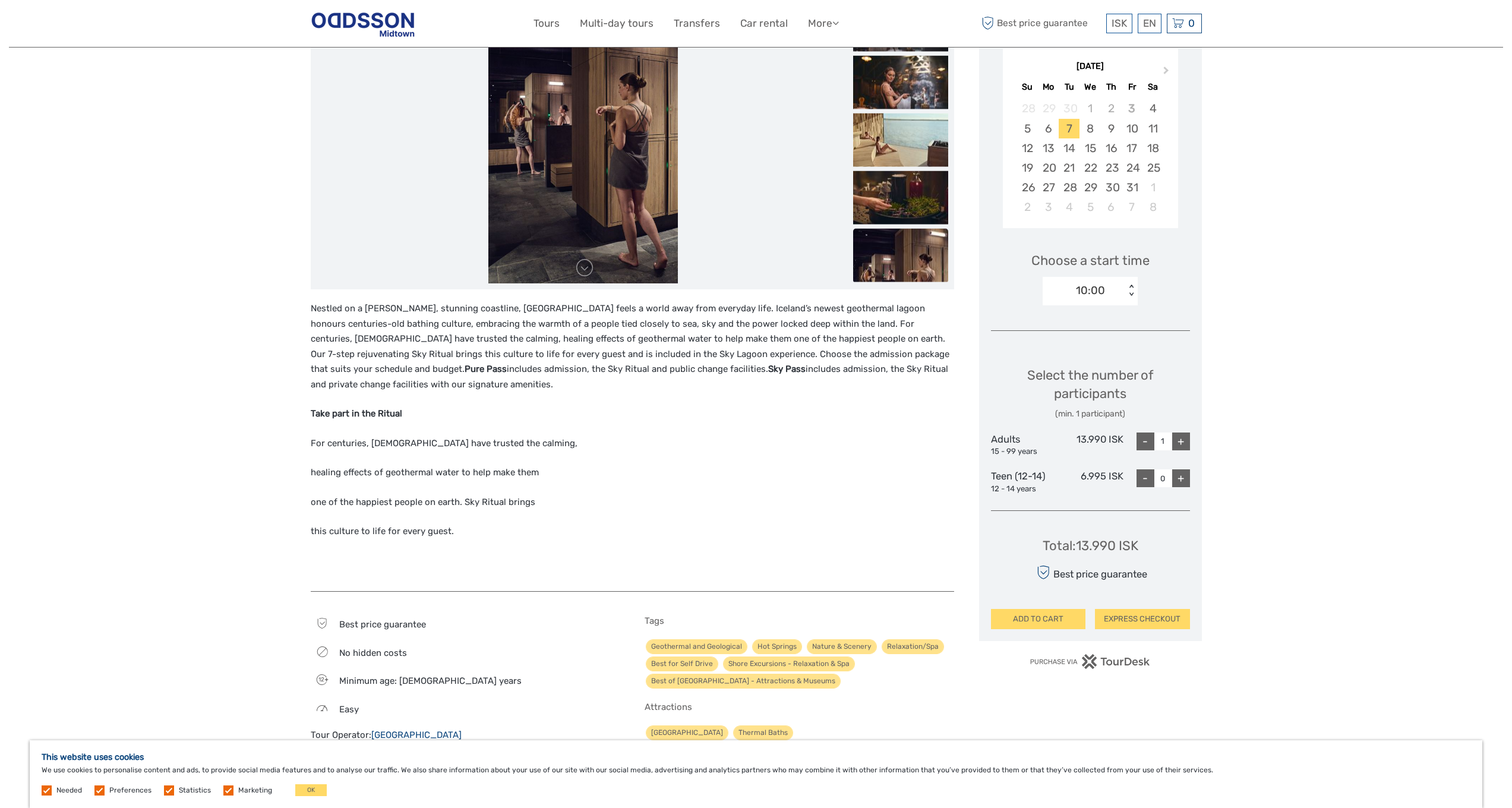
click at [1175, 436] on div "+" at bounding box center [1181, 442] width 18 height 18
type input "2"
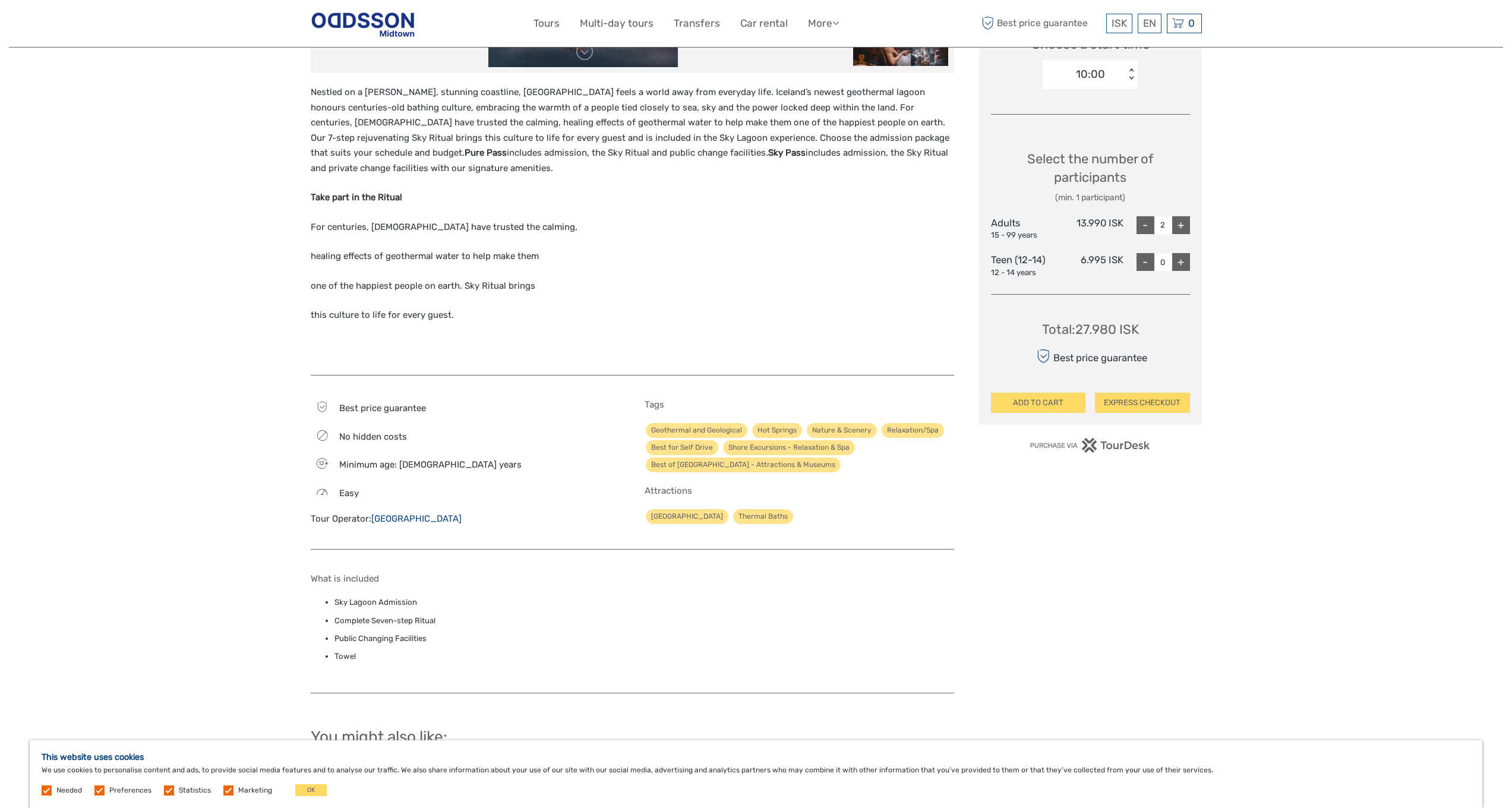
scroll to position [0, 0]
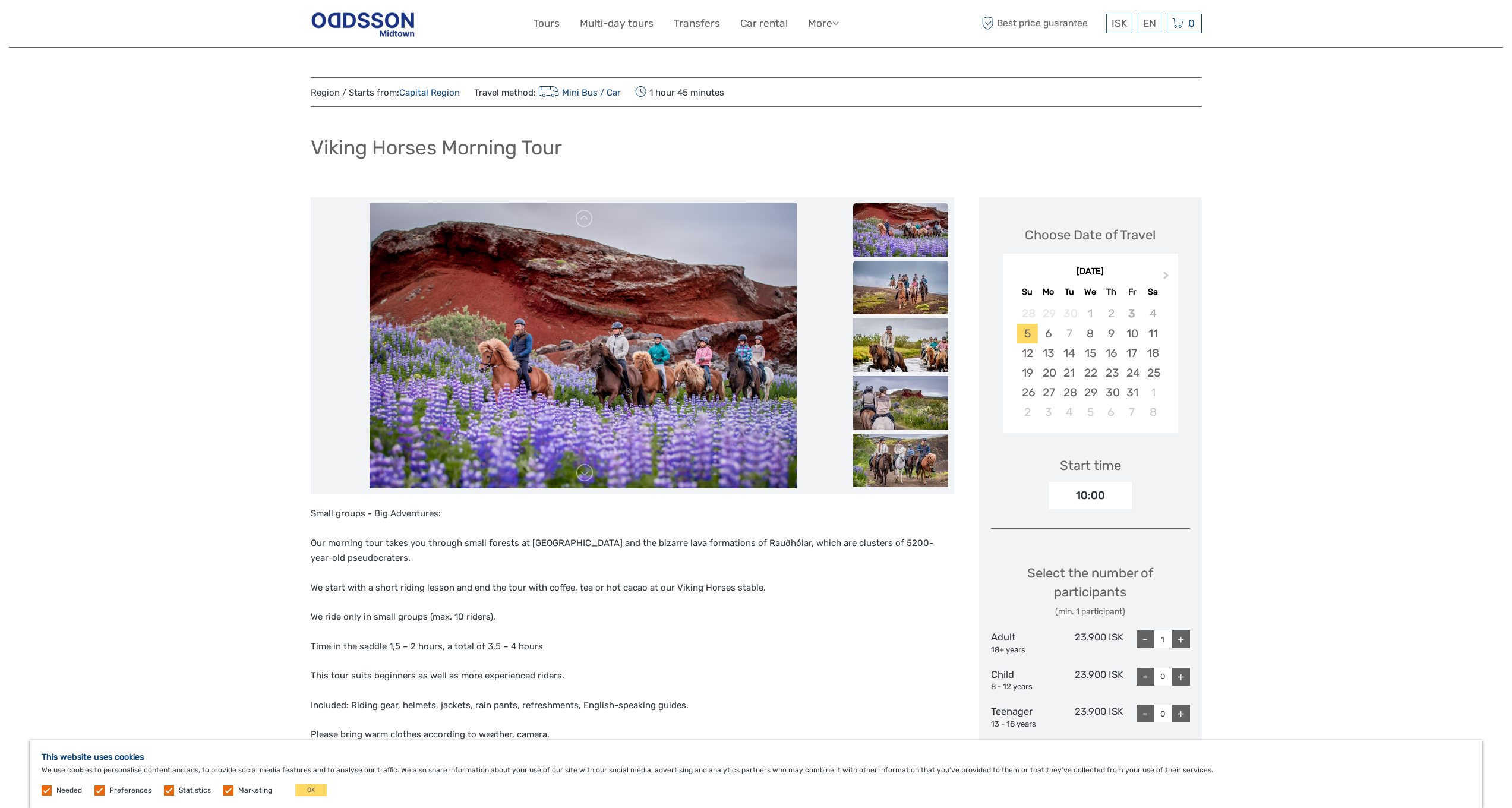
click at [893, 278] on img at bounding box center [901, 287] width 95 height 54
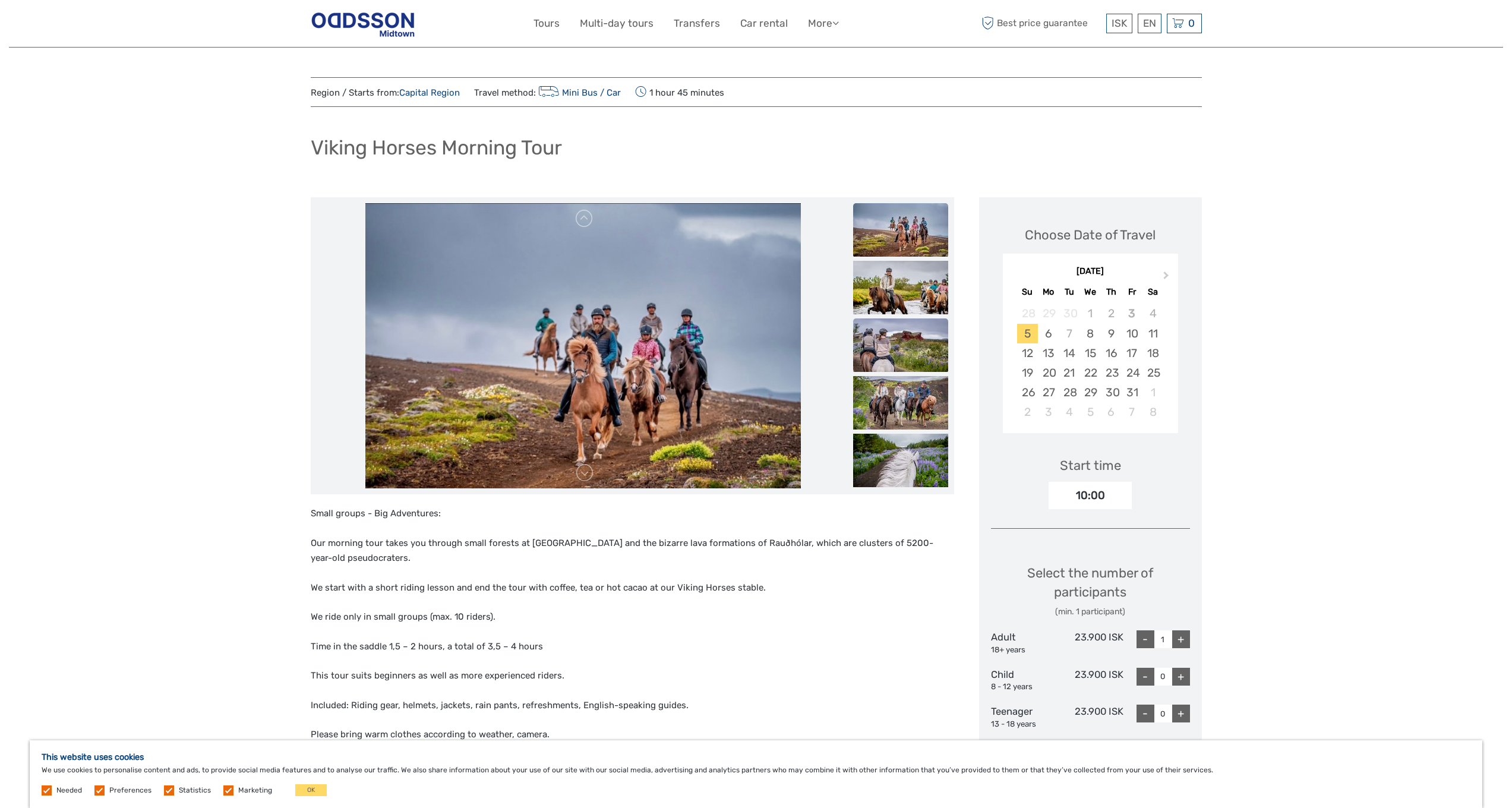
click at [891, 320] on img at bounding box center [901, 345] width 95 height 54
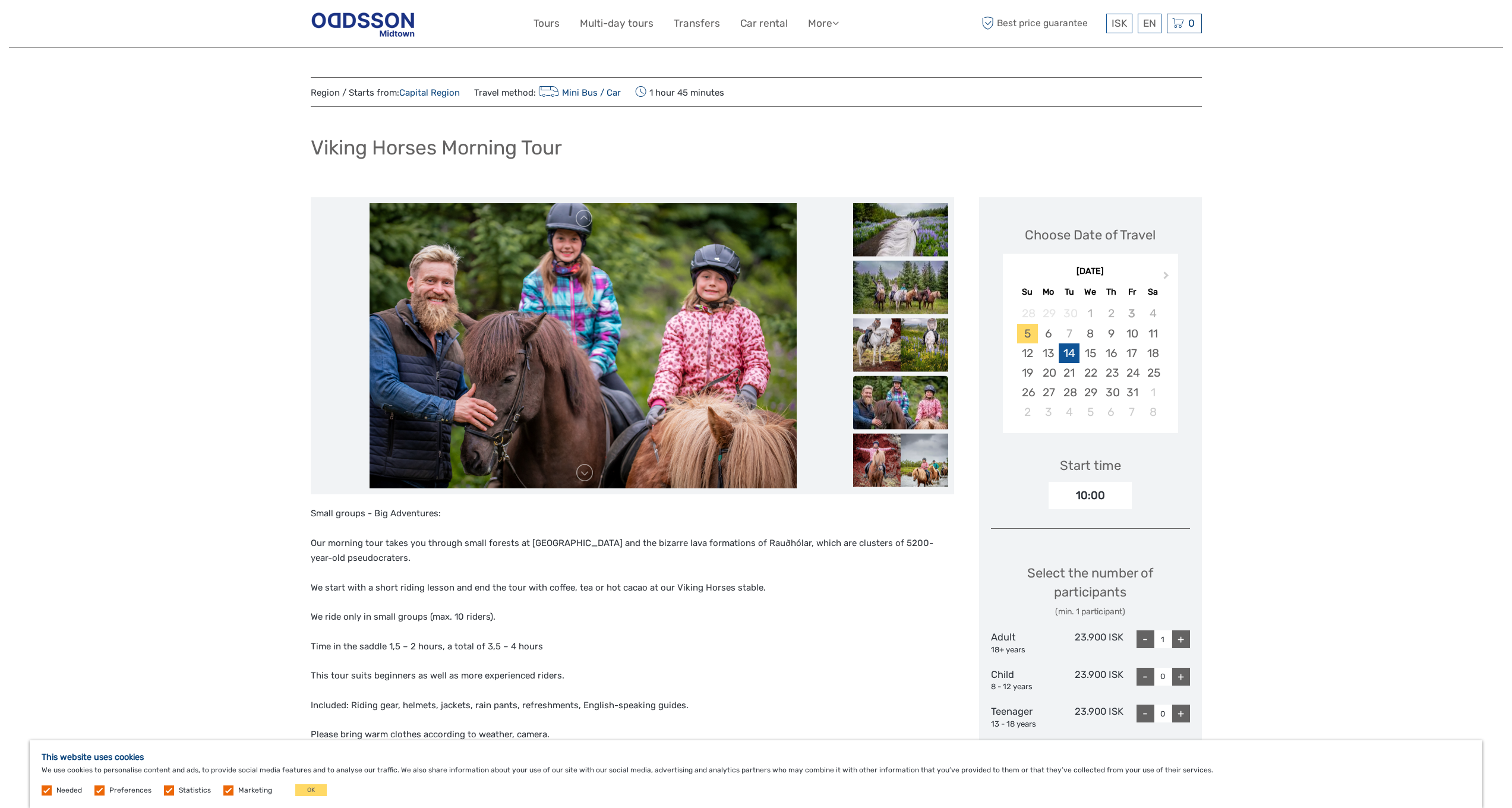
click at [1073, 347] on div "14" at bounding box center [1069, 353] width 21 height 20
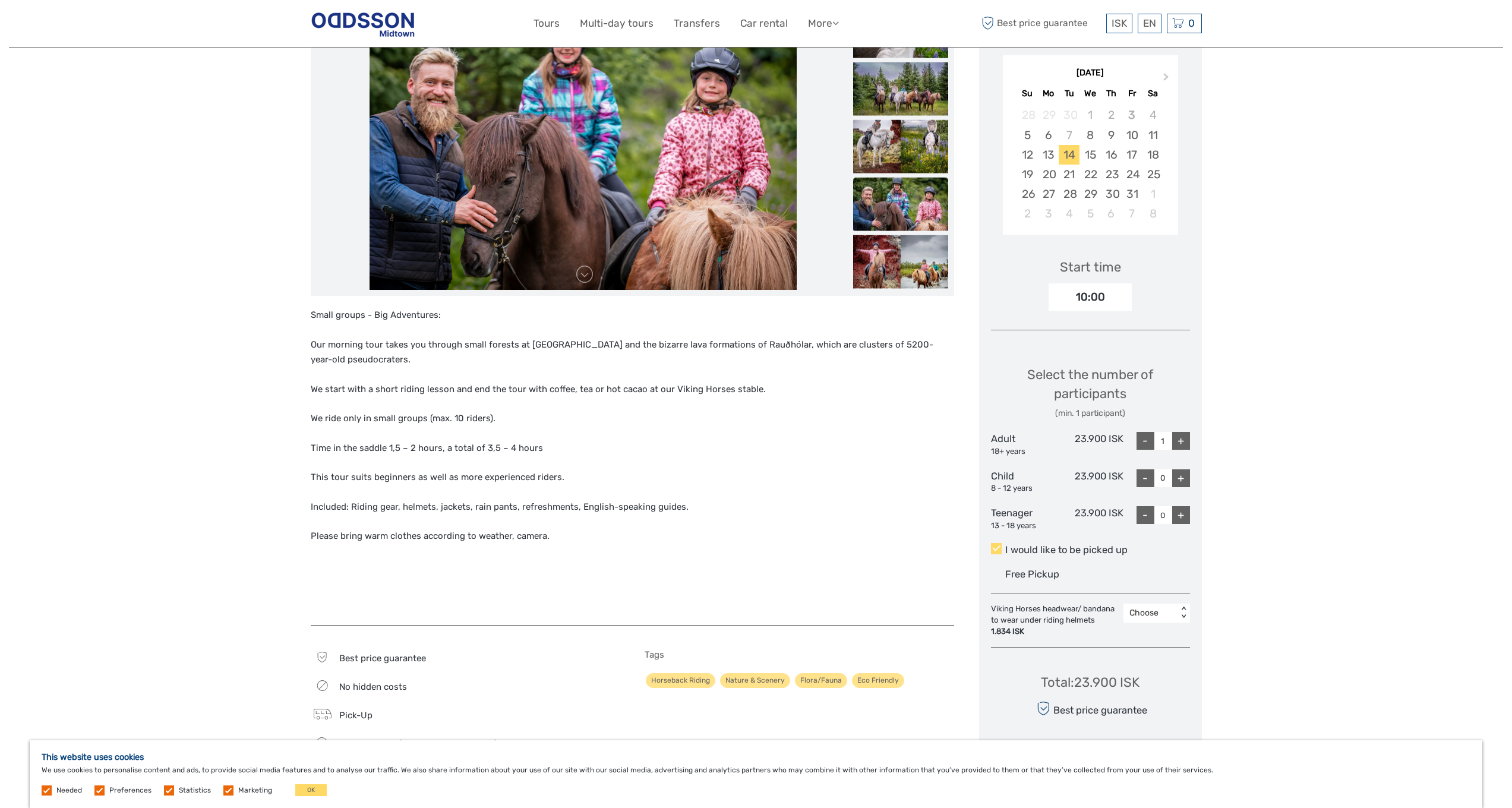
scroll to position [299, 0]
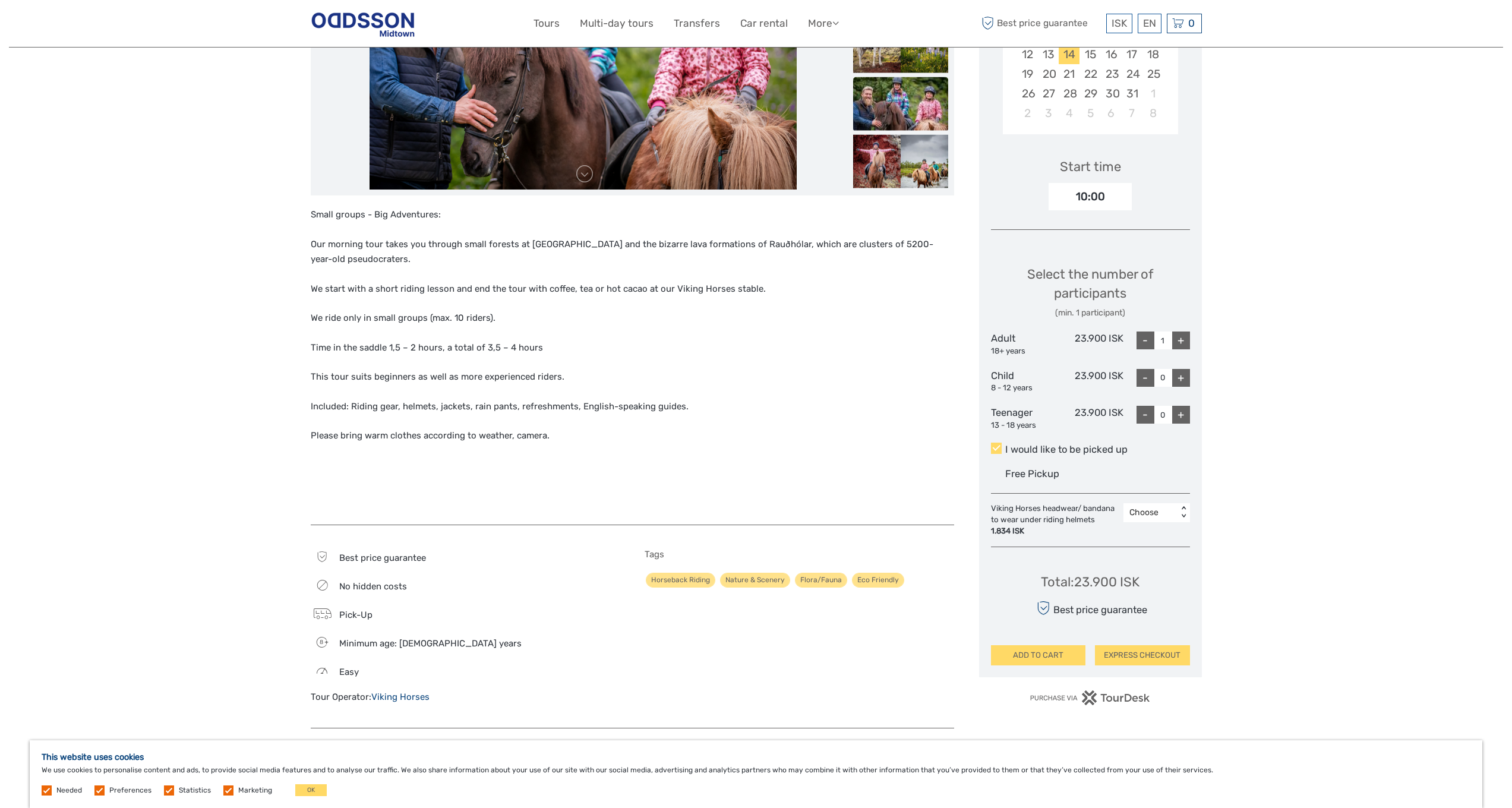
click at [1188, 332] on div "+" at bounding box center [1181, 340] width 18 height 18
type input "2"
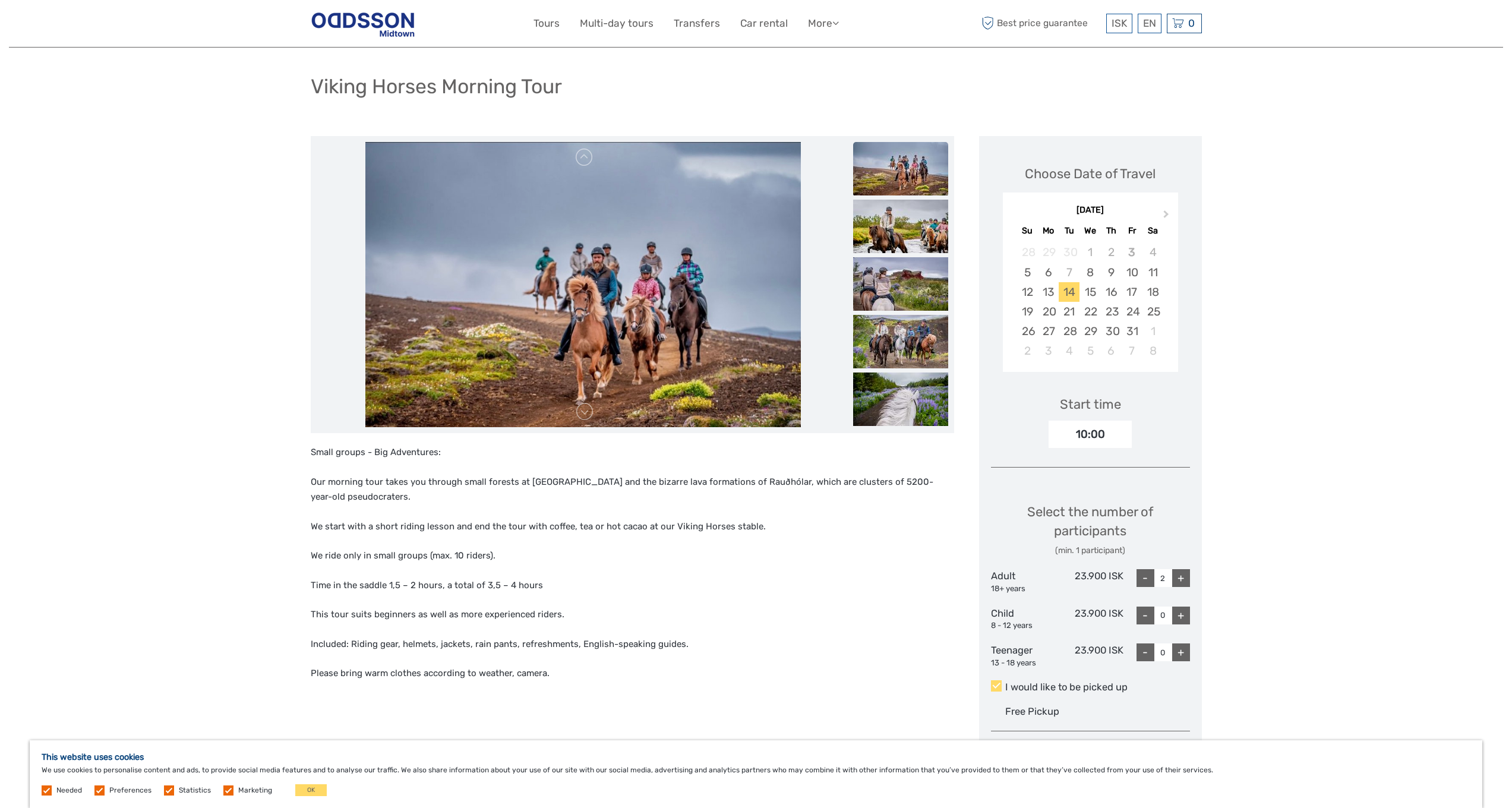
scroll to position [0, 0]
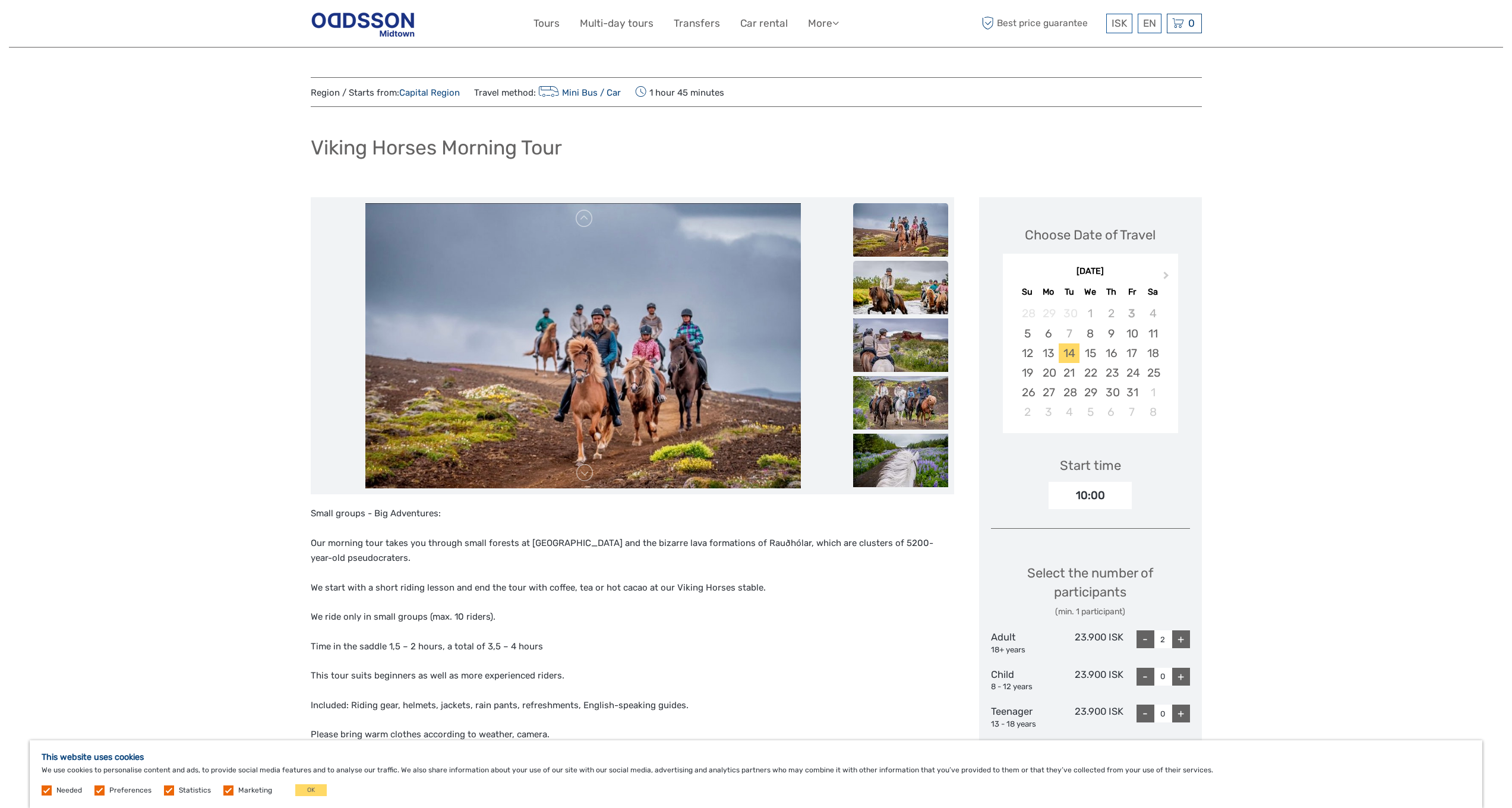
click at [902, 297] on img at bounding box center [901, 287] width 95 height 54
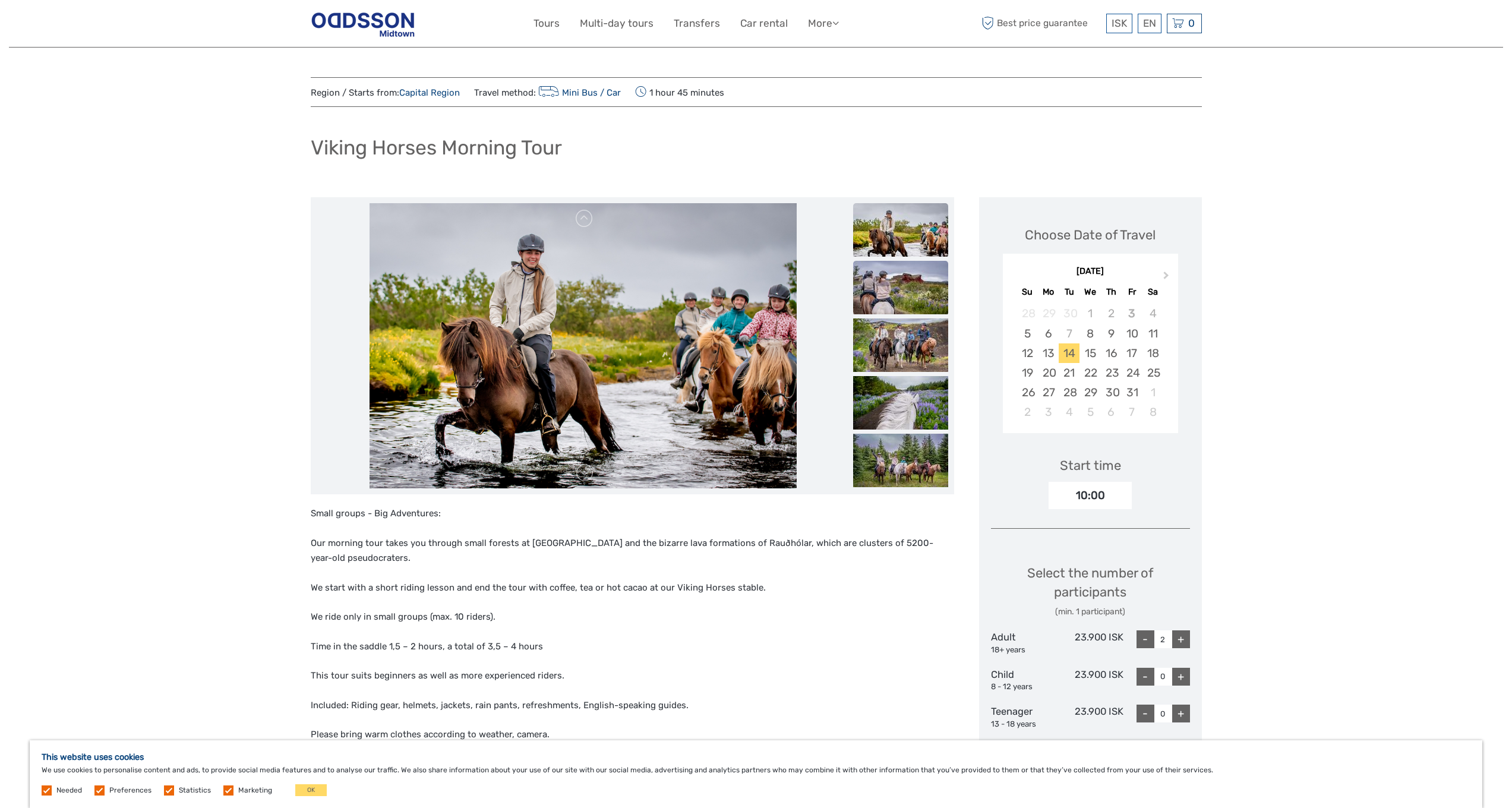
click at [899, 300] on img at bounding box center [901, 287] width 95 height 54
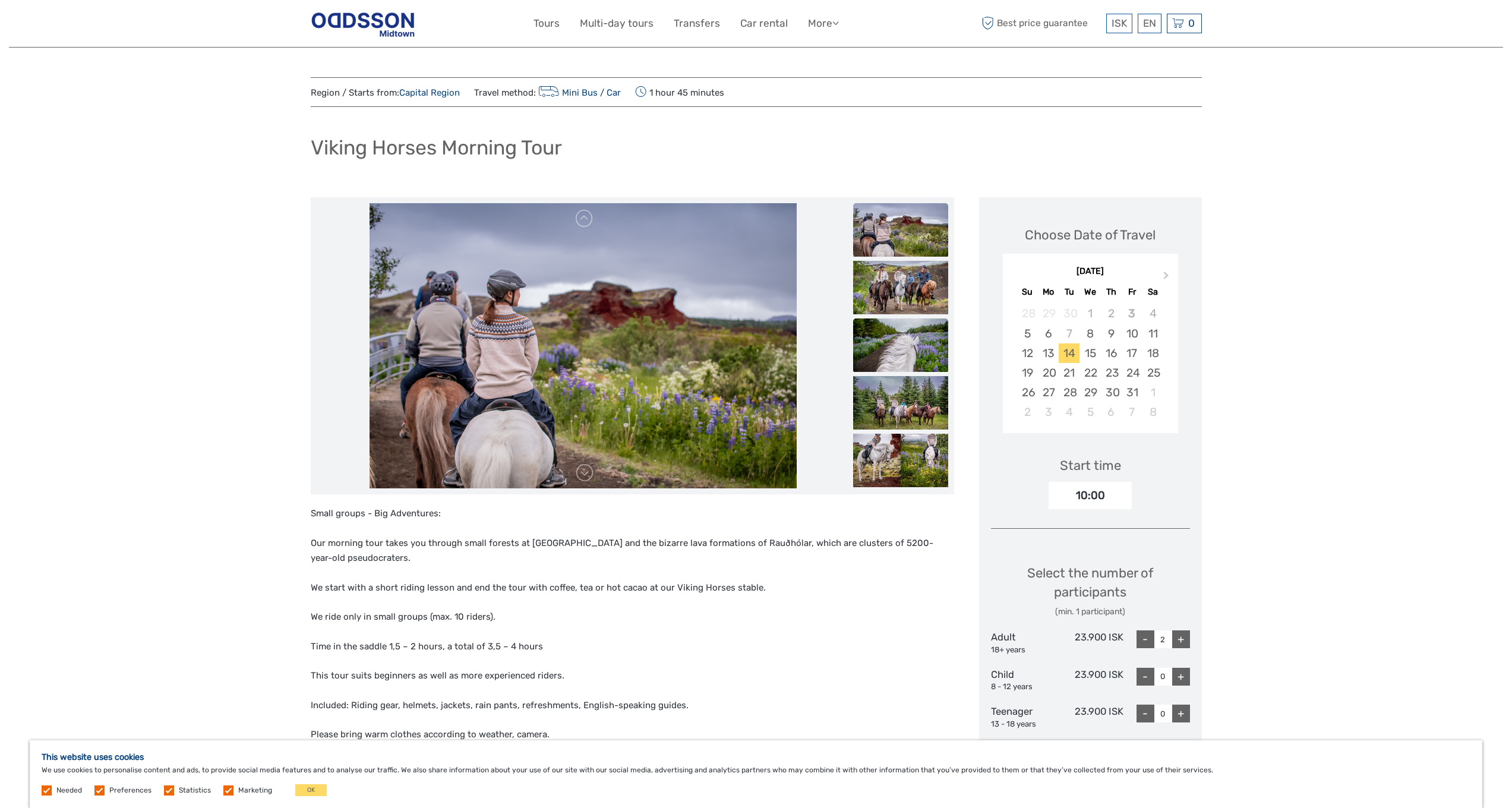
click at [896, 327] on img at bounding box center [901, 345] width 95 height 54
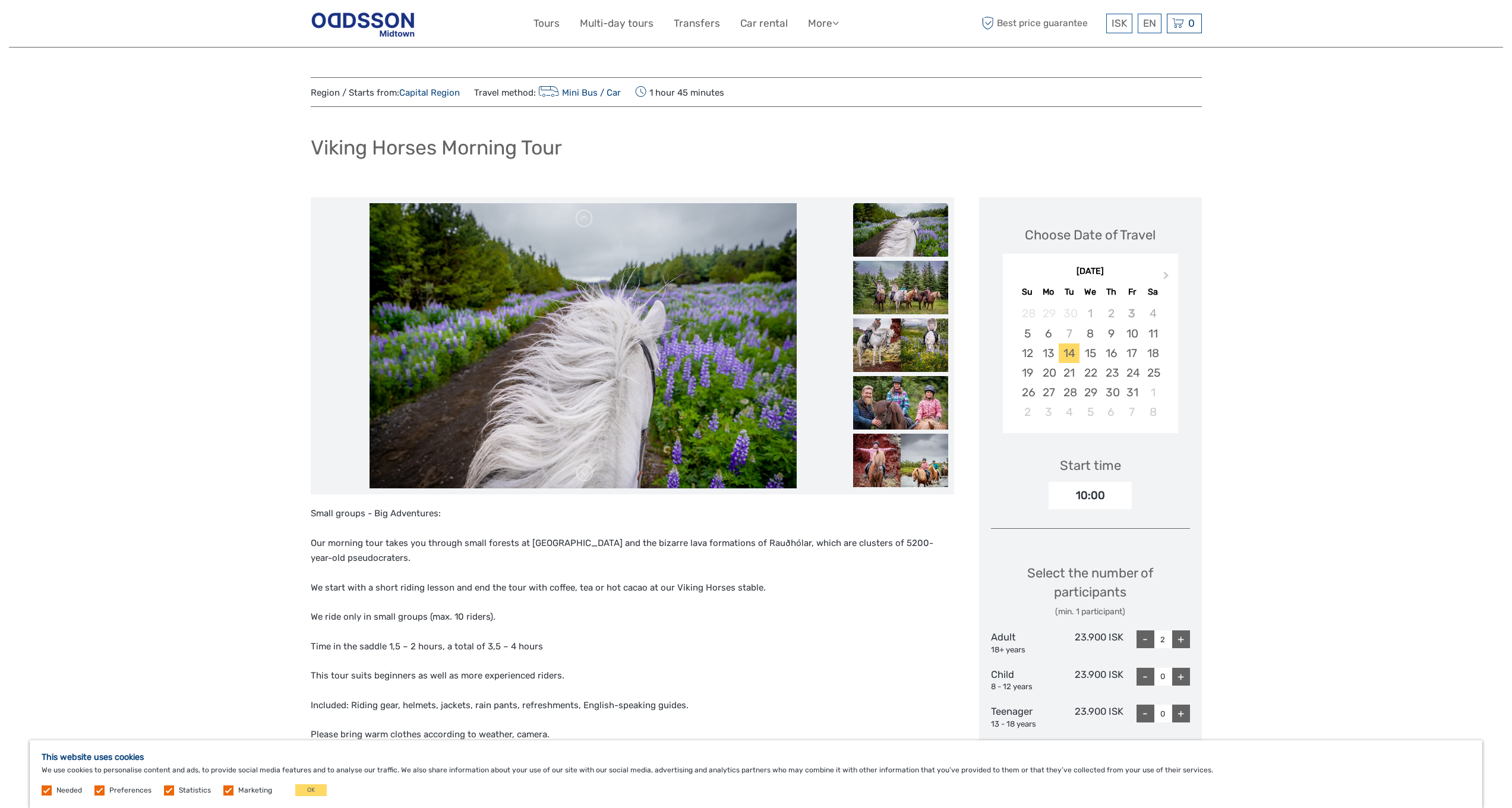
click at [896, 327] on img at bounding box center [901, 345] width 95 height 54
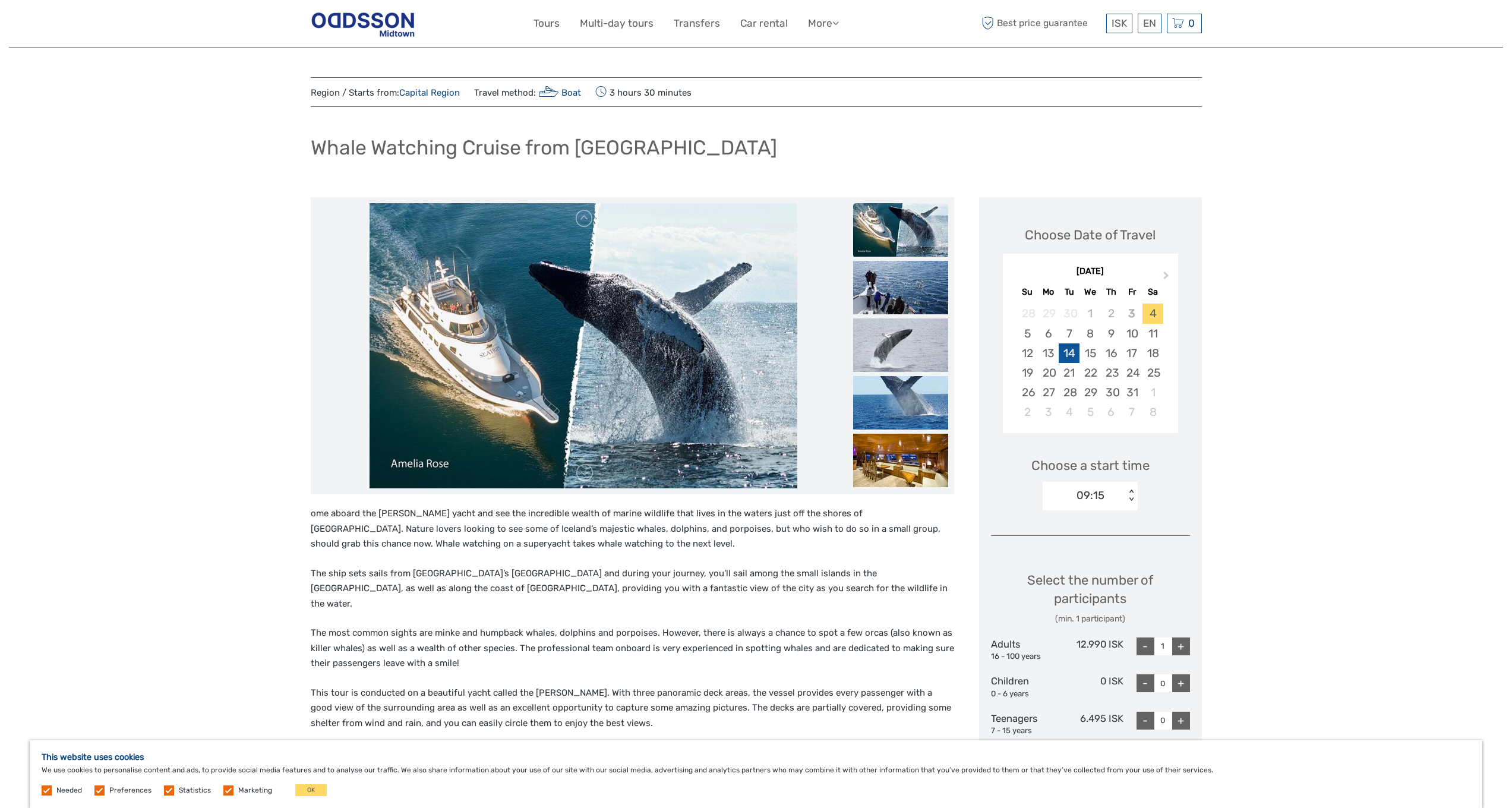
click at [1073, 349] on div "14" at bounding box center [1069, 353] width 21 height 20
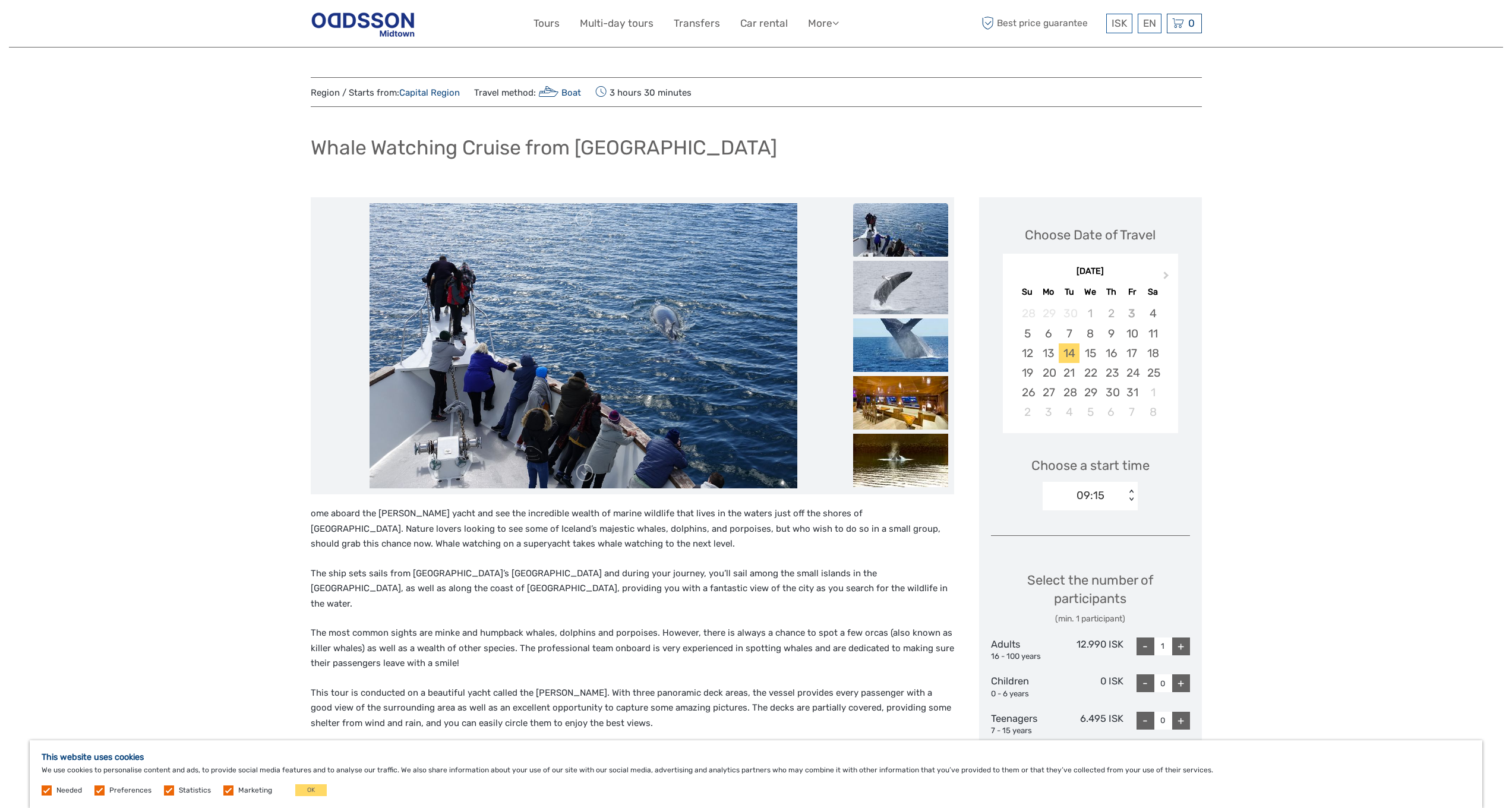
click at [1177, 642] on div "+" at bounding box center [1181, 647] width 18 height 18
type input "2"
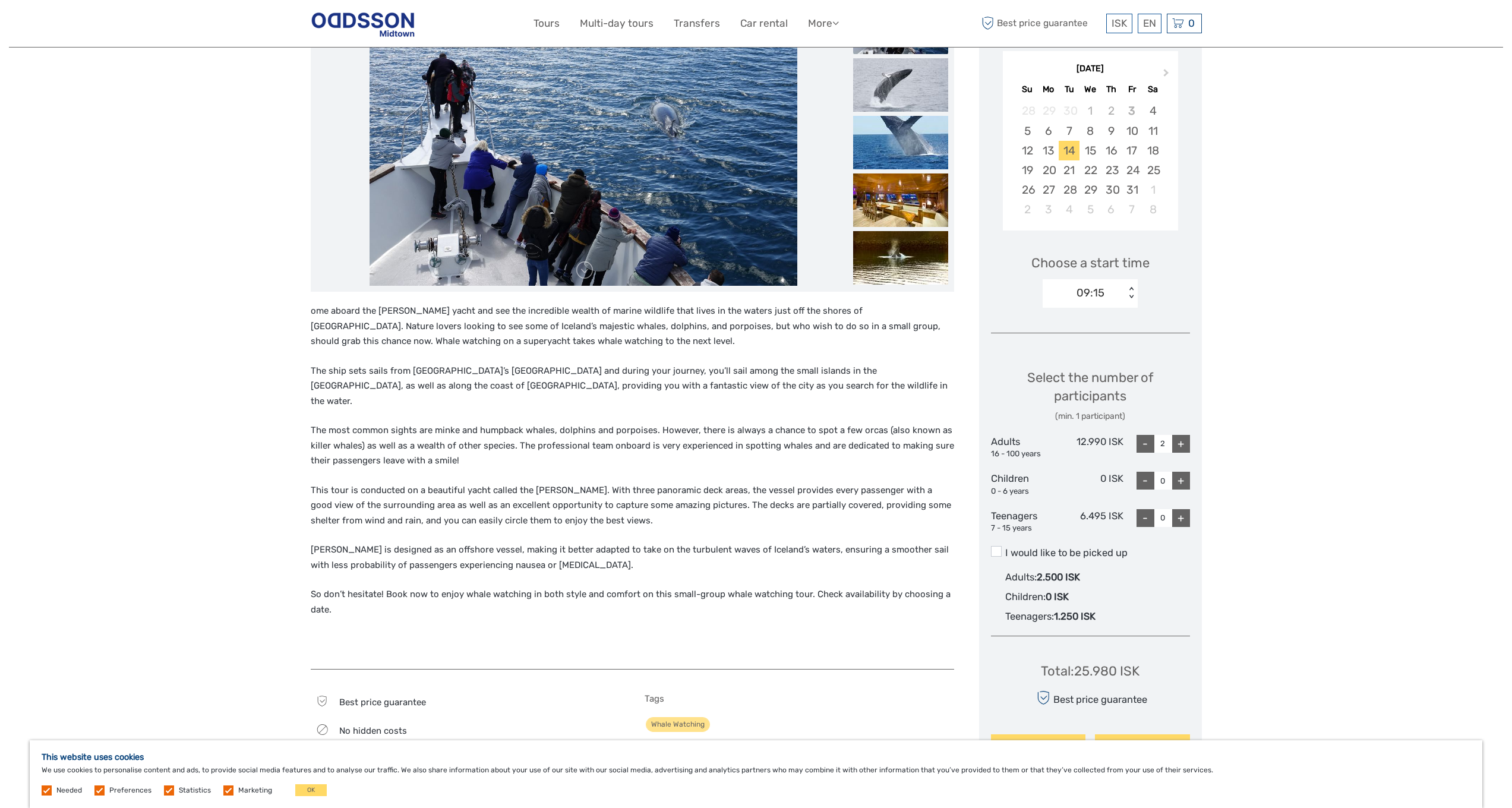
scroll to position [223, 0]
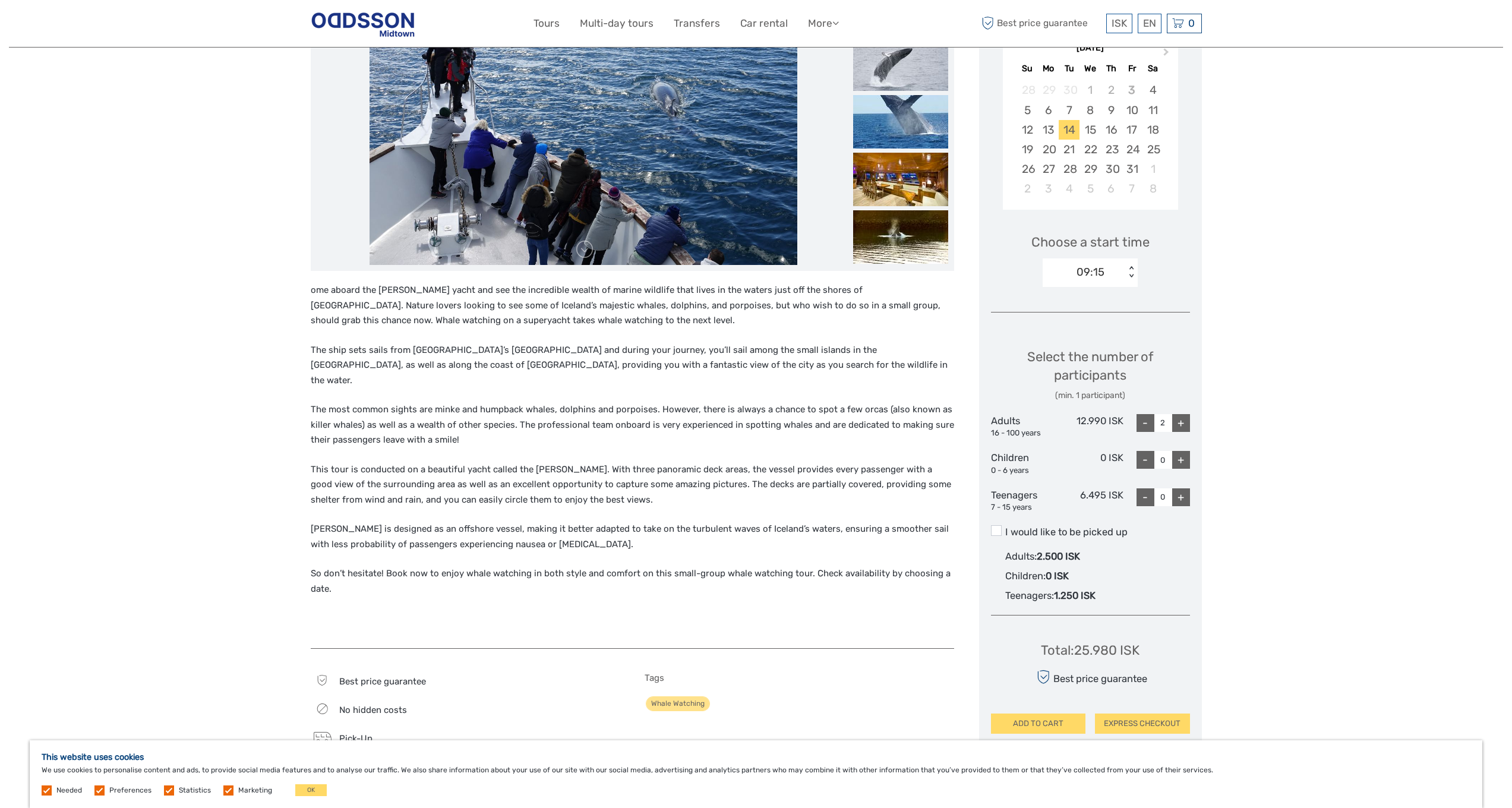
click at [1053, 528] on label "I would like to be picked up" at bounding box center [1090, 532] width 199 height 14
click at [1005, 528] on input "I would like to be picked up" at bounding box center [1005, 528] width 0 height 0
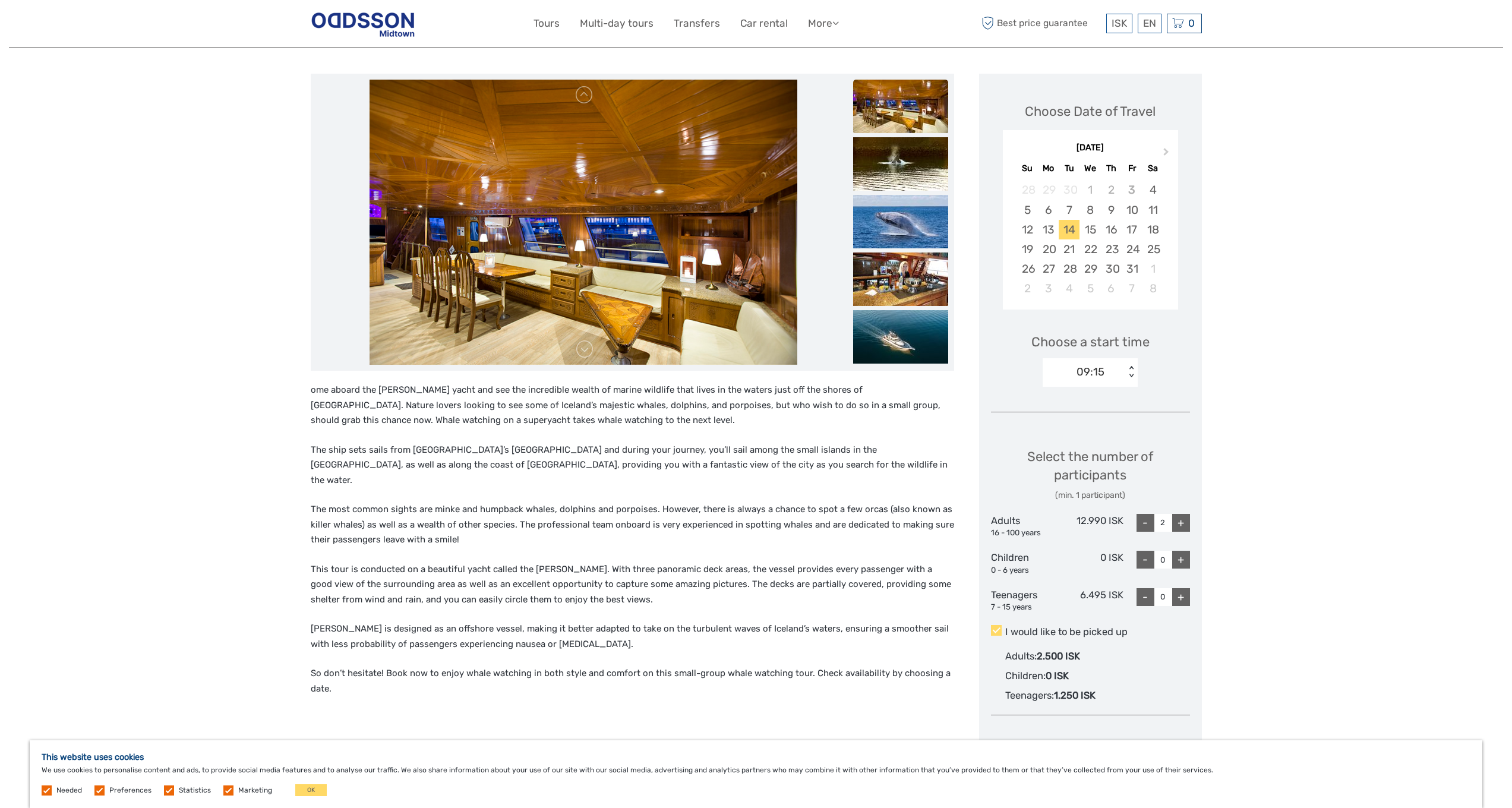
scroll to position [0, 0]
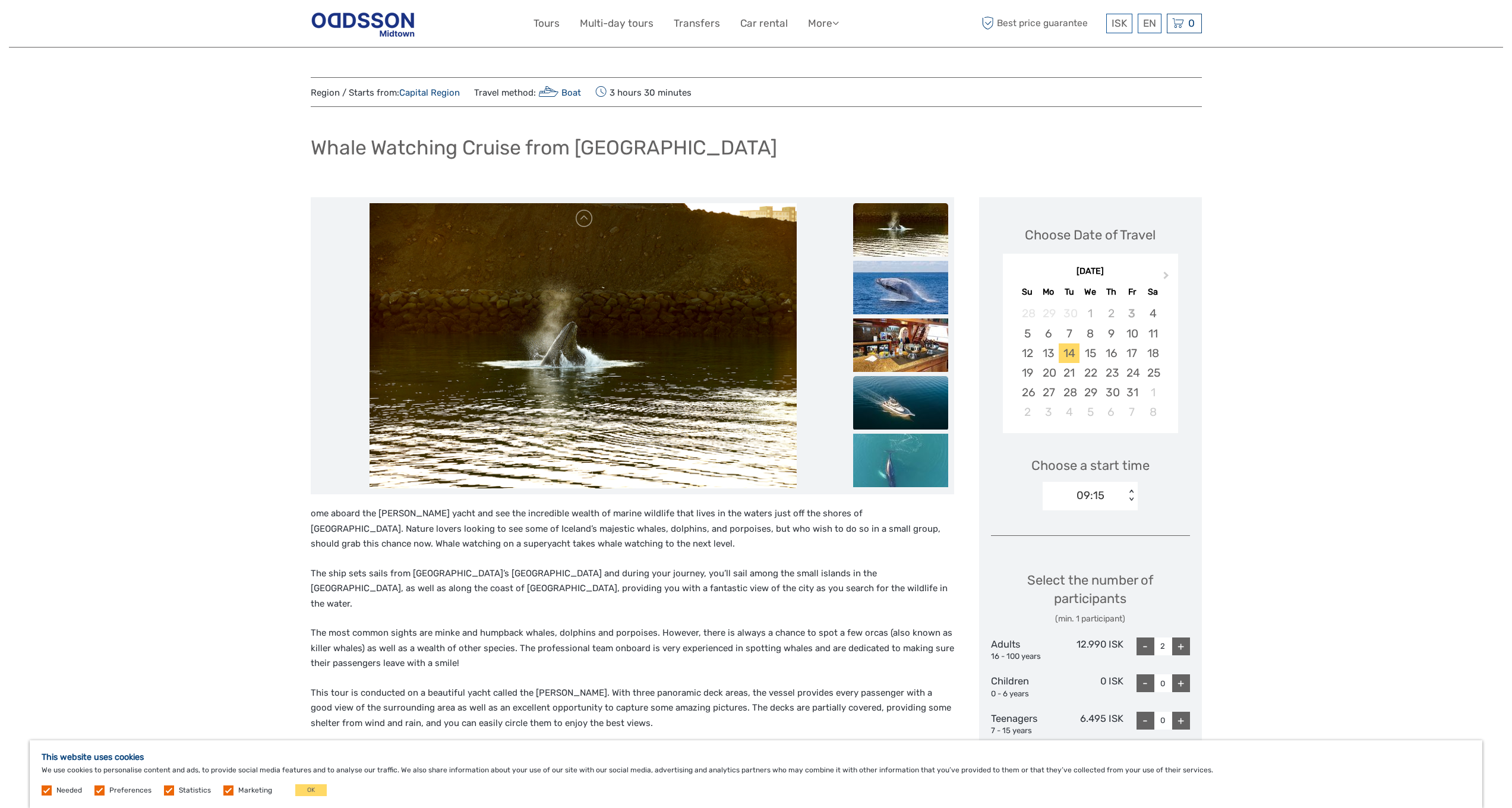
click at [906, 386] on img at bounding box center [901, 403] width 95 height 54
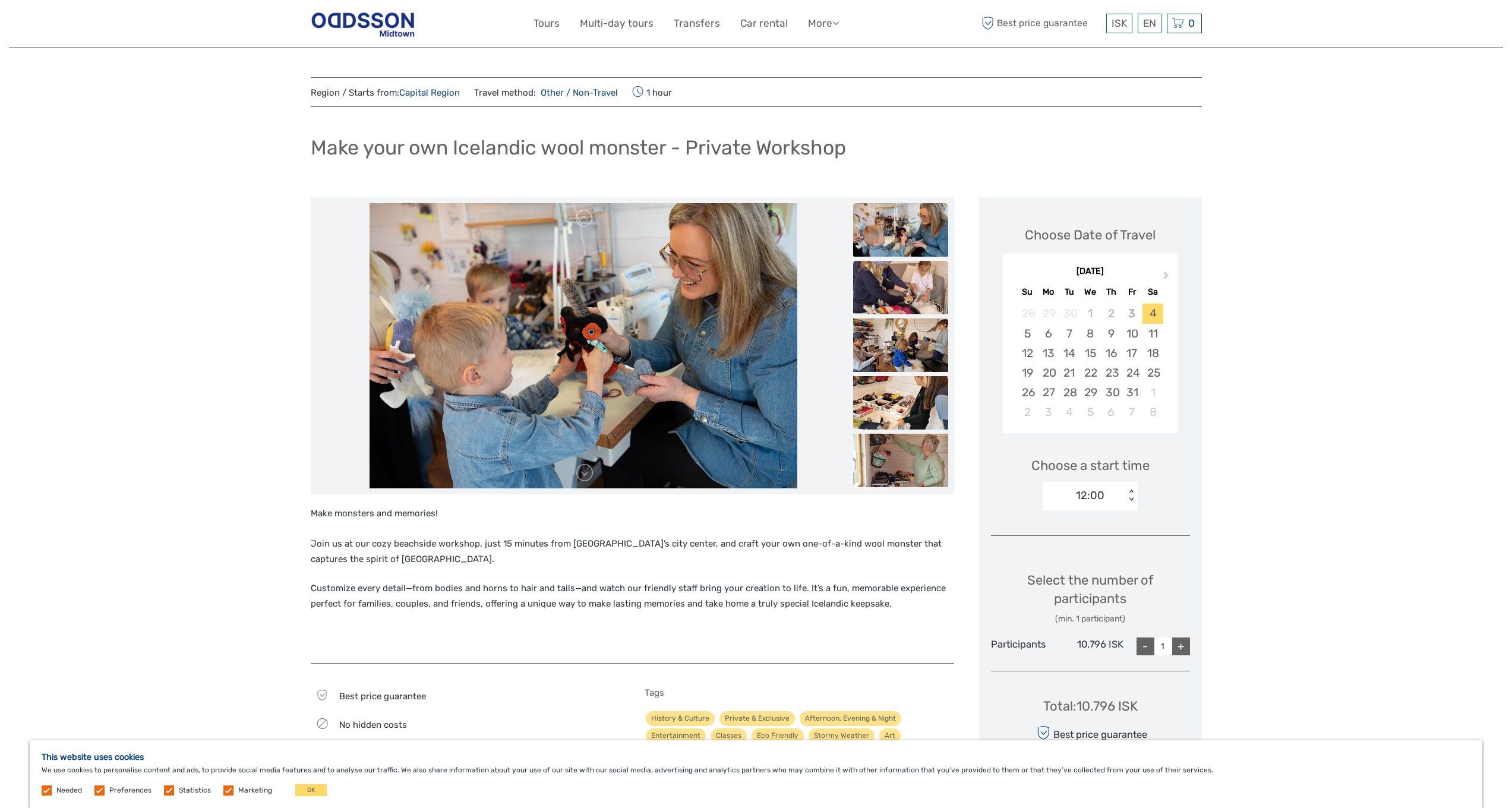
click at [891, 276] on img at bounding box center [901, 287] width 95 height 54
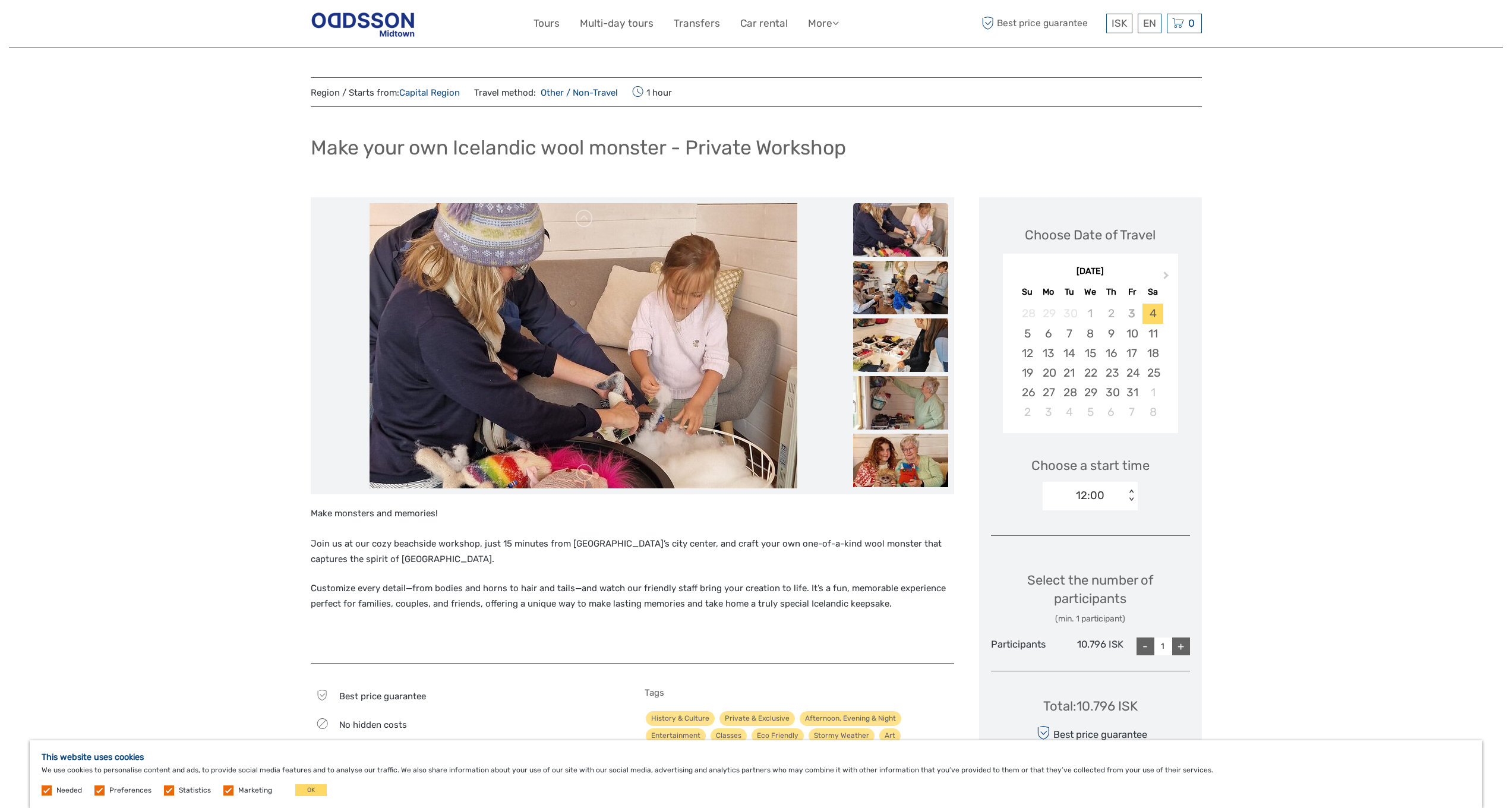
click at [893, 306] on img at bounding box center [901, 287] width 95 height 54
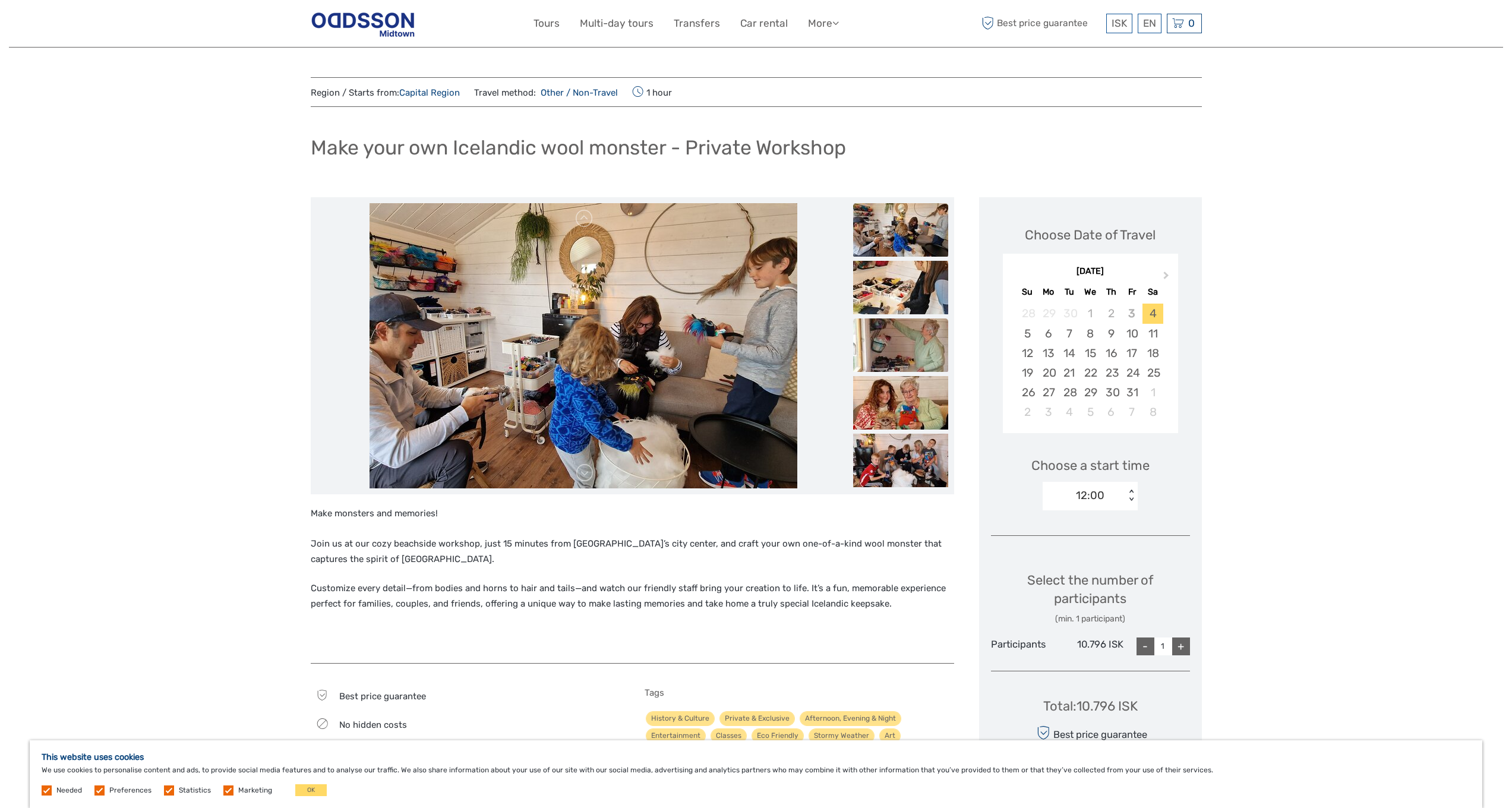
click at [902, 354] on img at bounding box center [901, 345] width 95 height 54
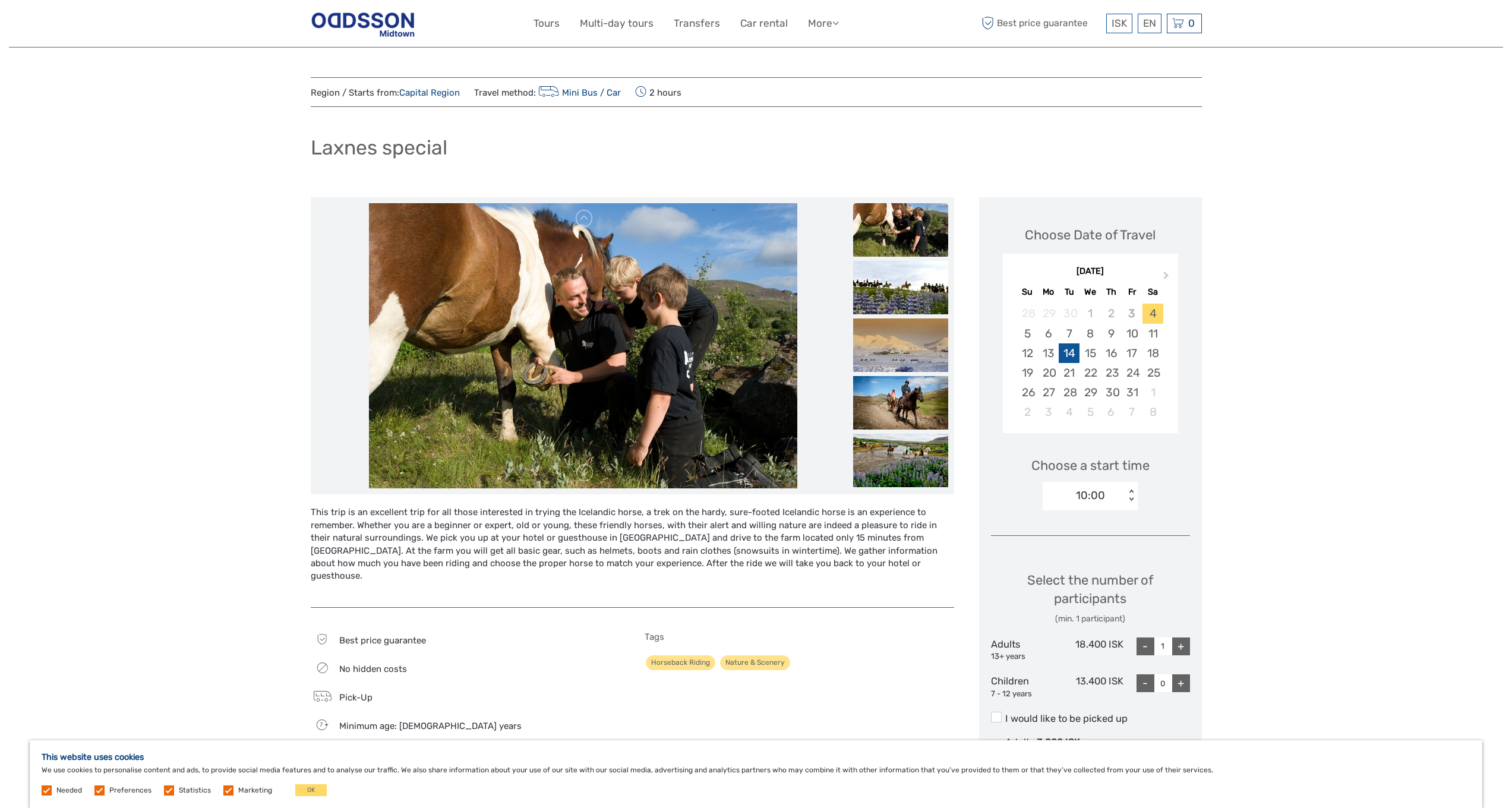
click at [1070, 346] on div "14" at bounding box center [1069, 353] width 21 height 20
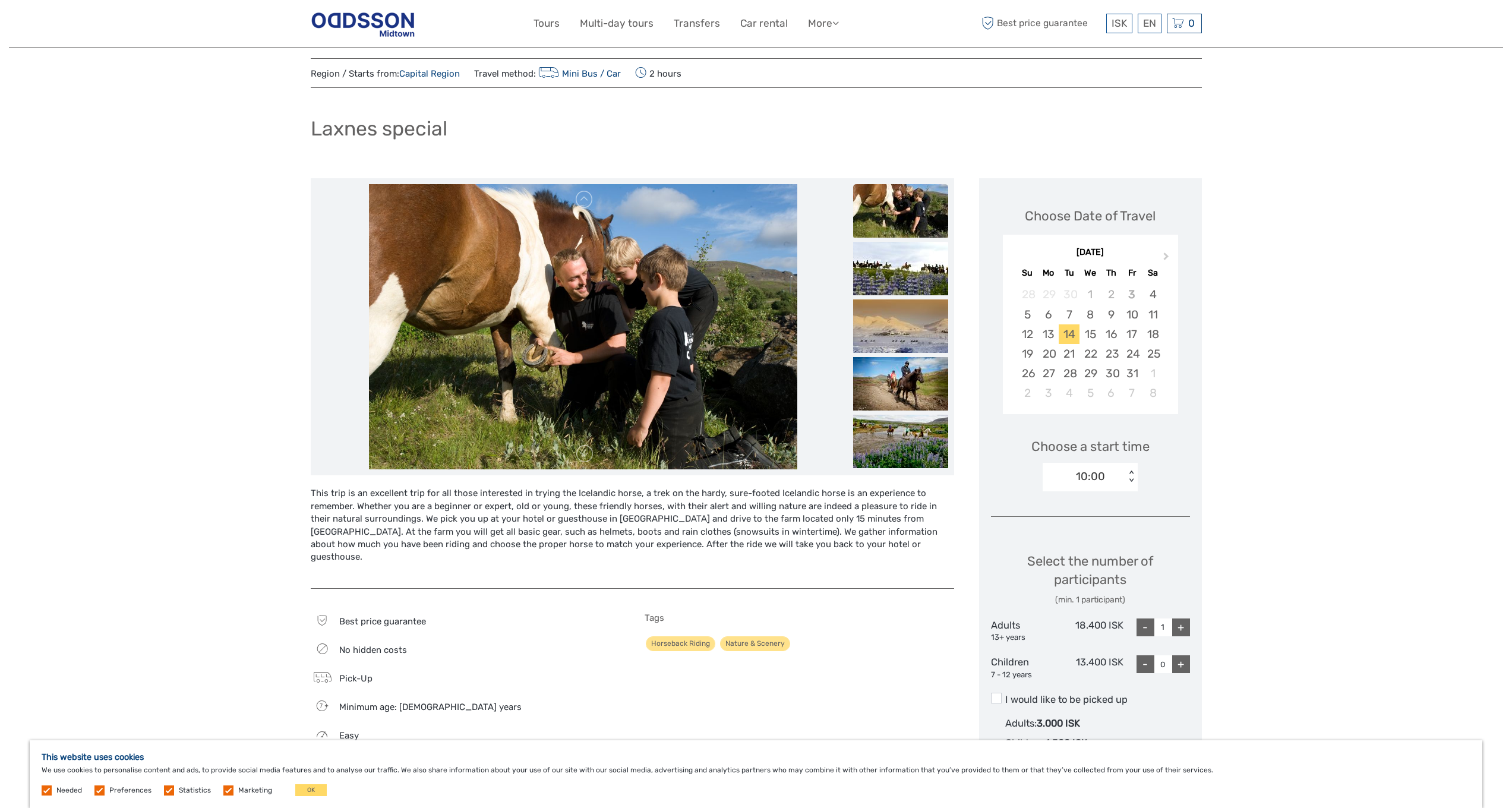
scroll to position [101, 0]
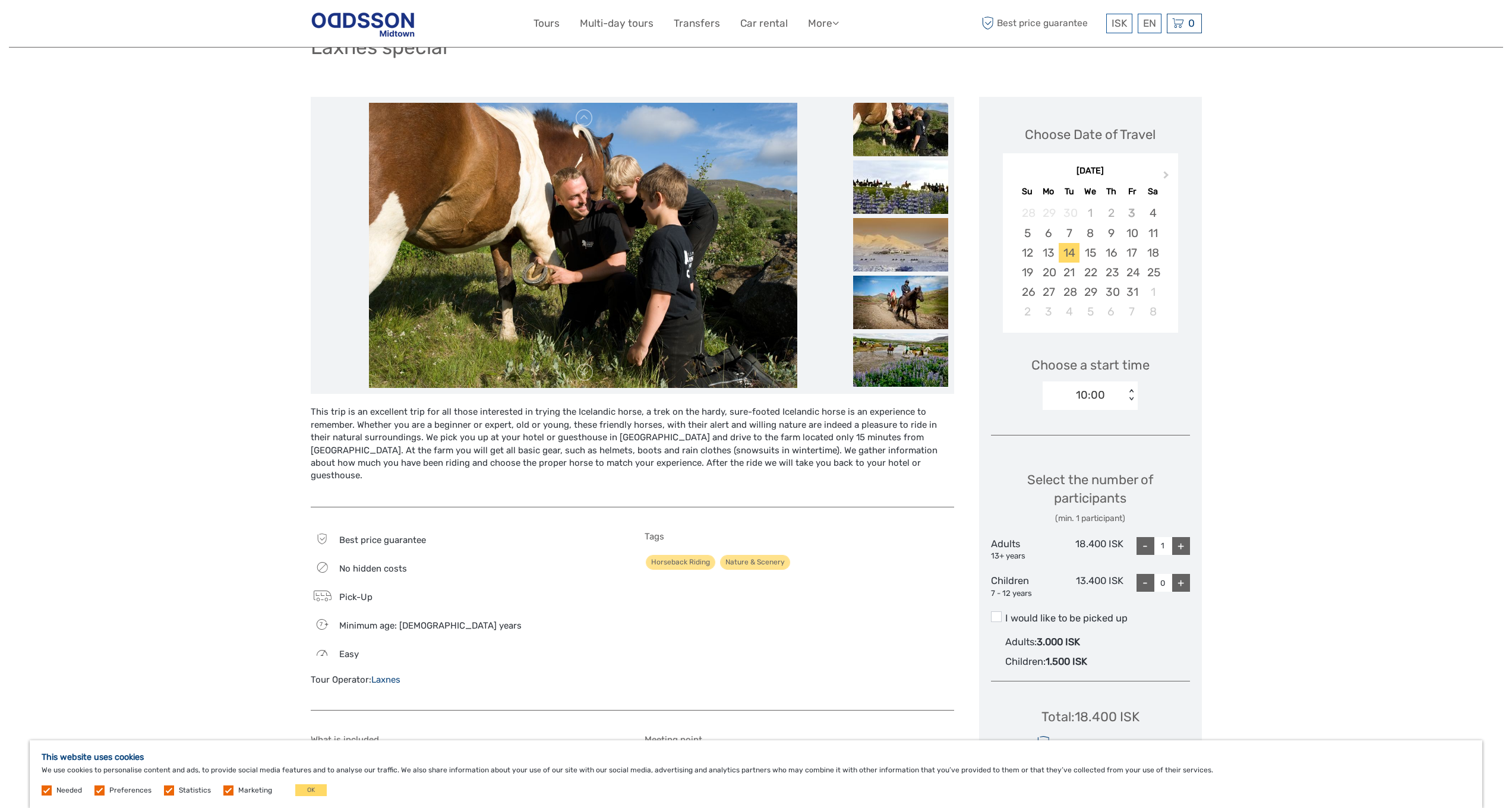
click at [1098, 611] on label "I would like to be picked up" at bounding box center [1090, 618] width 199 height 14
click at [1005, 614] on input "I would like to be picked up" at bounding box center [1005, 614] width 0 height 0
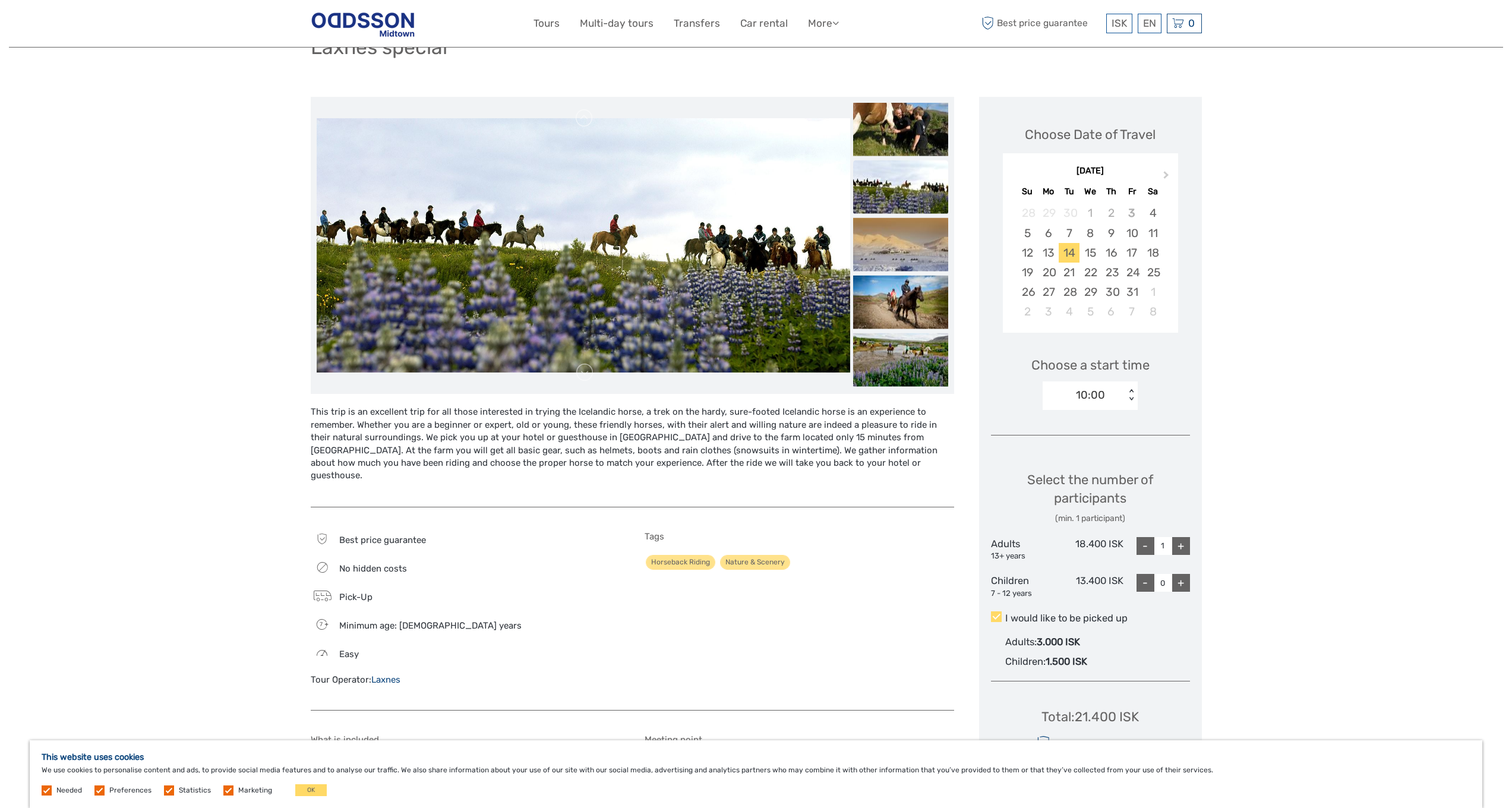
click at [1182, 540] on div "+" at bounding box center [1181, 546] width 18 height 18
type input "2"
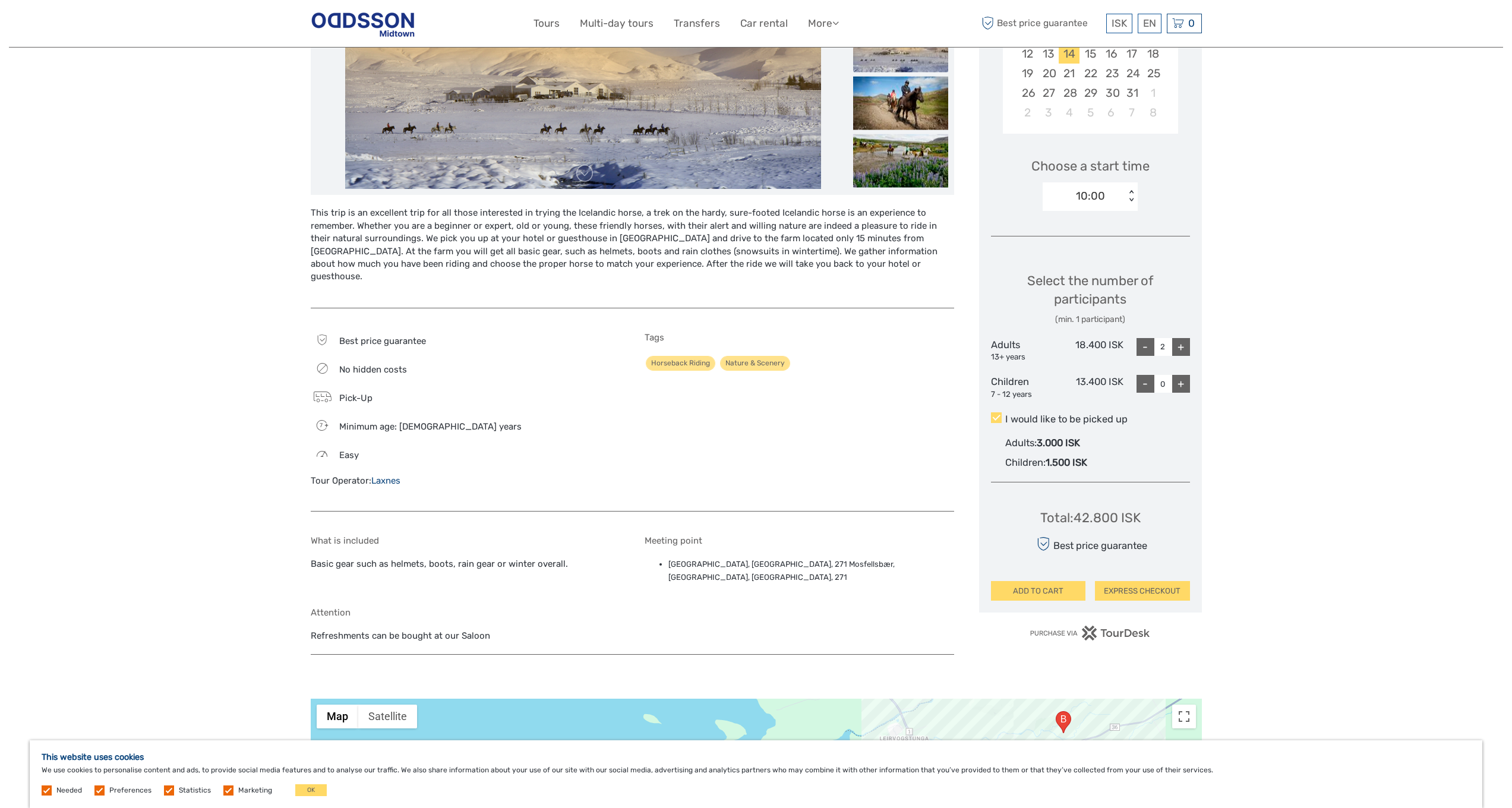
scroll to position [0, 0]
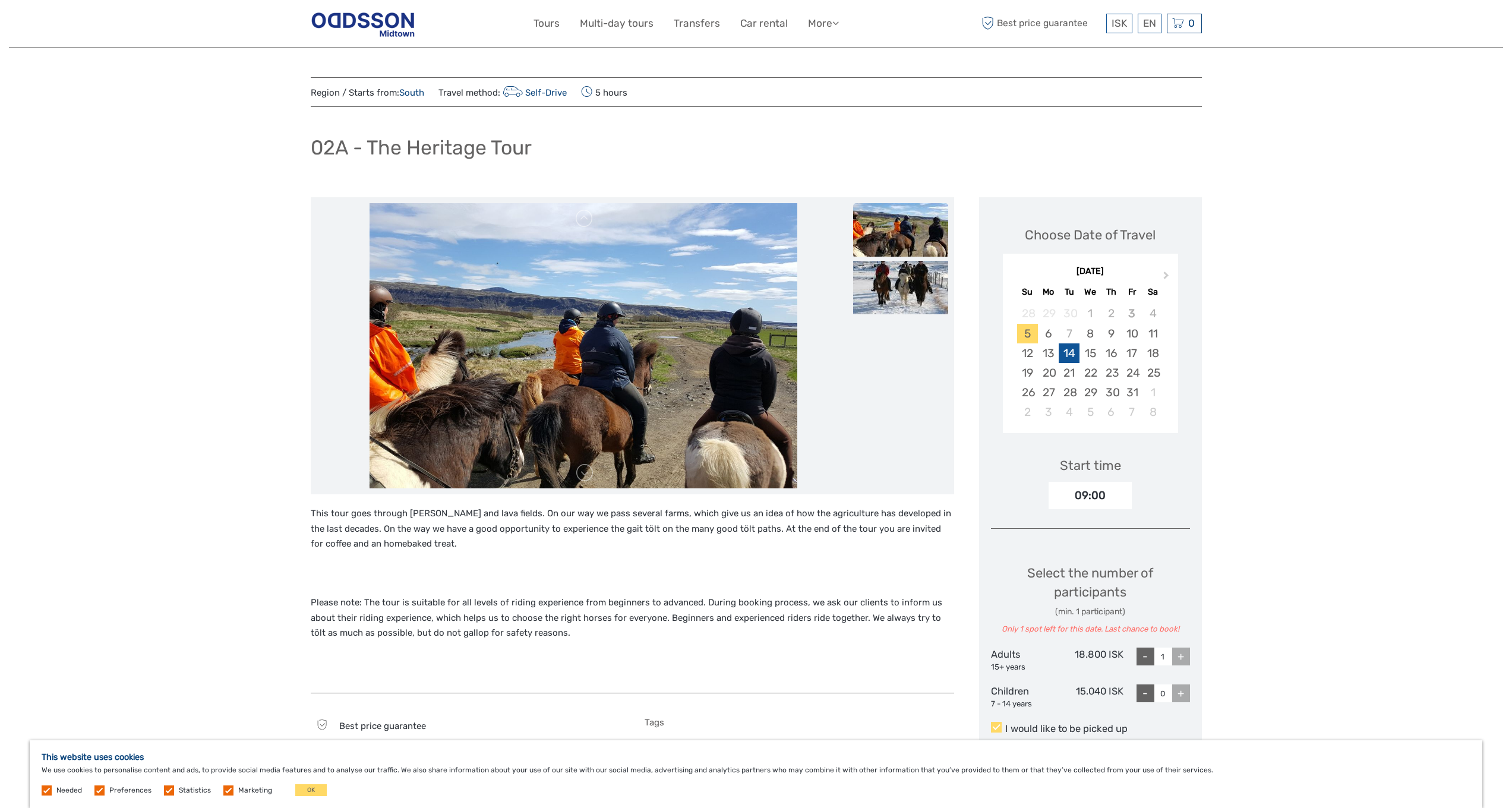
click at [1077, 355] on div "14" at bounding box center [1069, 353] width 21 height 20
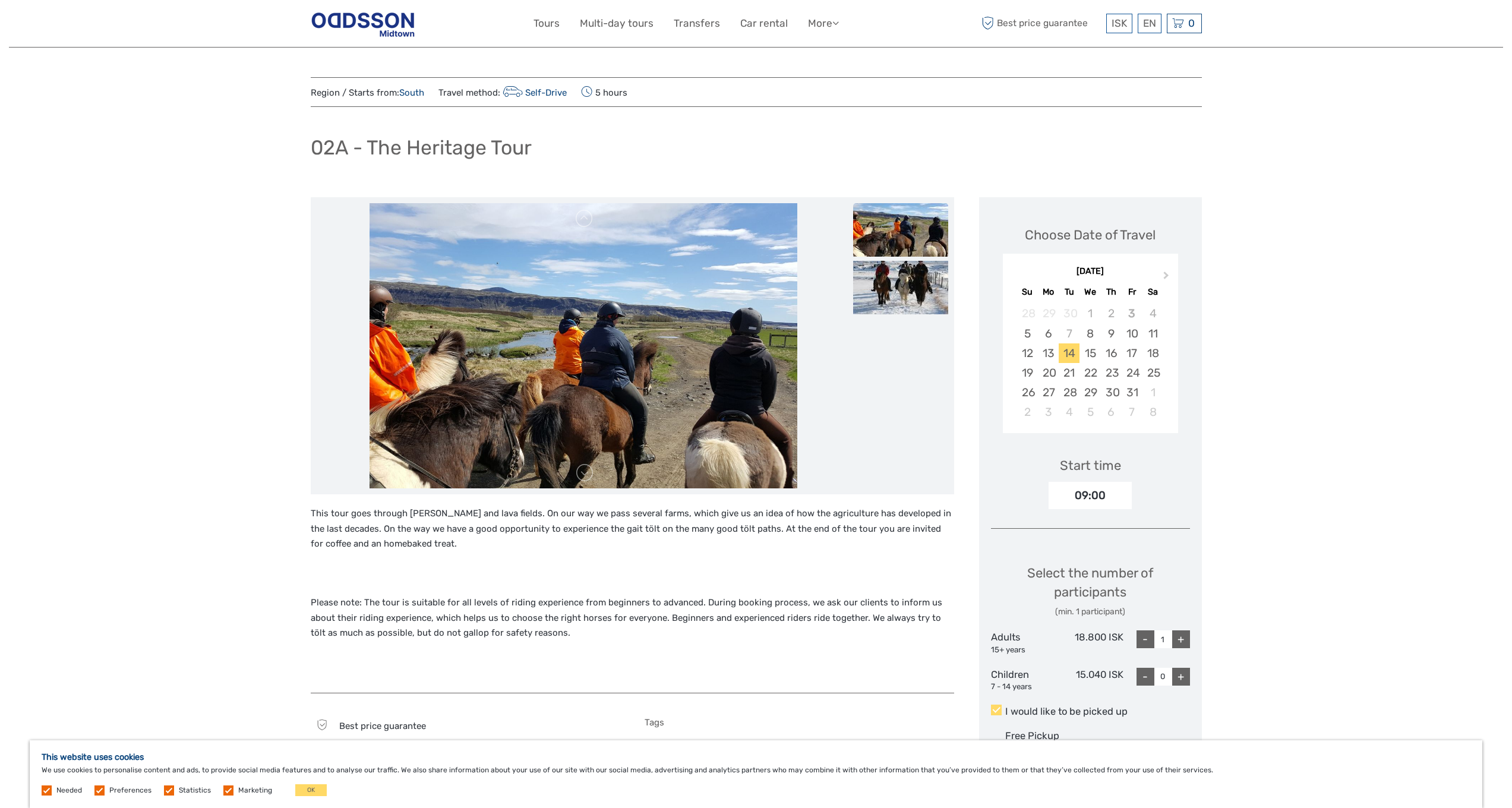
click at [1182, 637] on div "+" at bounding box center [1181, 639] width 18 height 18
type input "2"
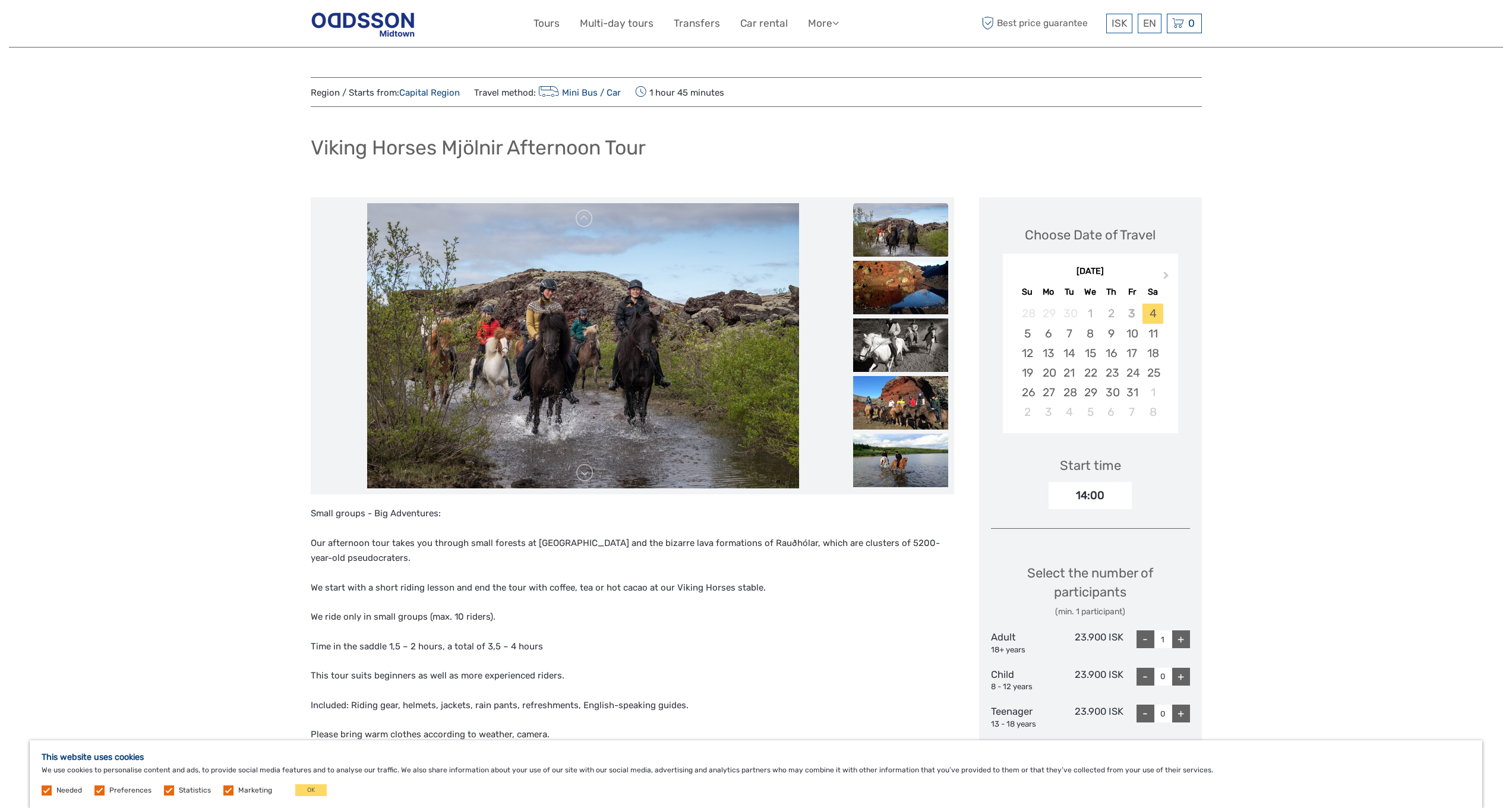
click at [882, 244] on img at bounding box center [901, 230] width 95 height 54
click at [886, 411] on img at bounding box center [901, 403] width 95 height 54
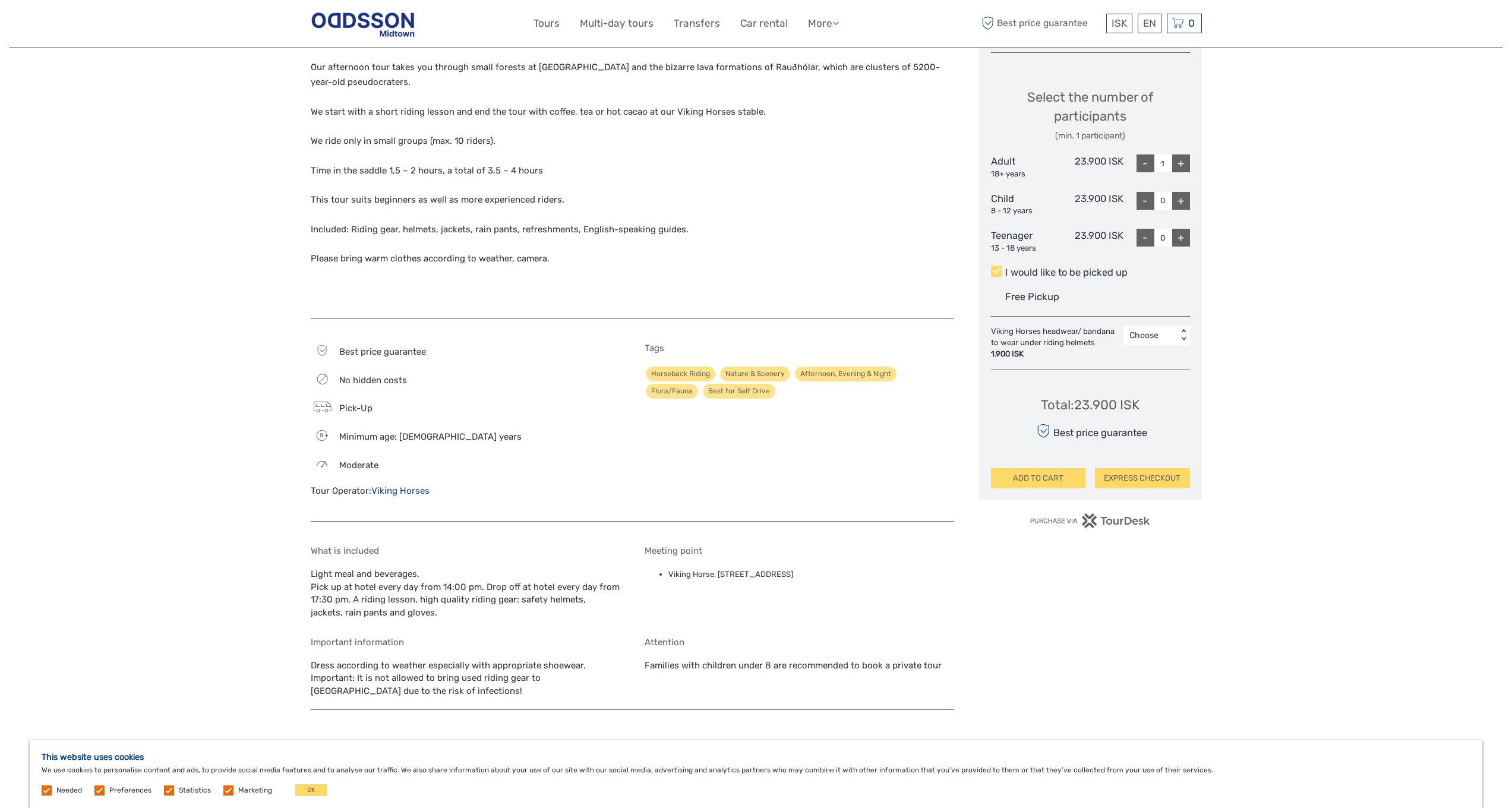
scroll to position [474, 0]
click at [1181, 159] on div "+" at bounding box center [1181, 165] width 18 height 18
type input "2"
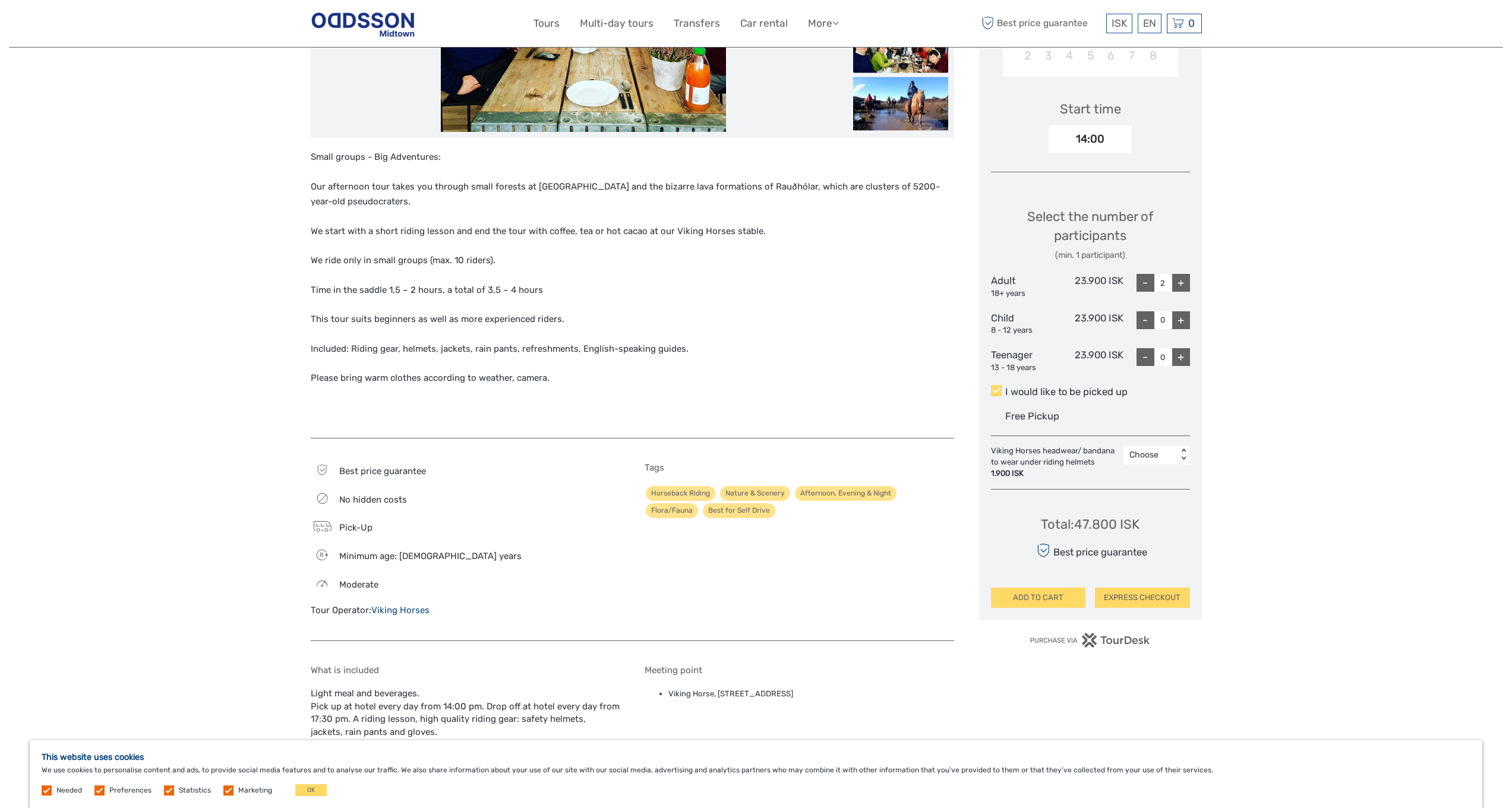
scroll to position [10, 0]
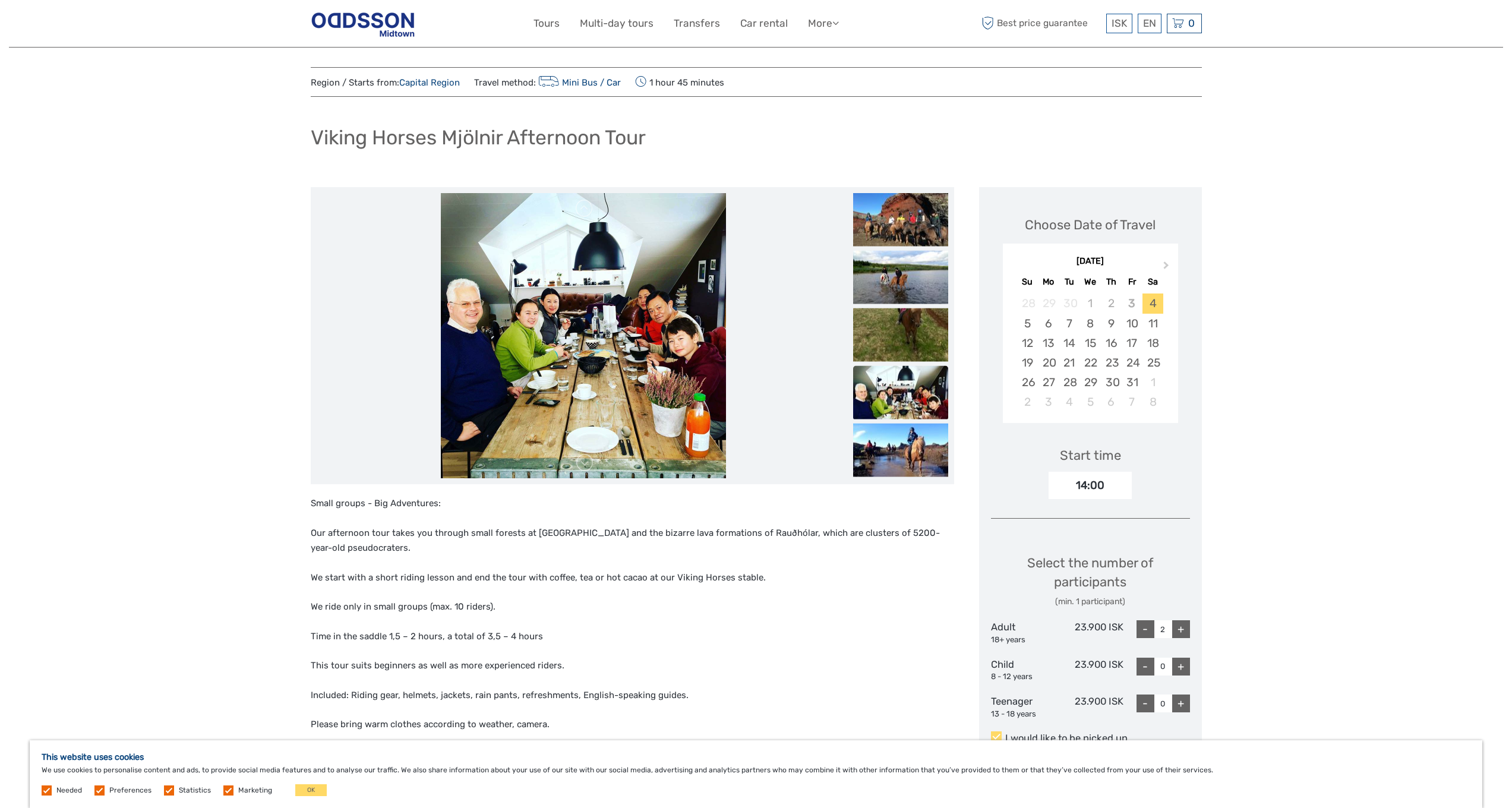
click at [902, 306] on ul at bounding box center [901, 222] width 95 height 519
click at [910, 387] on img at bounding box center [901, 393] width 95 height 54
click at [910, 444] on img at bounding box center [901, 450] width 95 height 54
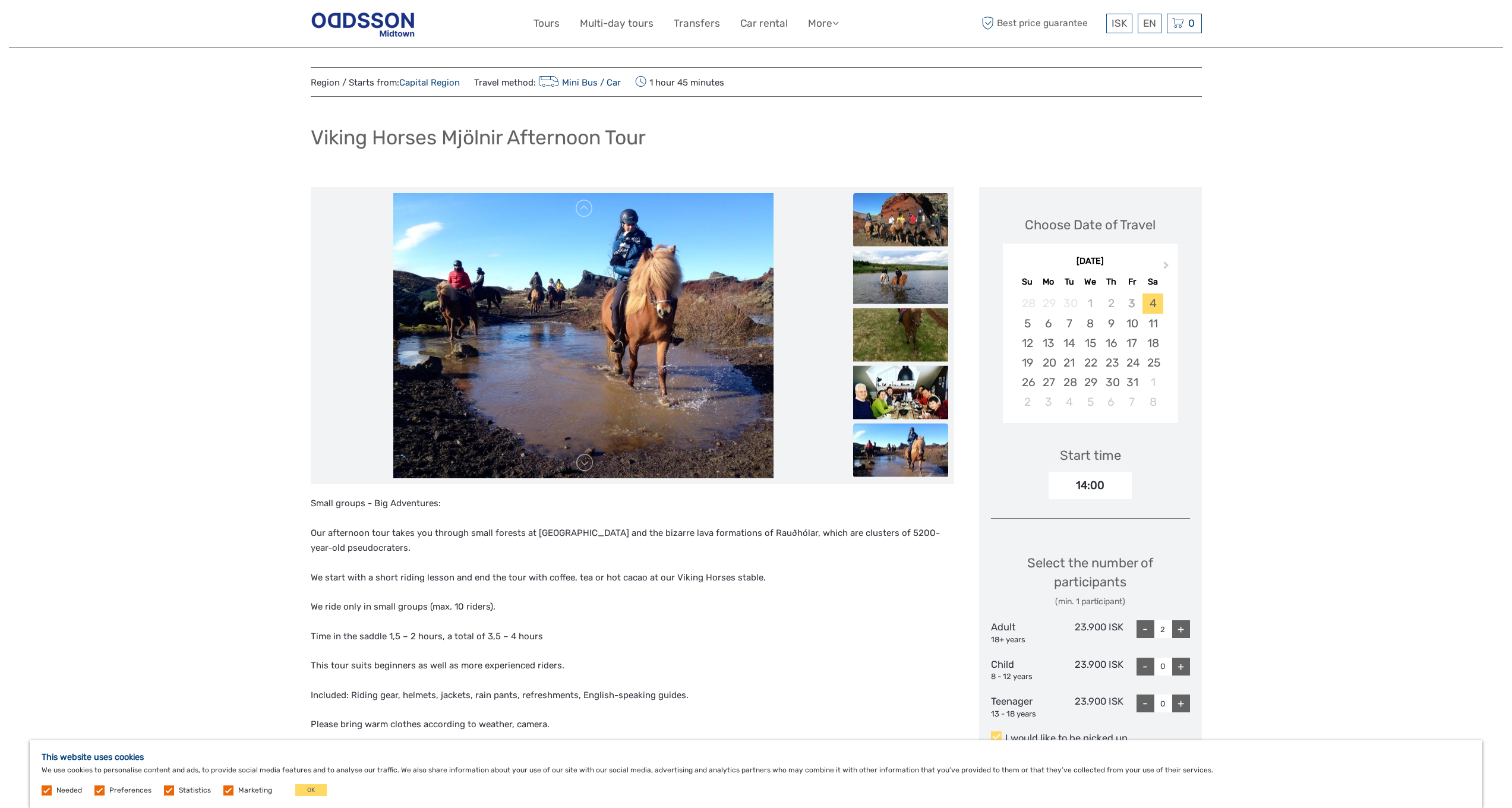
click at [917, 219] on img at bounding box center [901, 220] width 95 height 54
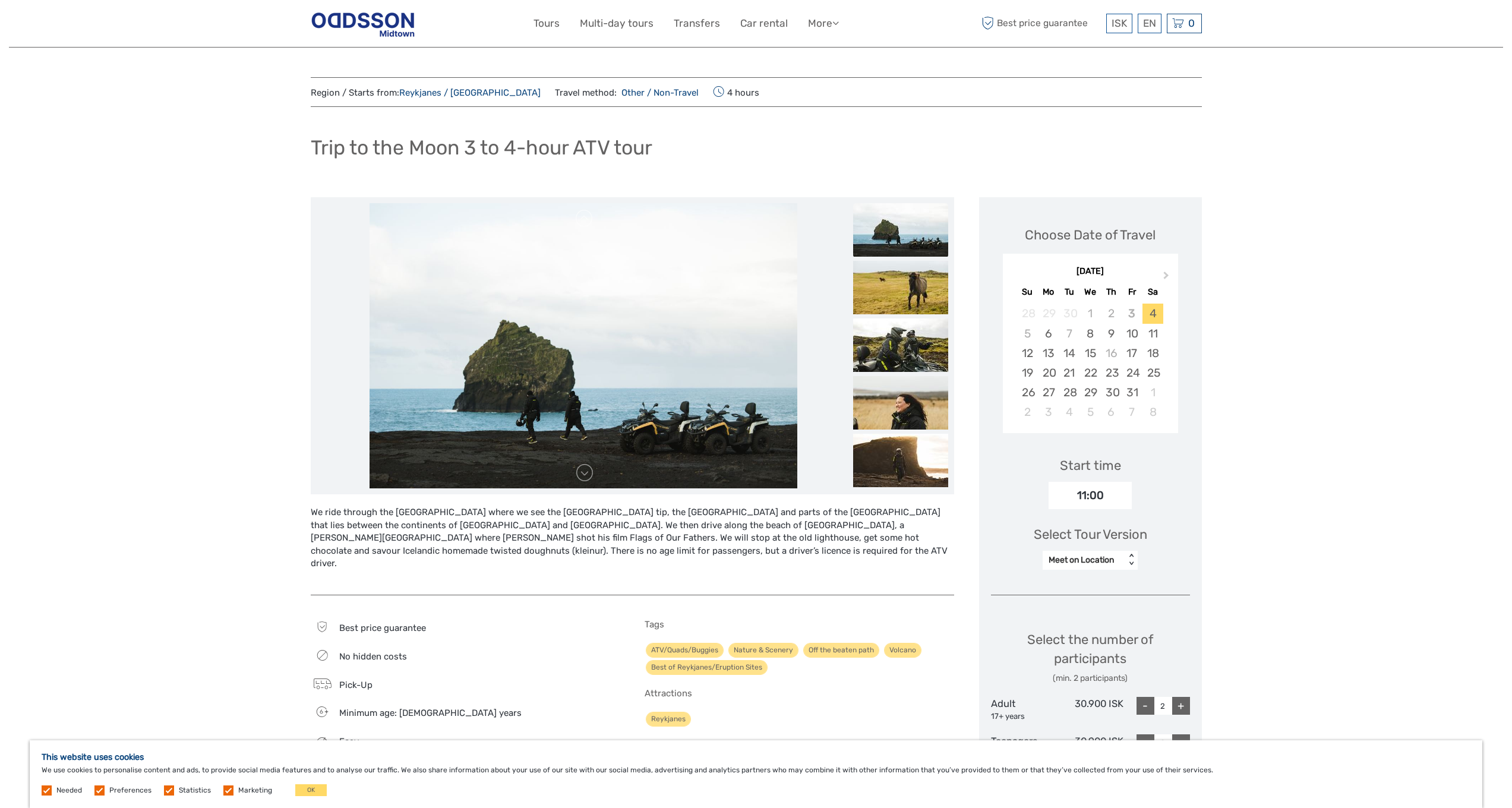
click at [915, 246] on img at bounding box center [901, 230] width 95 height 54
click at [913, 288] on img at bounding box center [901, 287] width 95 height 54
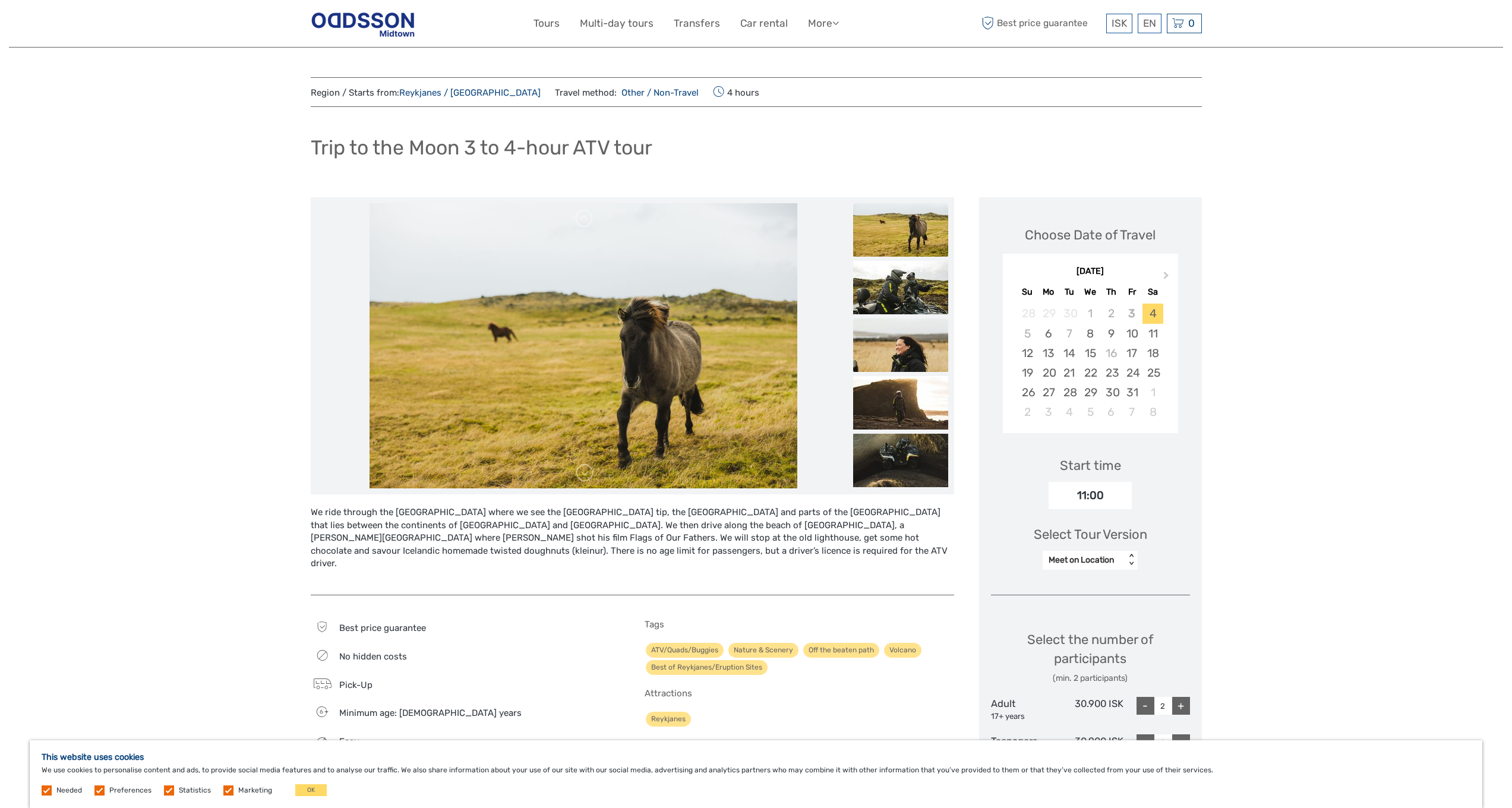
click at [910, 329] on img at bounding box center [901, 345] width 95 height 54
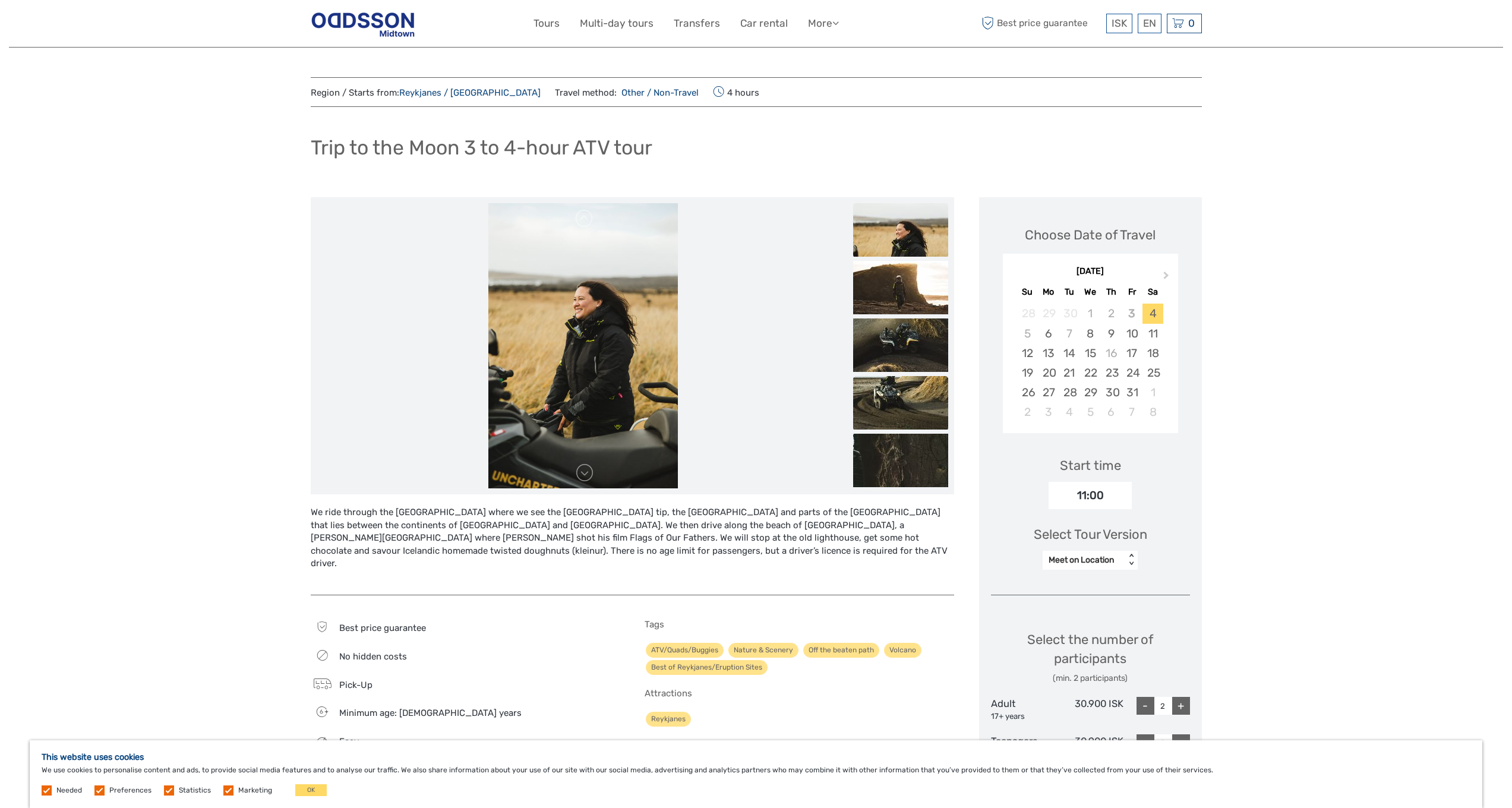
click at [911, 387] on img at bounding box center [901, 403] width 95 height 54
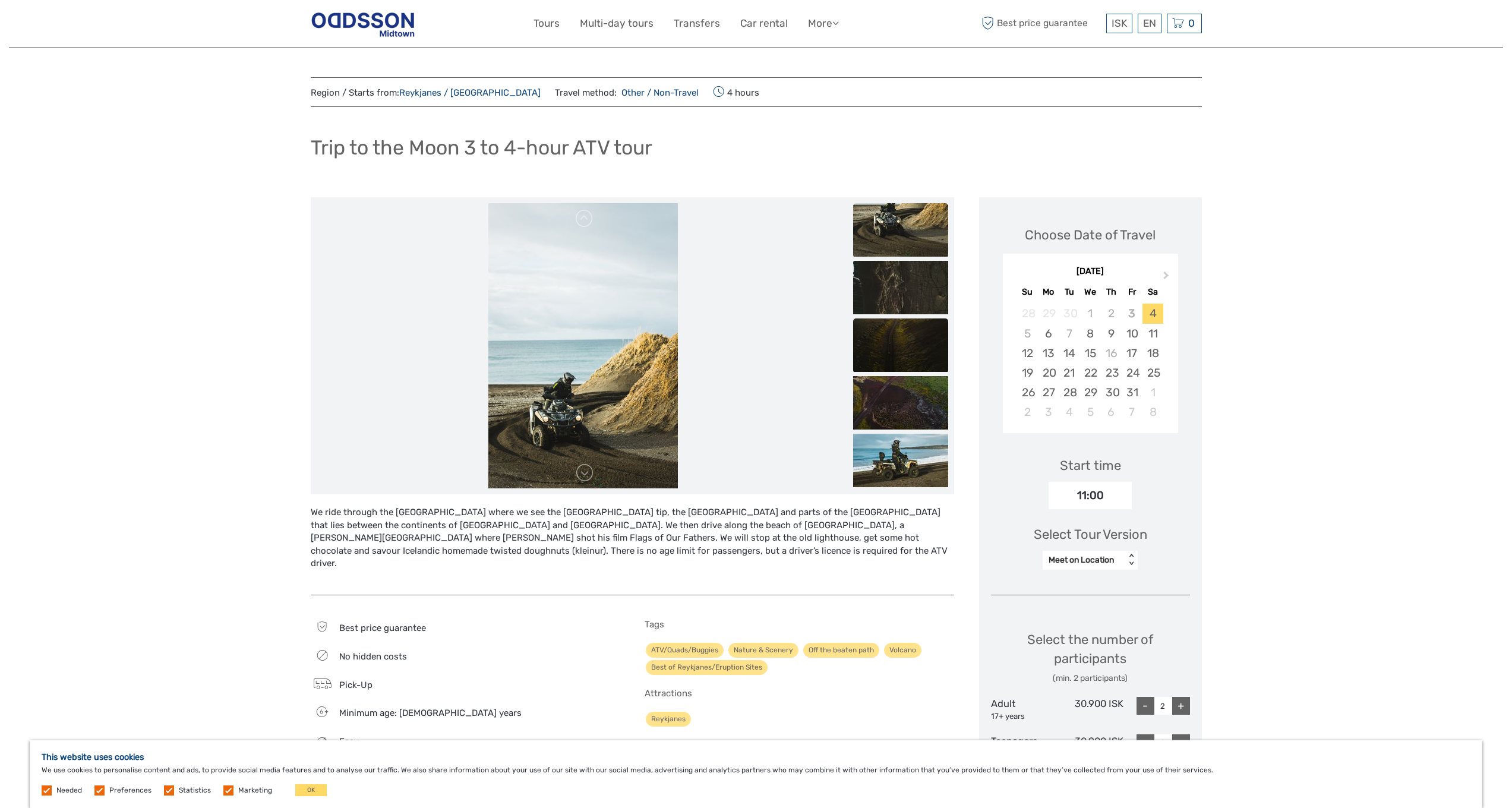
click at [906, 348] on img at bounding box center [901, 345] width 95 height 54
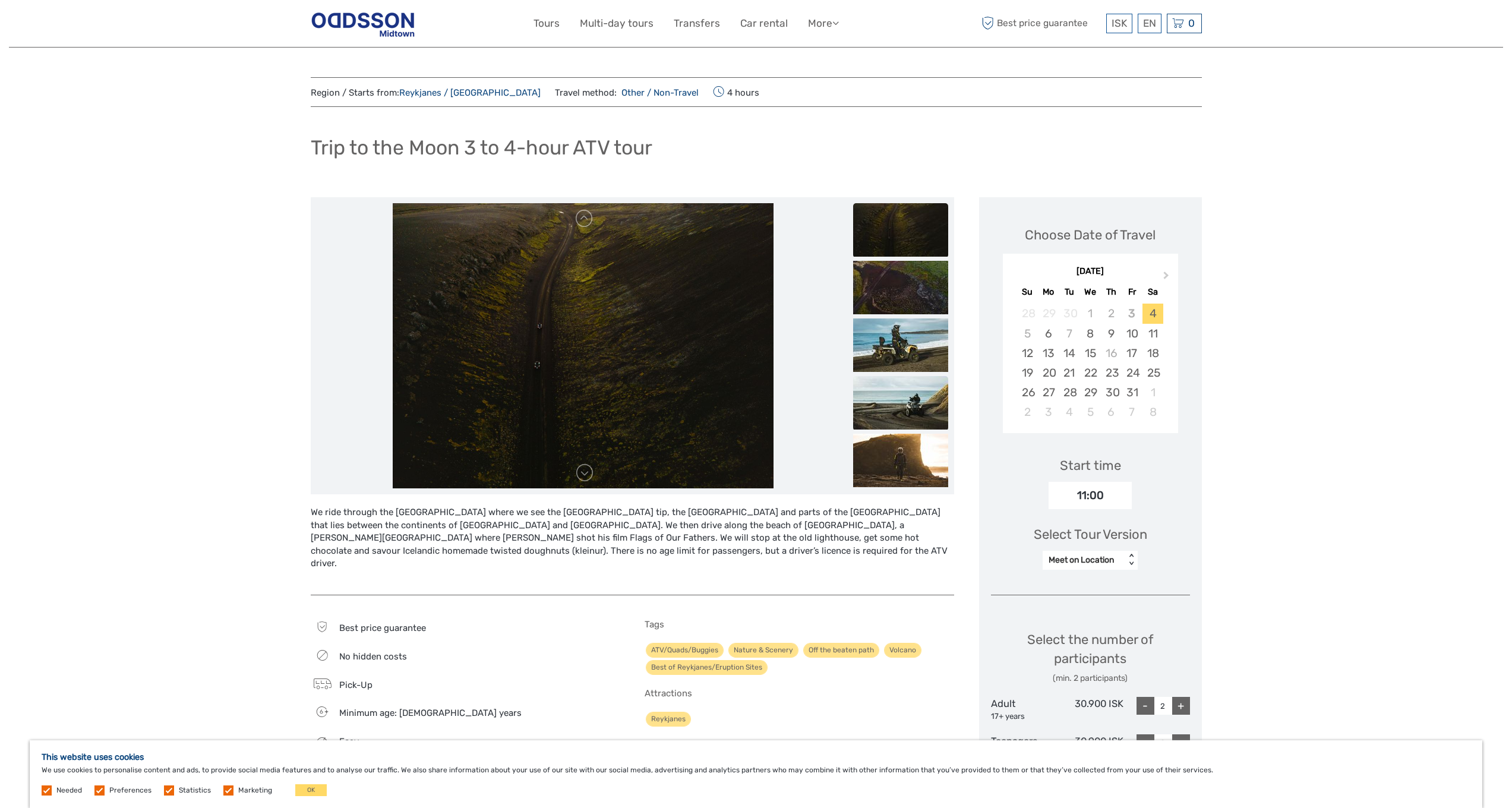
click at [899, 387] on img at bounding box center [901, 403] width 95 height 54
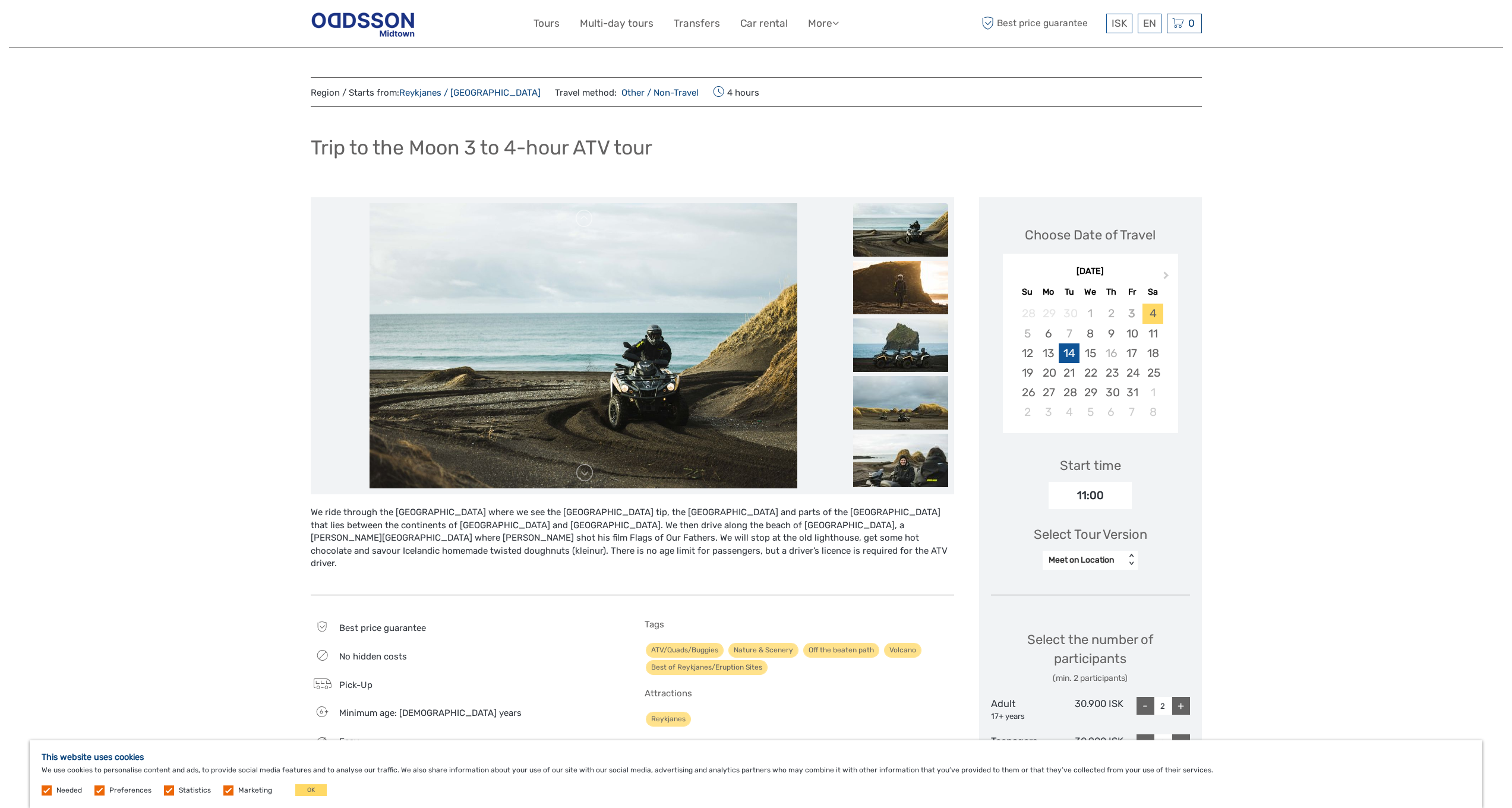
click at [1071, 349] on div "14" at bounding box center [1069, 353] width 21 height 20
click at [1098, 555] on div "Meet on Location" at bounding box center [1084, 560] width 71 height 12
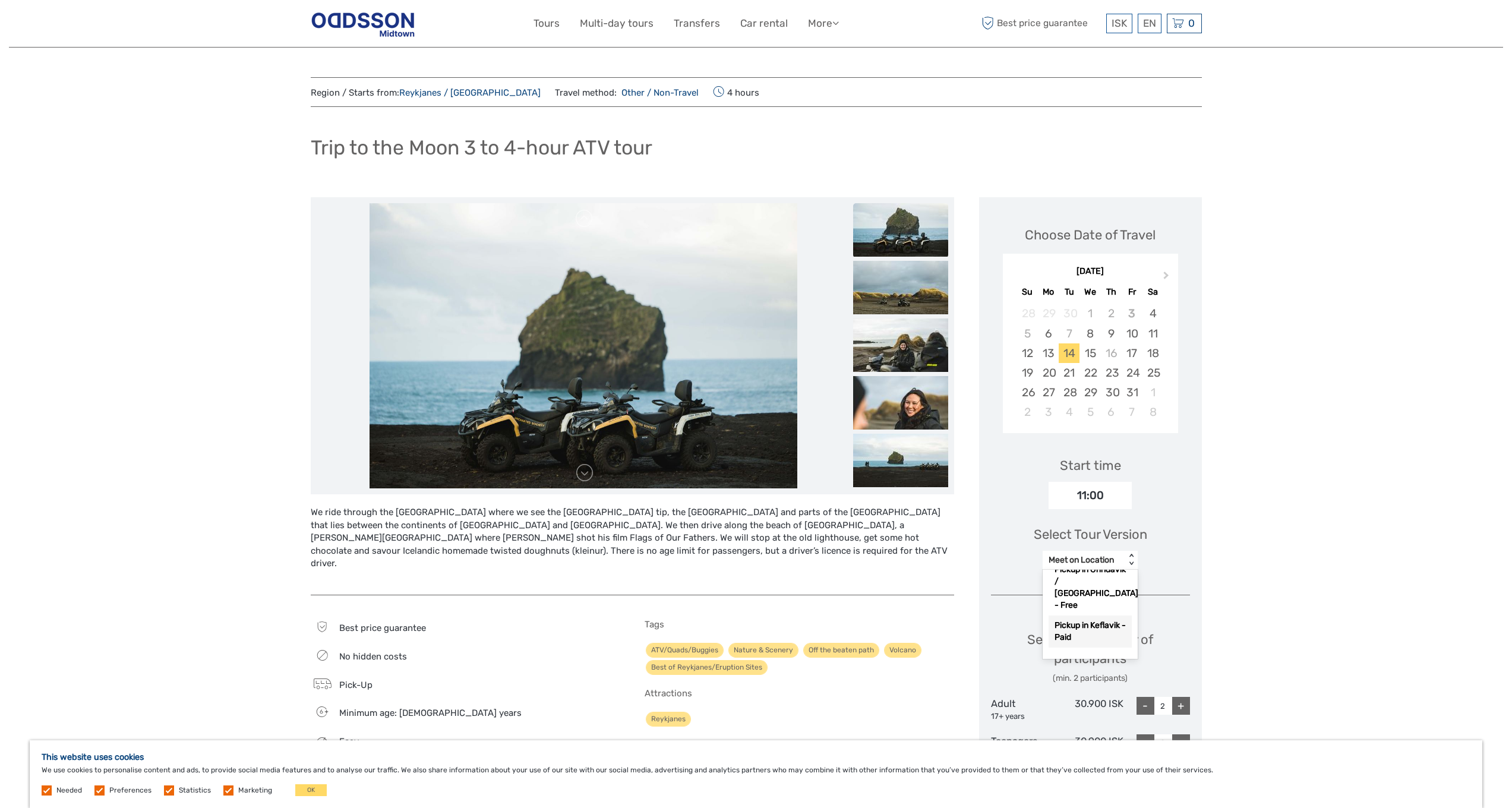
scroll to position [54, 0]
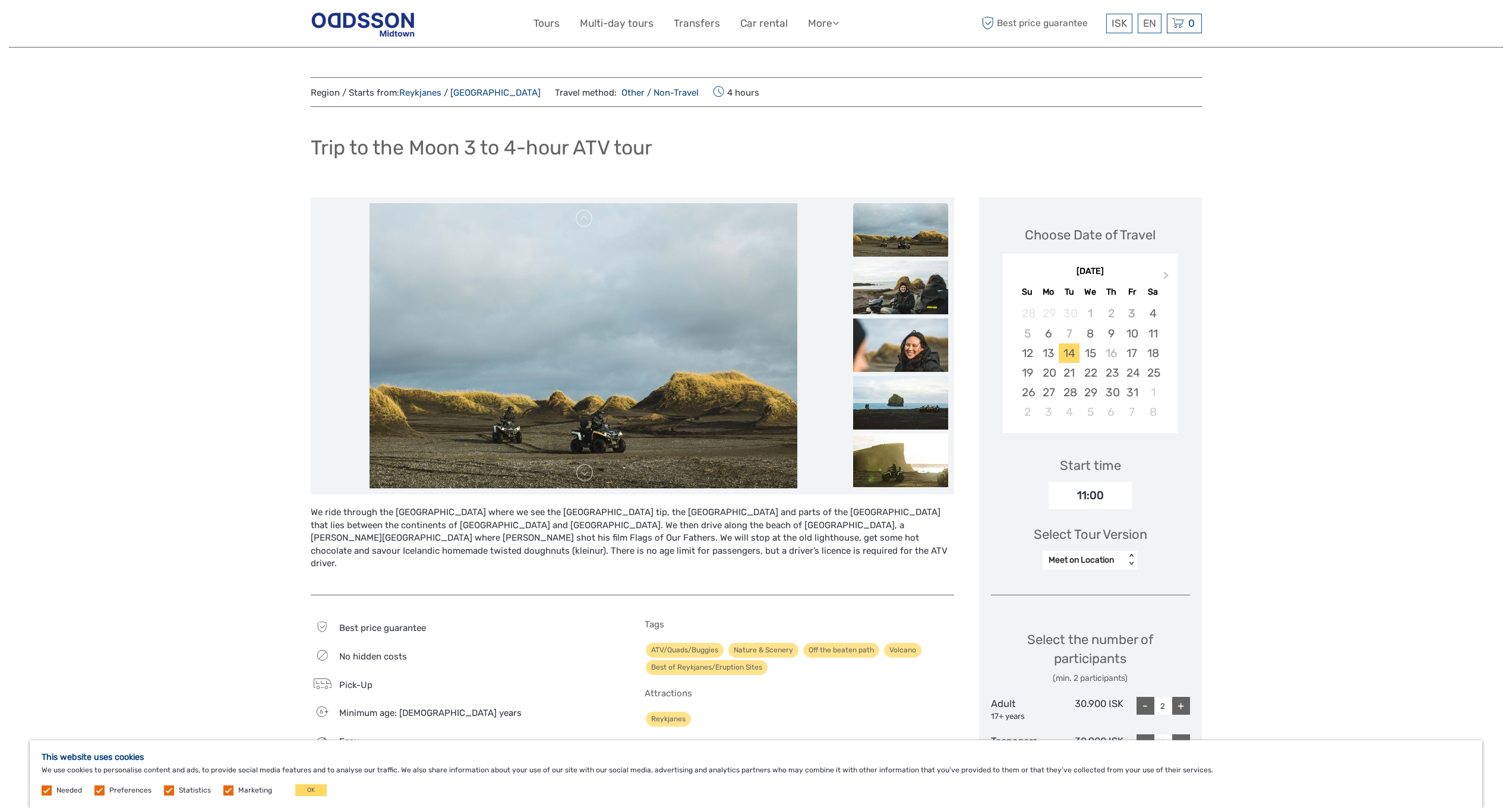
click at [1265, 570] on div "Region / Starts from: Reykjanes / Keflavík Travel method: Other / Non-Travel 4 …" at bounding box center [756, 679] width 1494 height 1359
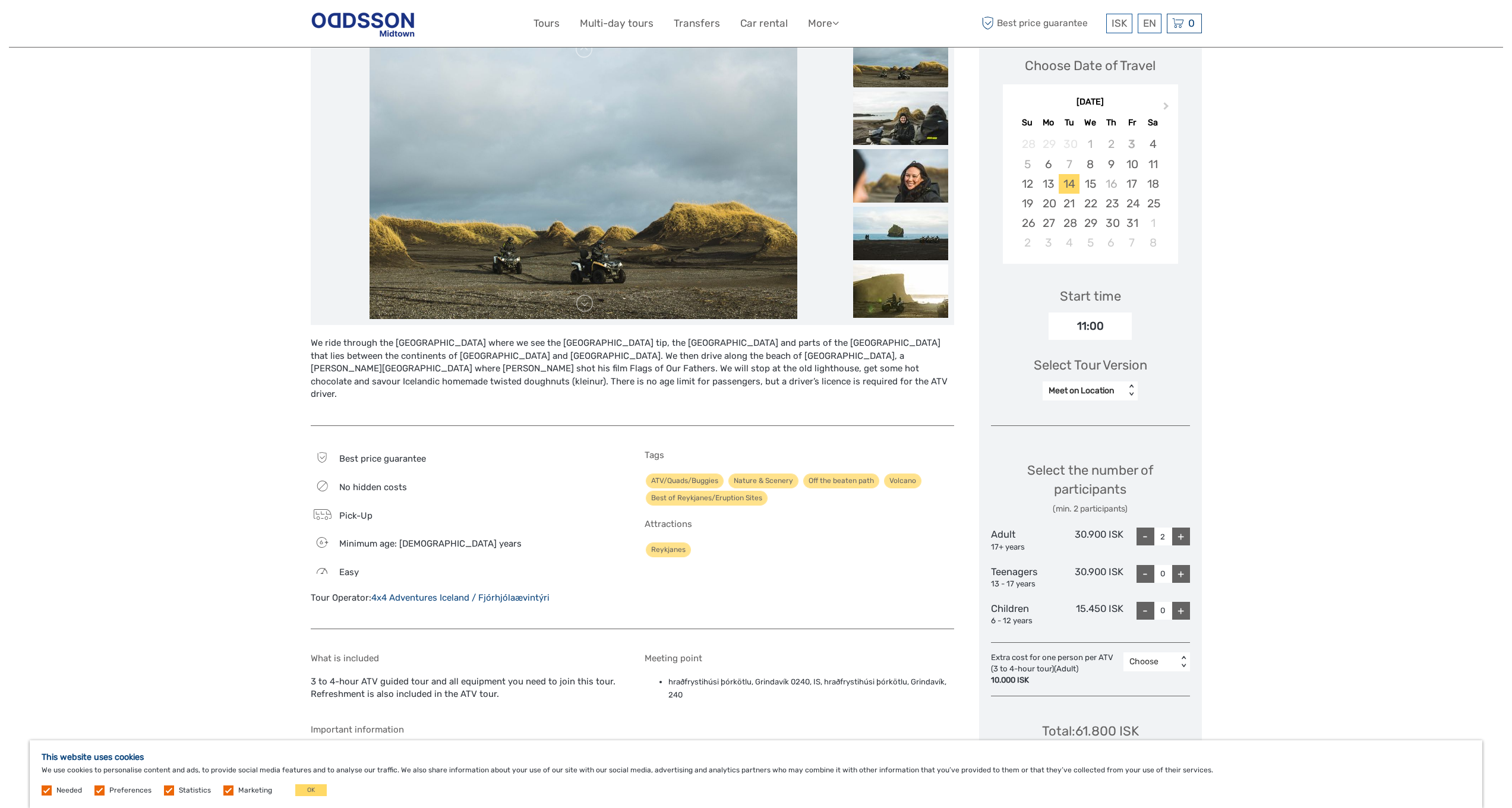
scroll to position [256, 0]
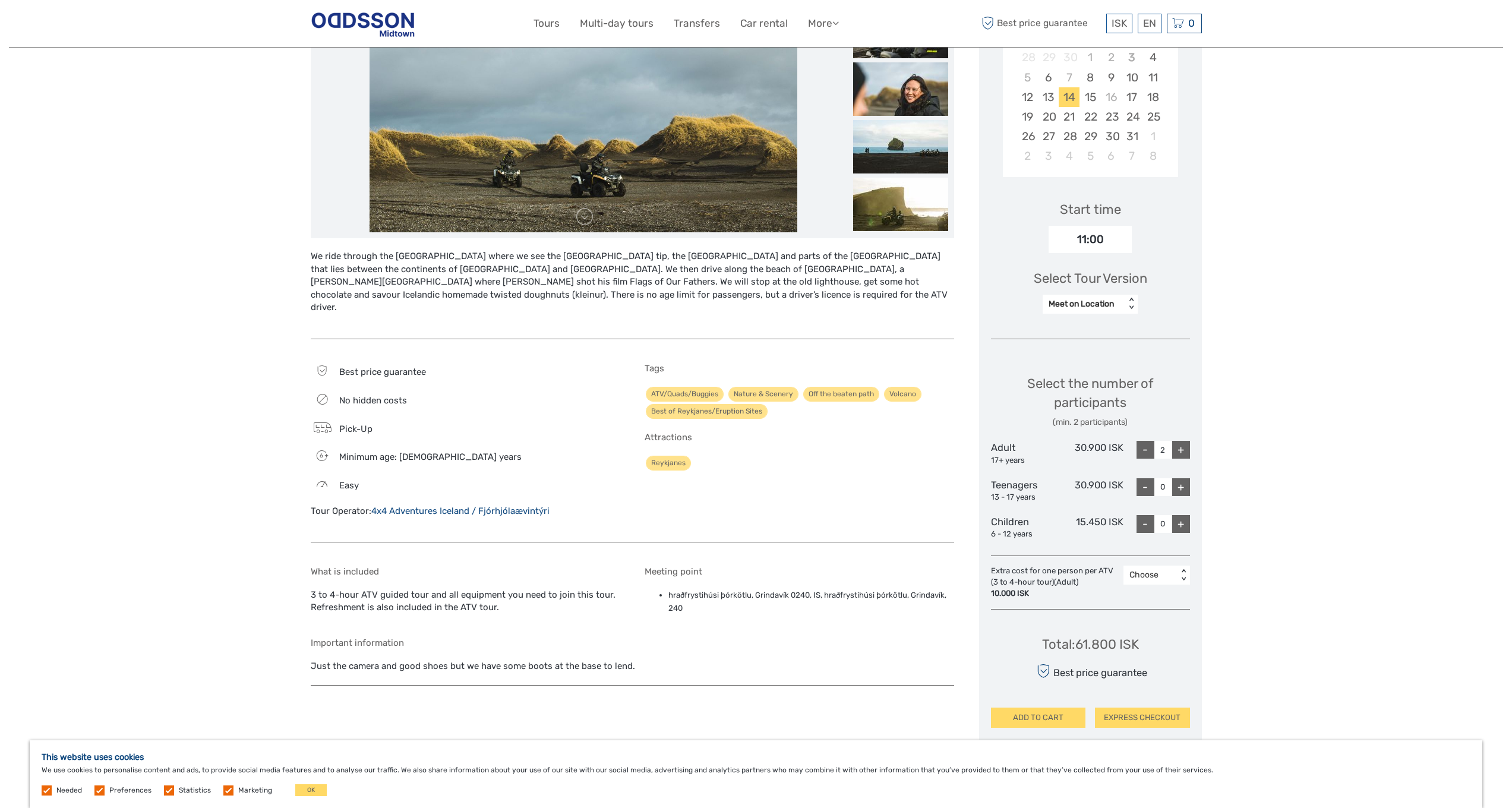
click at [1185, 441] on div "+" at bounding box center [1181, 450] width 18 height 18
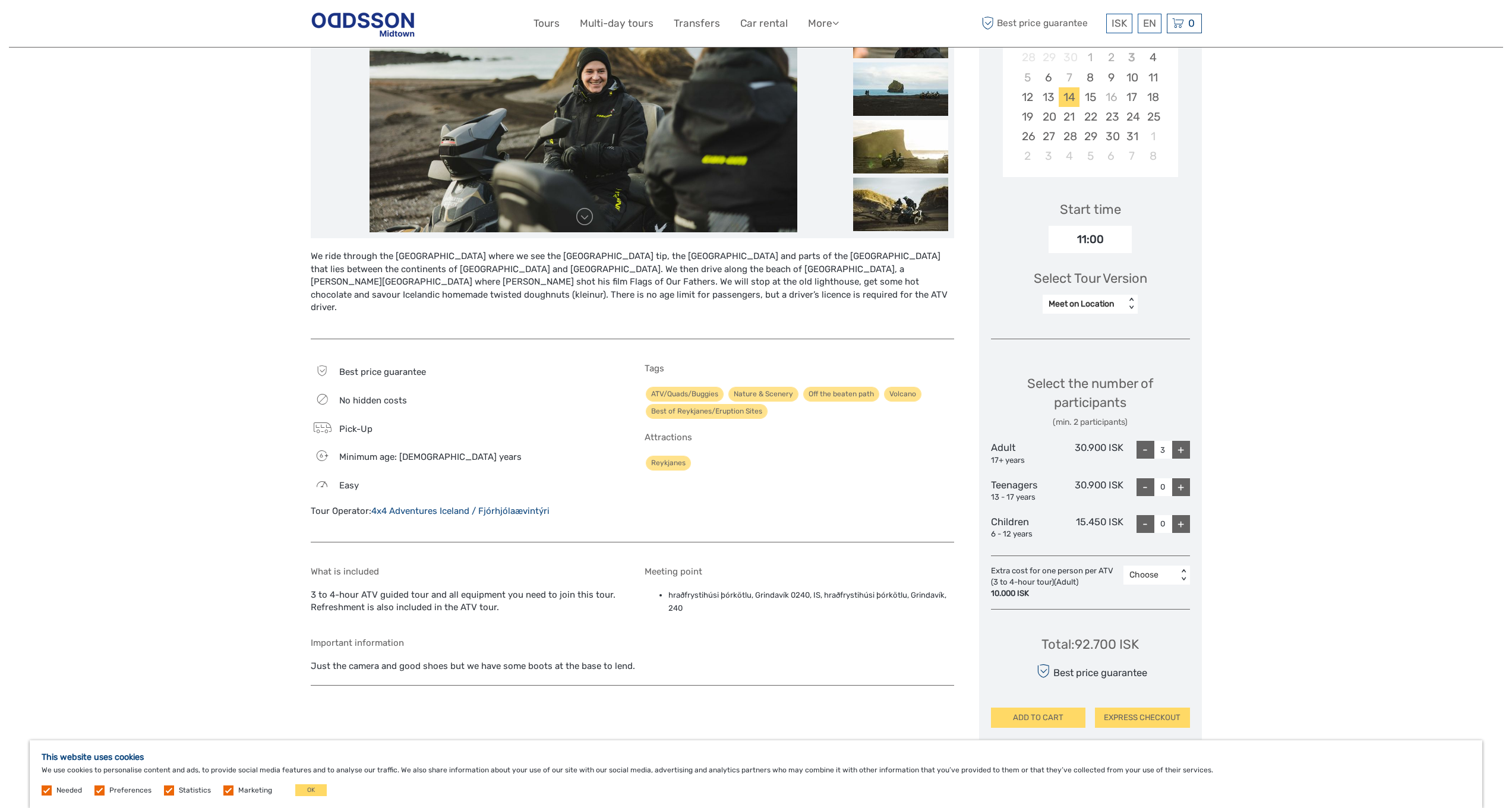
click at [1145, 441] on div "-" at bounding box center [1145, 450] width 18 height 18
type input "2"
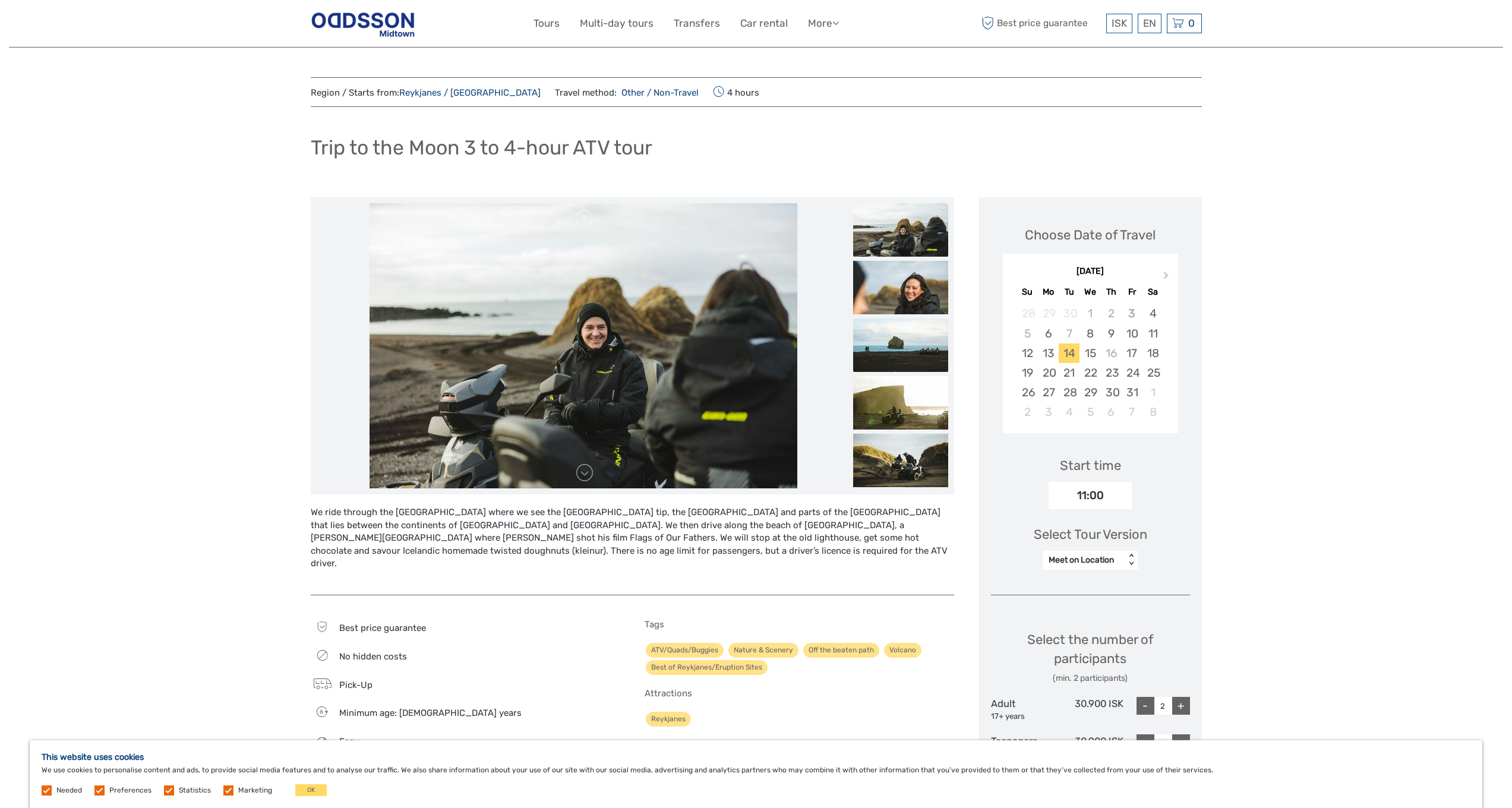
click at [902, 368] on img at bounding box center [901, 345] width 95 height 54
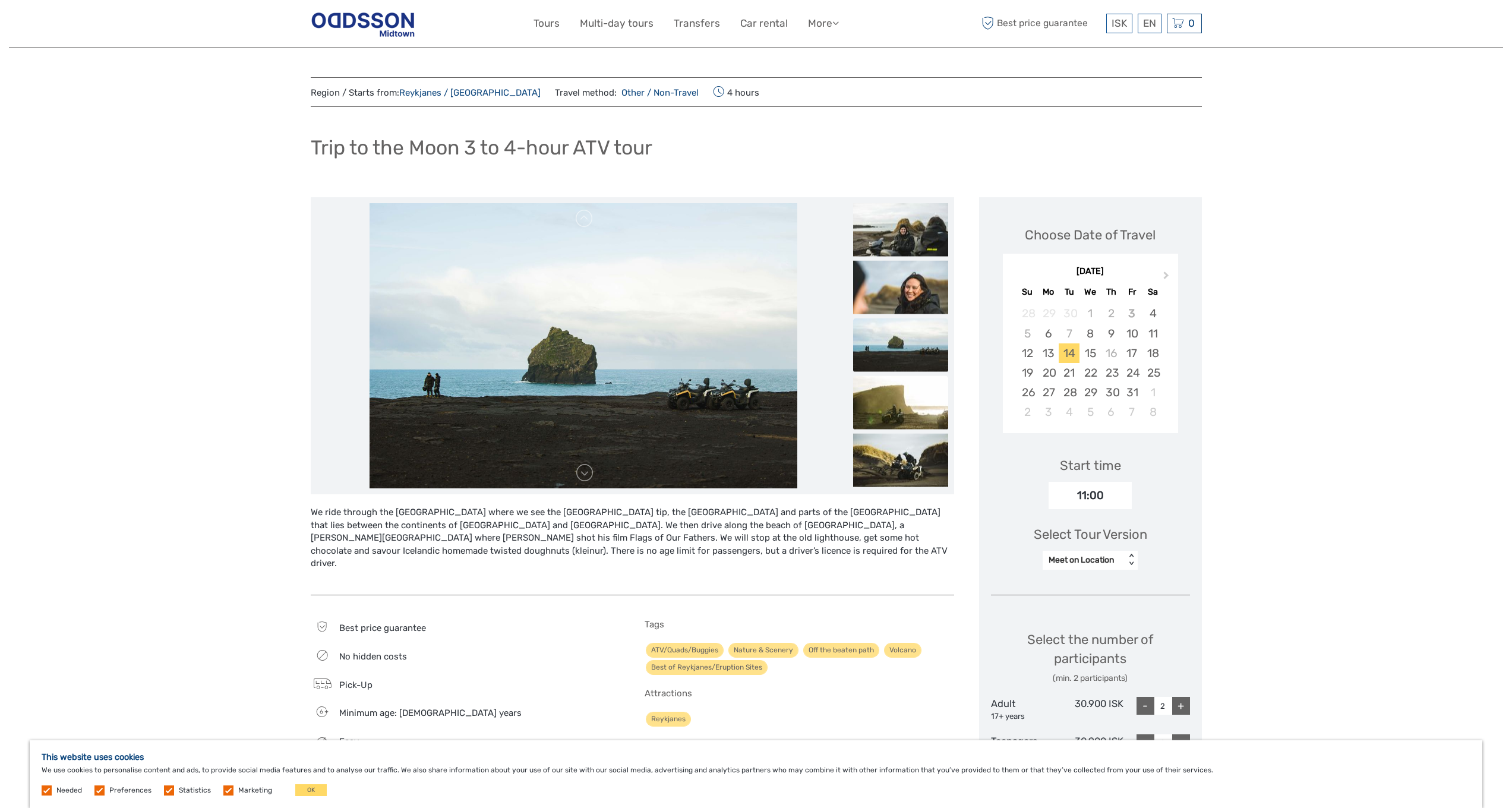
click at [898, 412] on img at bounding box center [901, 403] width 95 height 54
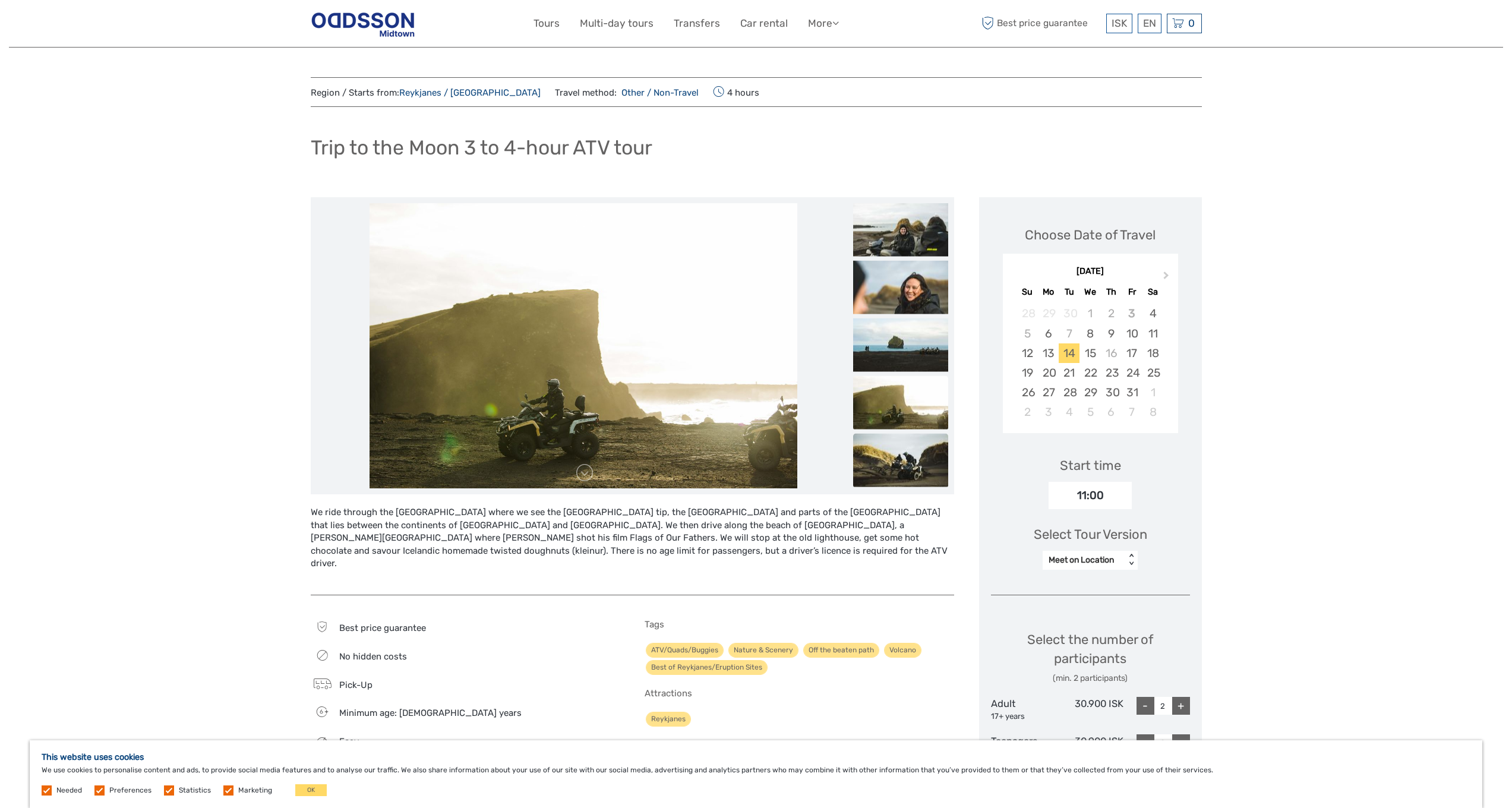
click at [900, 442] on img at bounding box center [901, 460] width 95 height 54
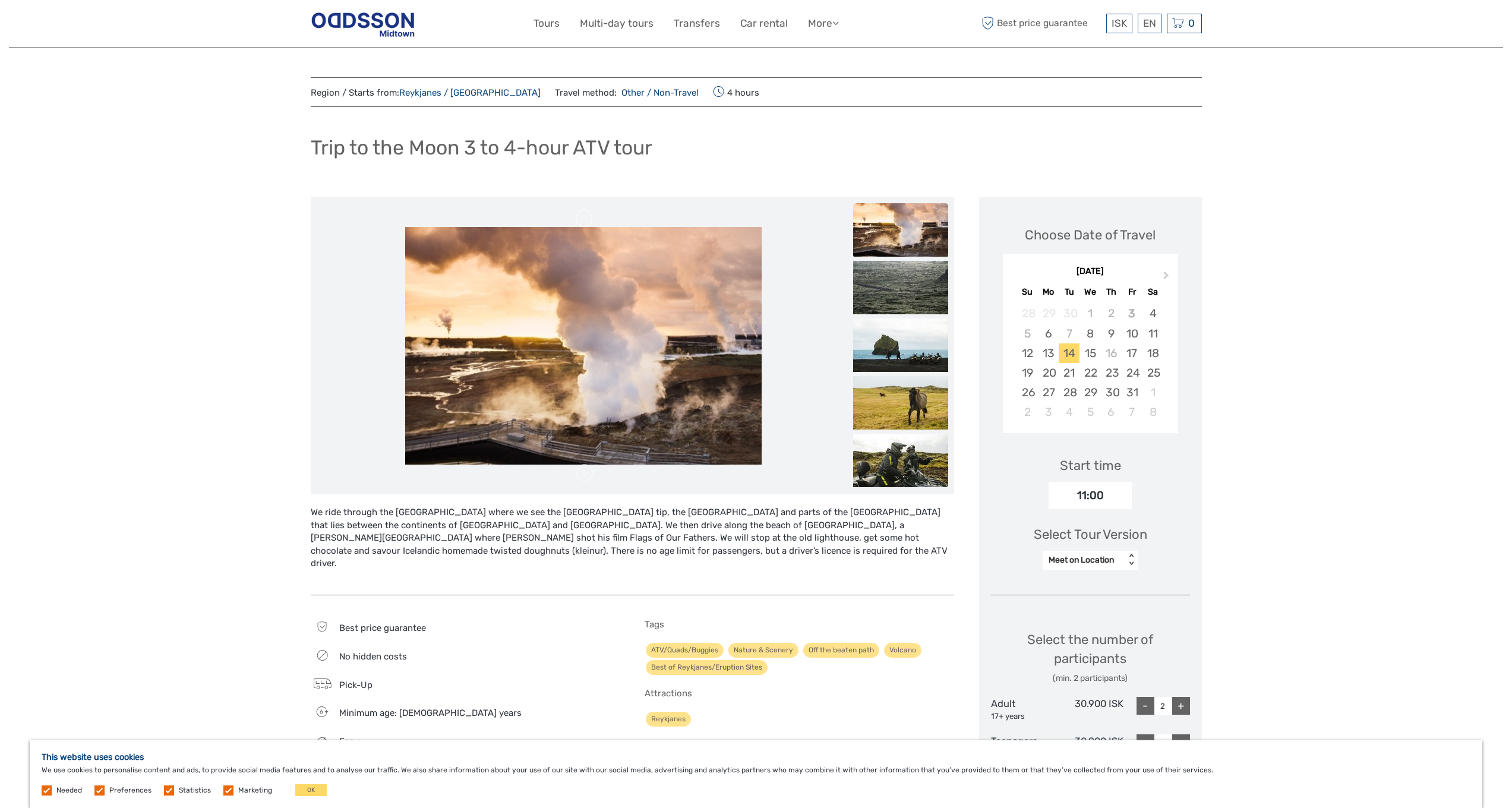
scroll to position [74, 0]
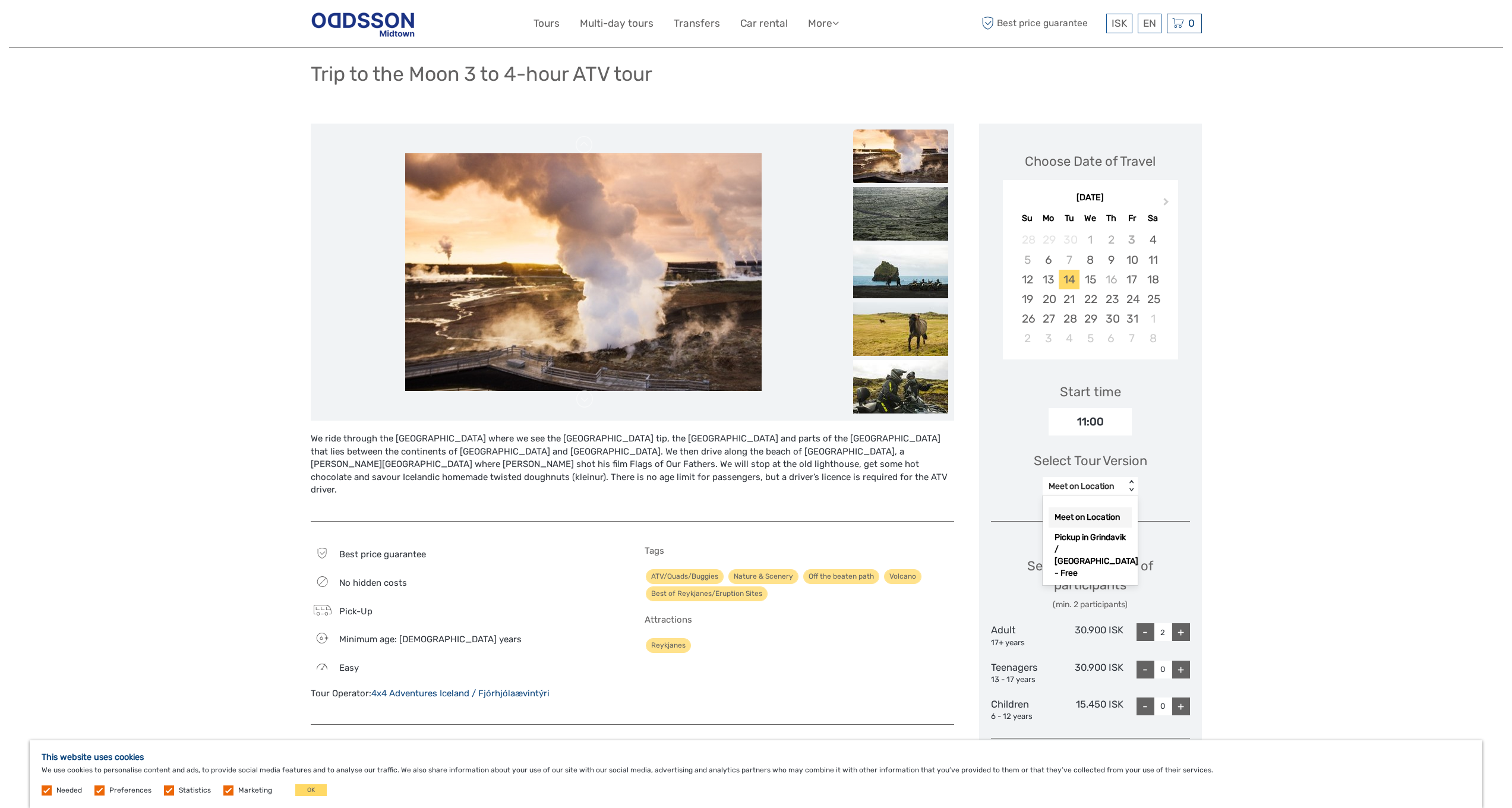
click at [1065, 481] on div "Meet on Location" at bounding box center [1084, 486] width 71 height 12
click at [1093, 530] on div "Pickup in Grindavik / Blue Lagoon - Free" at bounding box center [1090, 514] width 83 height 56
click at [1111, 482] on div "Pickup in Grindavik / Blue Lagoon - Free" at bounding box center [1084, 486] width 71 height 12
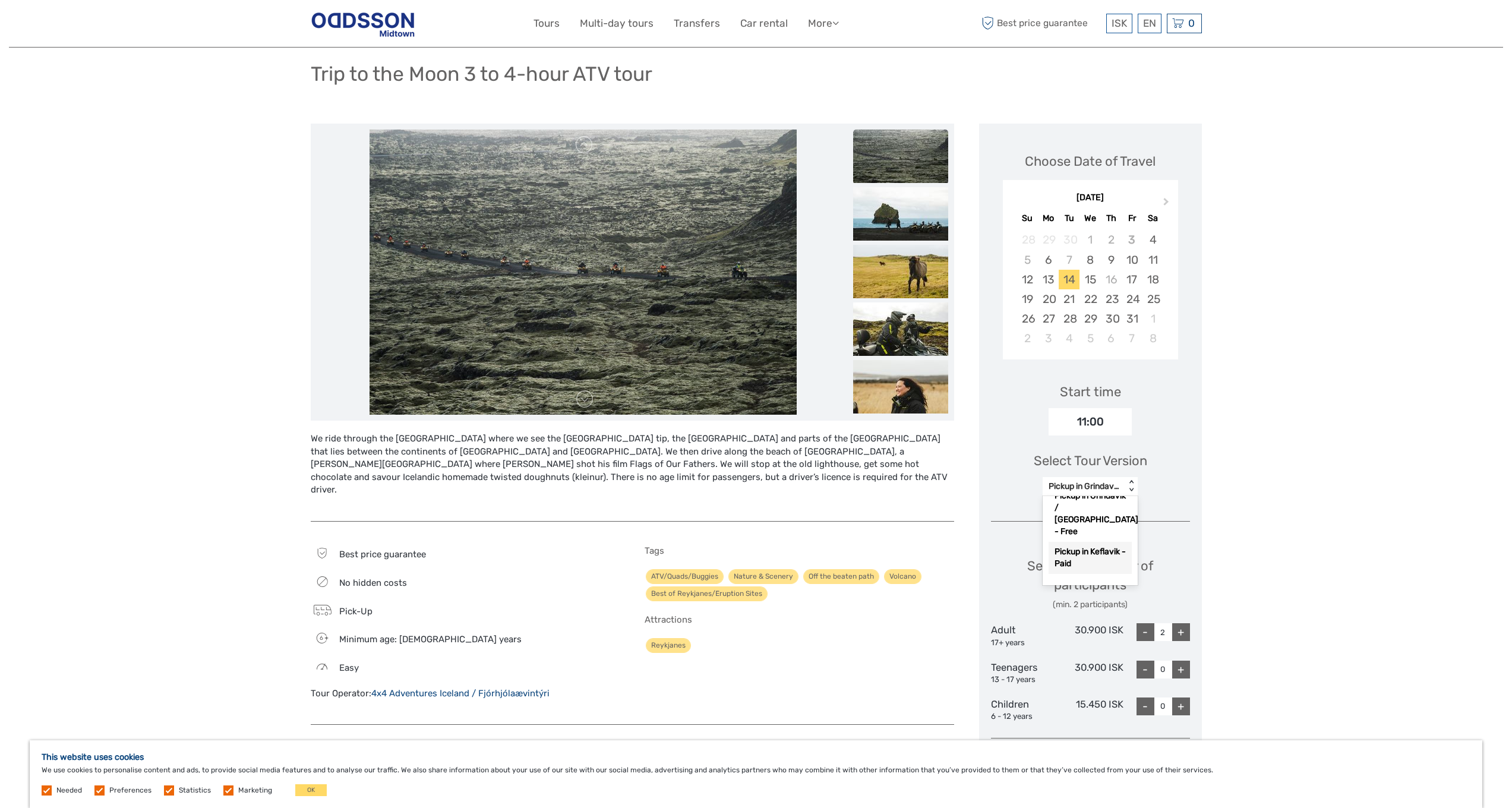
click at [1085, 551] on div "Pickup in Keflavik - Paid" at bounding box center [1090, 557] width 83 height 32
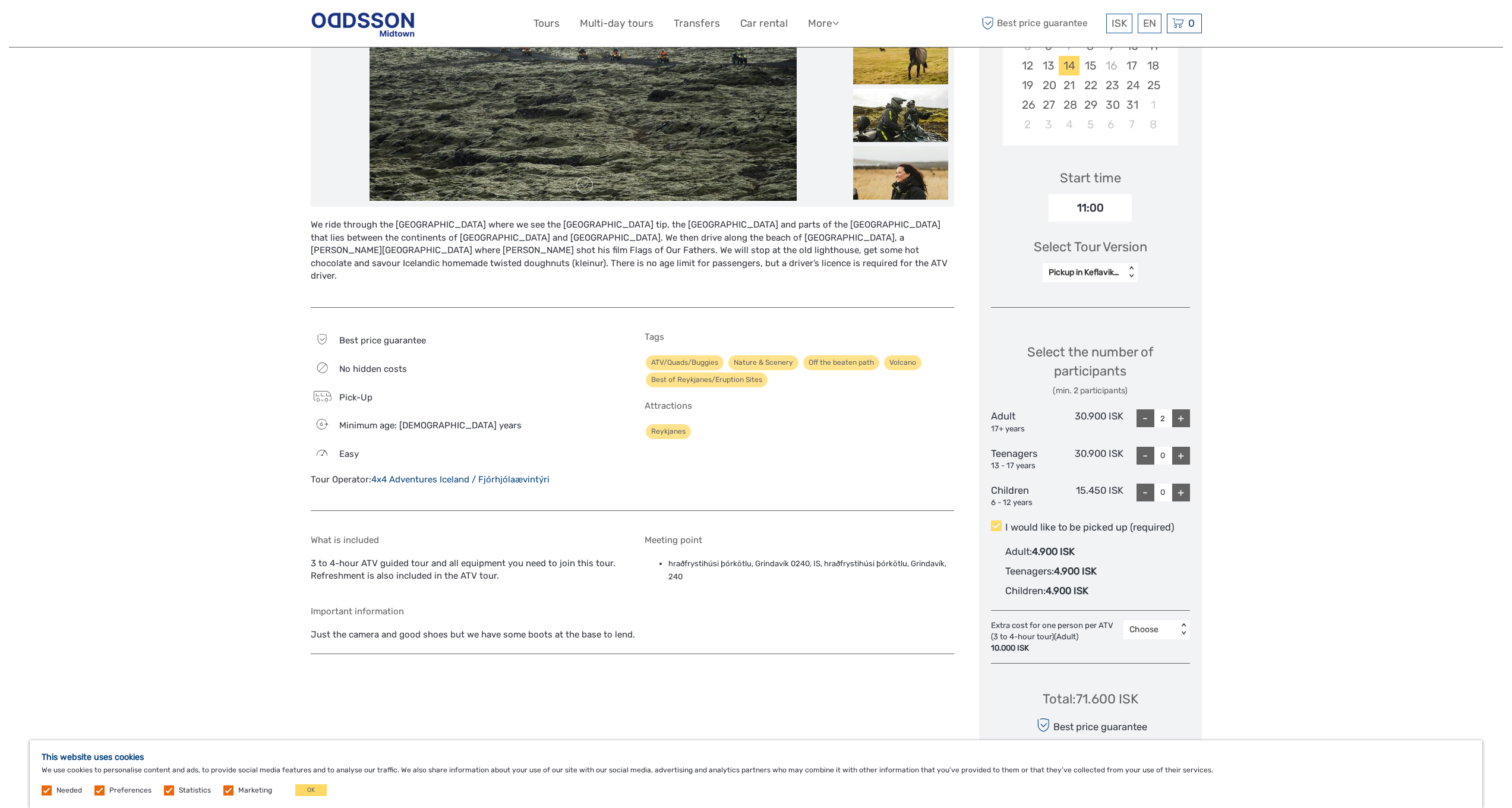
scroll to position [0, 0]
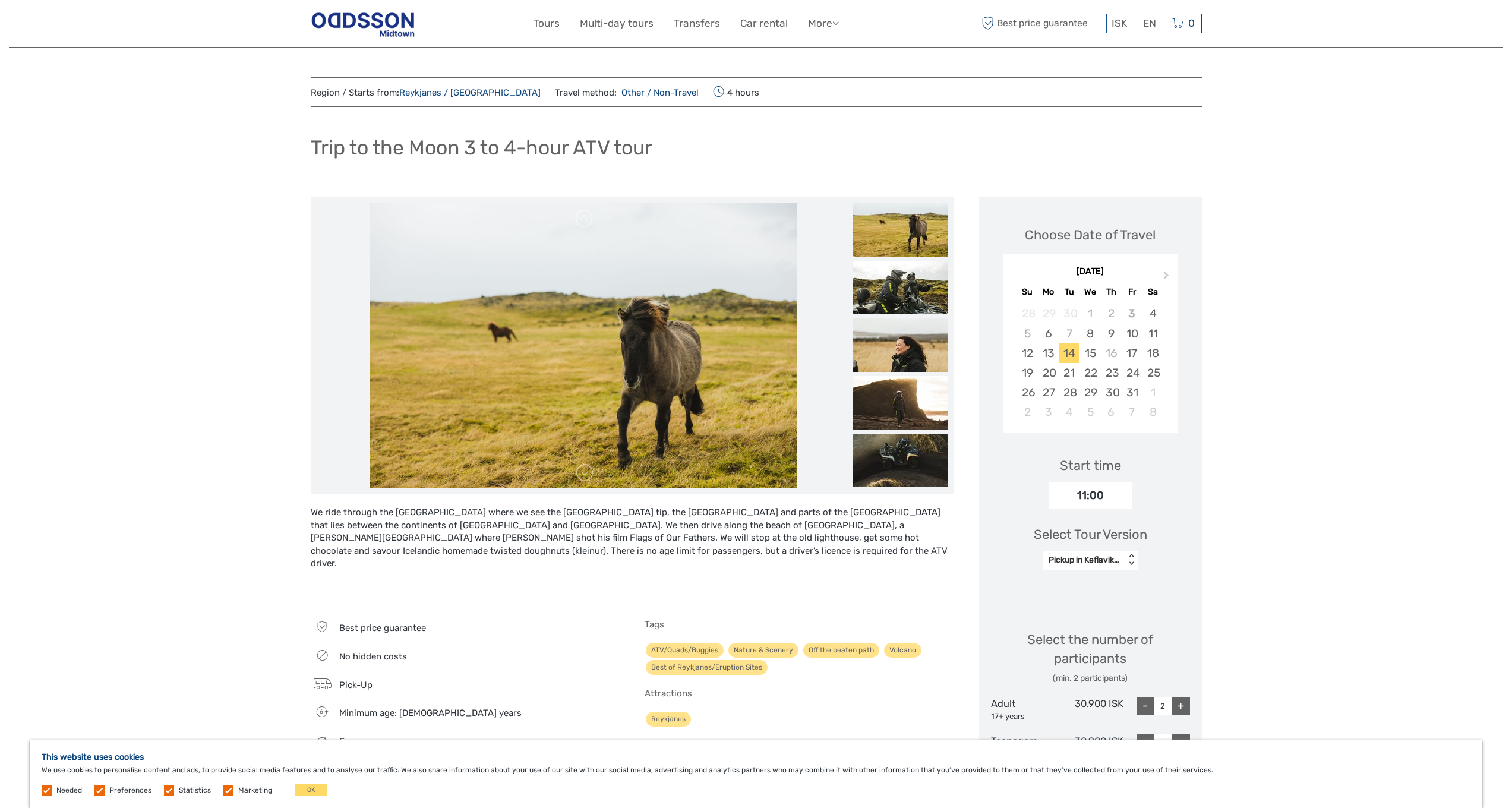
click at [1093, 555] on div "Pickup in Keflavik - Paid" at bounding box center [1084, 560] width 71 height 12
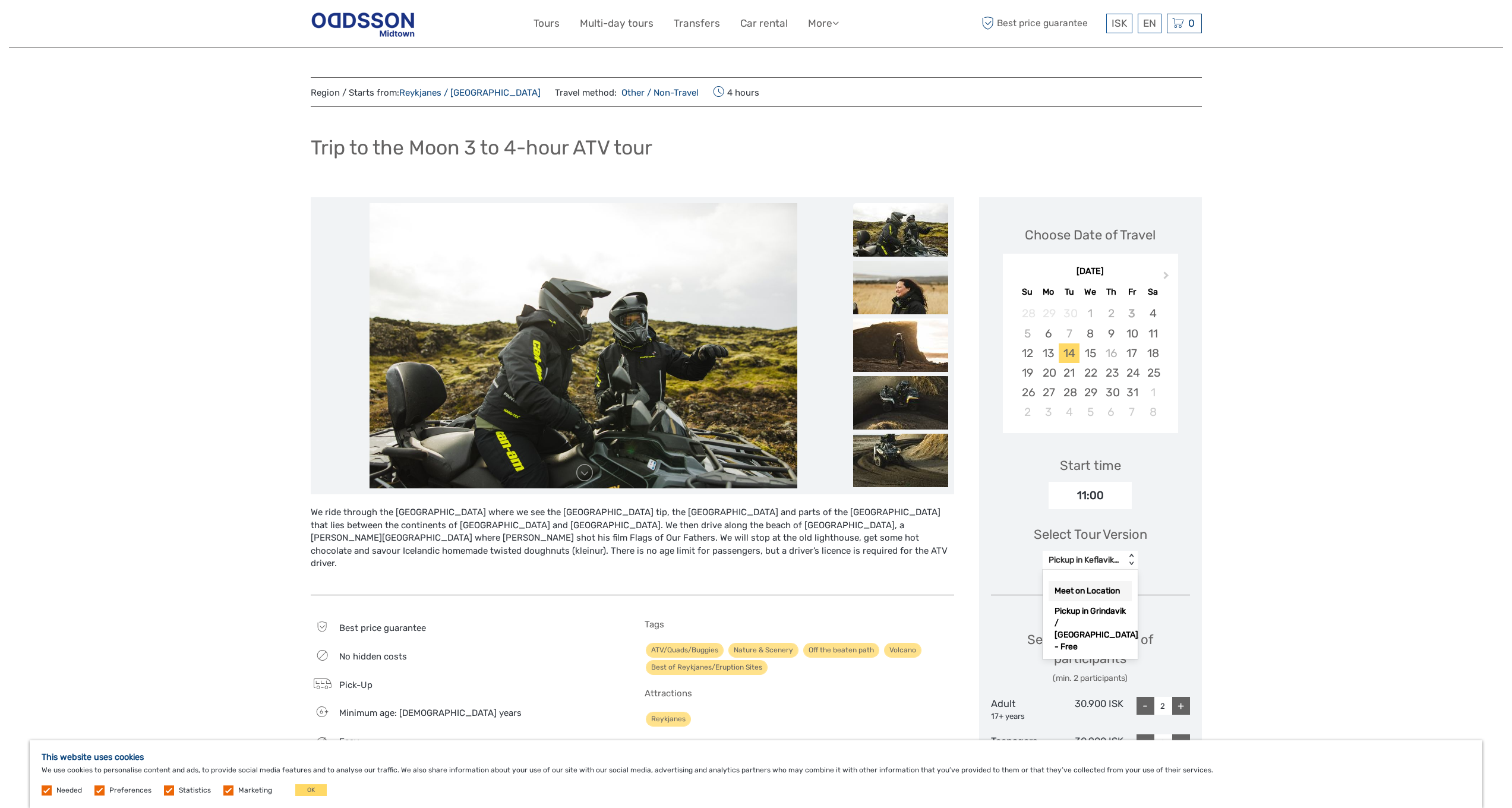
scroll to position [54, 0]
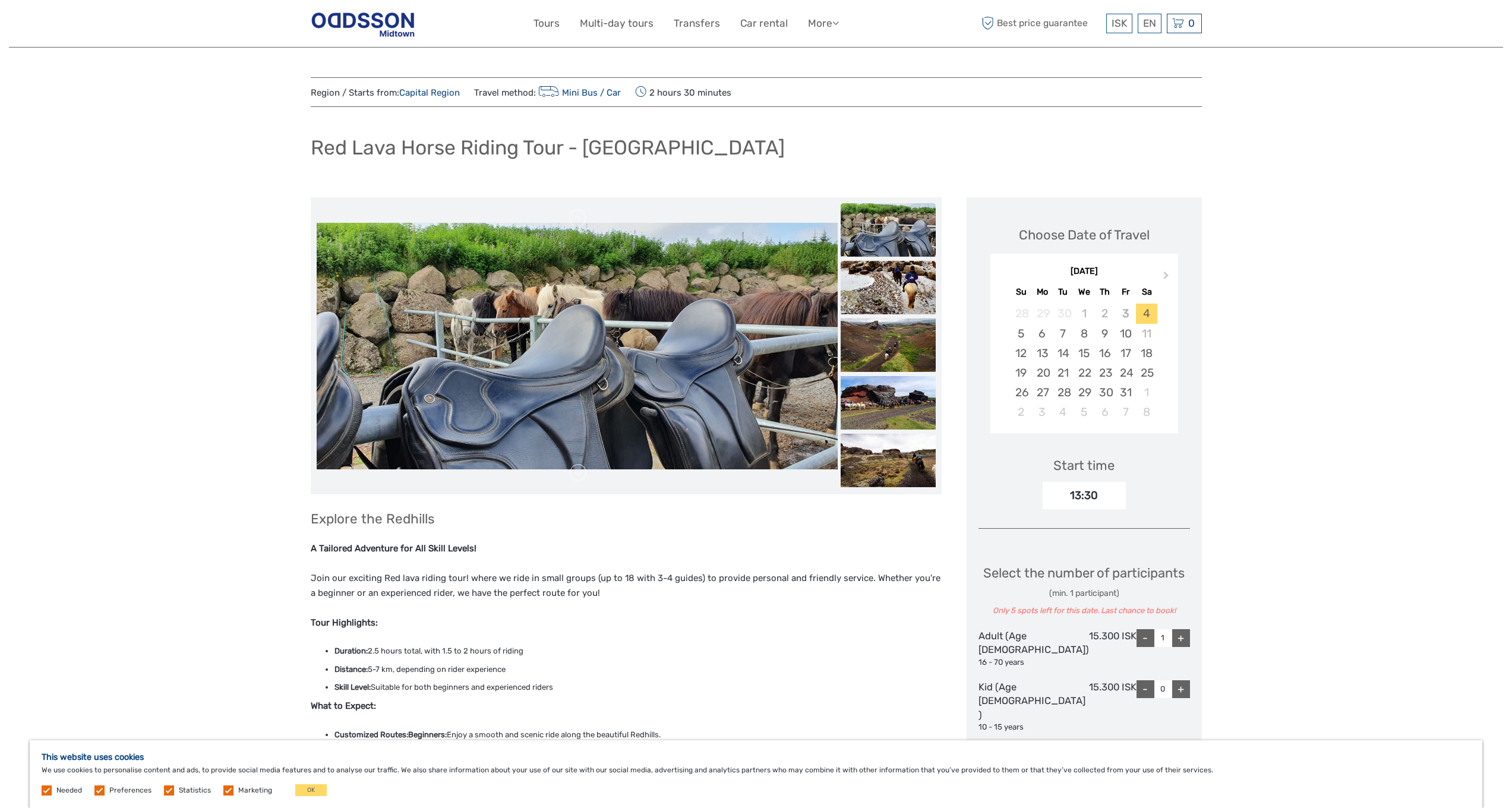
click at [908, 302] on img at bounding box center [888, 287] width 95 height 54
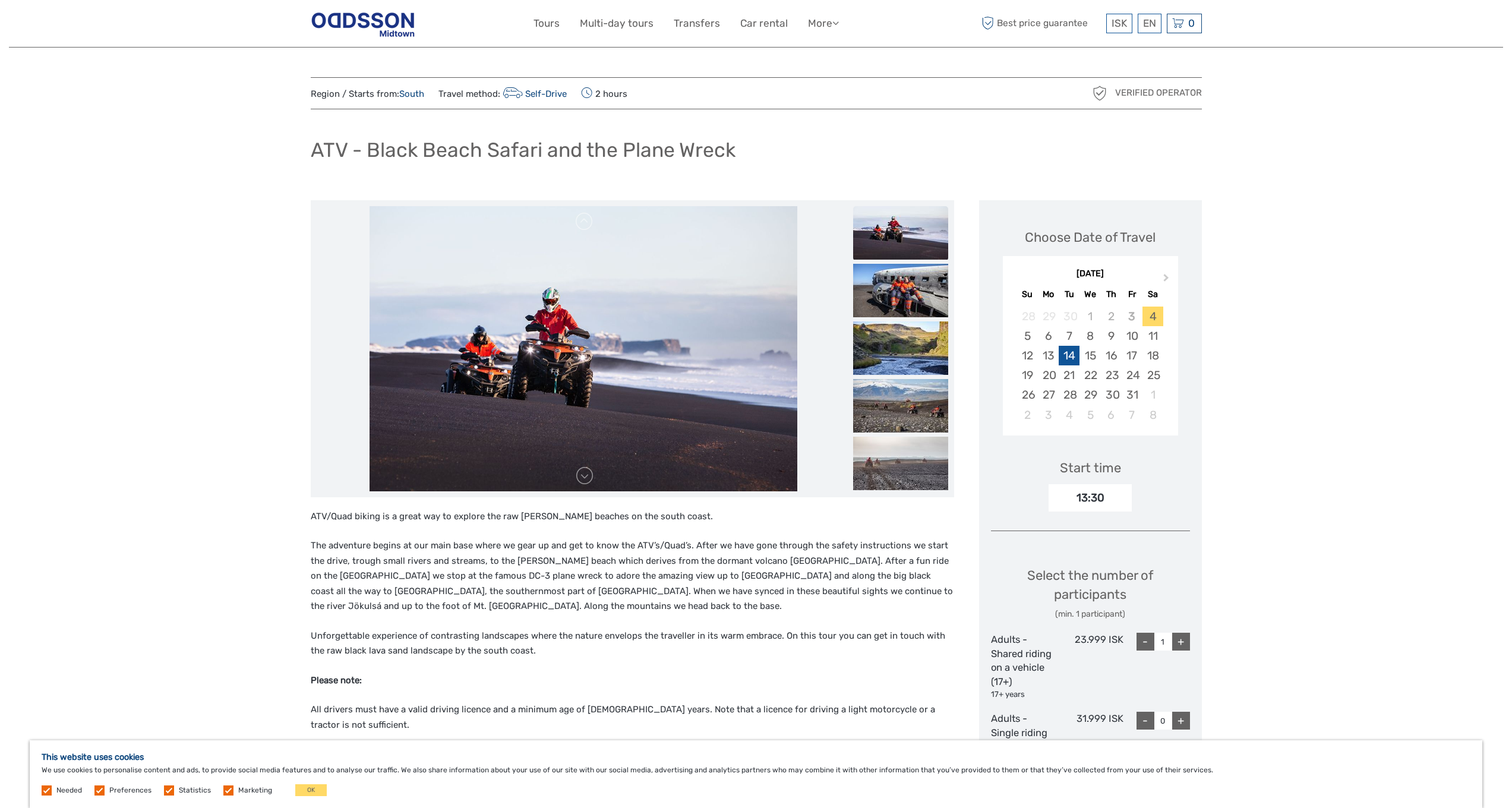
click at [1072, 349] on div "14" at bounding box center [1069, 355] width 21 height 20
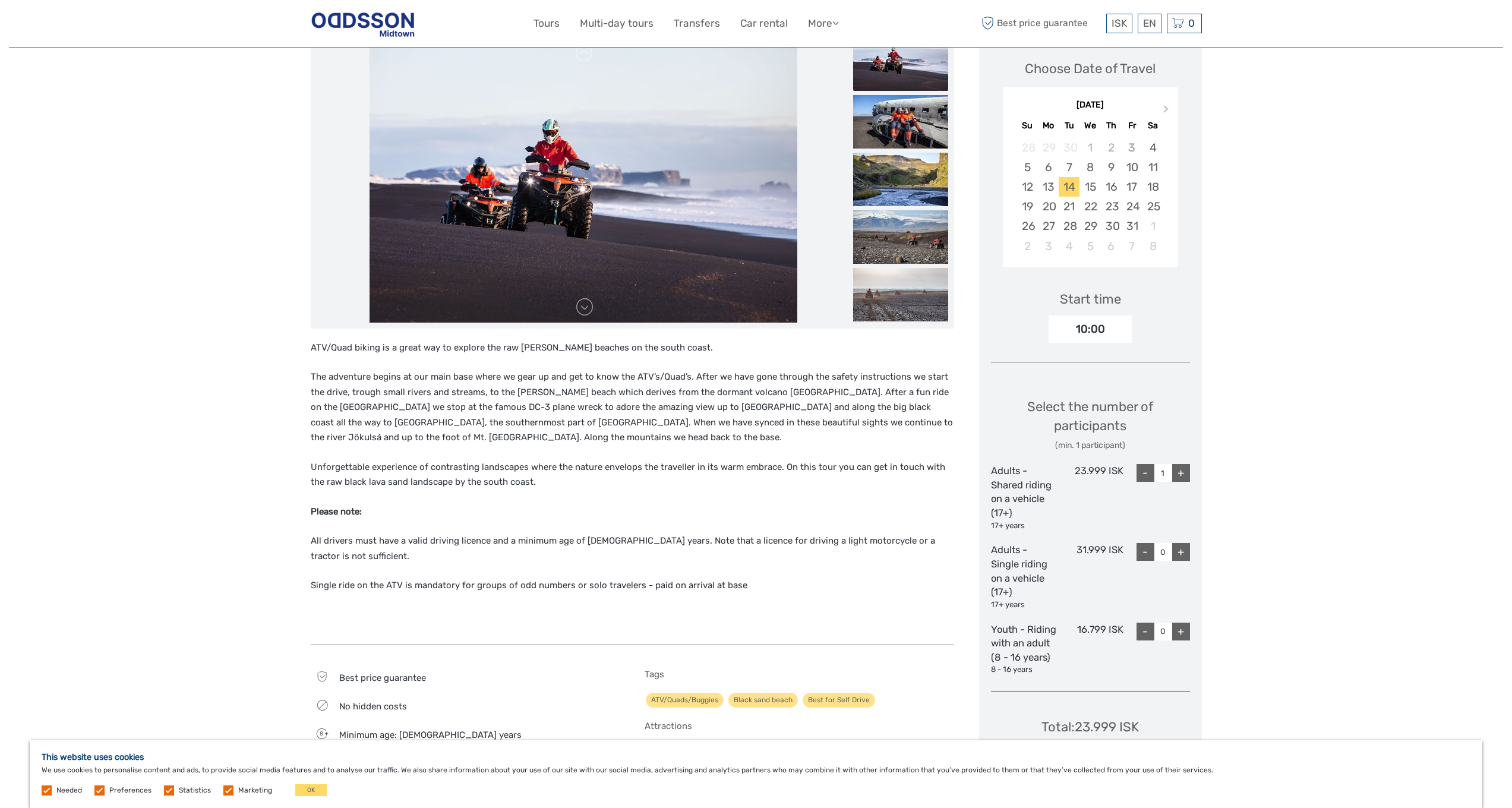
scroll to position [196, 0]
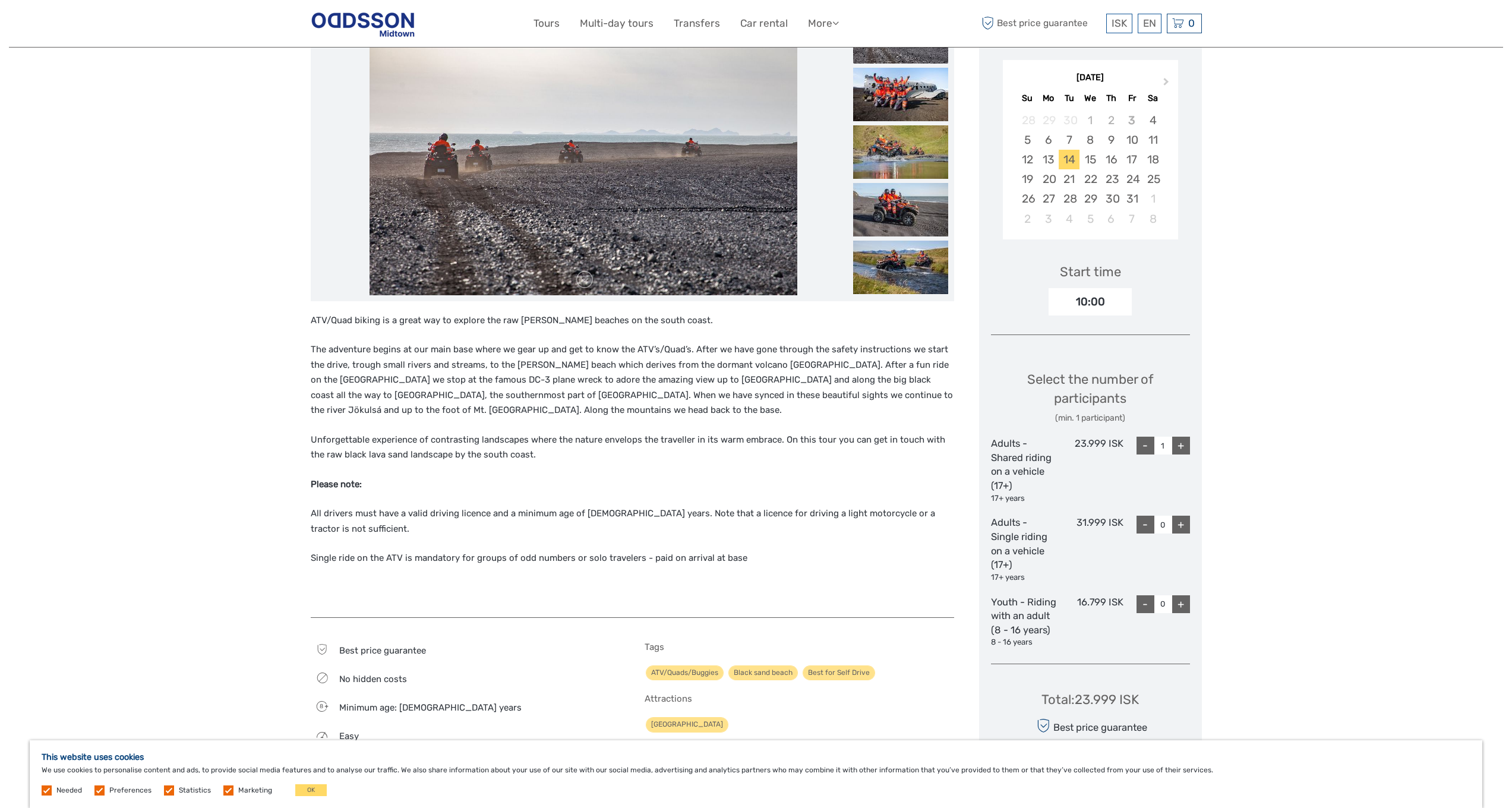
click at [1182, 449] on div "+" at bounding box center [1181, 446] width 18 height 18
type input "2"
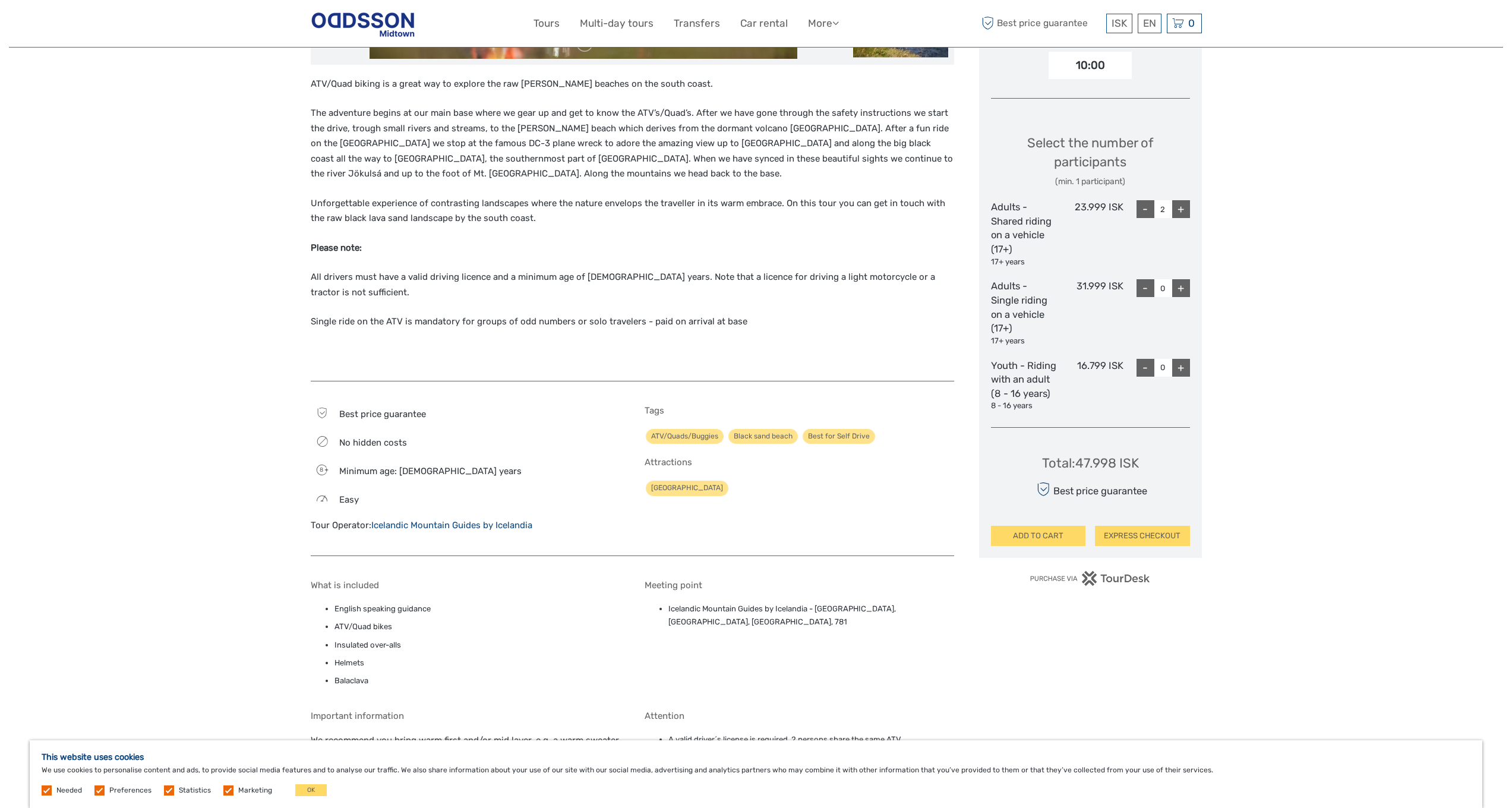
scroll to position [492, 0]
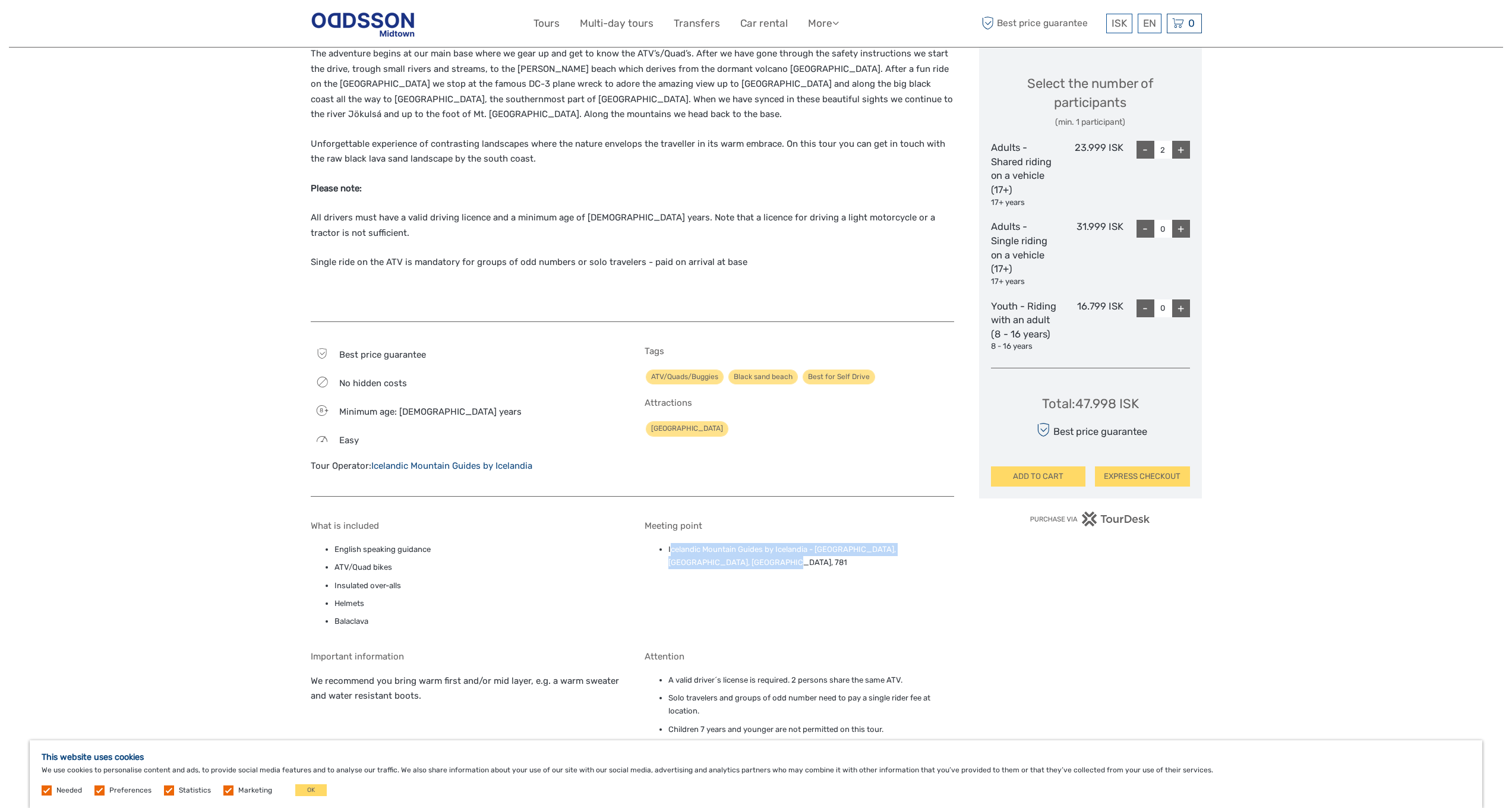
drag, startPoint x: 670, startPoint y: 527, endPoint x: 755, endPoint y: 554, distance: 89.2
click at [755, 554] on div "Meeting point Icelandic Mountain Guides by Icelandia - [GEOGRAPHIC_DATA], [GEOG…" at bounding box center [799, 577] width 310 height 113
copy li "celandic Mountain Guides by Icelandia - [GEOGRAPHIC_DATA], [GEOGRAPHIC_DATA], […"
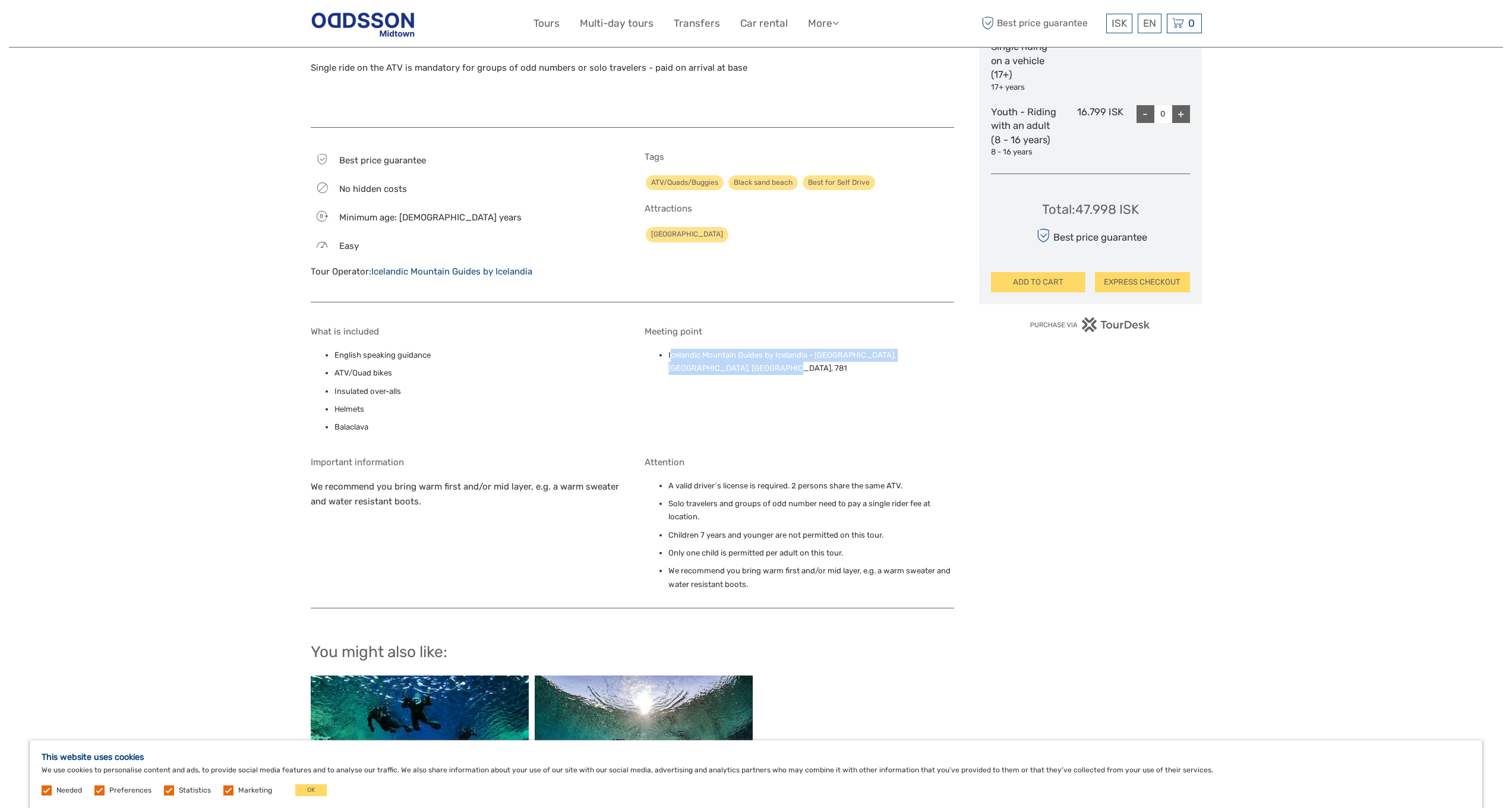
scroll to position [0, 0]
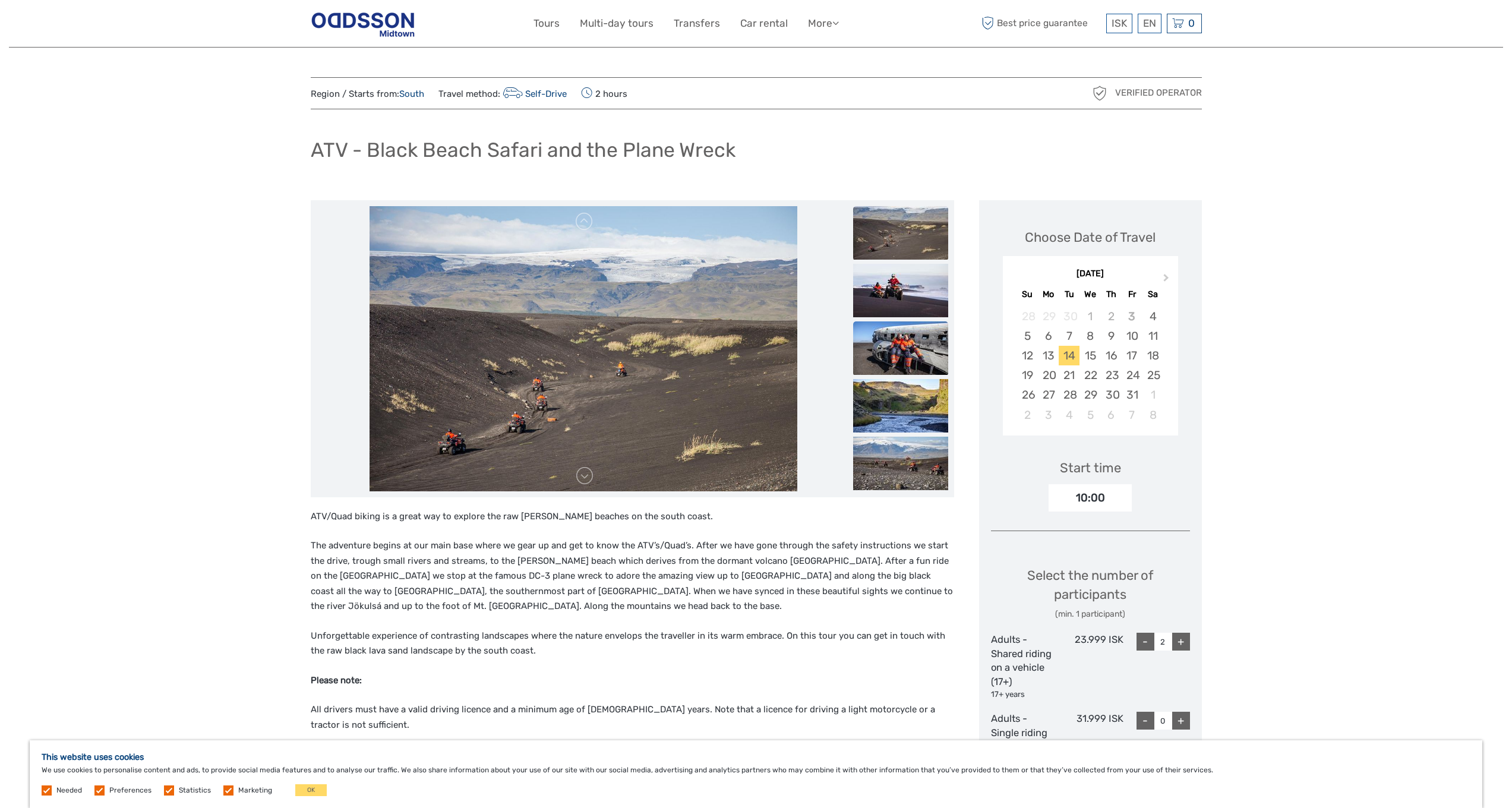
click at [907, 327] on img at bounding box center [901, 348] width 95 height 54
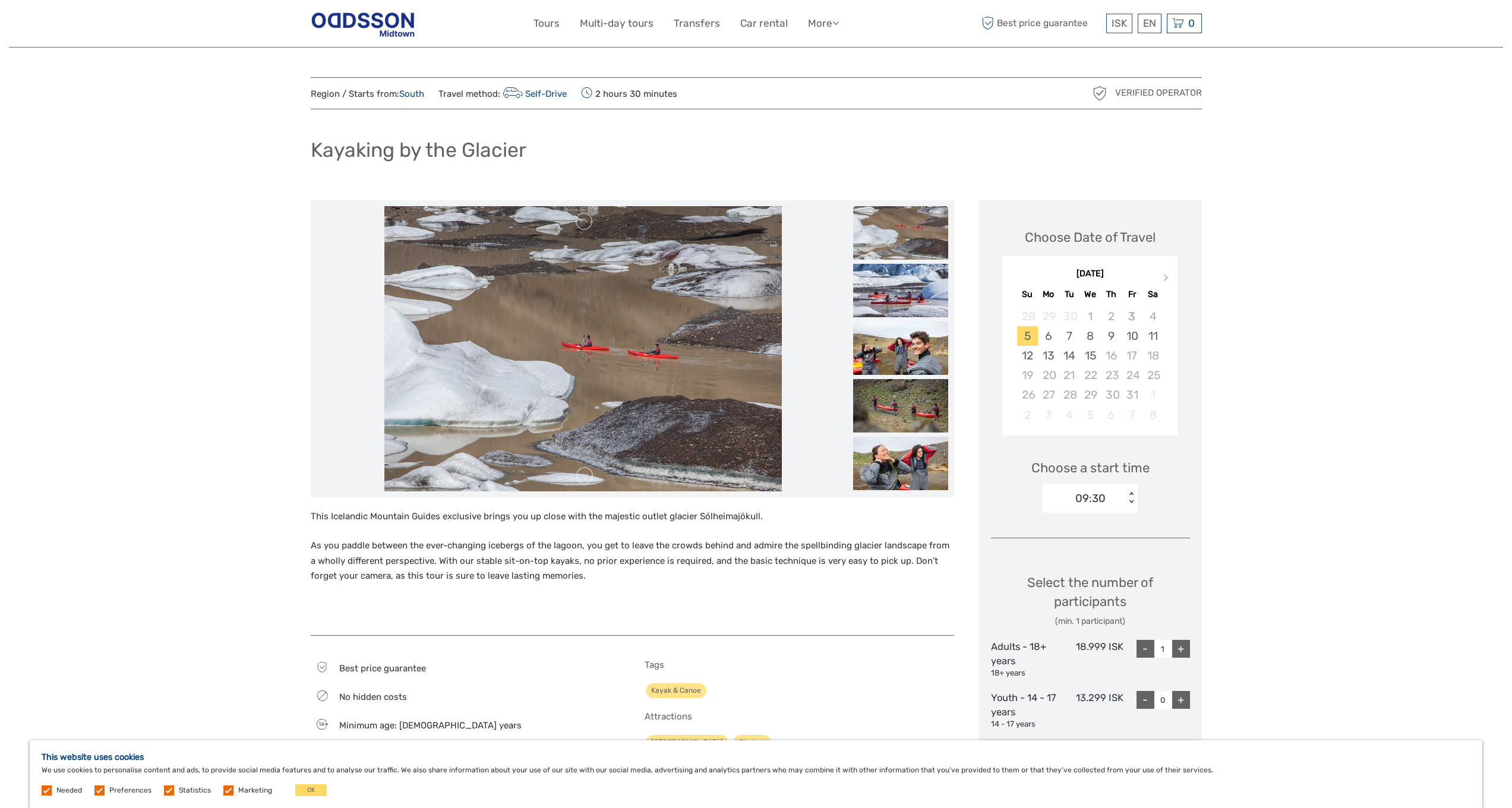
click at [921, 352] on img at bounding box center [901, 348] width 95 height 54
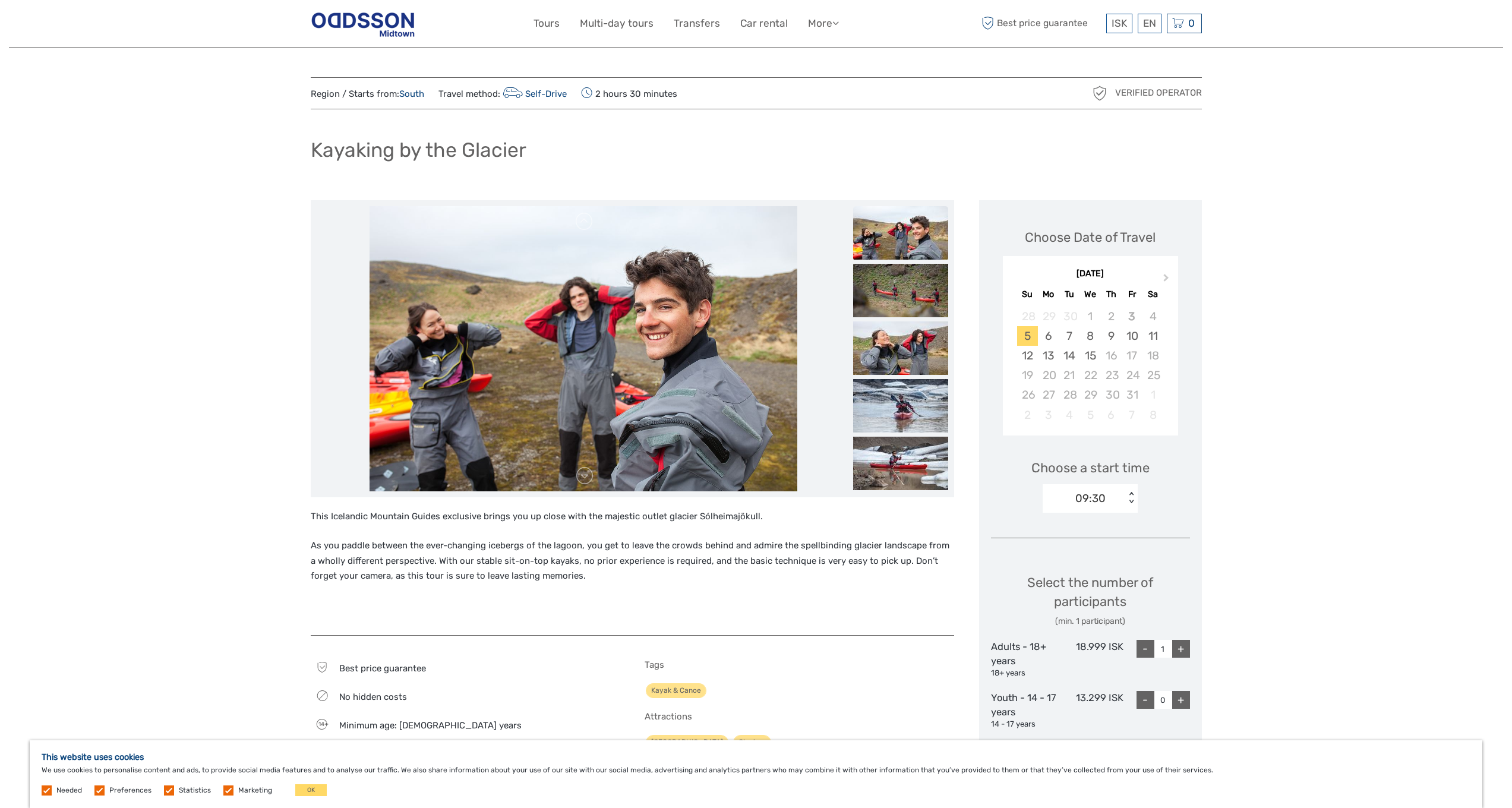
click at [906, 376] on ul at bounding box center [901, 351] width 95 height 634
click at [904, 410] on img at bounding box center [901, 406] width 95 height 54
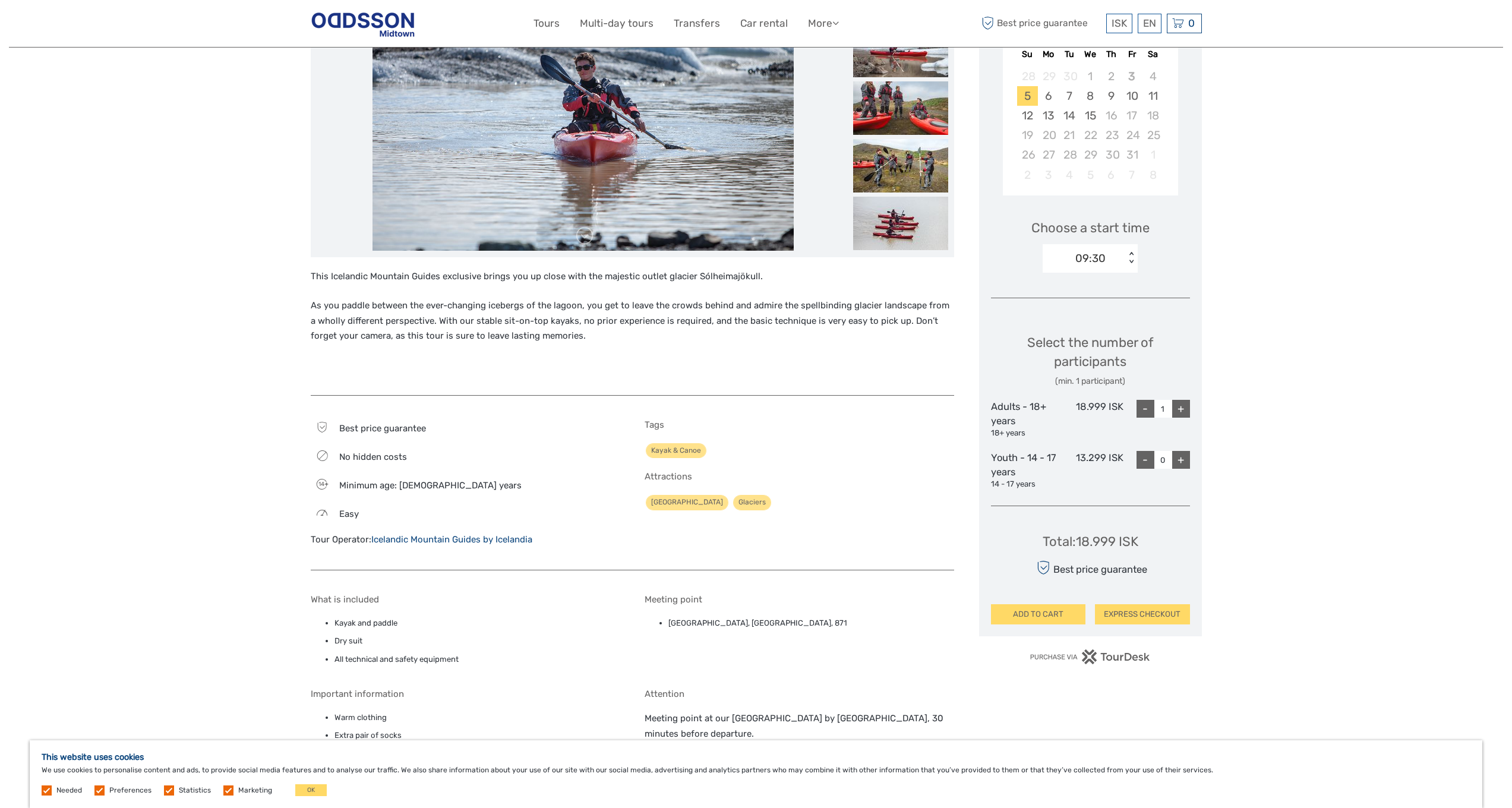
scroll to position [433, 0]
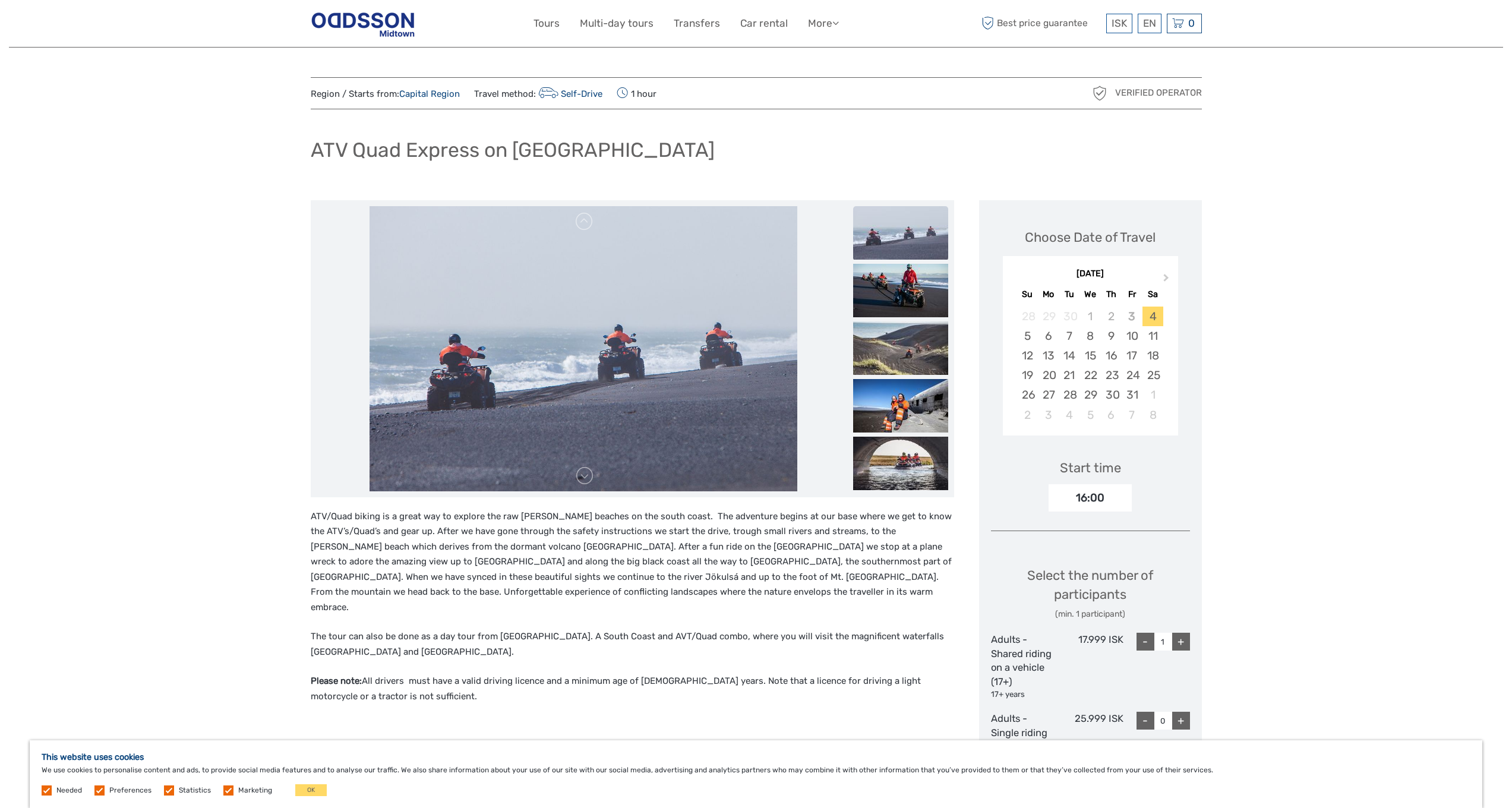
click at [897, 252] on img at bounding box center [901, 233] width 95 height 54
click at [898, 351] on img at bounding box center [901, 348] width 95 height 54
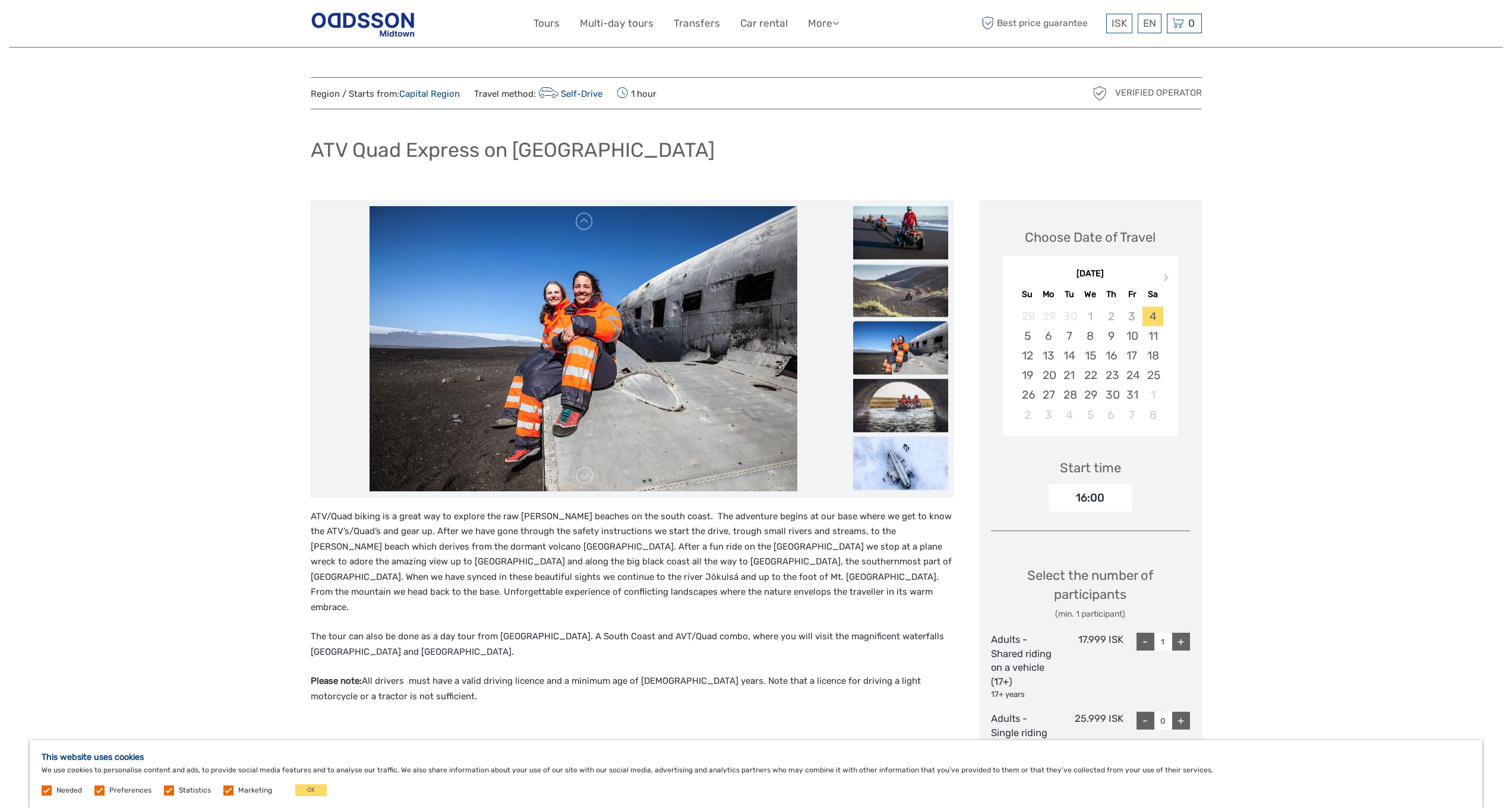
click at [878, 308] on img at bounding box center [901, 290] width 95 height 54
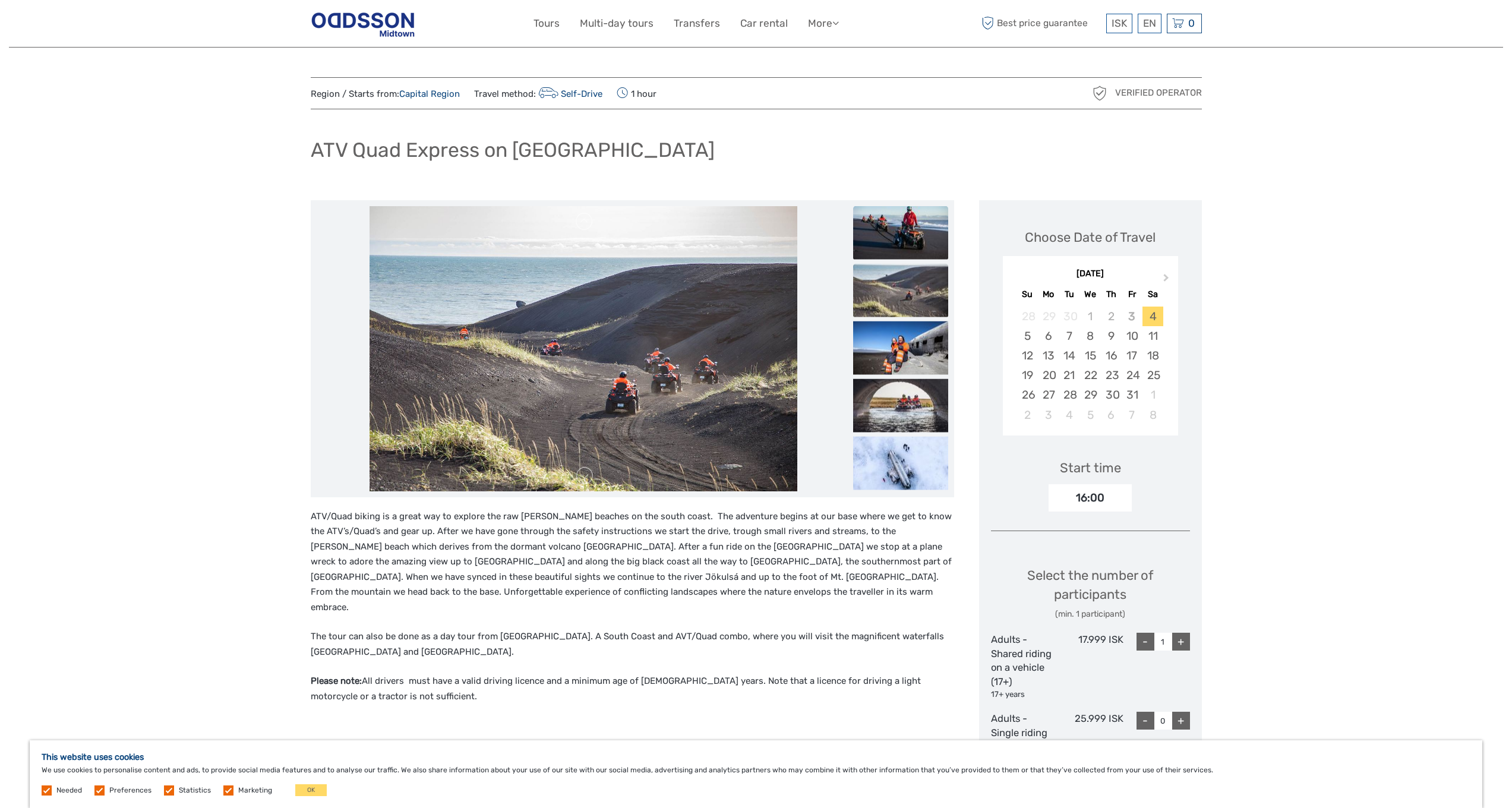
click at [911, 246] on img at bounding box center [901, 232] width 95 height 54
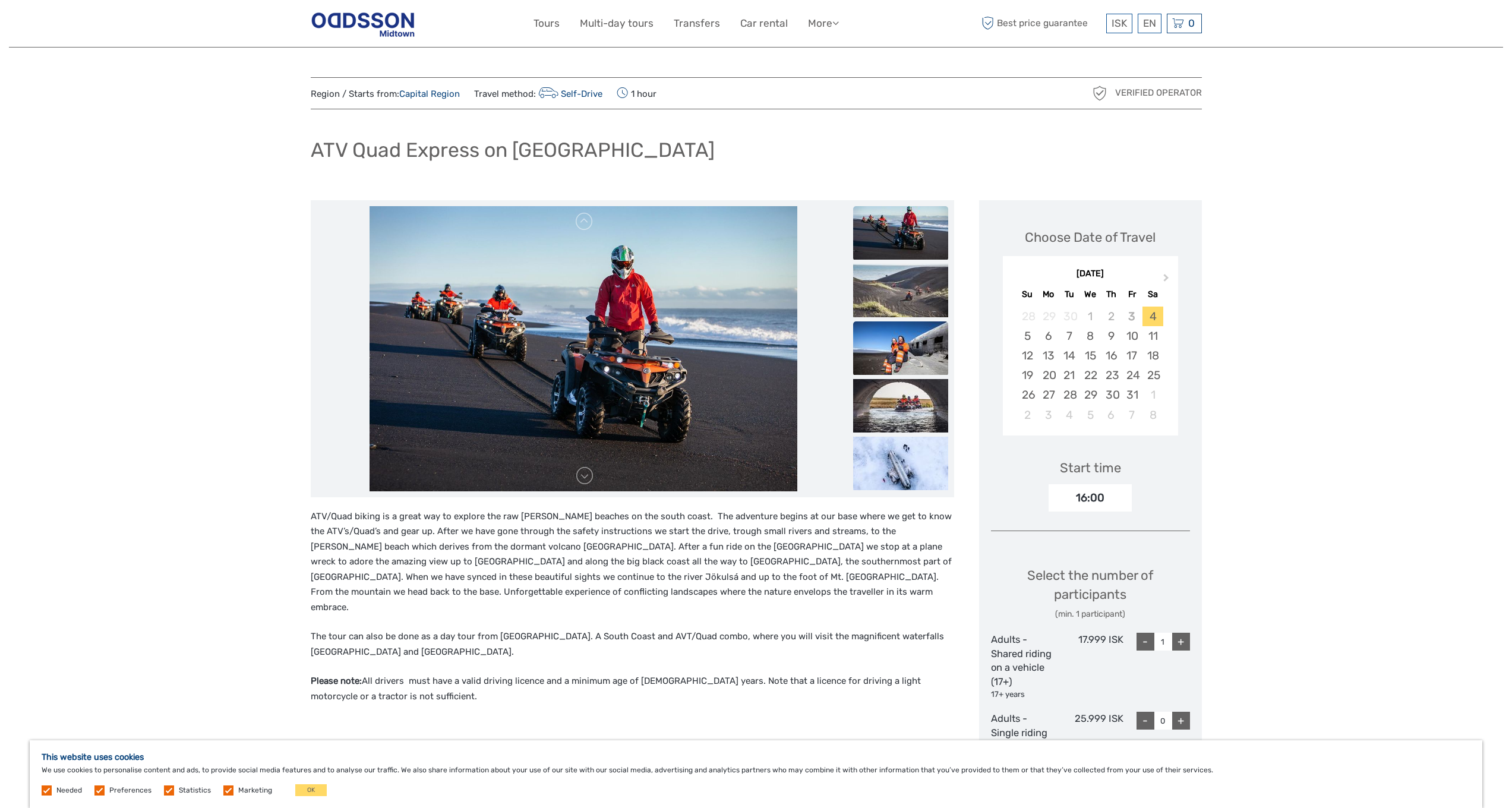
click at [913, 336] on img at bounding box center [901, 348] width 95 height 54
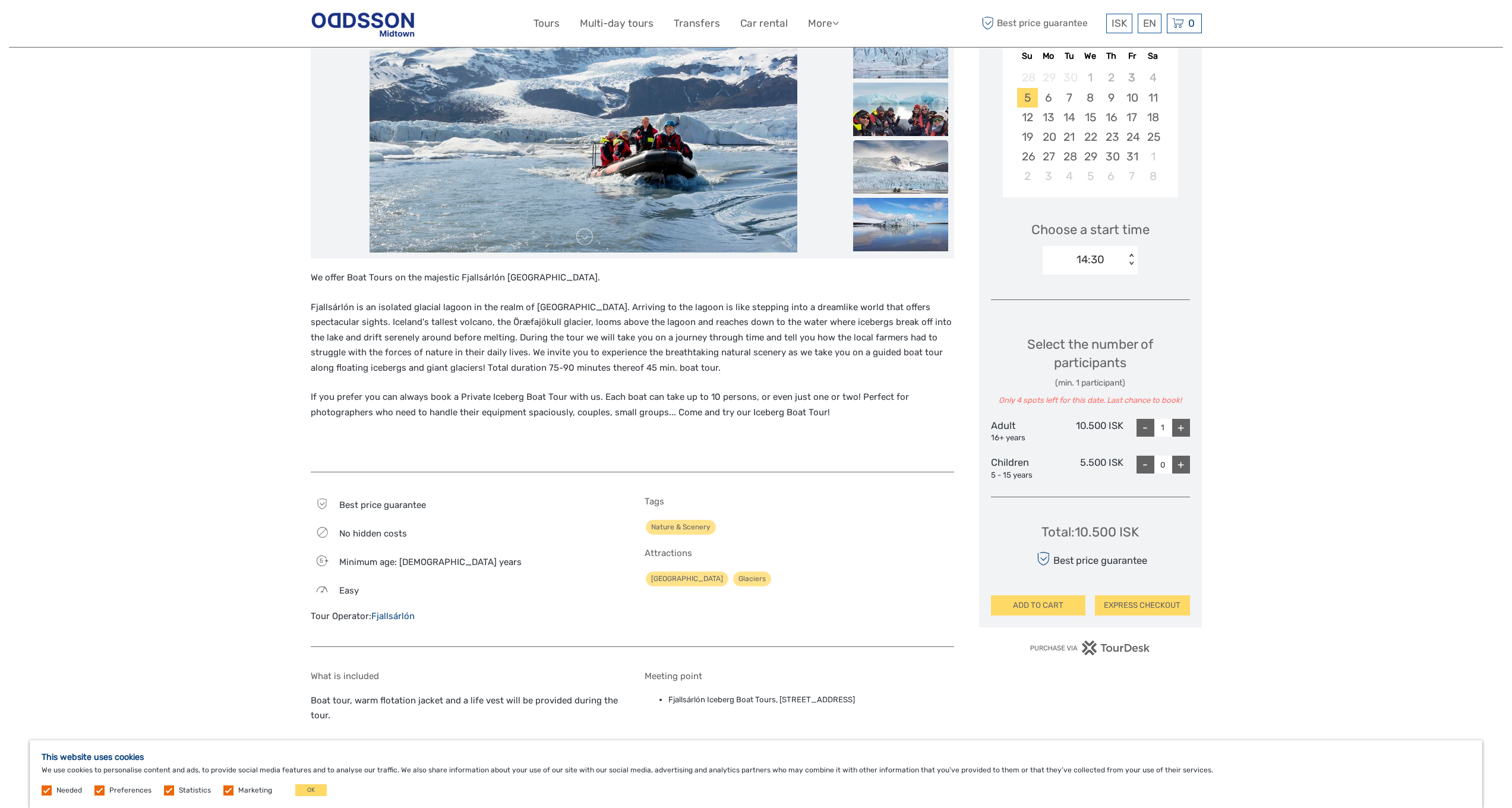
scroll to position [529, 0]
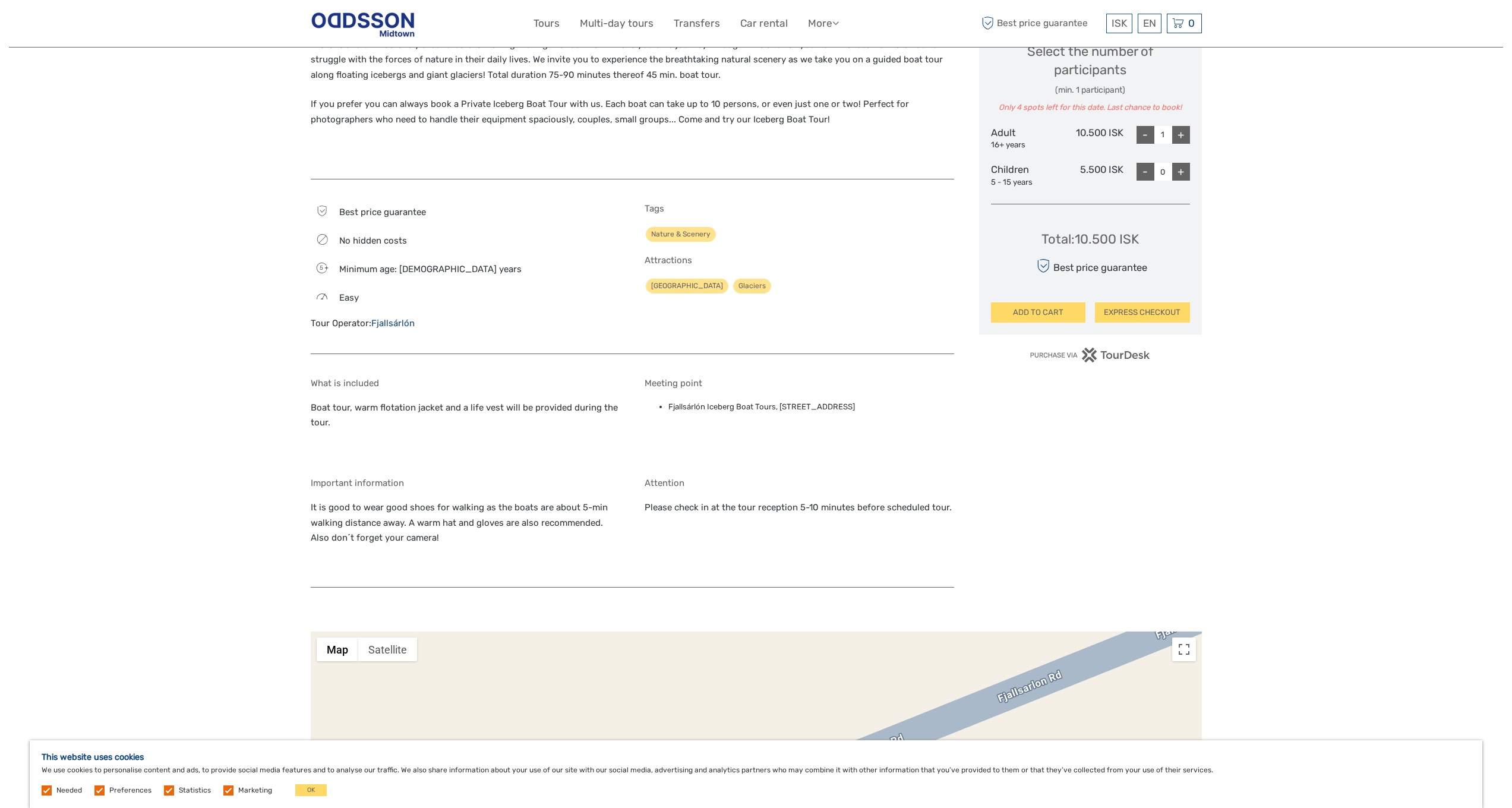
drag, startPoint x: 782, startPoint y: 399, endPoint x: 885, endPoint y: 404, distance: 103.1
click at [885, 404] on li "Fjallsárlón Iceberg Boat Tours, Fjallsarlon Road, Oraefi , 785" at bounding box center [811, 406] width 286 height 13
click at [885, 402] on li "Fjallsárlón Iceberg Boat Tours, Fjallsarlon Road, Oraefi , 785" at bounding box center [811, 406] width 286 height 13
drag, startPoint x: 884, startPoint y: 401, endPoint x: 779, endPoint y: 400, distance: 105.0
click at [779, 400] on li "Fjallsárlón Iceberg Boat Tours, Fjallsarlon Road, Oraefi , 785" at bounding box center [811, 406] width 286 height 13
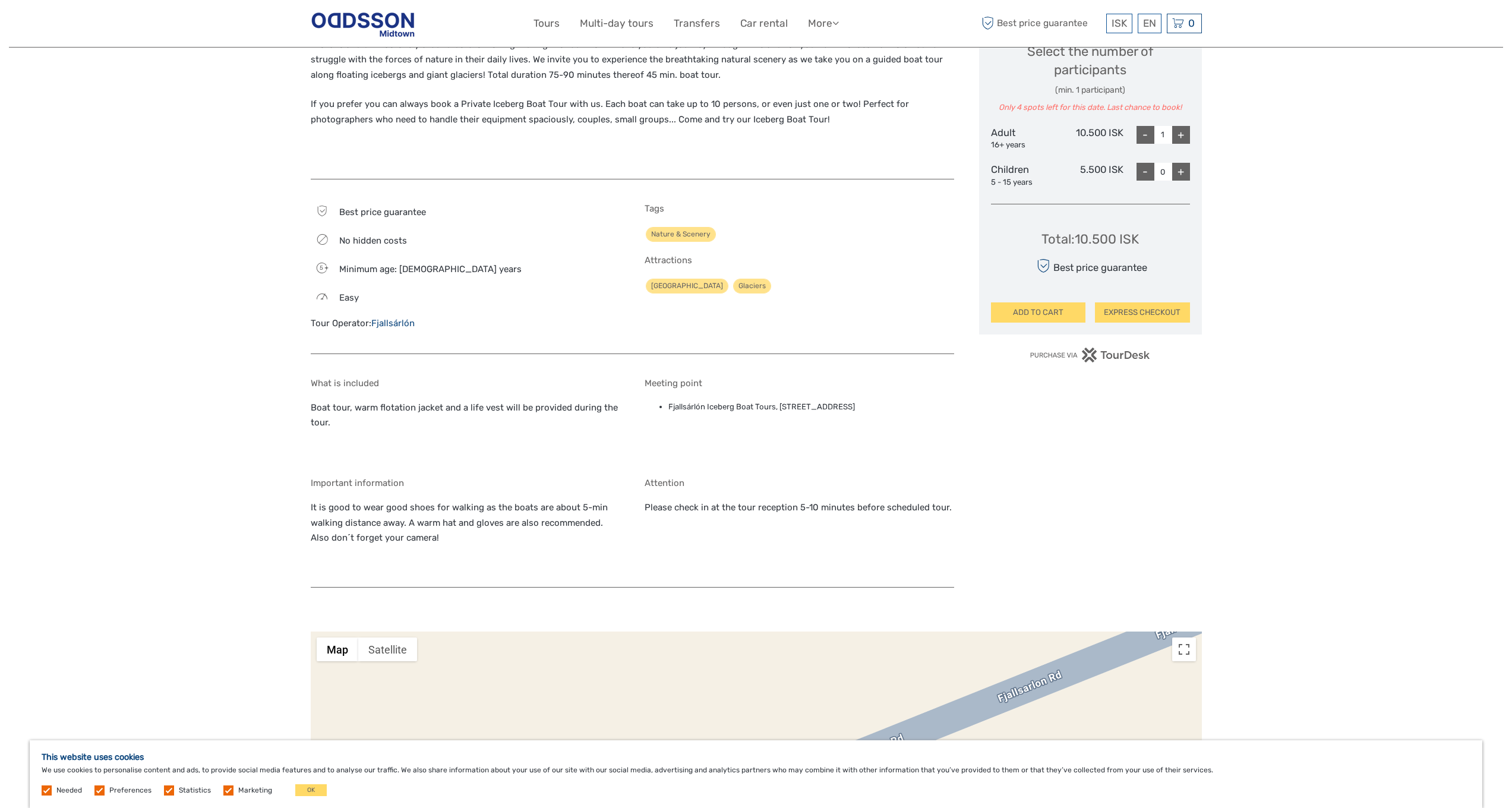
copy li "Fjallsarlon Road, Oraefi , 785"
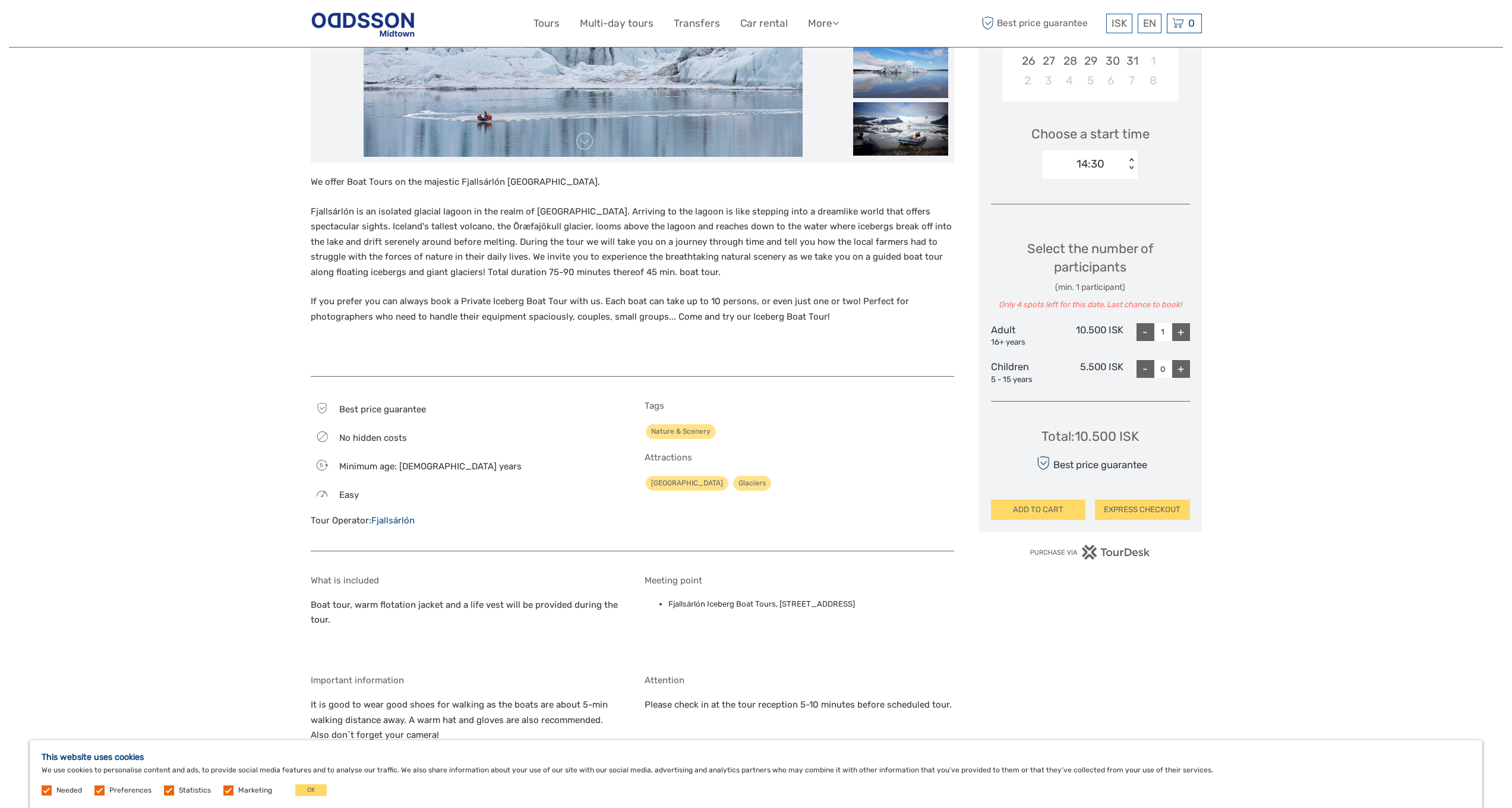
scroll to position [174, 0]
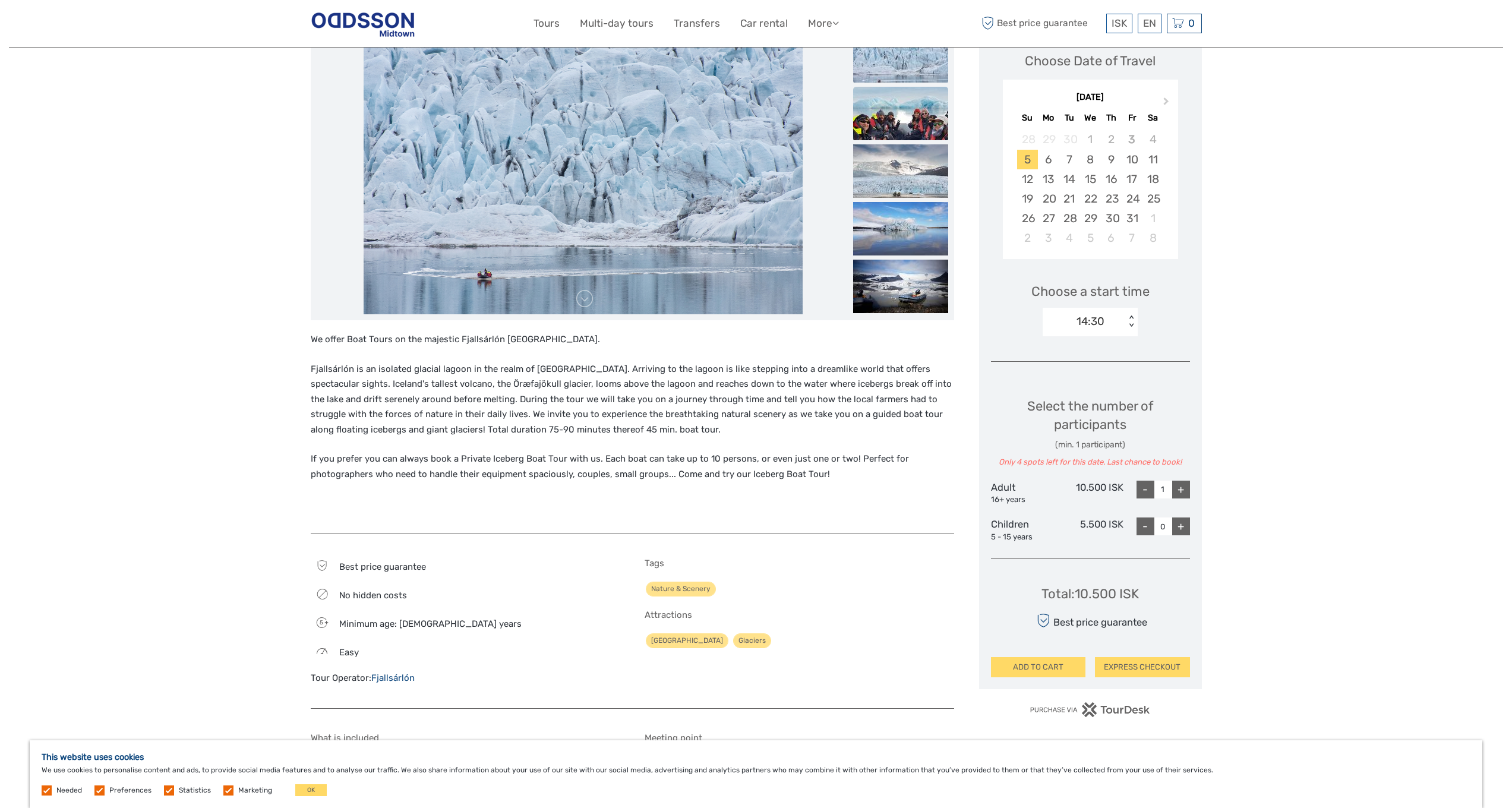
click at [885, 106] on img at bounding box center [901, 113] width 95 height 54
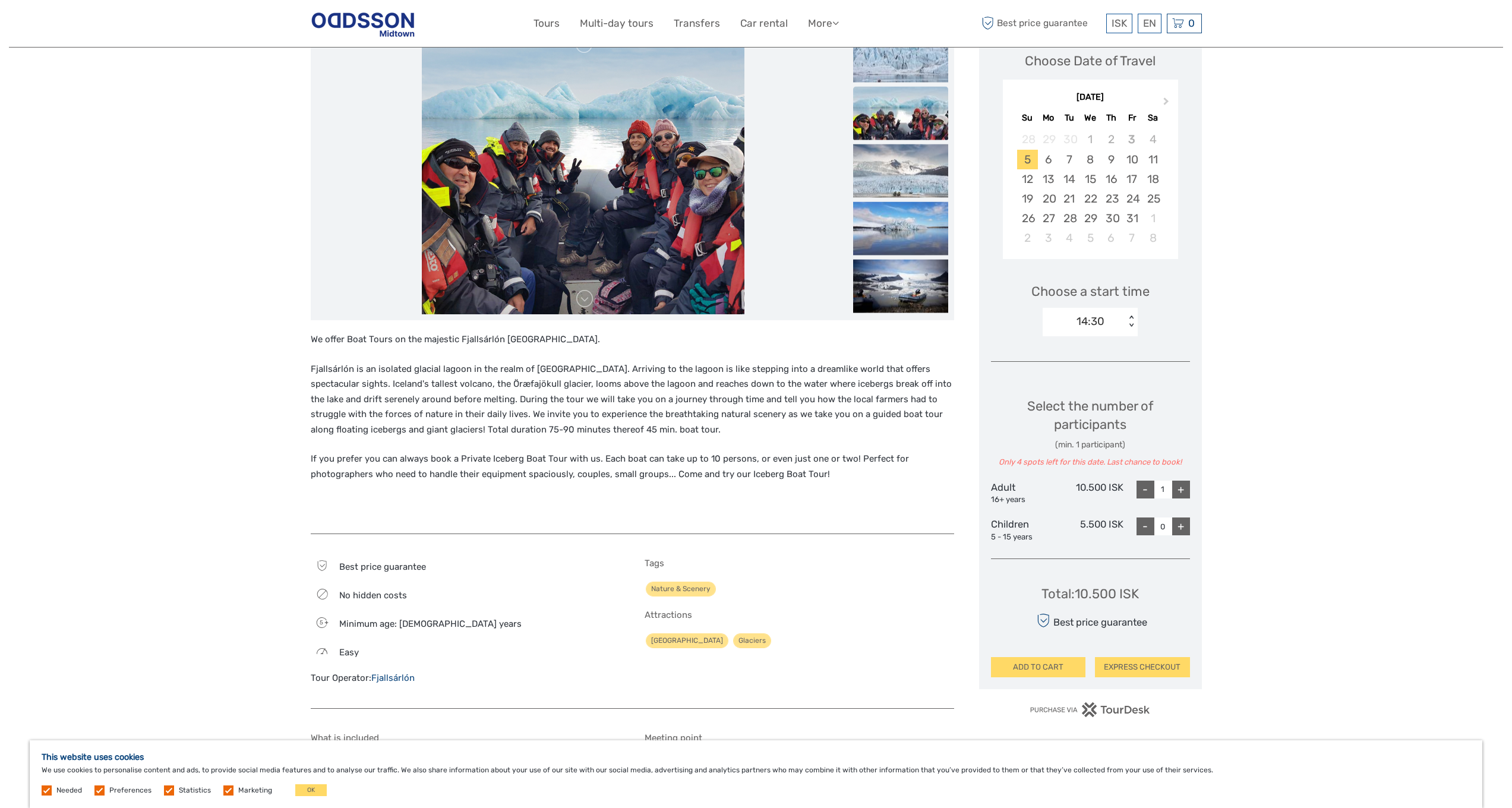
scroll to position [75, 0]
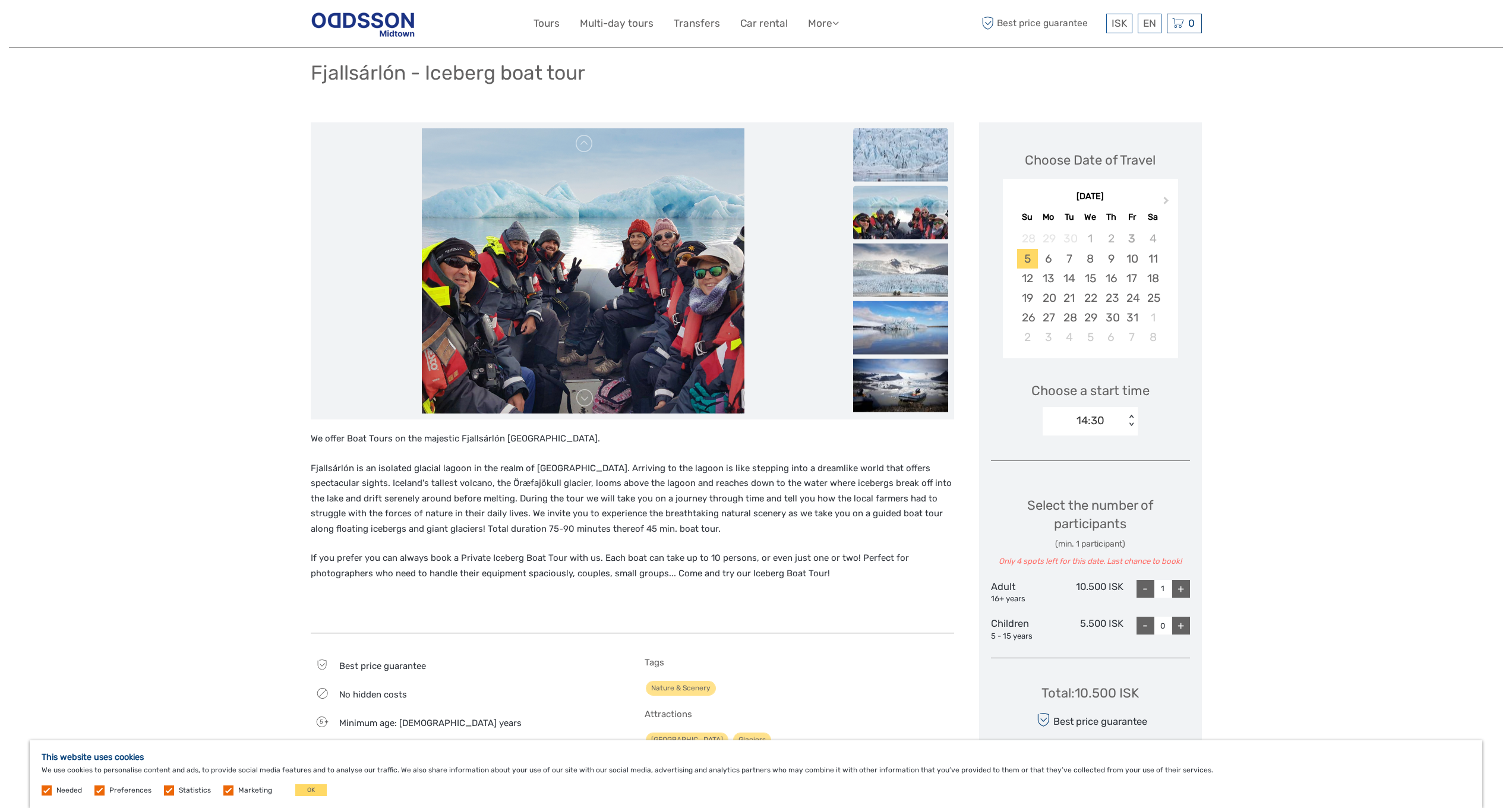
click at [924, 171] on img at bounding box center [901, 155] width 95 height 54
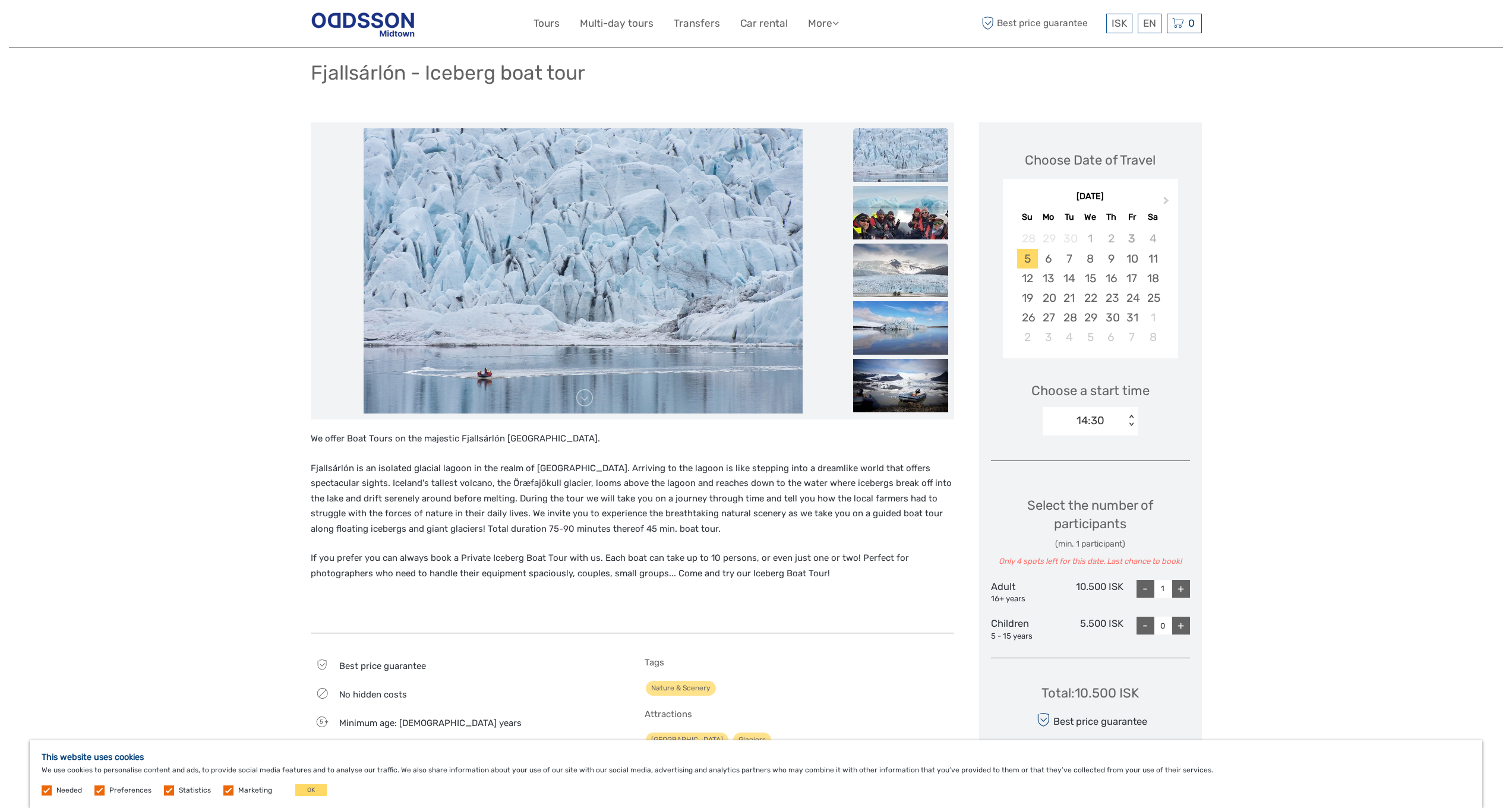
click at [910, 264] on img at bounding box center [901, 270] width 95 height 54
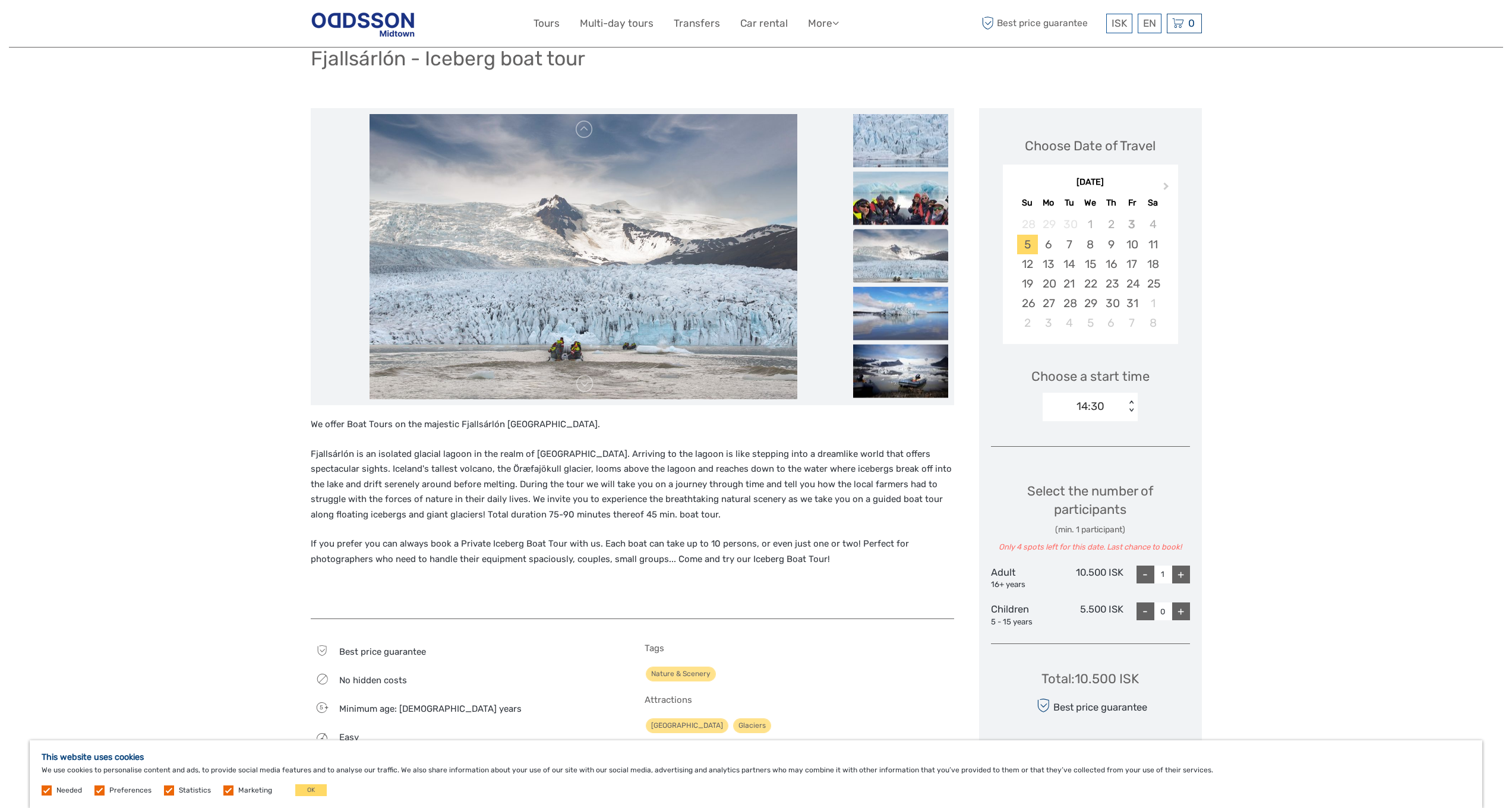
scroll to position [124, 0]
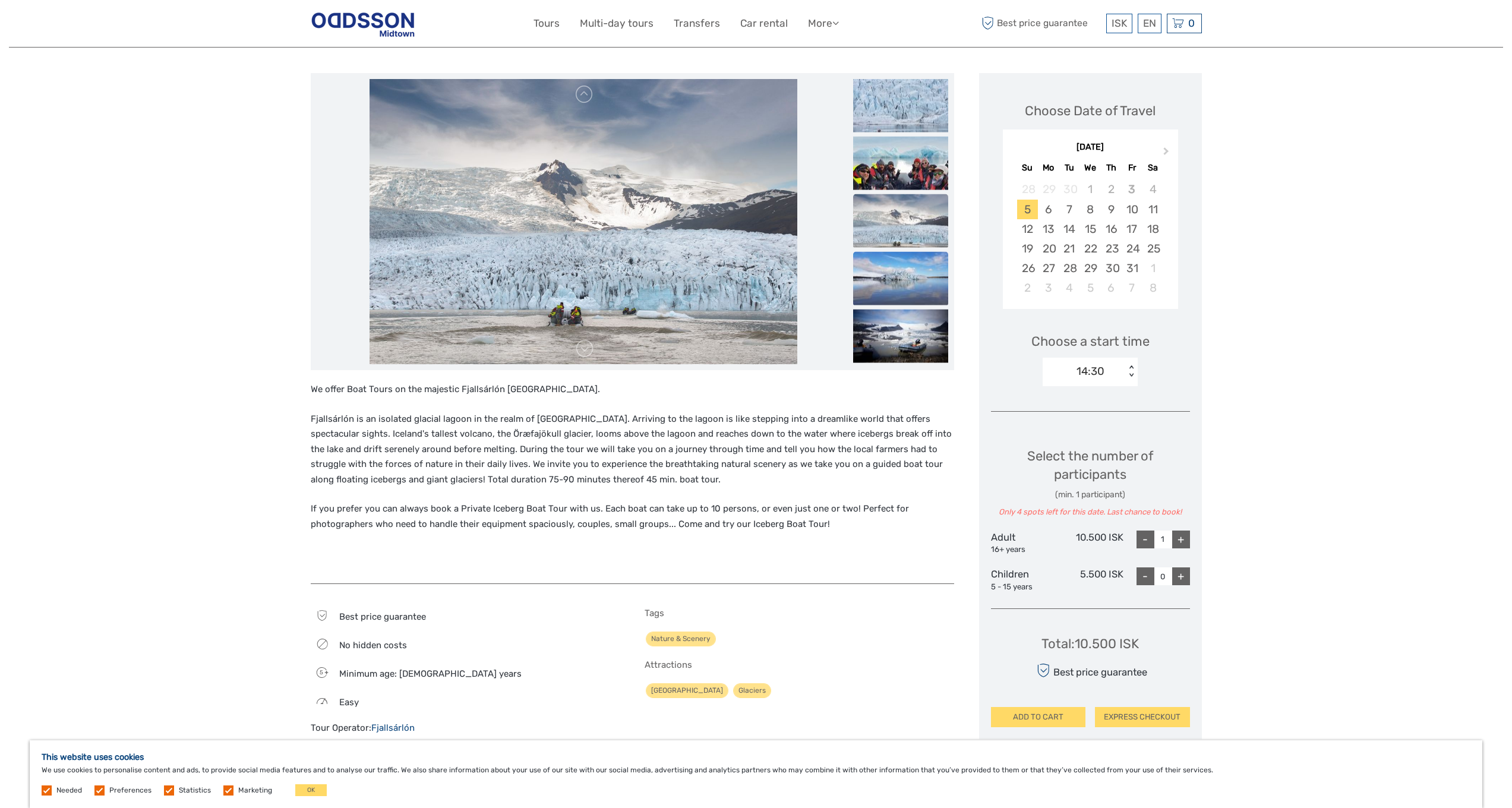
click at [898, 285] on img at bounding box center [901, 278] width 95 height 54
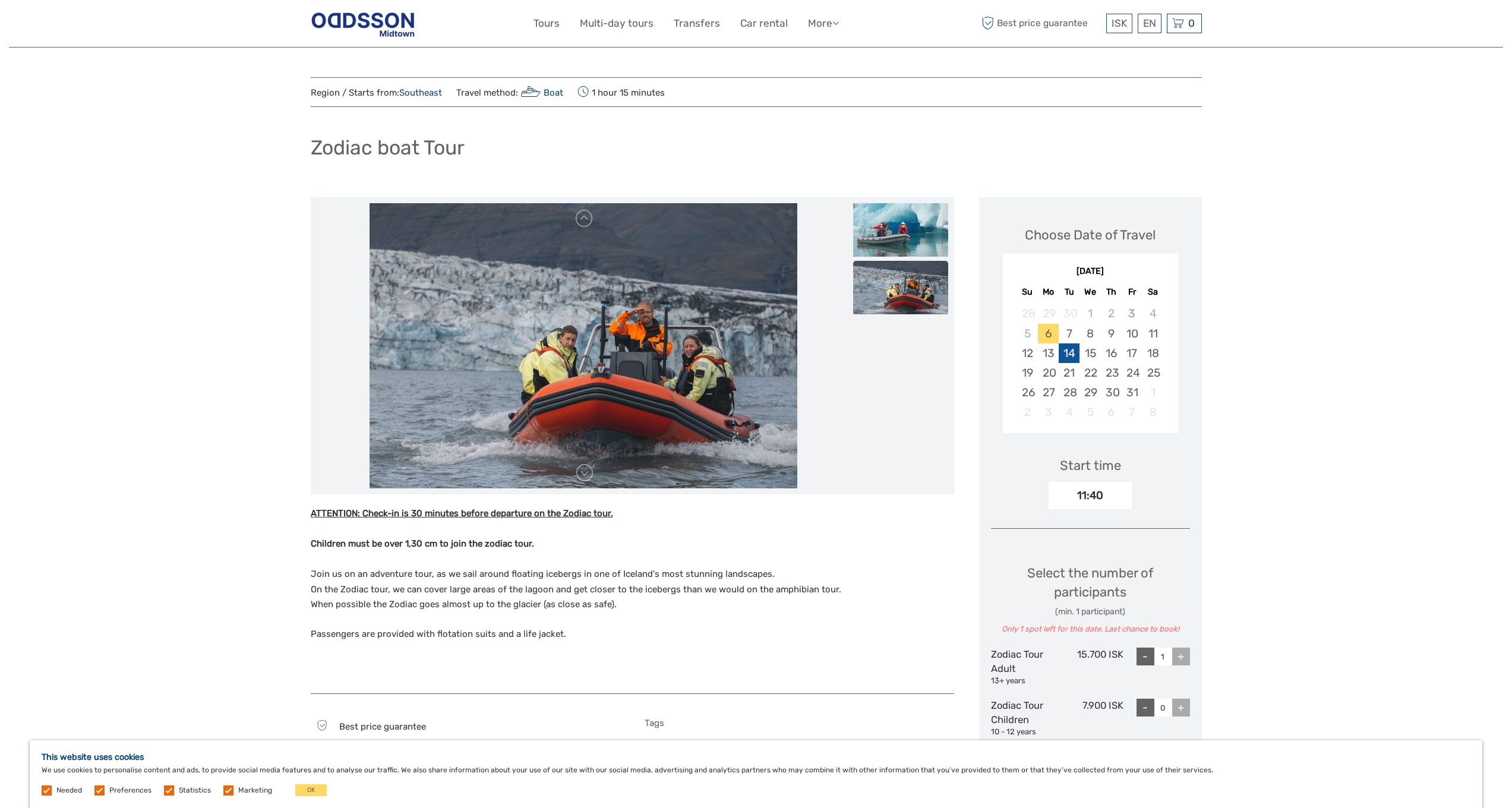
click at [1064, 353] on div "14" at bounding box center [1069, 353] width 21 height 20
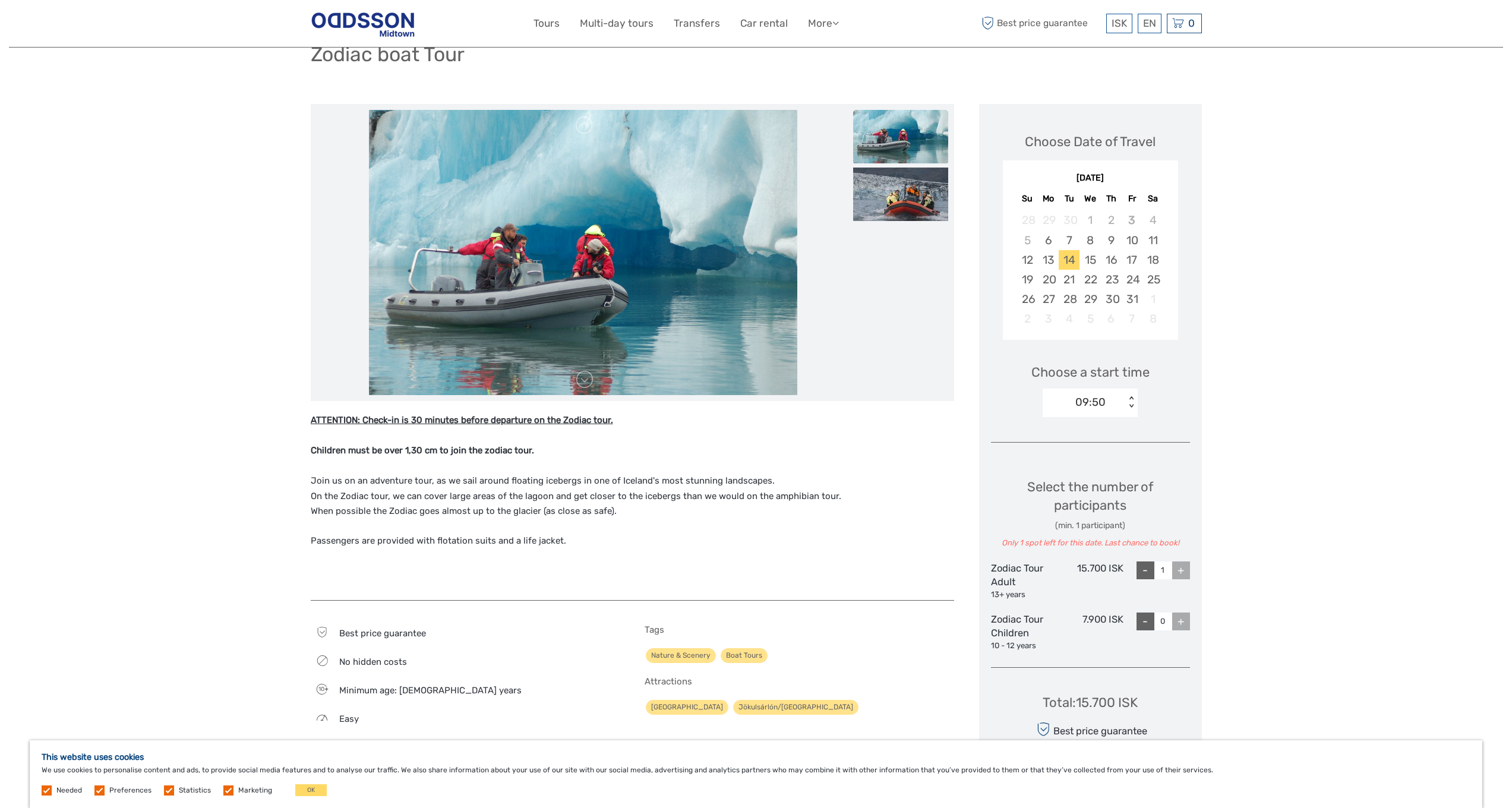
scroll to position [199, 0]
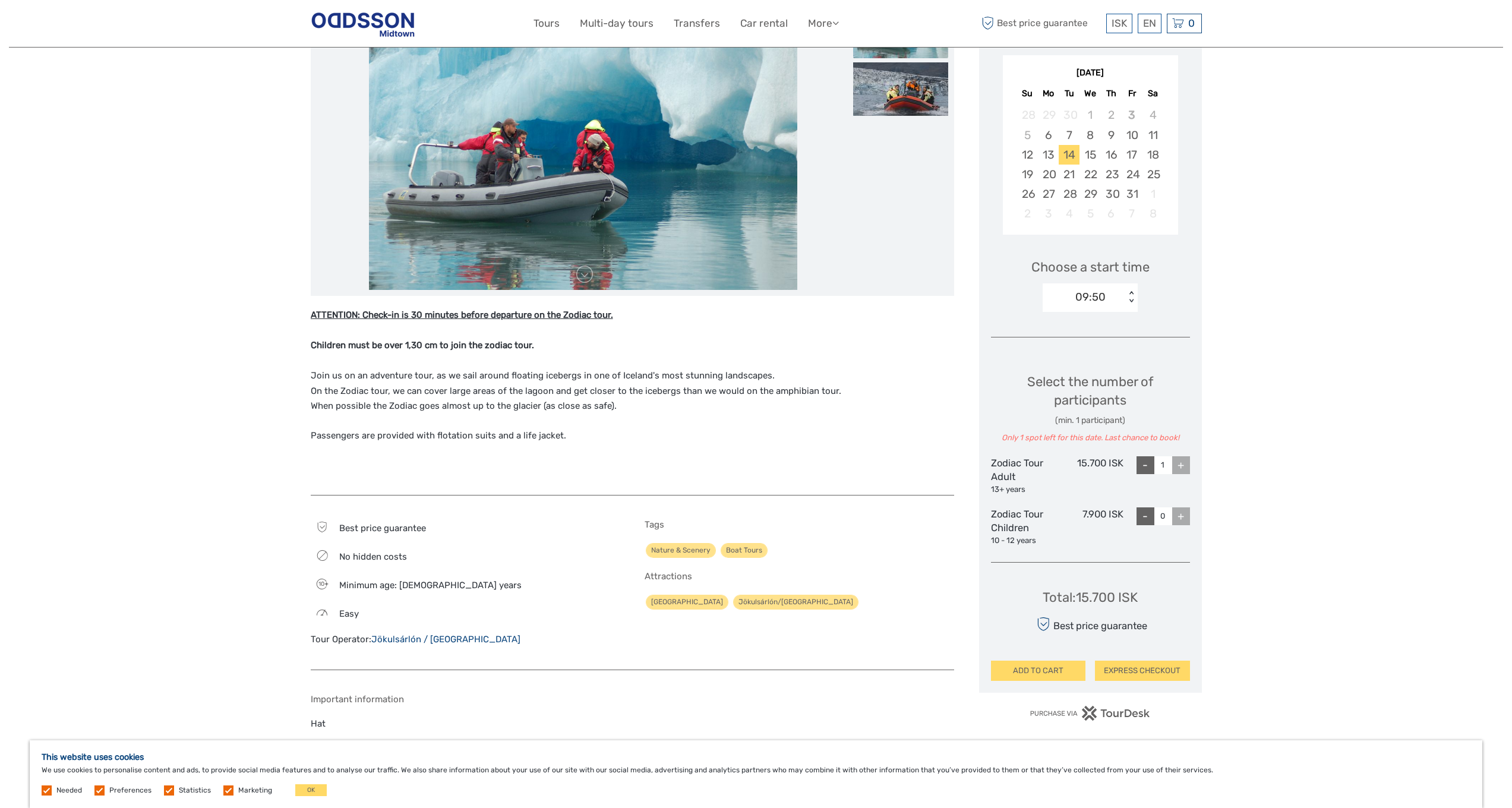
click at [1187, 465] on div "+" at bounding box center [1181, 466] width 18 height 18
click at [1099, 302] on div "09:50" at bounding box center [1090, 297] width 31 height 16
click at [1078, 351] on div "11:00" at bounding box center [1090, 354] width 83 height 20
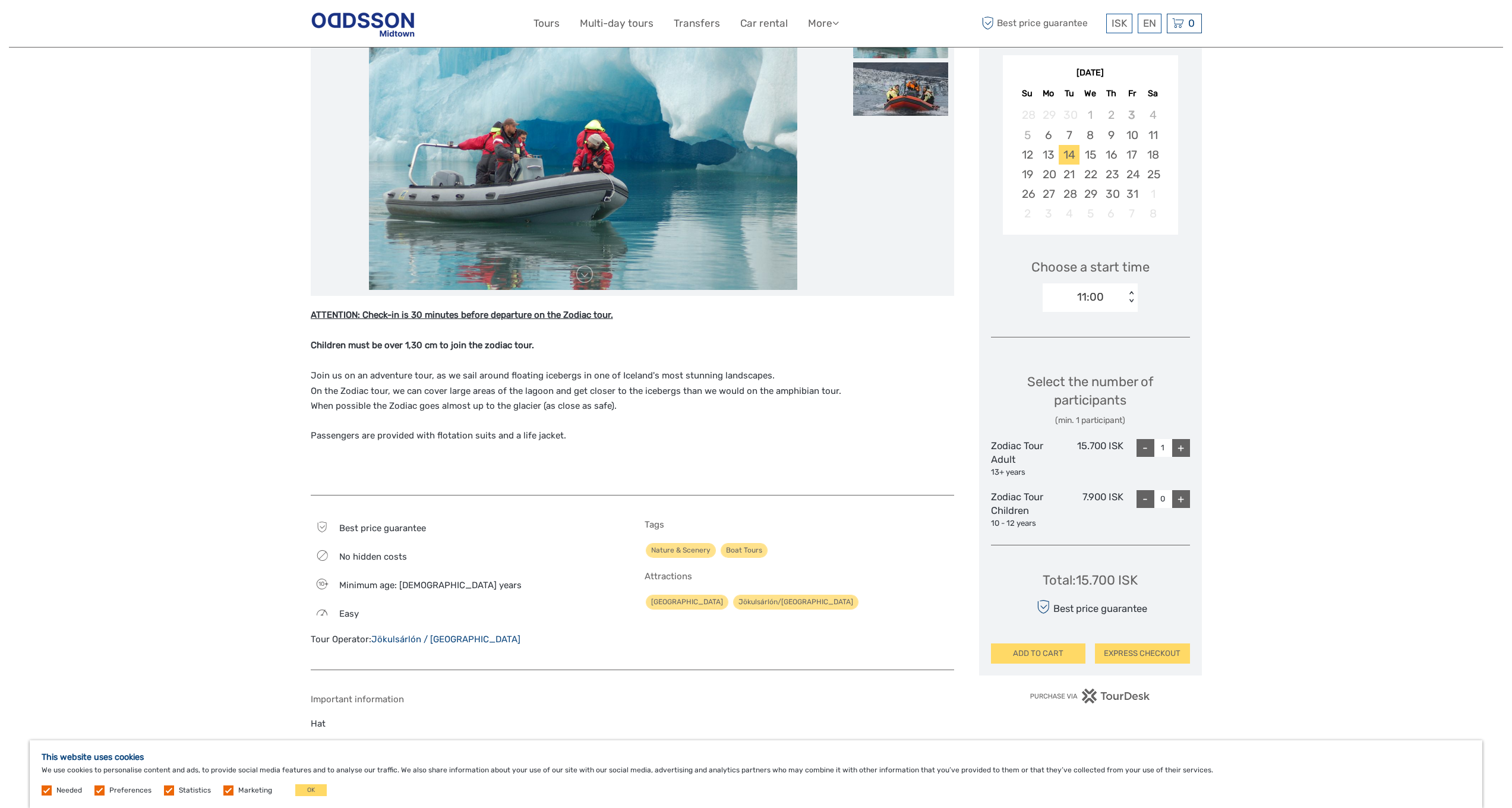
click at [1186, 451] on div "+" at bounding box center [1181, 448] width 18 height 18
type input "2"
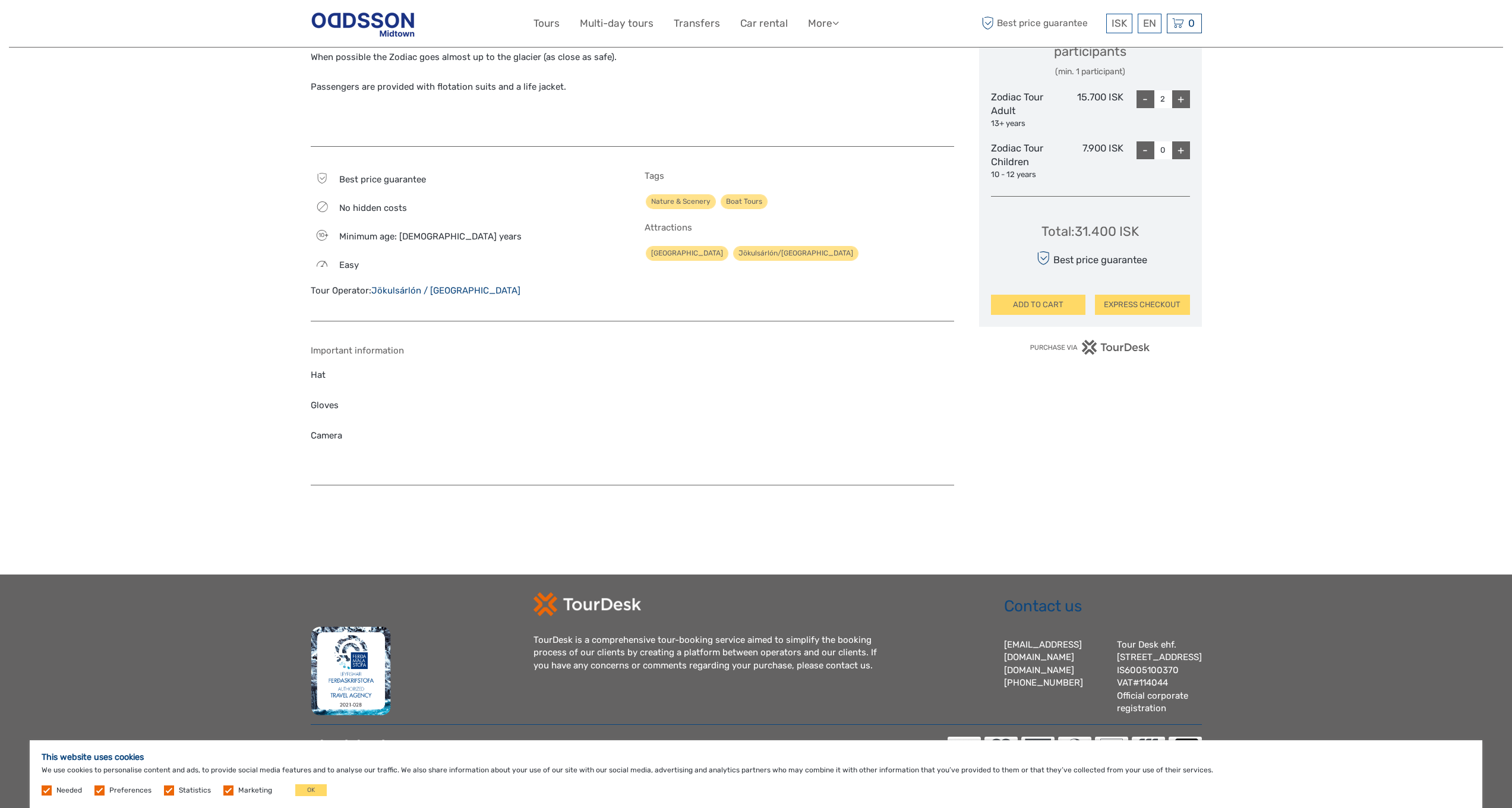
scroll to position [0, 0]
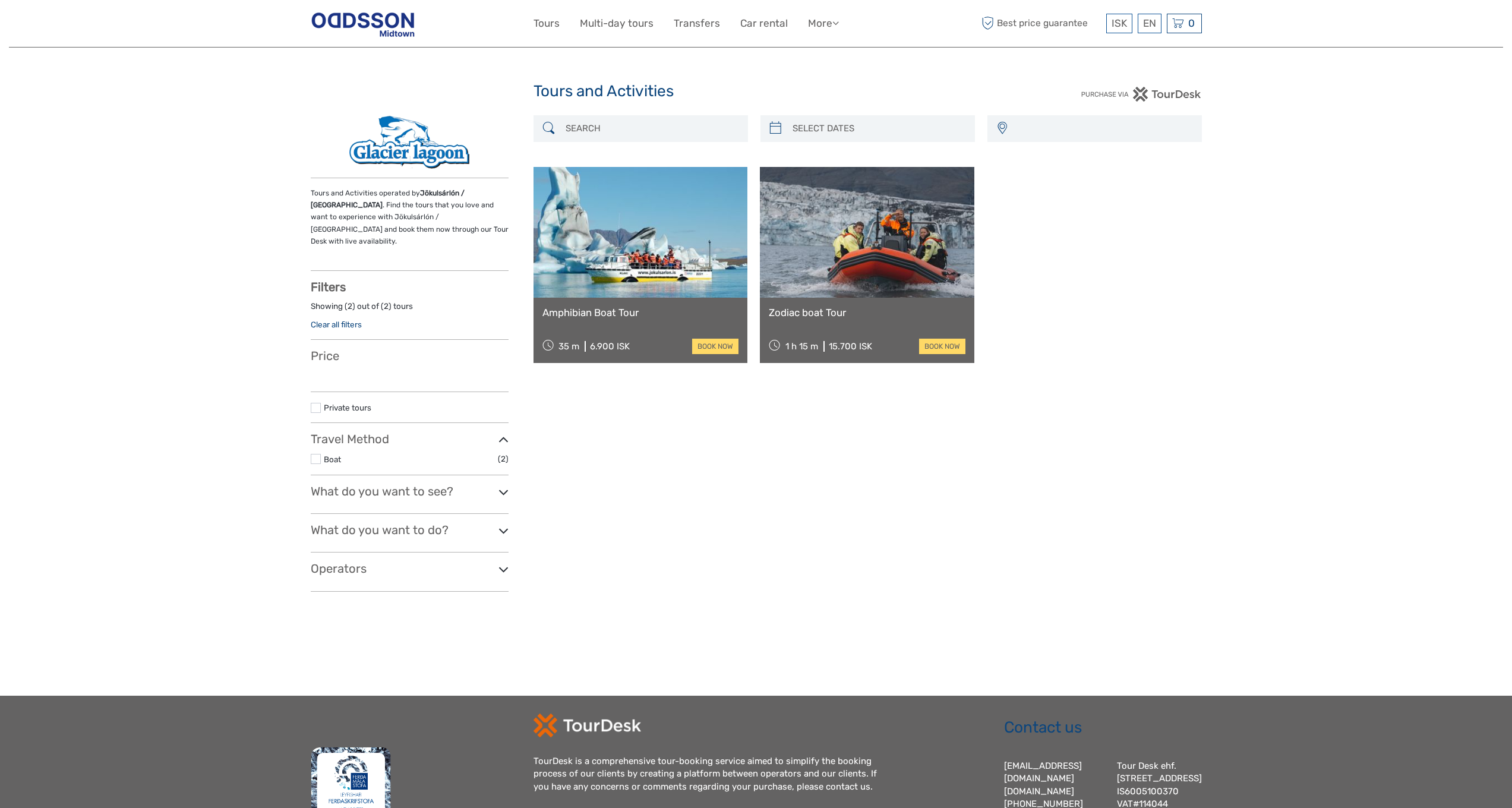
select select
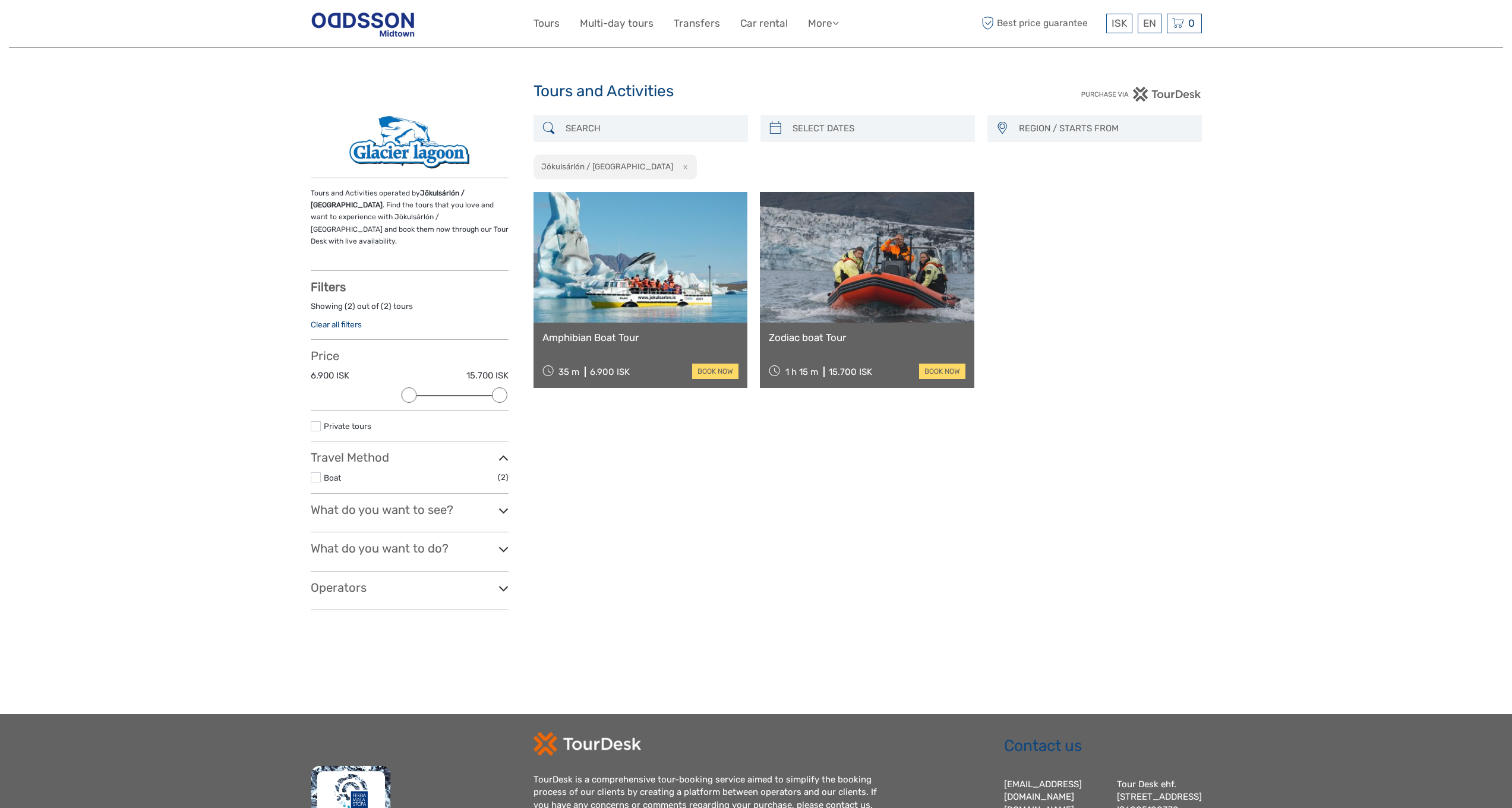
click at [623, 246] on link at bounding box center [640, 257] width 214 height 131
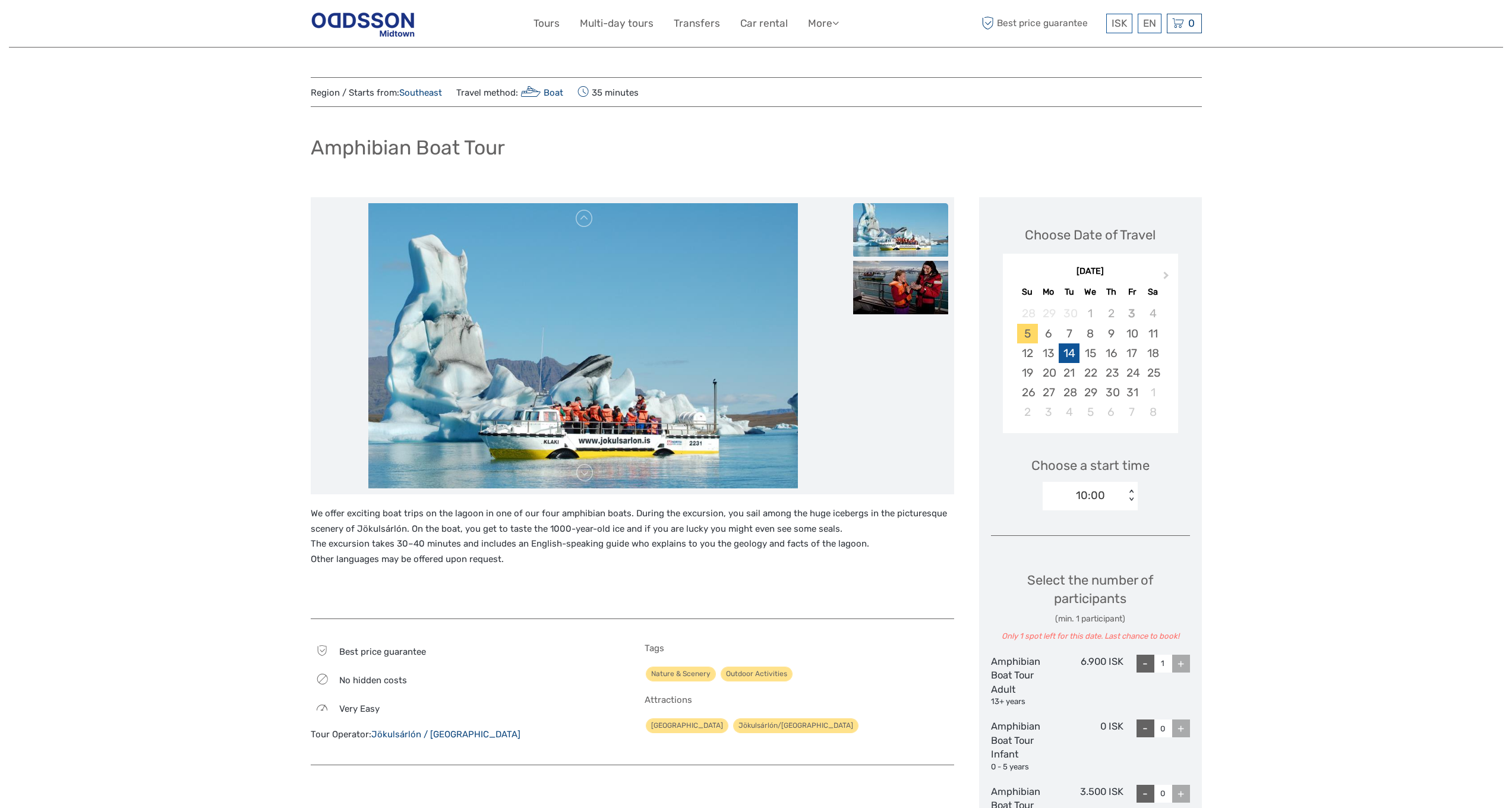
click at [1067, 350] on div "14" at bounding box center [1069, 353] width 21 height 20
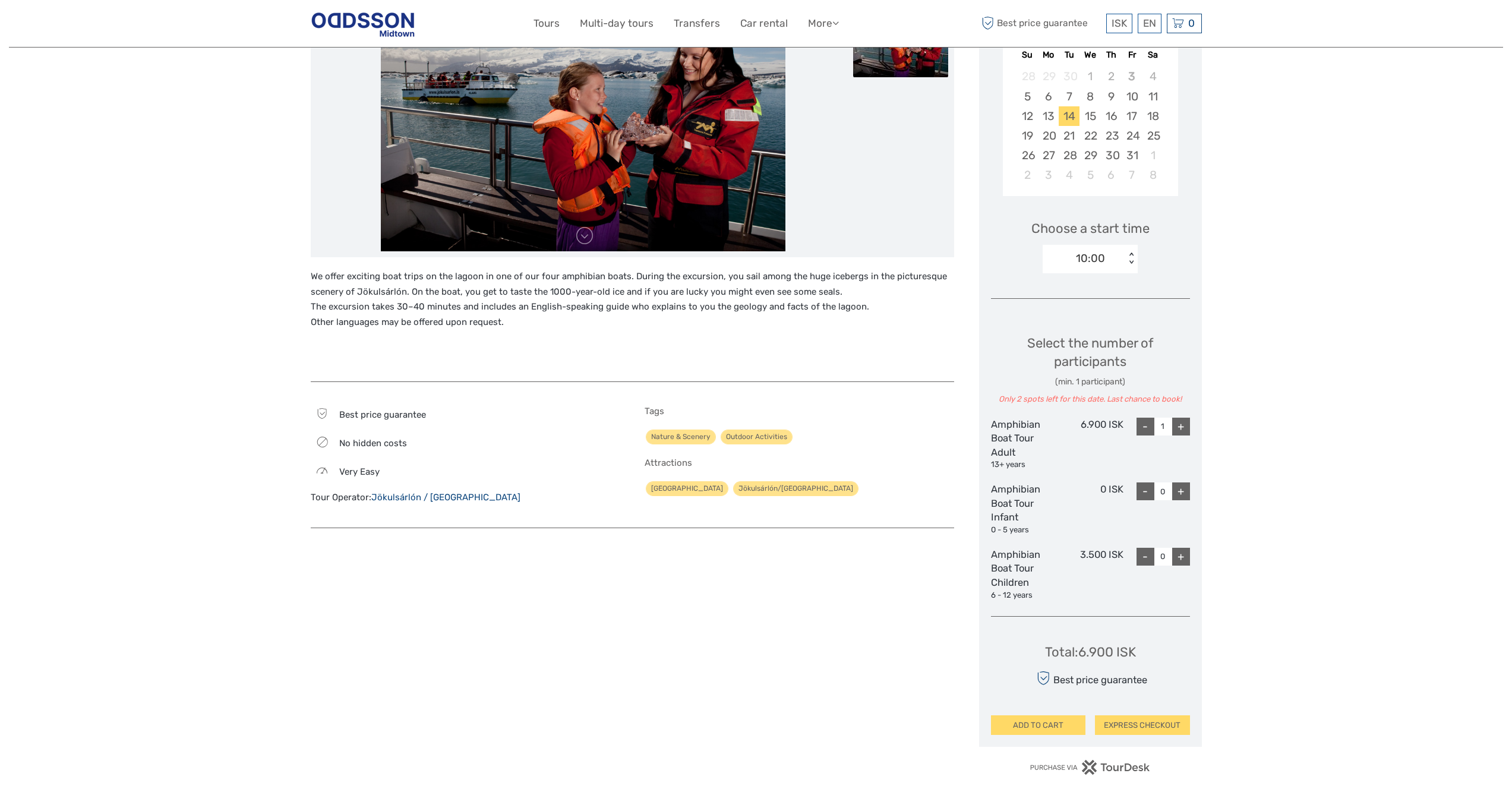
scroll to position [112, 0]
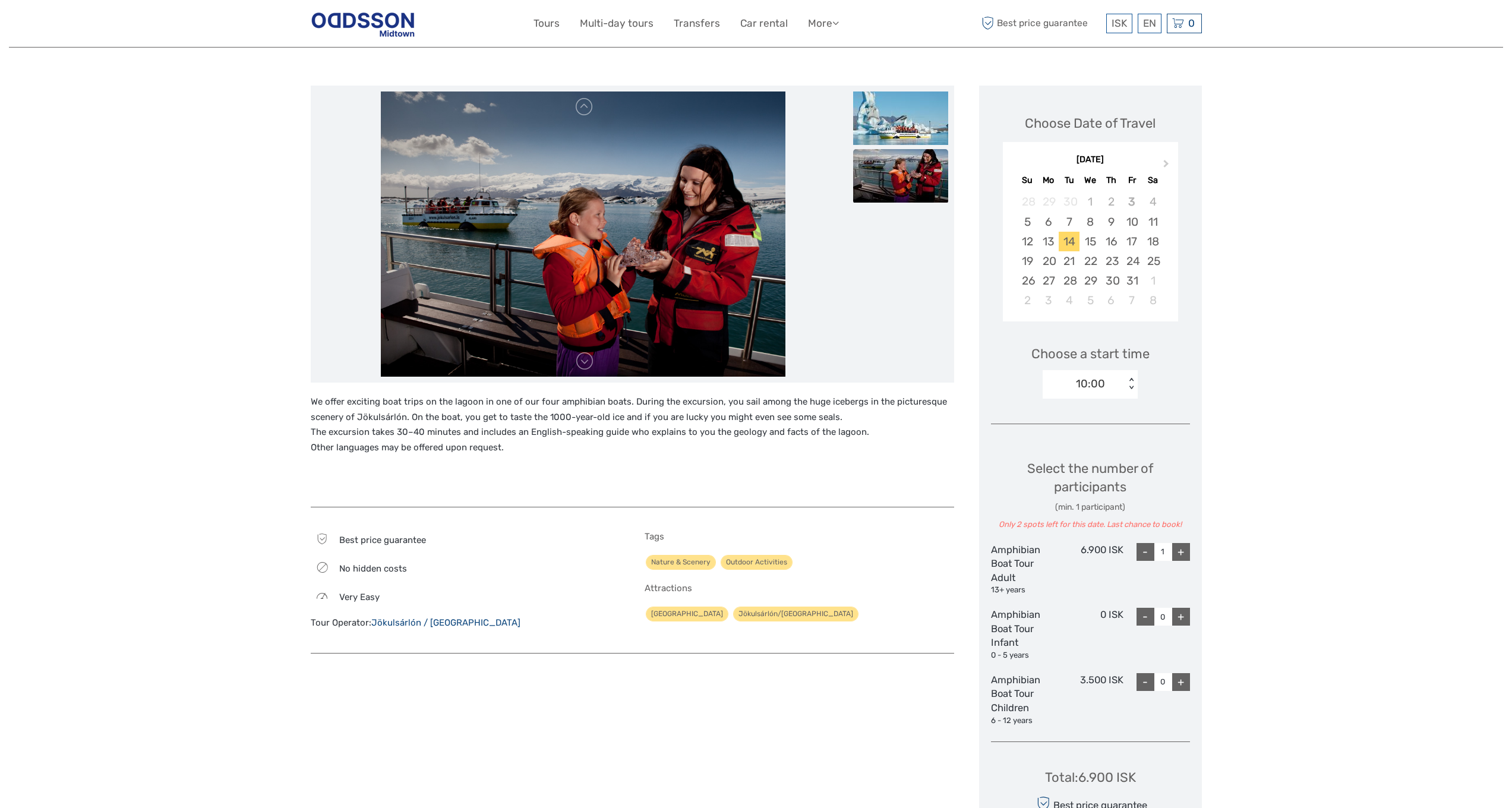
click at [1187, 549] on div "+" at bounding box center [1181, 552] width 18 height 18
type input "2"
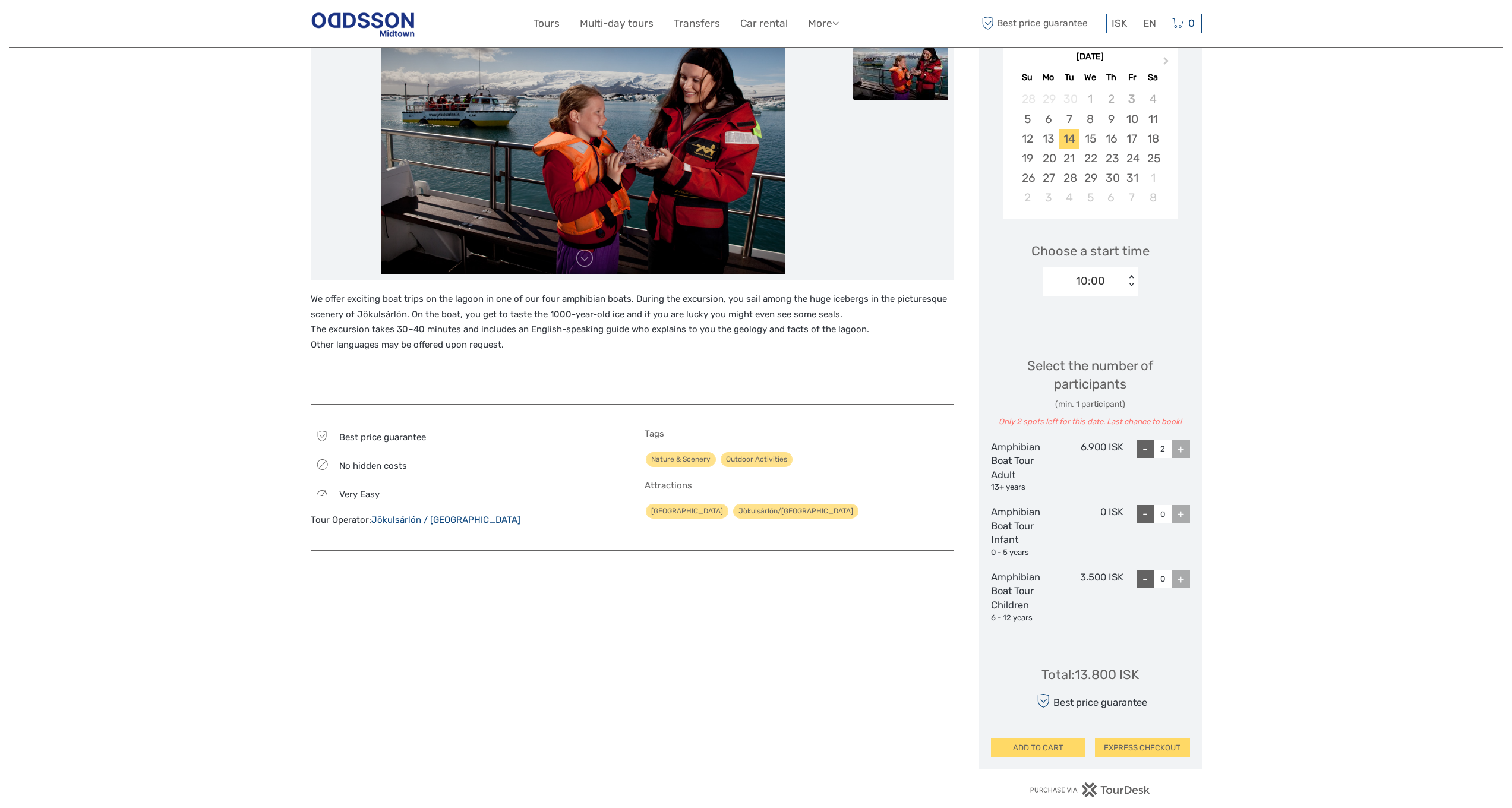
scroll to position [438, 0]
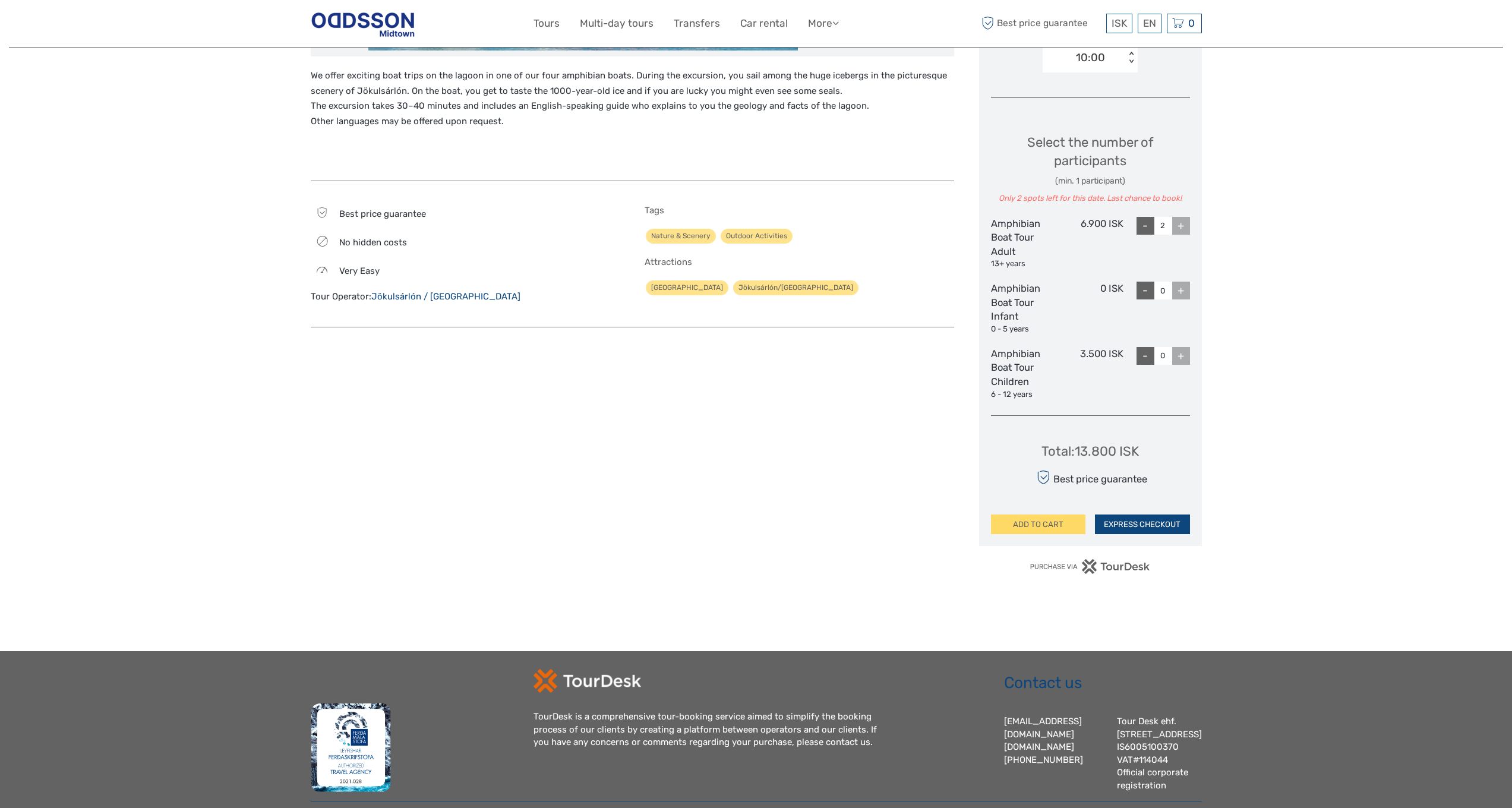
click at [1132, 518] on button "EXPRESS CHECKOUT" at bounding box center [1143, 525] width 95 height 20
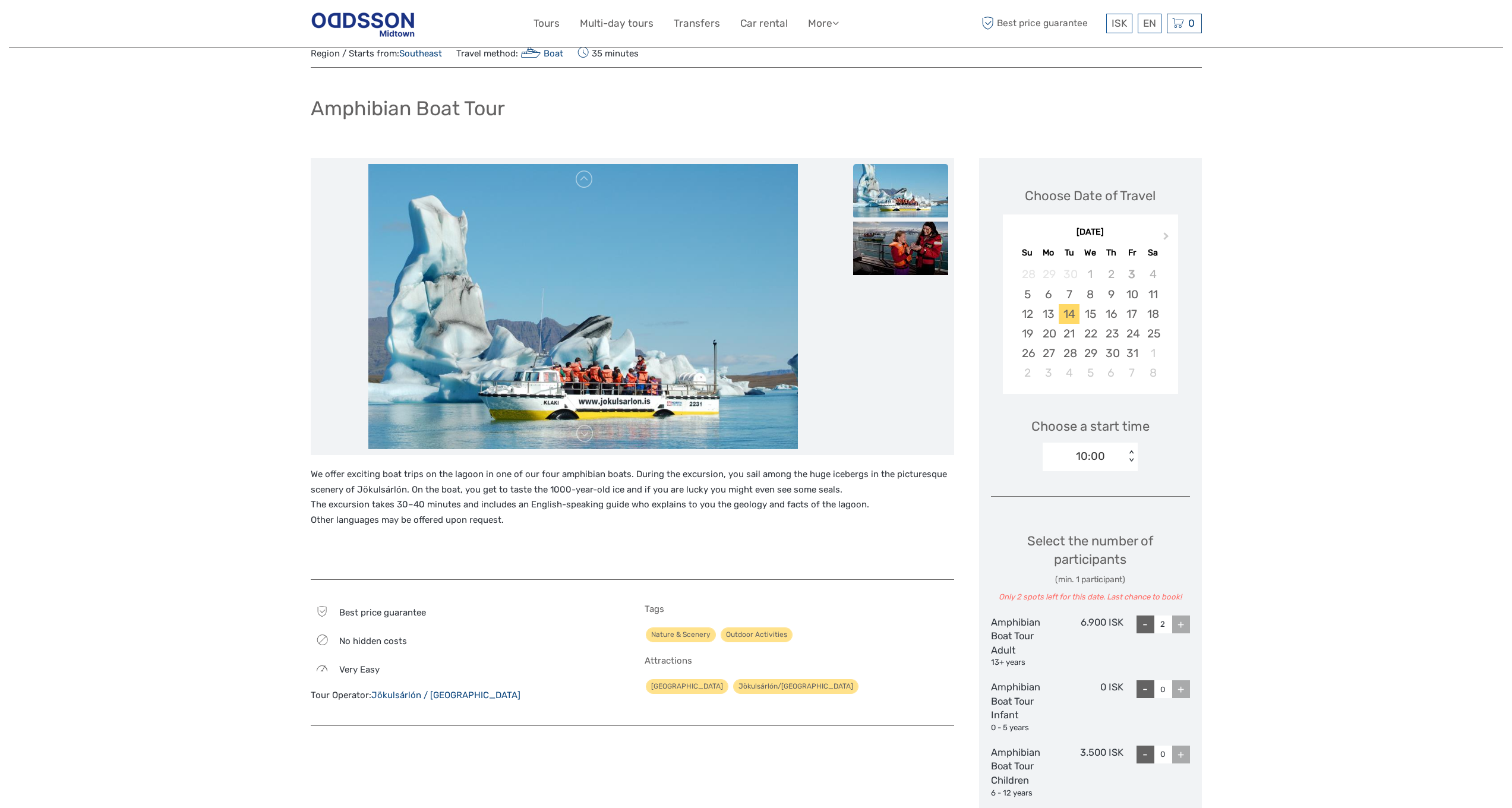
scroll to position [0, 0]
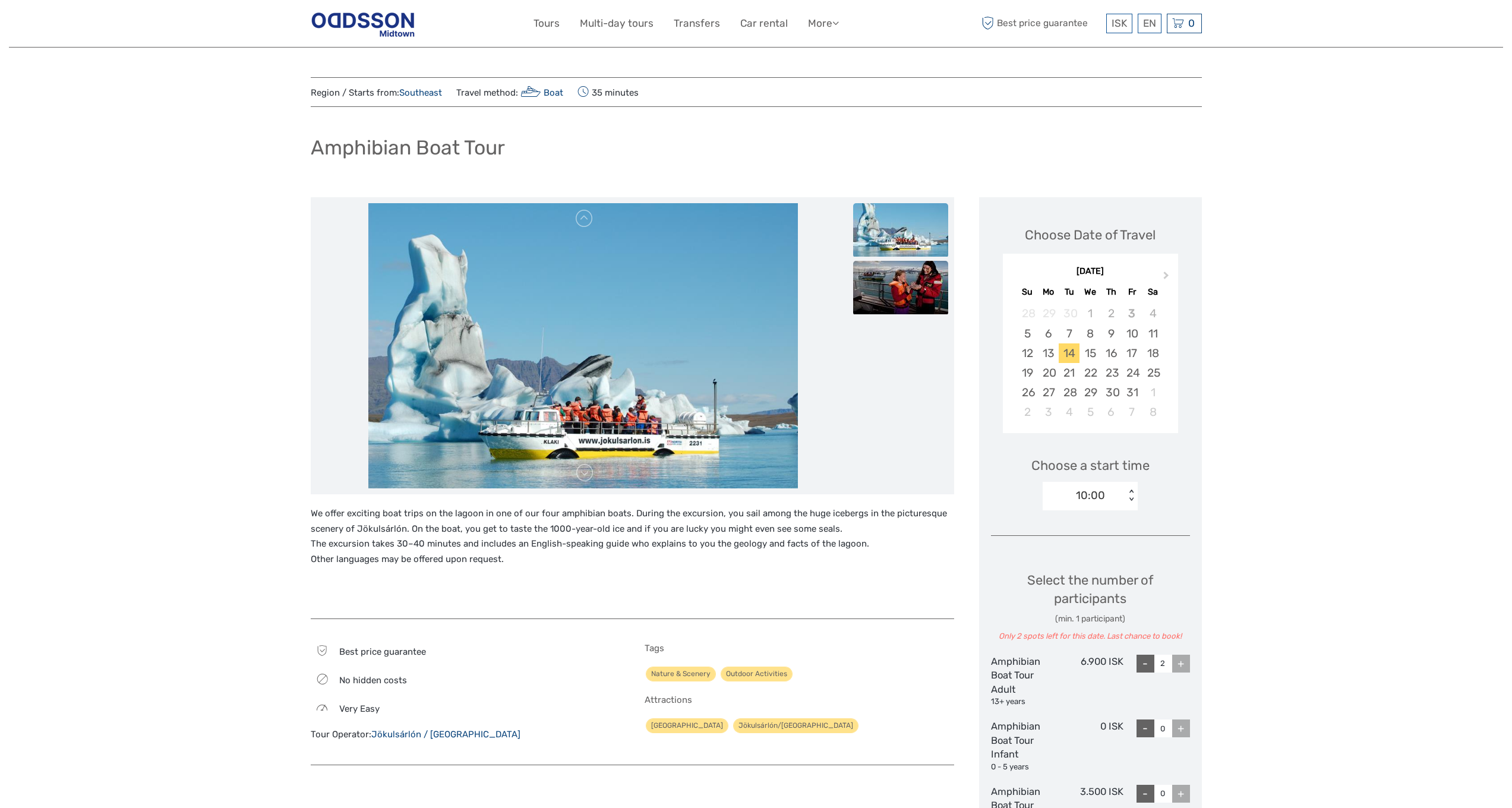
click at [932, 273] on img at bounding box center [901, 287] width 95 height 54
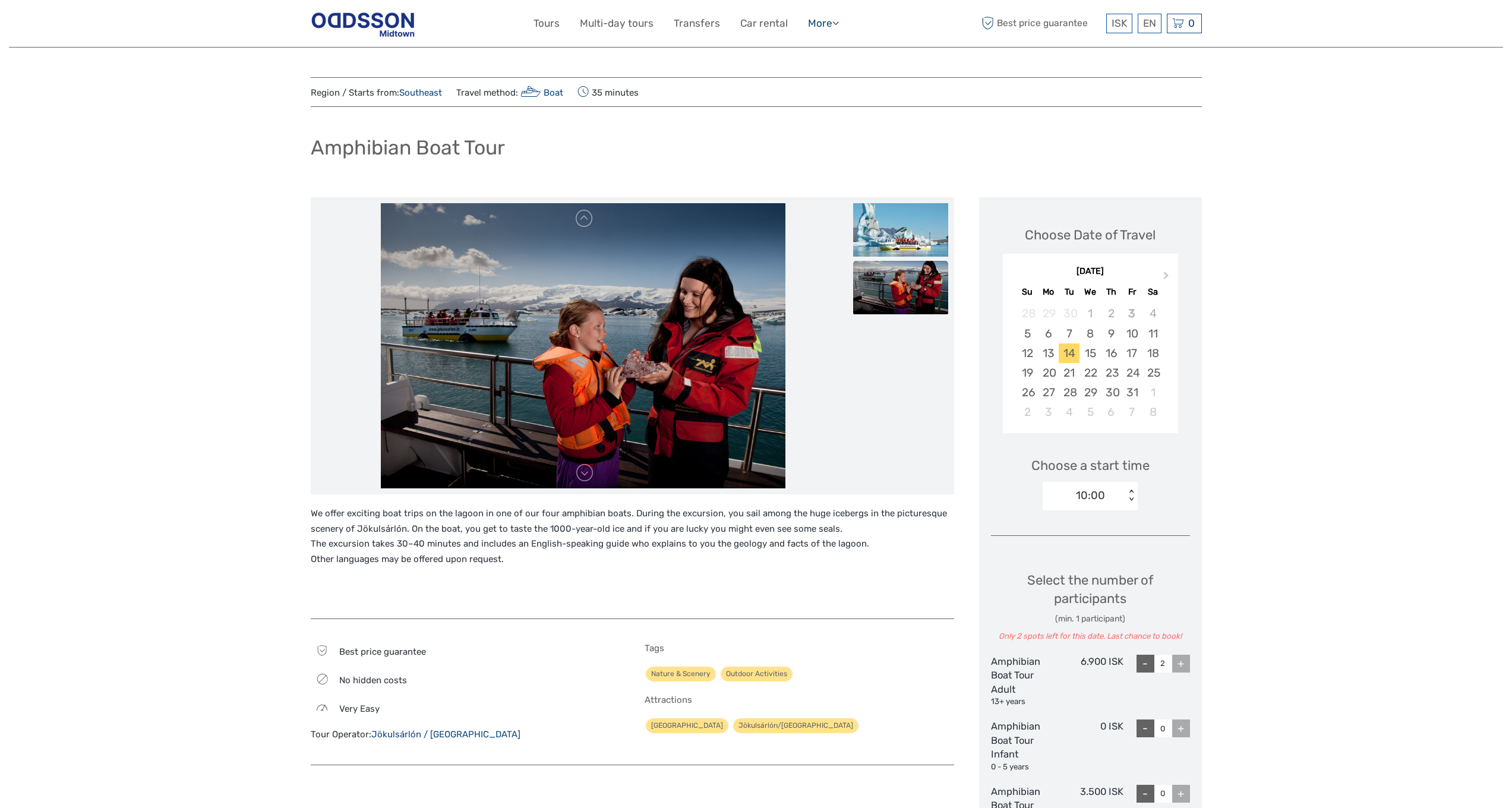
click at [836, 24] on icon at bounding box center [836, 22] width 7 height 10
click at [908, 239] on img at bounding box center [901, 230] width 95 height 54
click at [577, 218] on link at bounding box center [585, 219] width 19 height 19
